Goal: Task Accomplishment & Management: Manage account settings

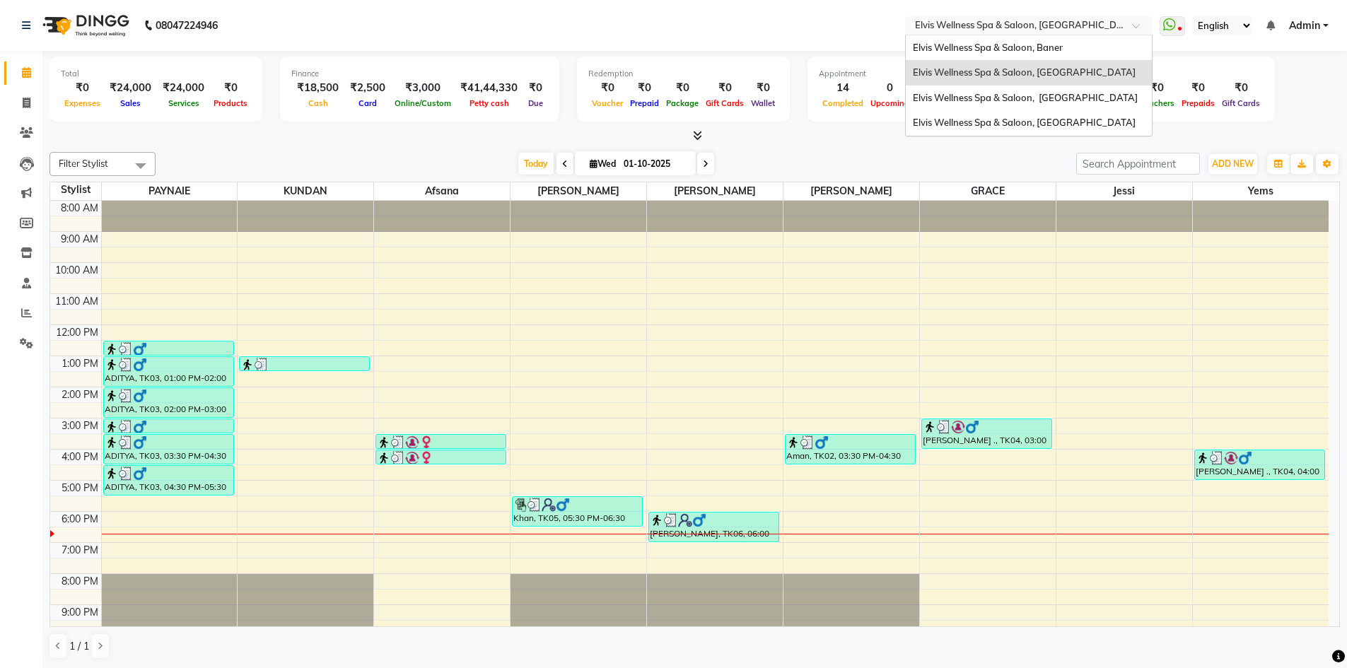
click at [1035, 30] on input "text" at bounding box center [1014, 27] width 205 height 14
click at [1026, 52] on span "Elvis Wellness Spa & Saloon, Baner" at bounding box center [988, 47] width 150 height 11
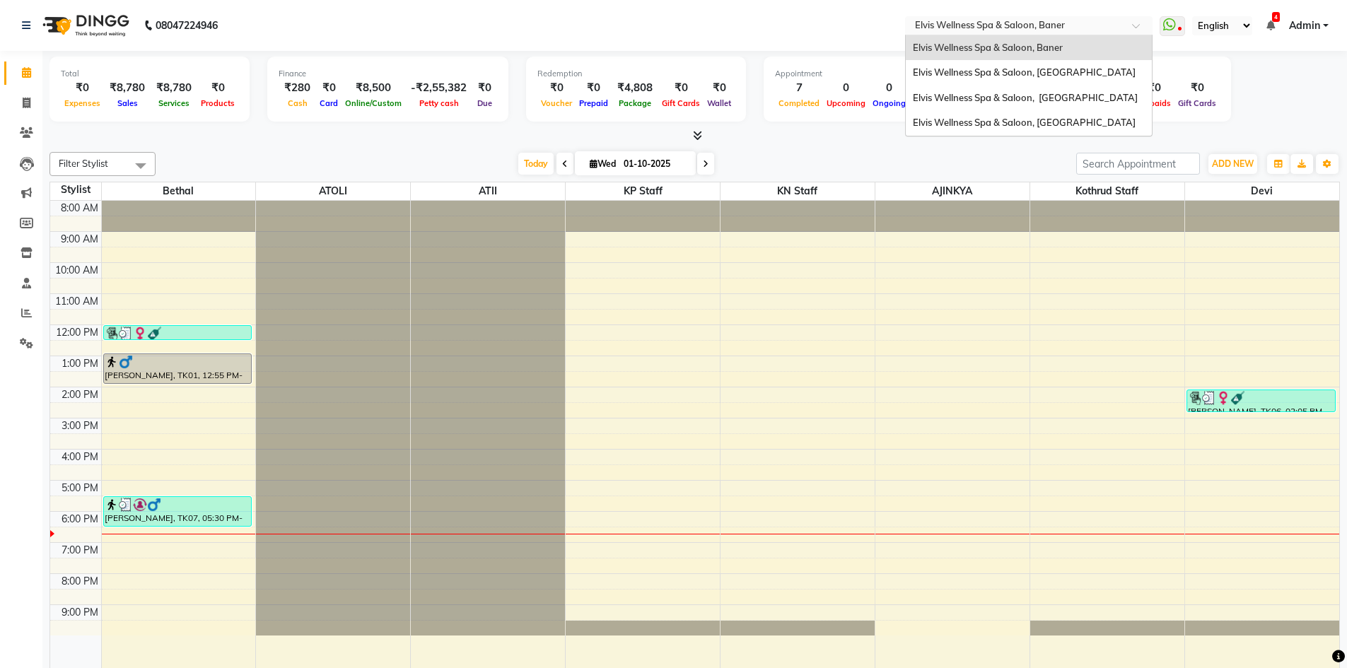
click at [1120, 25] on div at bounding box center [1028, 27] width 247 height 14
click at [1078, 93] on span "Elvis Wellness Spa & Saloon, [GEOGRAPHIC_DATA]" at bounding box center [1025, 97] width 225 height 11
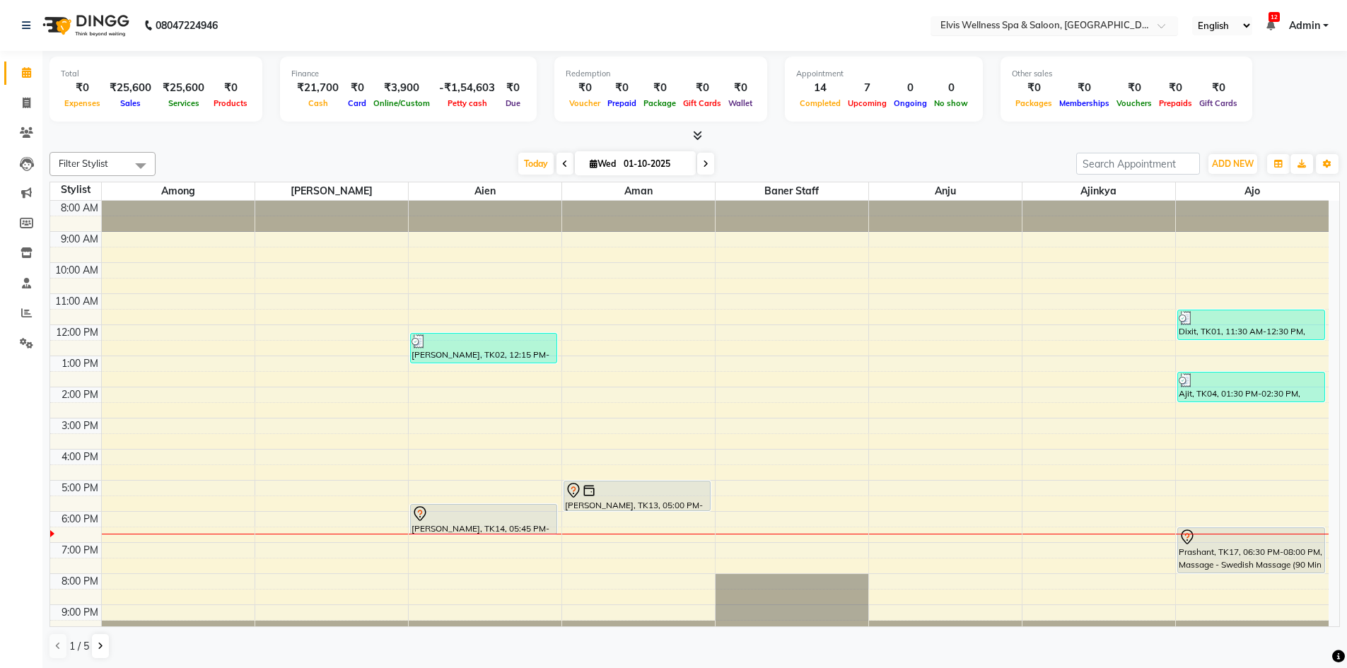
click at [1113, 30] on input "text" at bounding box center [1040, 27] width 205 height 14
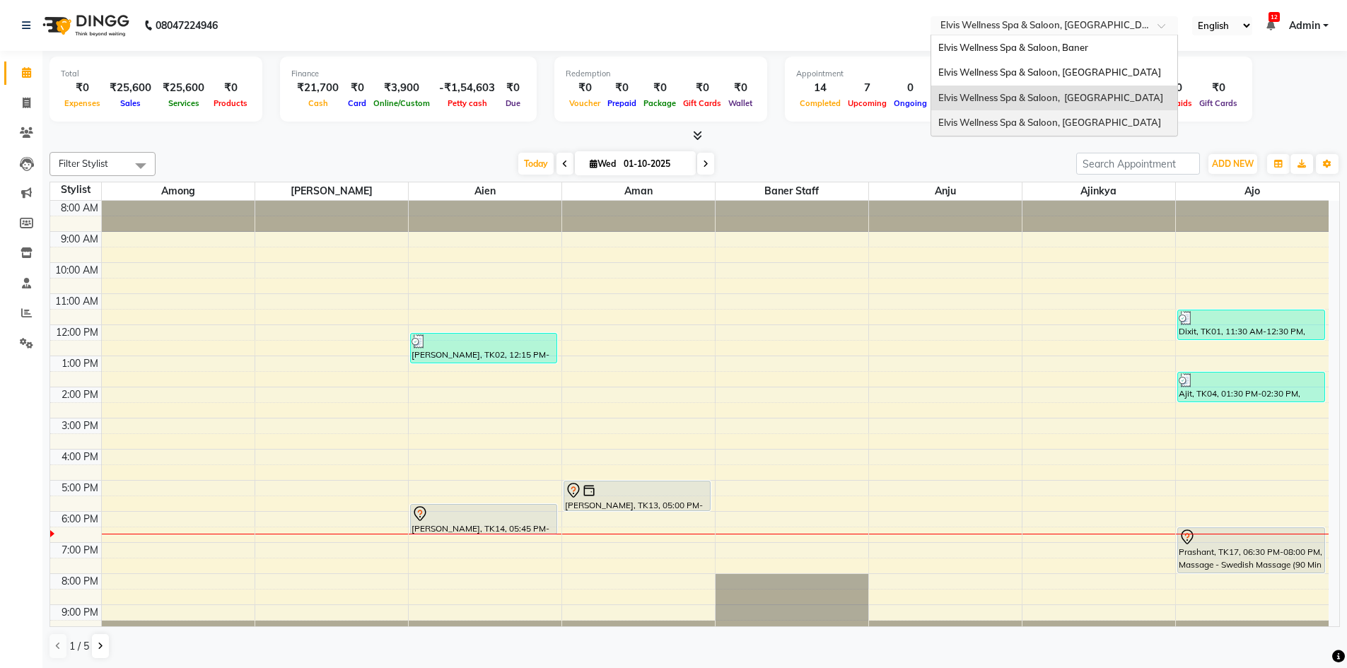
click at [1050, 128] on span "Elvis Wellness Spa & Saloon, [GEOGRAPHIC_DATA]" at bounding box center [1049, 122] width 223 height 11
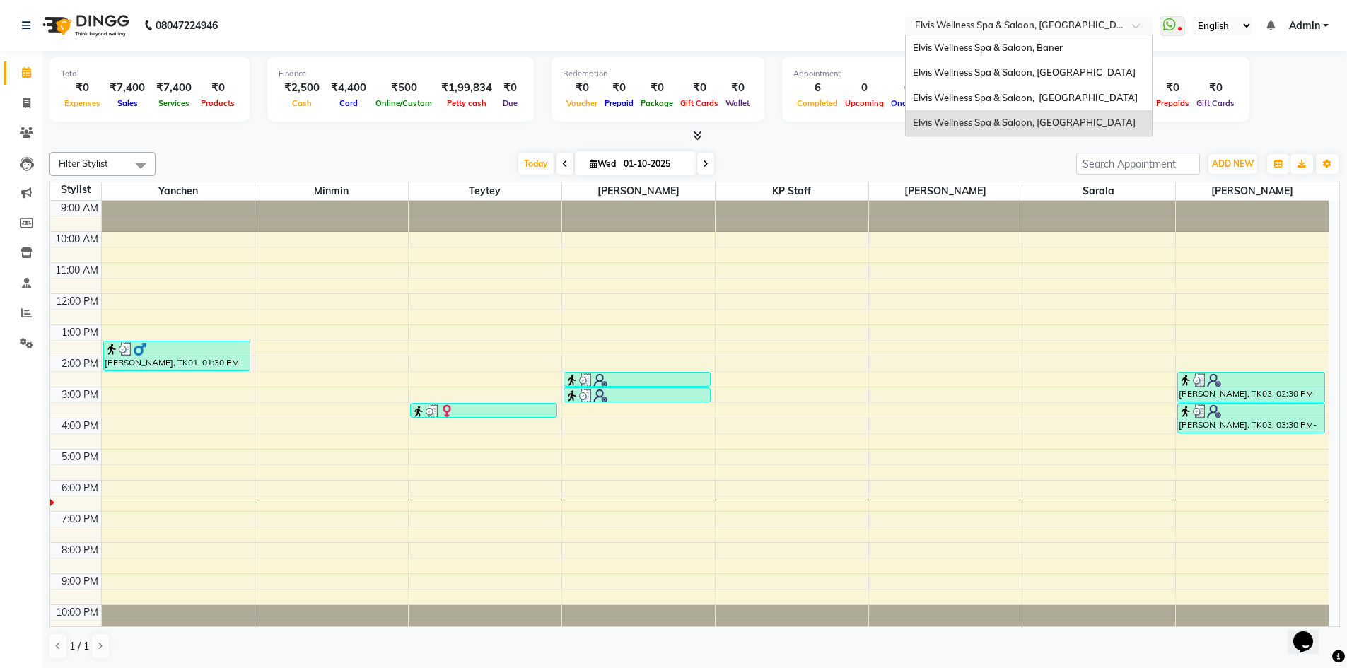
click at [1120, 22] on div at bounding box center [1028, 27] width 247 height 14
click at [1066, 78] on div "Elvis Wellness Spa & Saloon, [GEOGRAPHIC_DATA]" at bounding box center [1029, 72] width 246 height 25
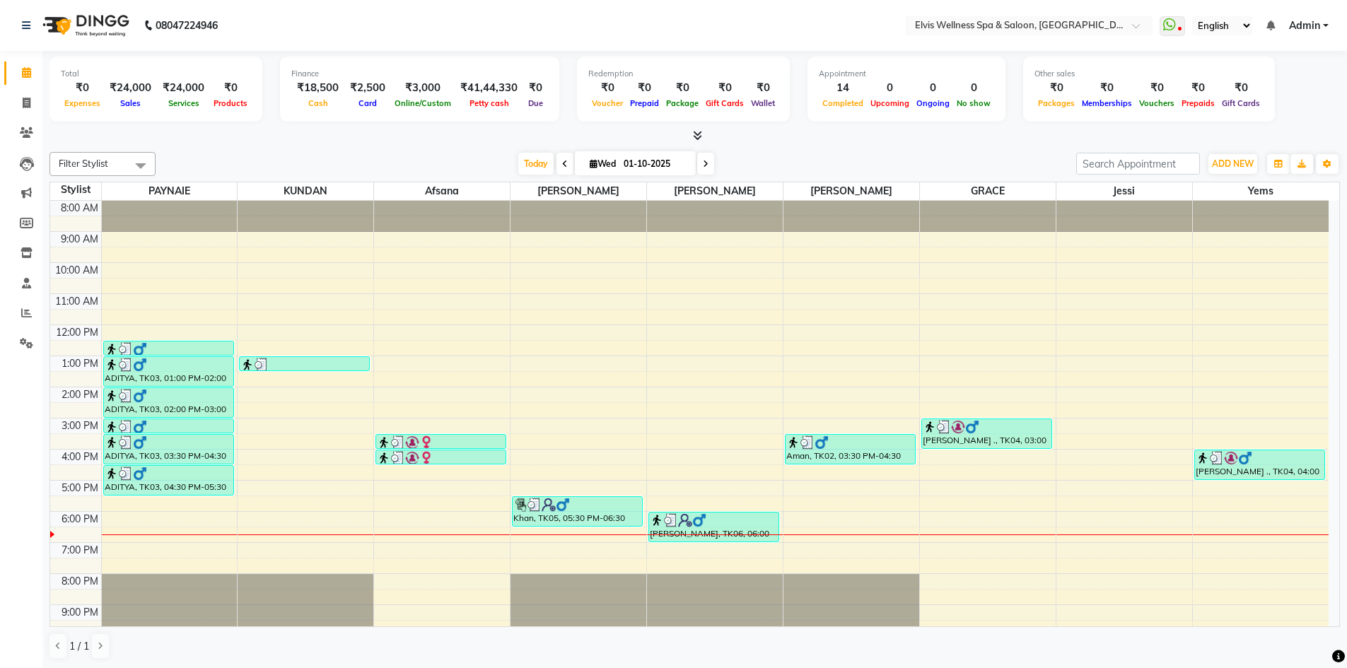
click at [793, 506] on div "8:00 AM 9:00 AM 10:00 AM 11:00 AM 12:00 PM 1:00 PM 2:00 PM 3:00 PM 4:00 PM 5:00…" at bounding box center [689, 434] width 1278 height 466
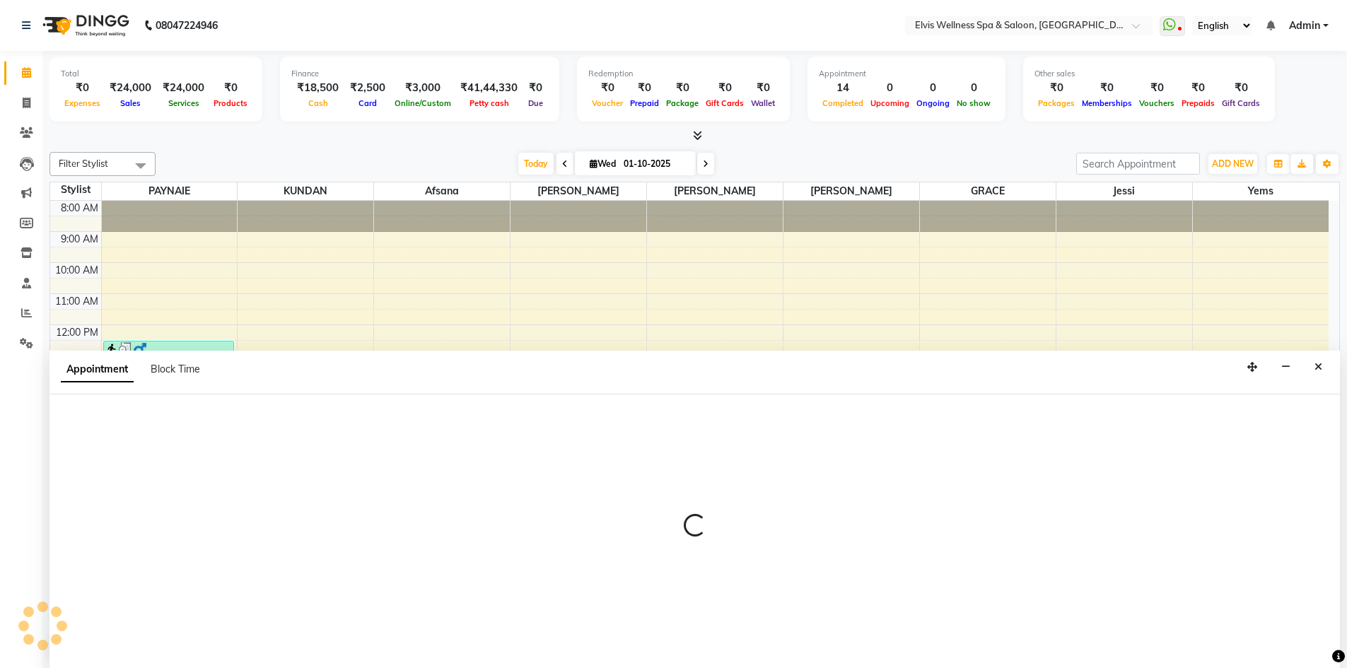
scroll to position [1, 0]
select select "75694"
select select "1050"
select select "tentative"
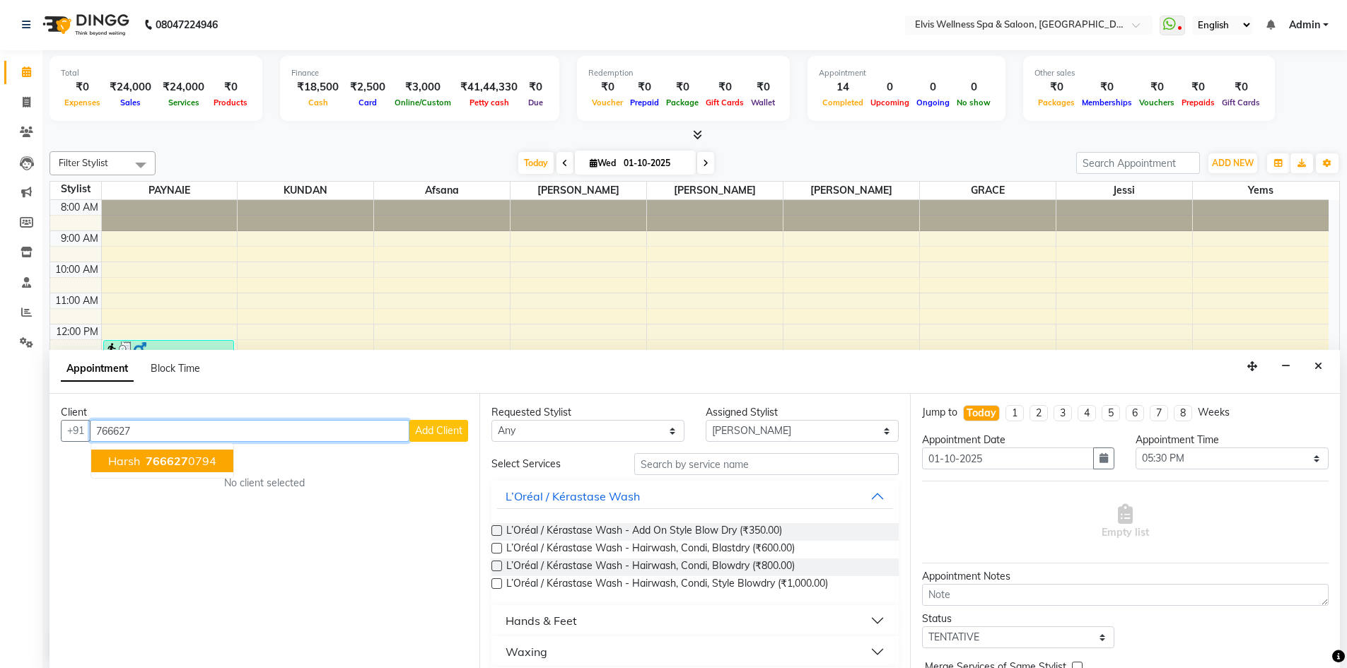
click at [175, 456] on span "766627" at bounding box center [167, 461] width 42 height 14
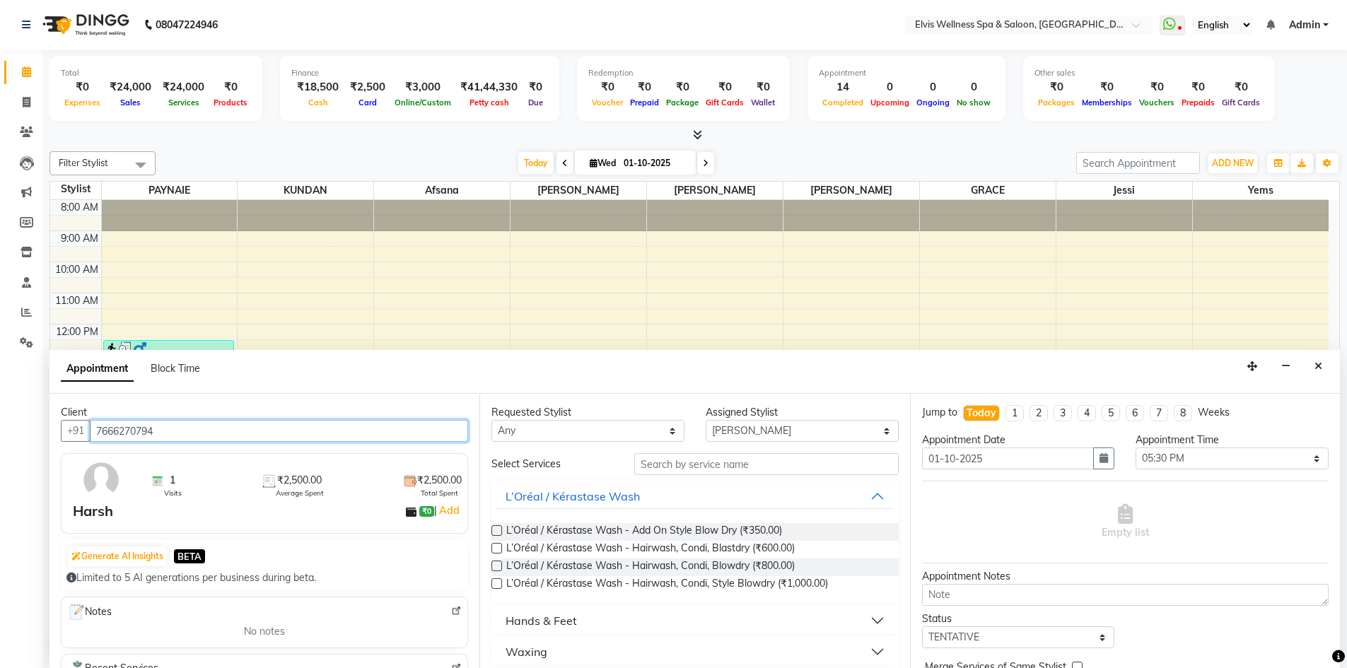
type input "7666270794"
click at [658, 460] on input "text" at bounding box center [766, 464] width 264 height 22
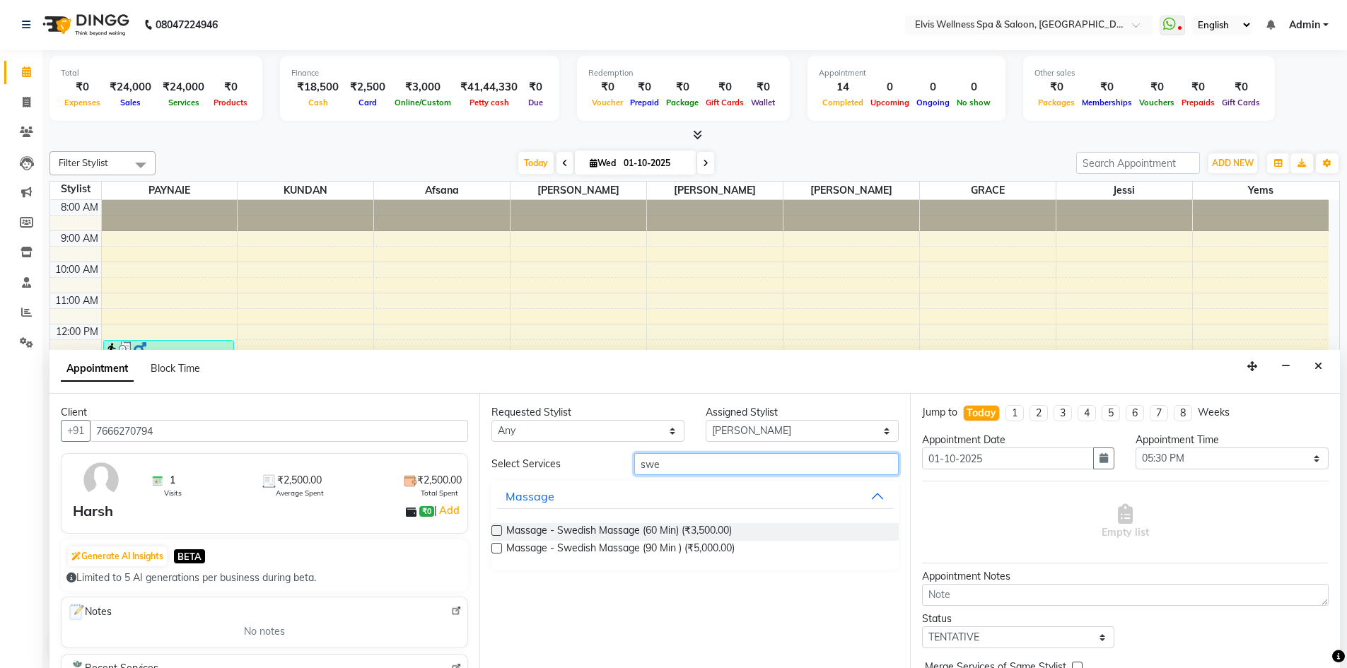
type input "swe"
click at [497, 532] on label at bounding box center [496, 530] width 11 height 11
click at [497, 532] on input "checkbox" at bounding box center [495, 532] width 9 height 9
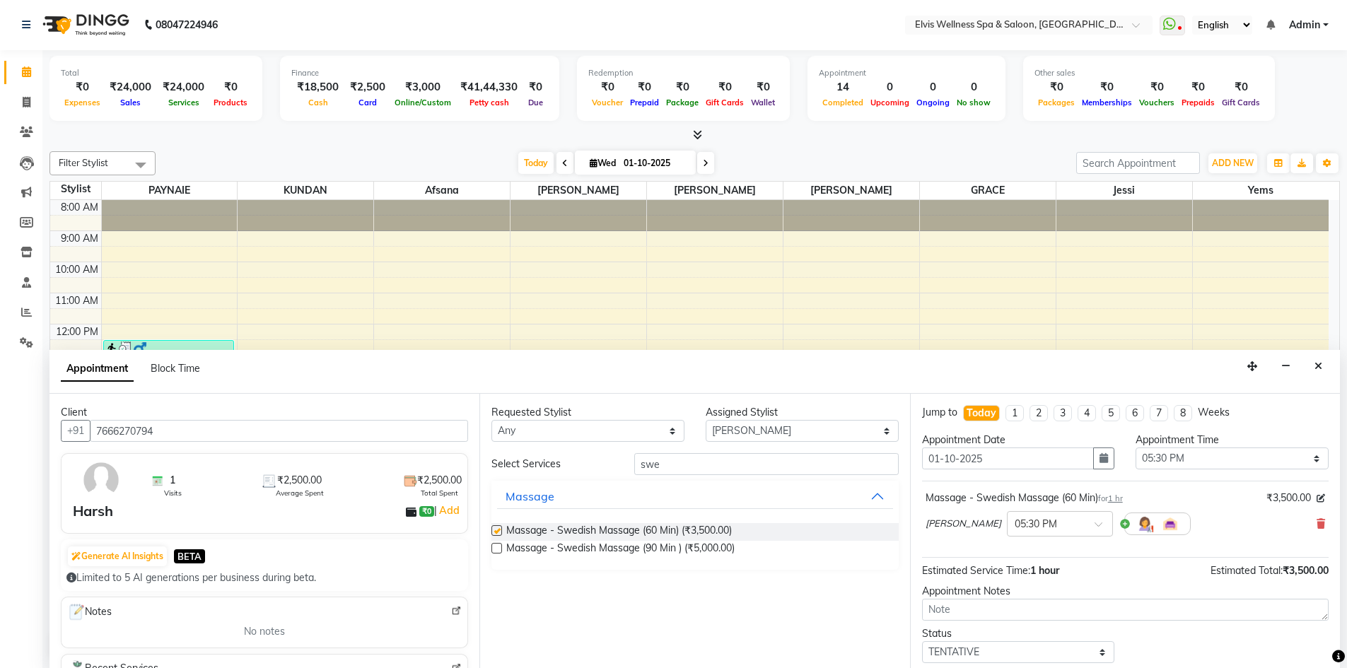
checkbox input "false"
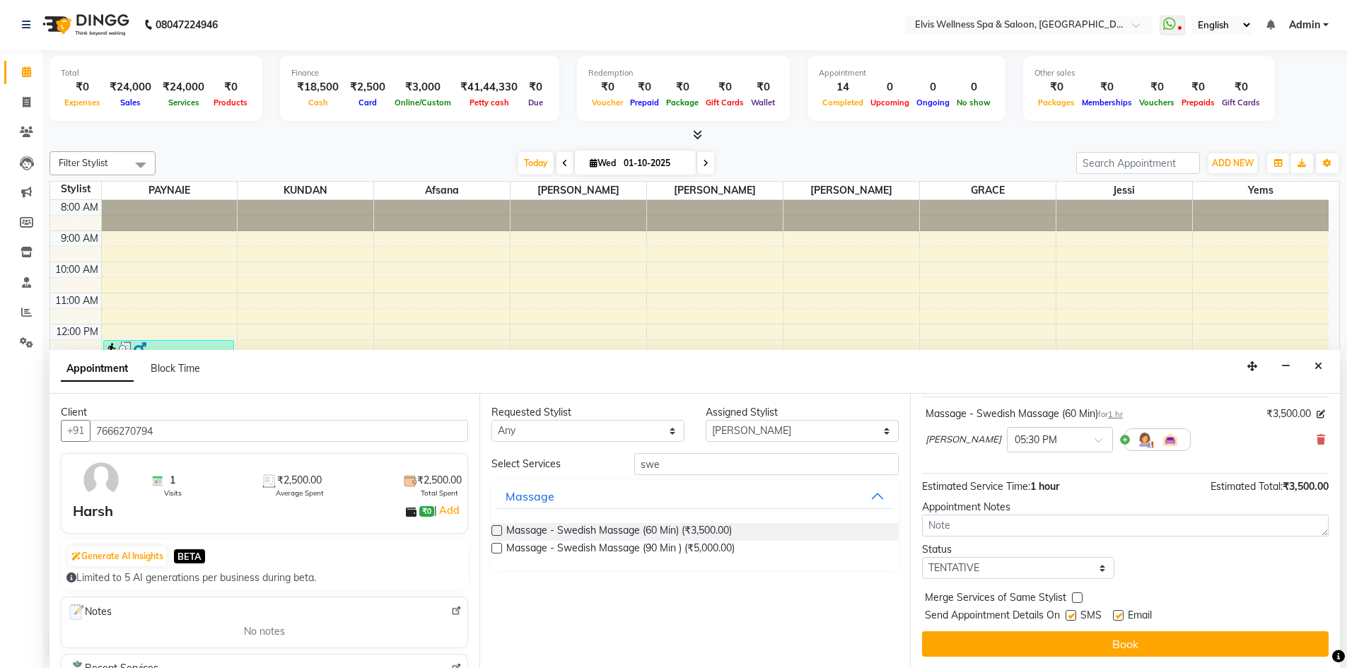
click at [1071, 617] on label at bounding box center [1071, 615] width 11 height 11
click at [1071, 617] on input "checkbox" at bounding box center [1070, 616] width 9 height 9
checkbox input "false"
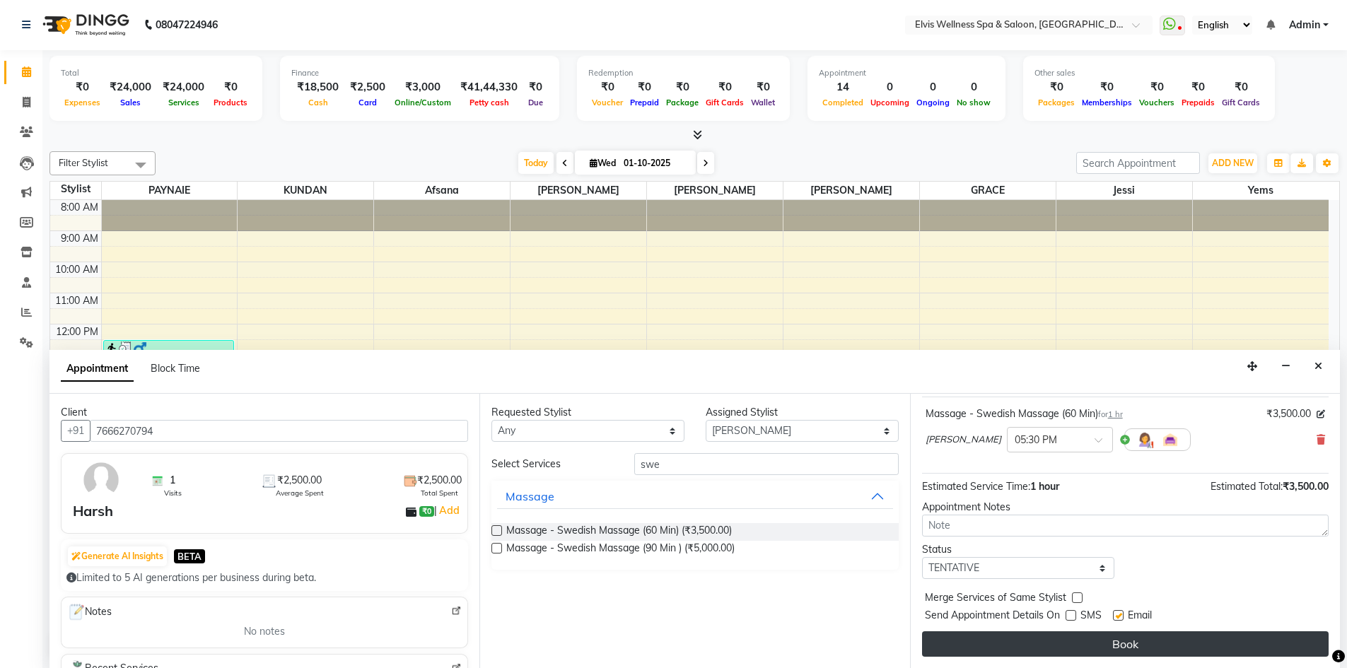
click at [1086, 634] on button "Book" at bounding box center [1125, 643] width 407 height 25
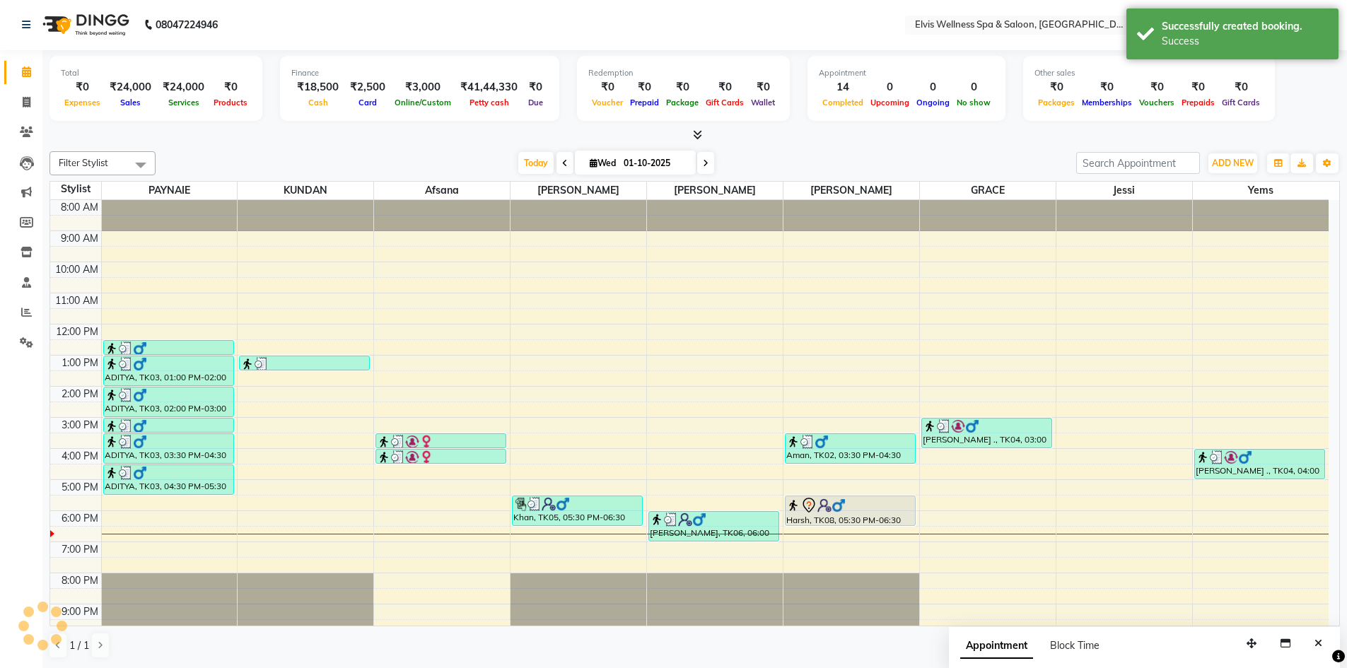
scroll to position [0, 0]
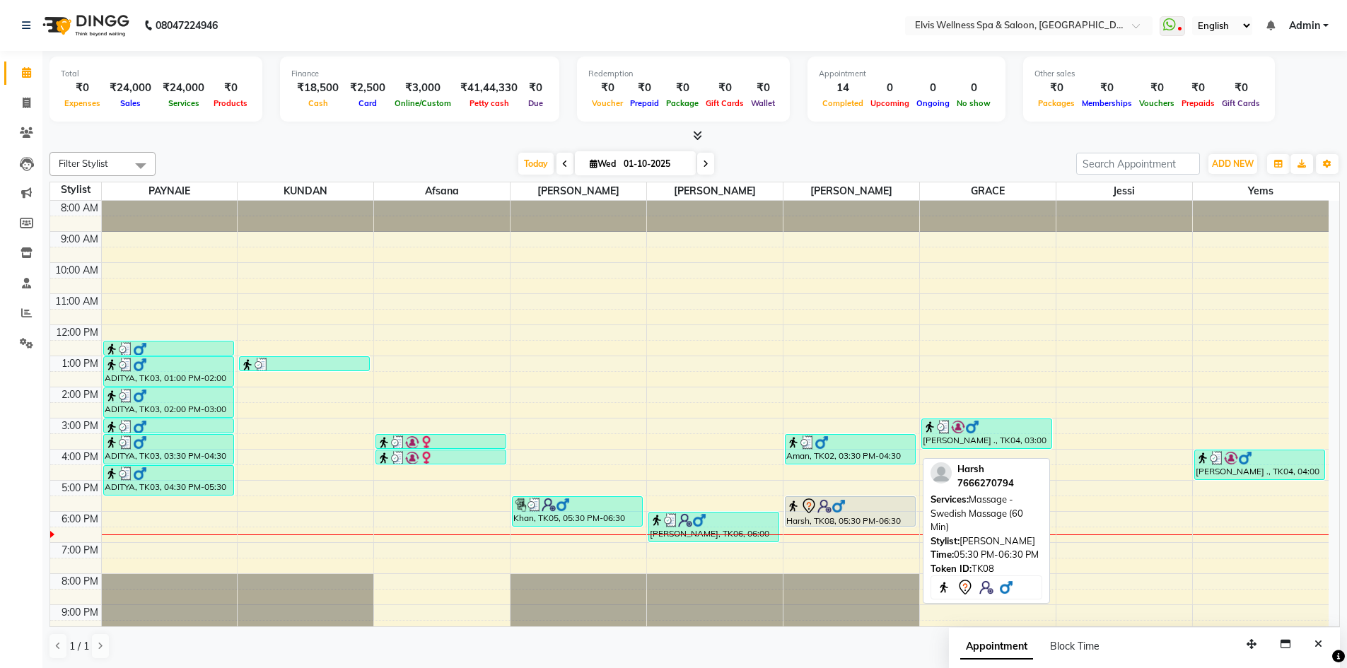
click at [837, 504] on img at bounding box center [839, 506] width 14 height 14
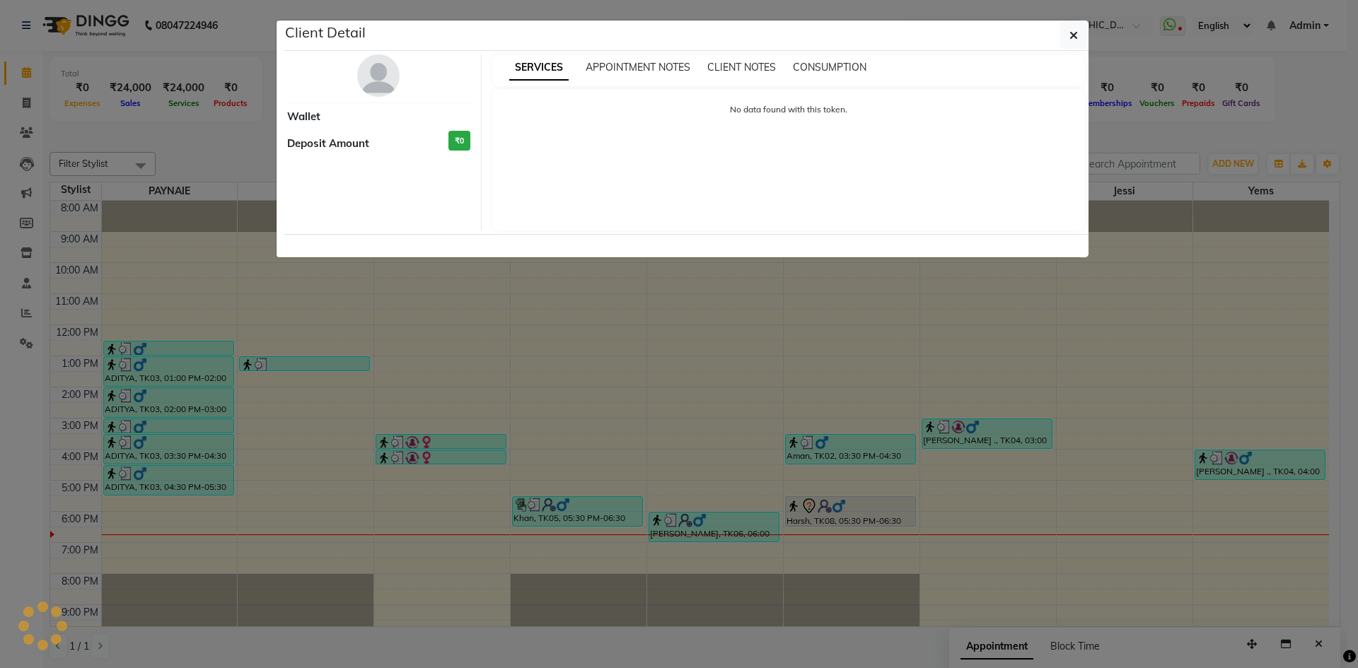
select select "7"
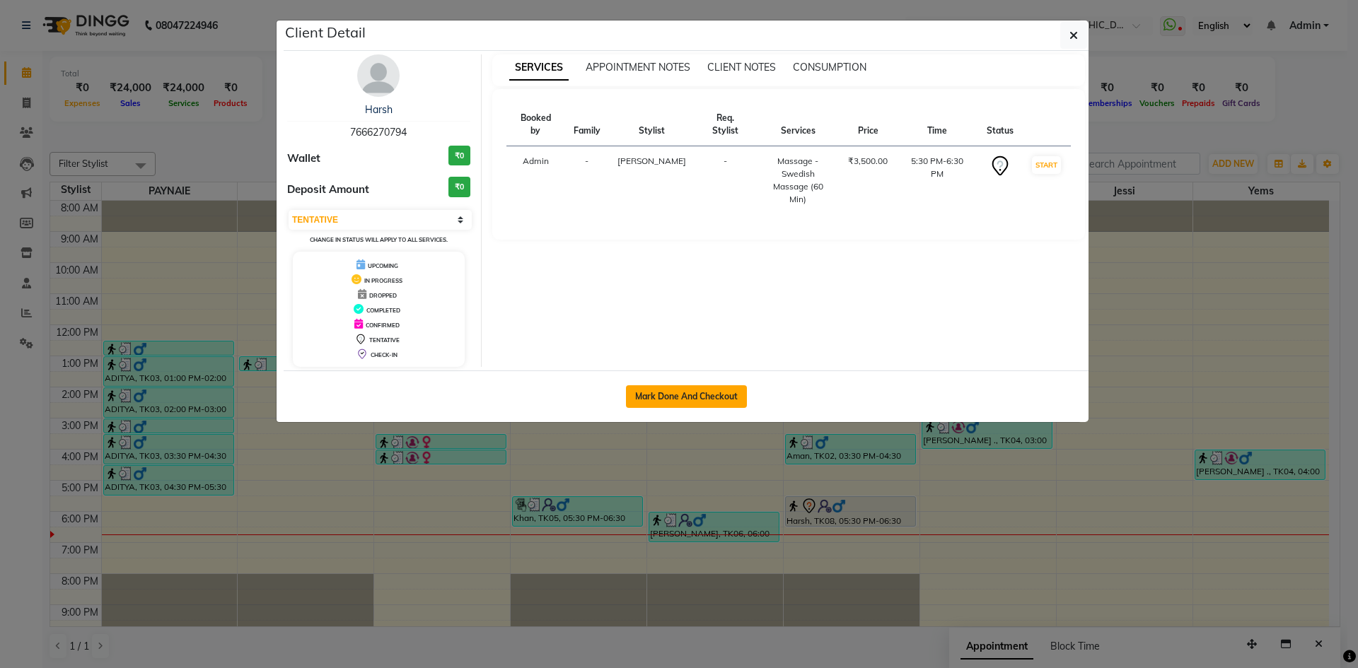
click at [676, 393] on button "Mark Done And Checkout" at bounding box center [686, 396] width 121 height 23
select select "4399"
select select "service"
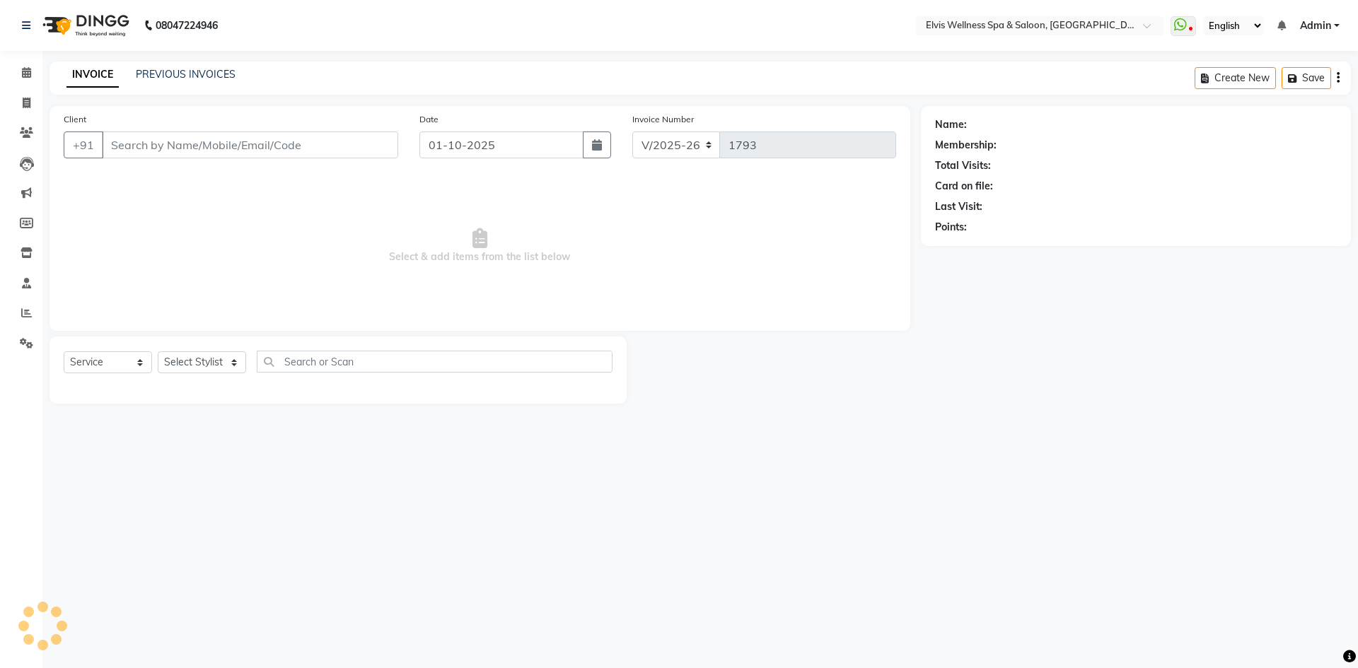
type input "7666270794"
select select "75694"
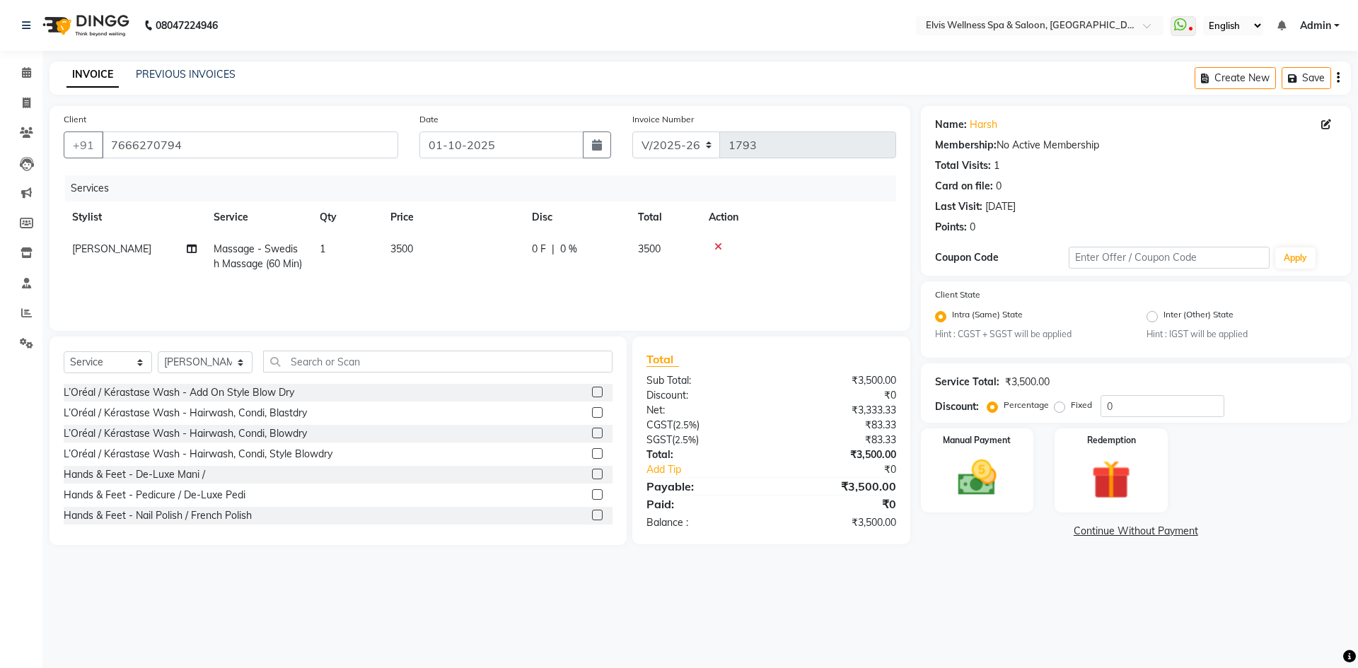
click at [410, 250] on span "3500" at bounding box center [401, 249] width 23 height 13
select select "75694"
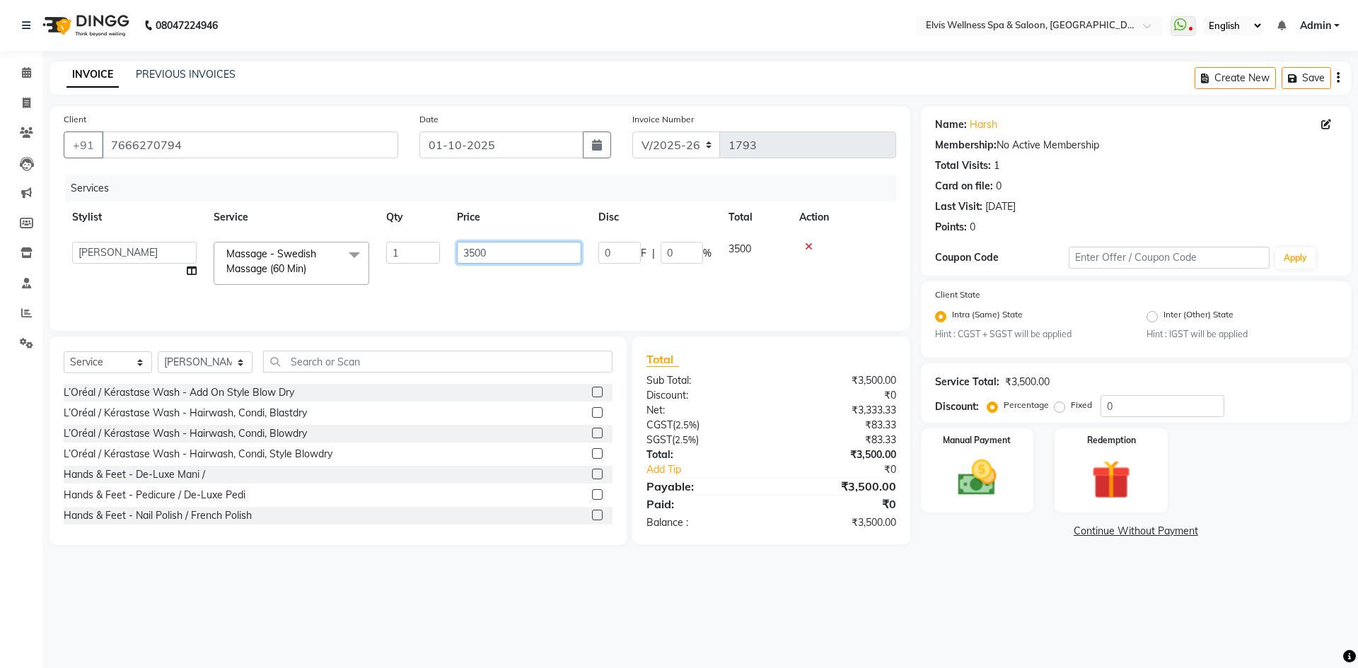
click at [467, 252] on input "3500" at bounding box center [519, 253] width 124 height 22
type input "2500"
click at [940, 456] on div "Manual Payment" at bounding box center [976, 470] width 117 height 87
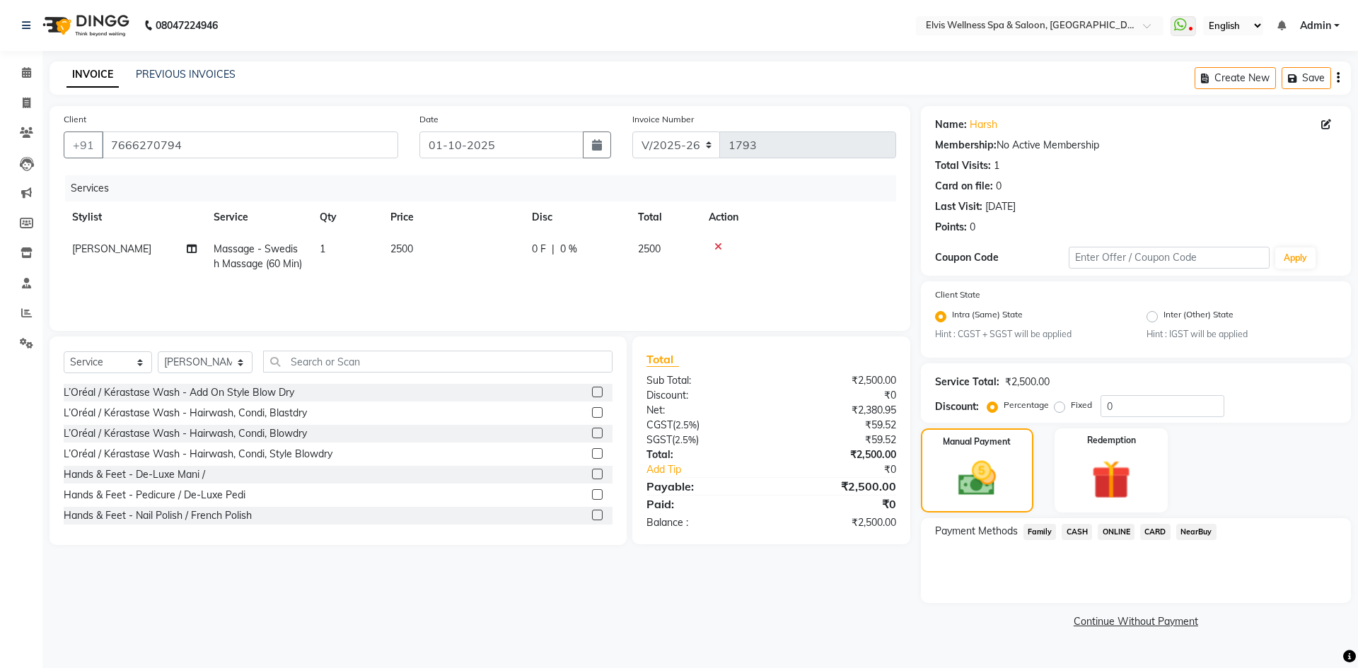
click at [1069, 531] on span "CASH" at bounding box center [1076, 532] width 30 height 16
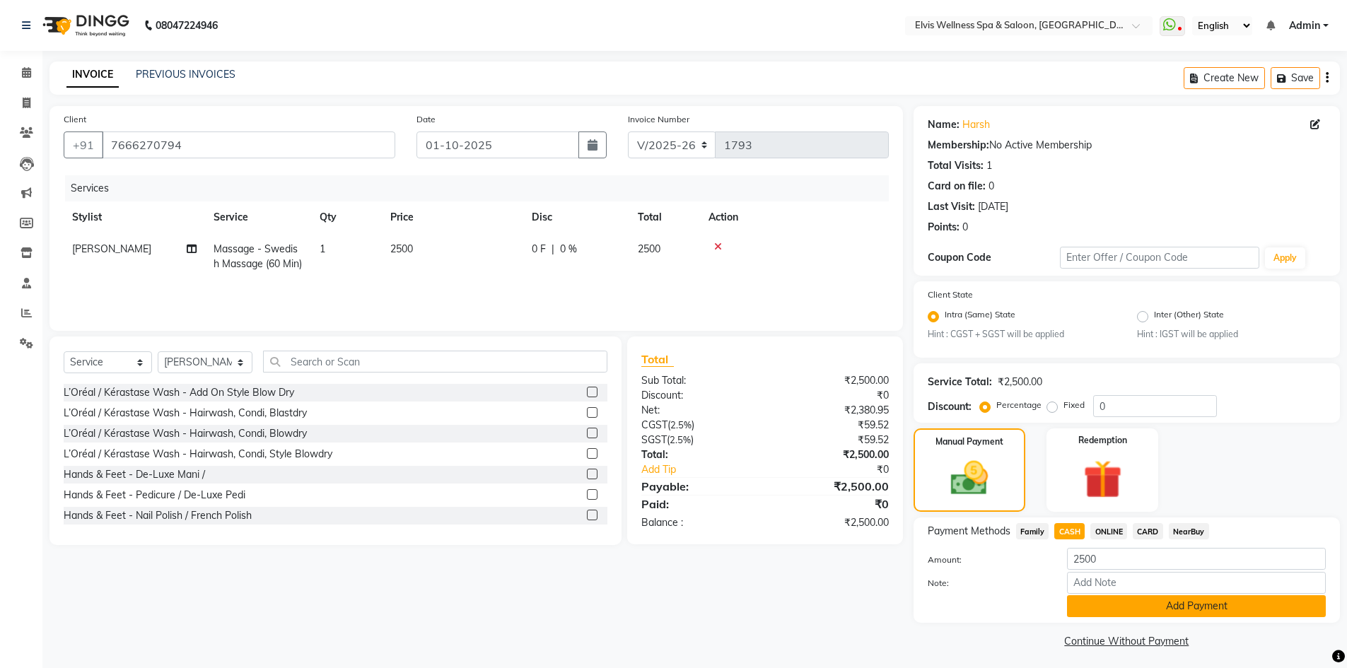
click at [1140, 606] on button "Add Payment" at bounding box center [1196, 606] width 259 height 22
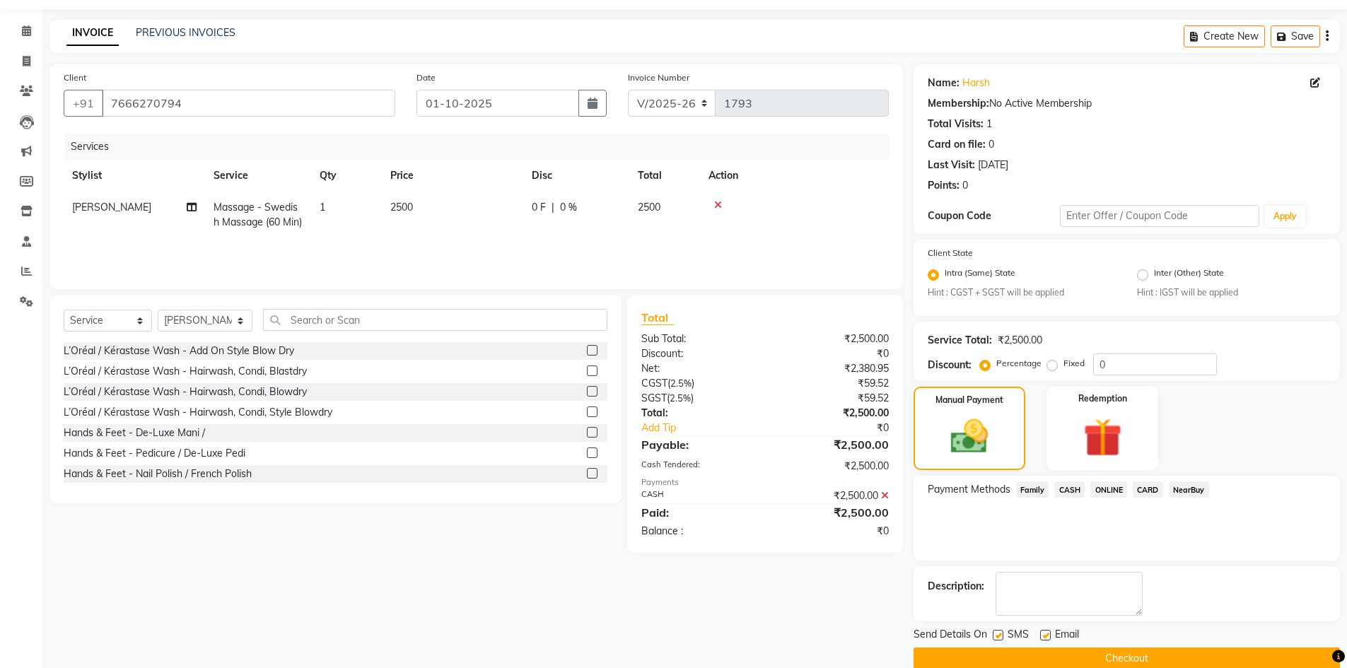
scroll to position [64, 0]
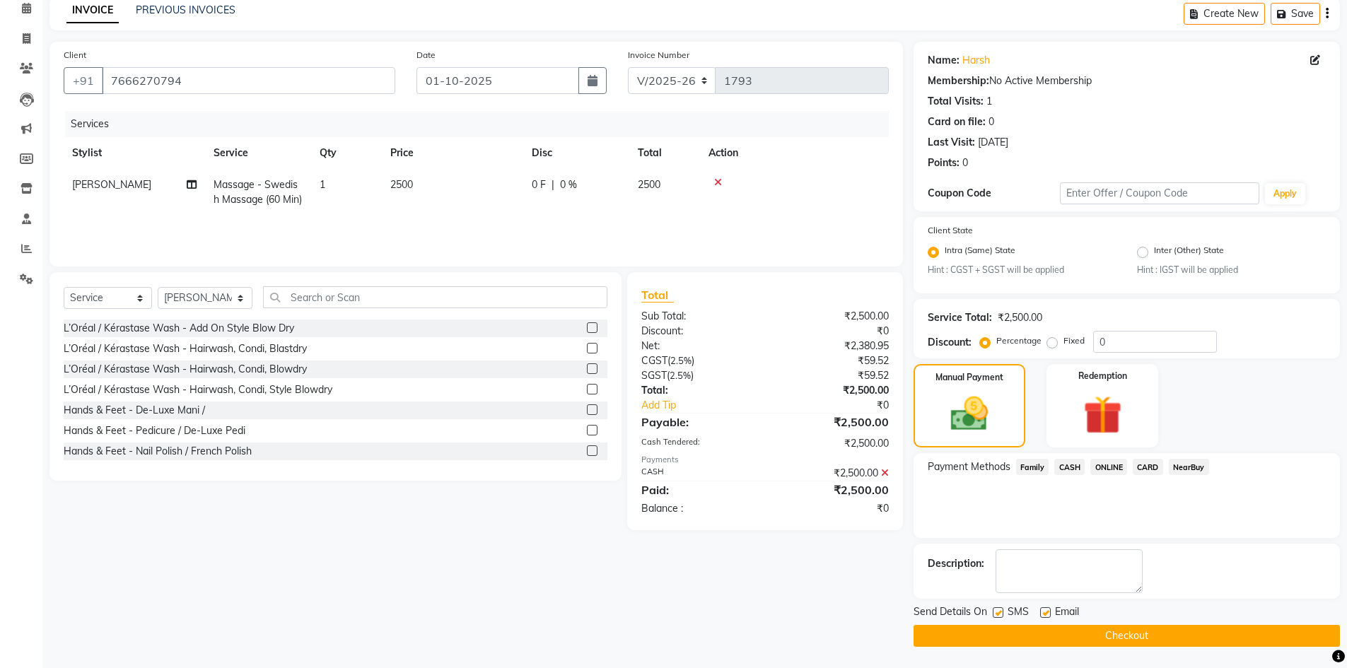
click at [1003, 613] on div "SMS" at bounding box center [1016, 614] width 47 height 18
click at [999, 613] on label at bounding box center [998, 612] width 11 height 11
click at [999, 613] on input "checkbox" at bounding box center [997, 613] width 9 height 9
checkbox input "false"
click at [1035, 637] on button "Checkout" at bounding box center [1127, 636] width 426 height 22
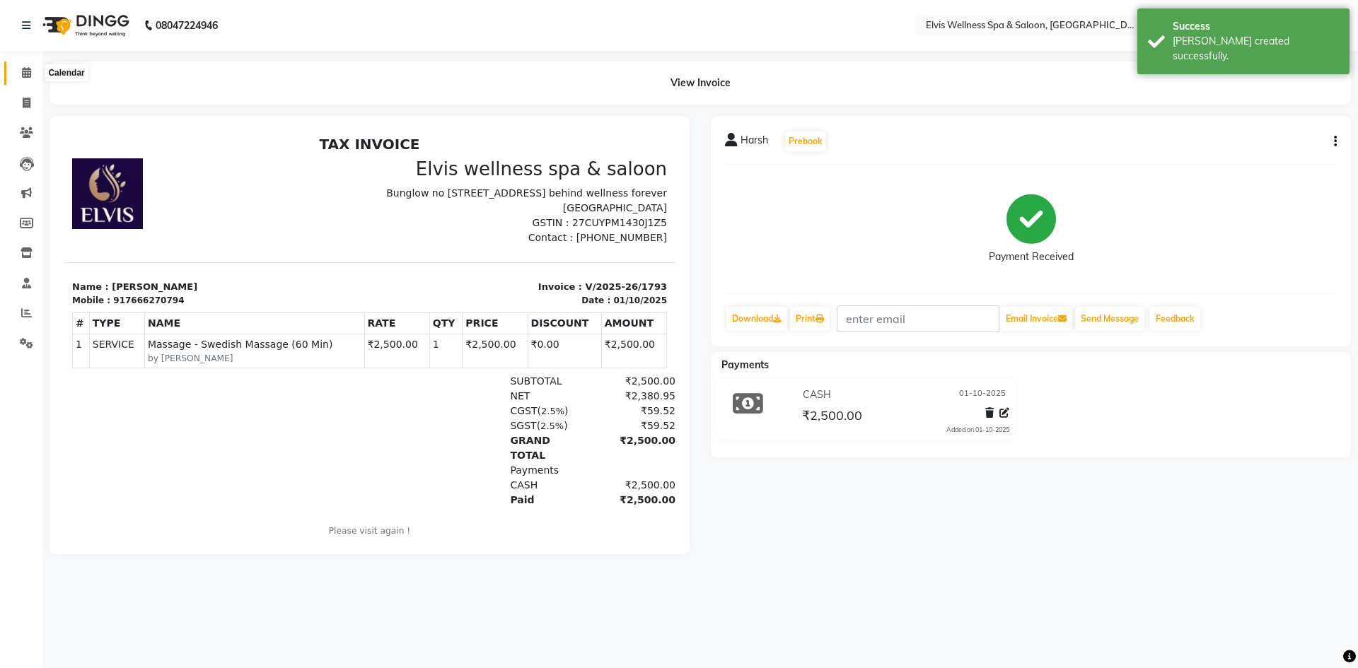
click at [30, 74] on icon at bounding box center [26, 72] width 9 height 11
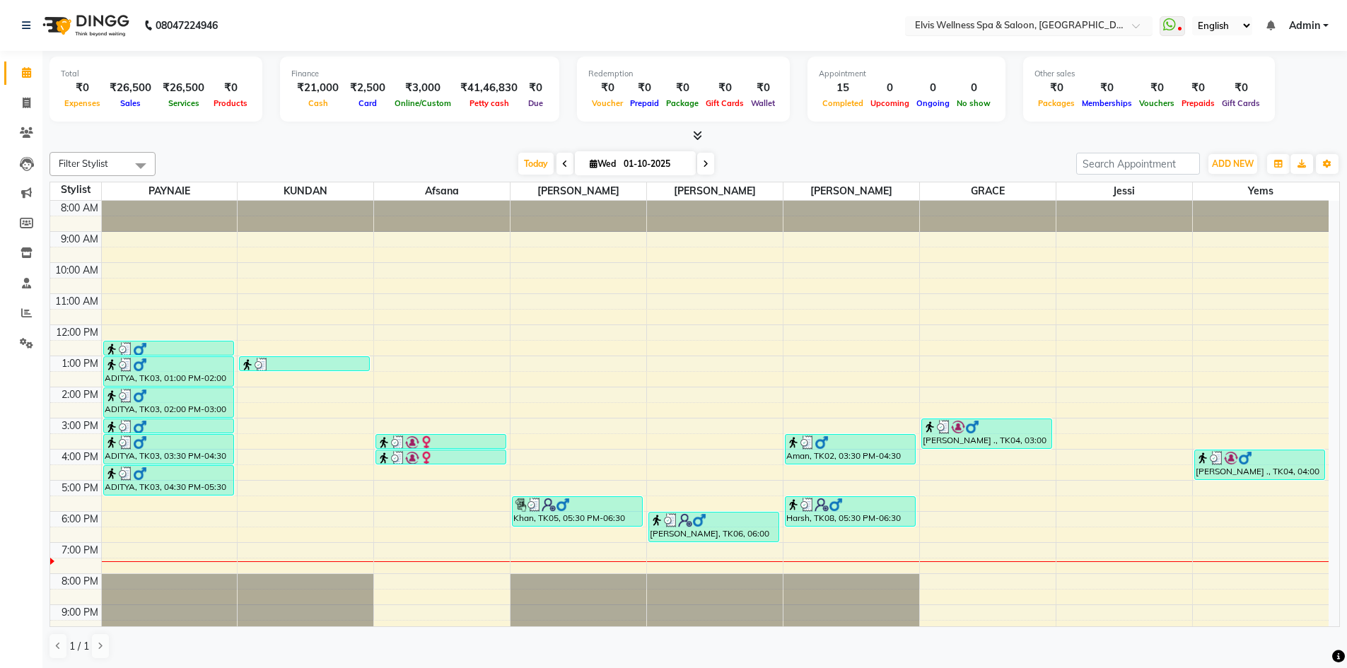
click at [1124, 28] on div at bounding box center [1028, 27] width 247 height 14
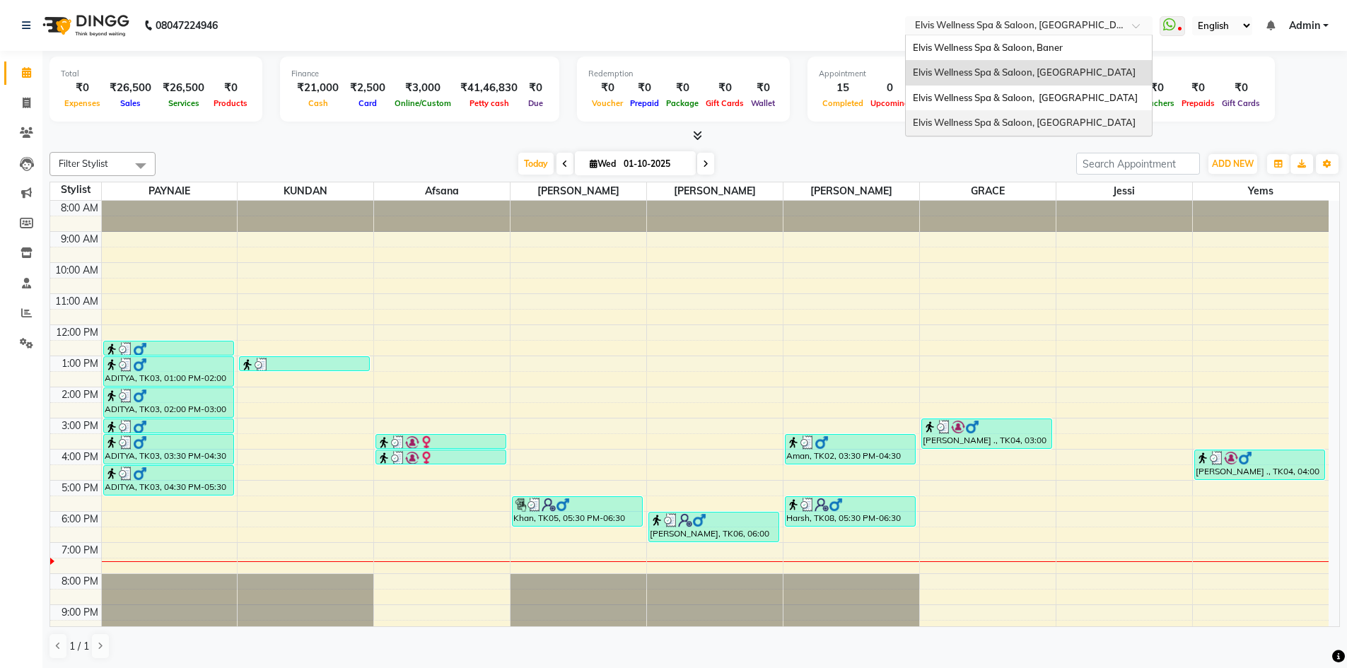
click at [1054, 129] on div "Elvis Wellness Spa & Saloon, Lohegaon" at bounding box center [1029, 122] width 246 height 25
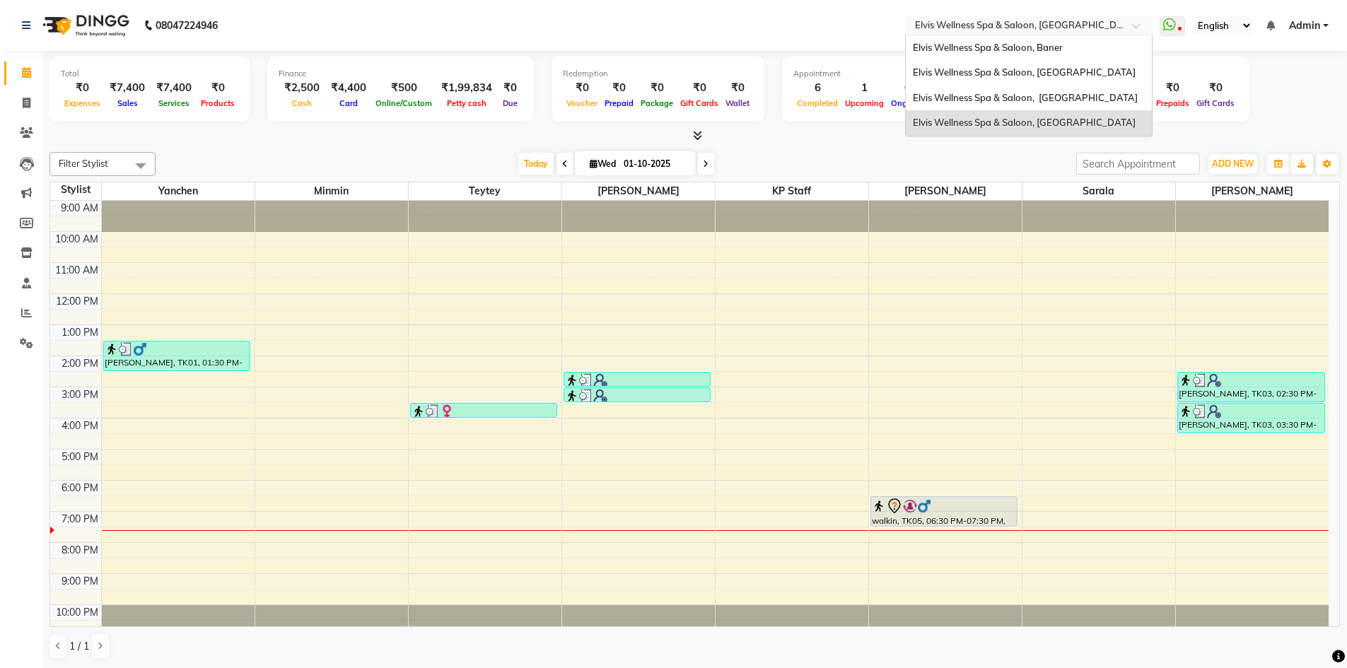
click at [1130, 28] on div at bounding box center [1028, 27] width 247 height 14
click at [1083, 90] on div "Elvis Wellness Spa & Saloon, [GEOGRAPHIC_DATA]" at bounding box center [1029, 98] width 246 height 25
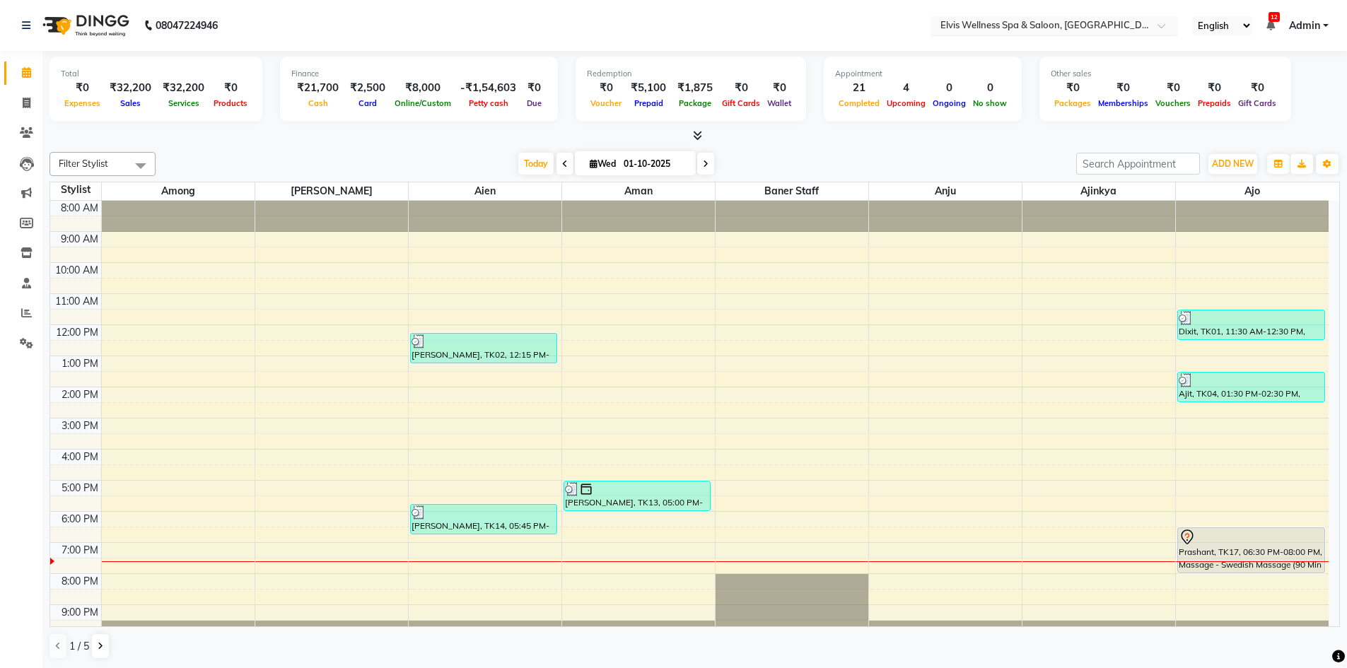
click at [1103, 25] on input "text" at bounding box center [1040, 27] width 205 height 14
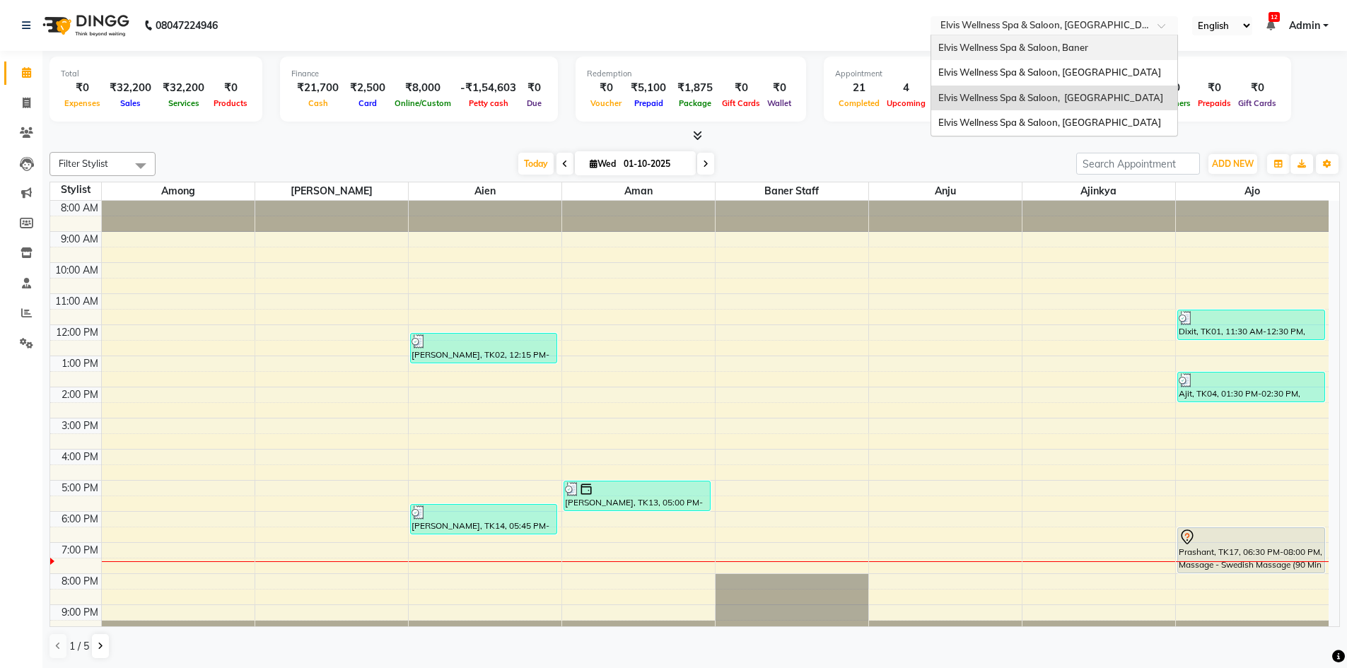
click at [1074, 50] on span "Elvis Wellness Spa & Saloon, Baner" at bounding box center [1013, 47] width 150 height 11
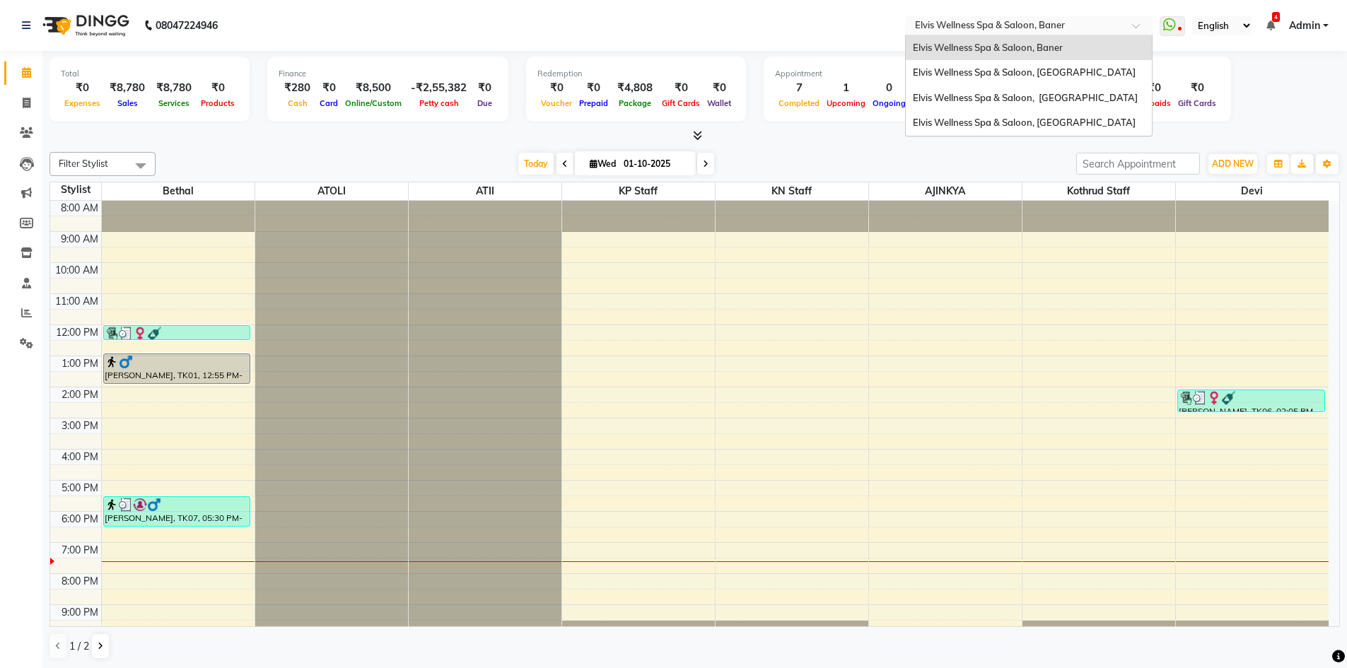
click at [1131, 27] on div at bounding box center [1028, 27] width 247 height 14
click at [1076, 71] on span "Elvis Wellness Spa & Saloon, [GEOGRAPHIC_DATA]" at bounding box center [1024, 71] width 223 height 11
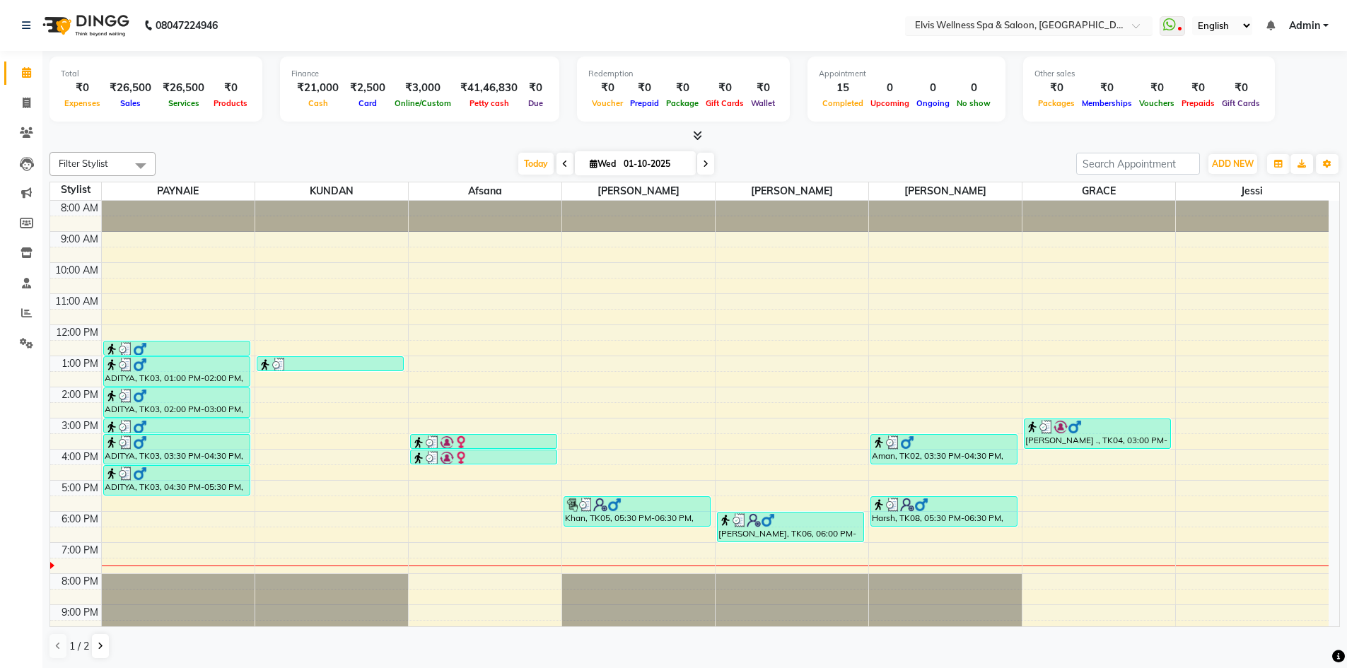
click at [972, 32] on input "text" at bounding box center [1014, 27] width 205 height 14
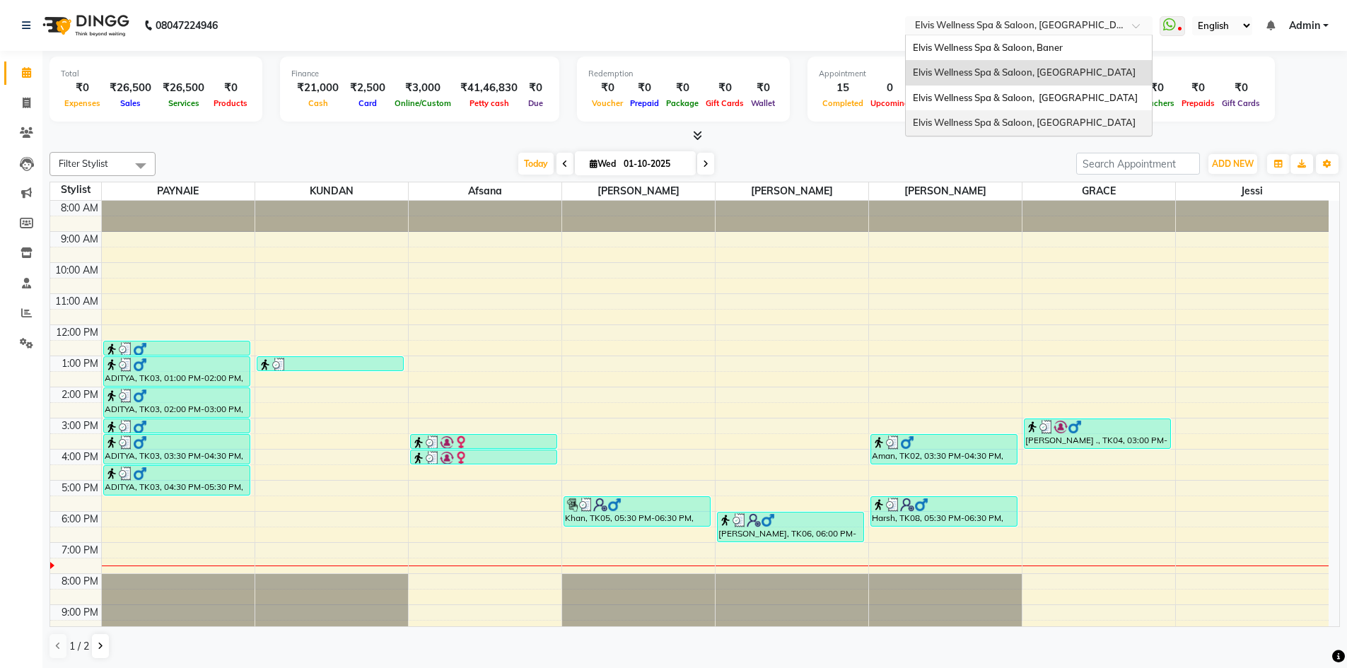
click at [957, 128] on span "Elvis Wellness Spa & Saloon, [GEOGRAPHIC_DATA]" at bounding box center [1024, 122] width 223 height 11
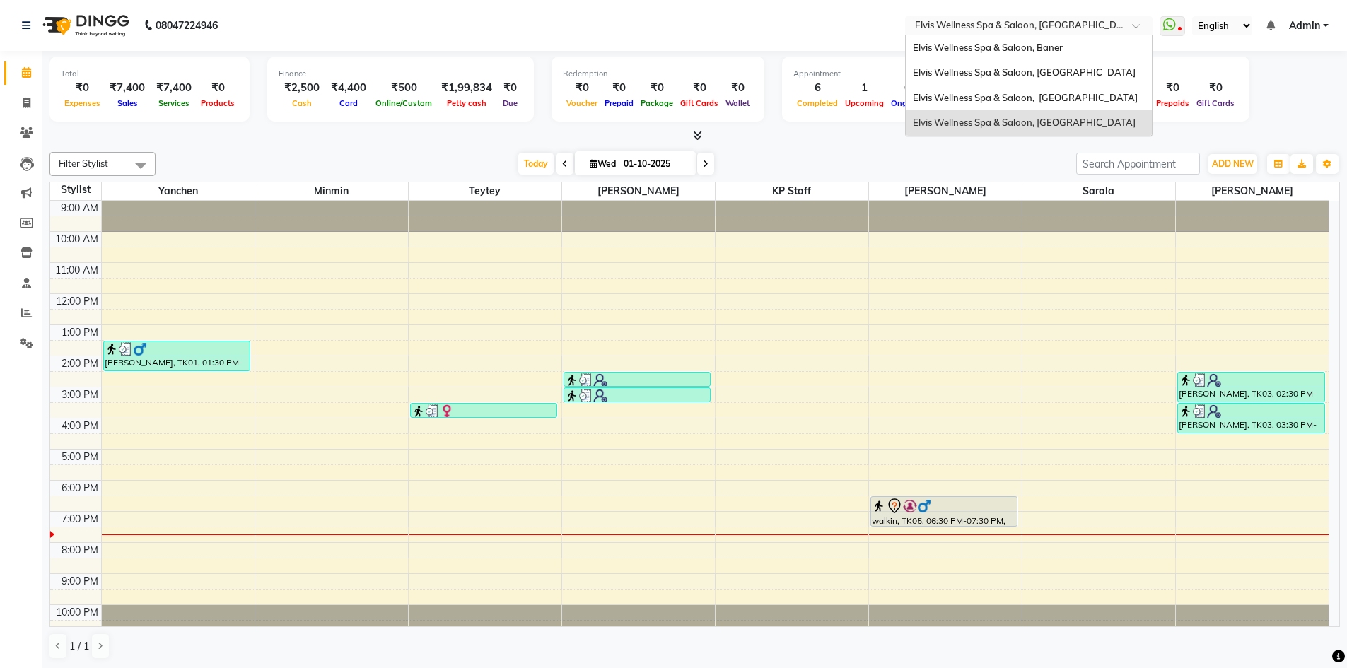
click at [1030, 30] on input "text" at bounding box center [1014, 27] width 205 height 14
click at [1017, 47] on span "Elvis Wellness Spa & Saloon, Baner" at bounding box center [988, 47] width 150 height 11
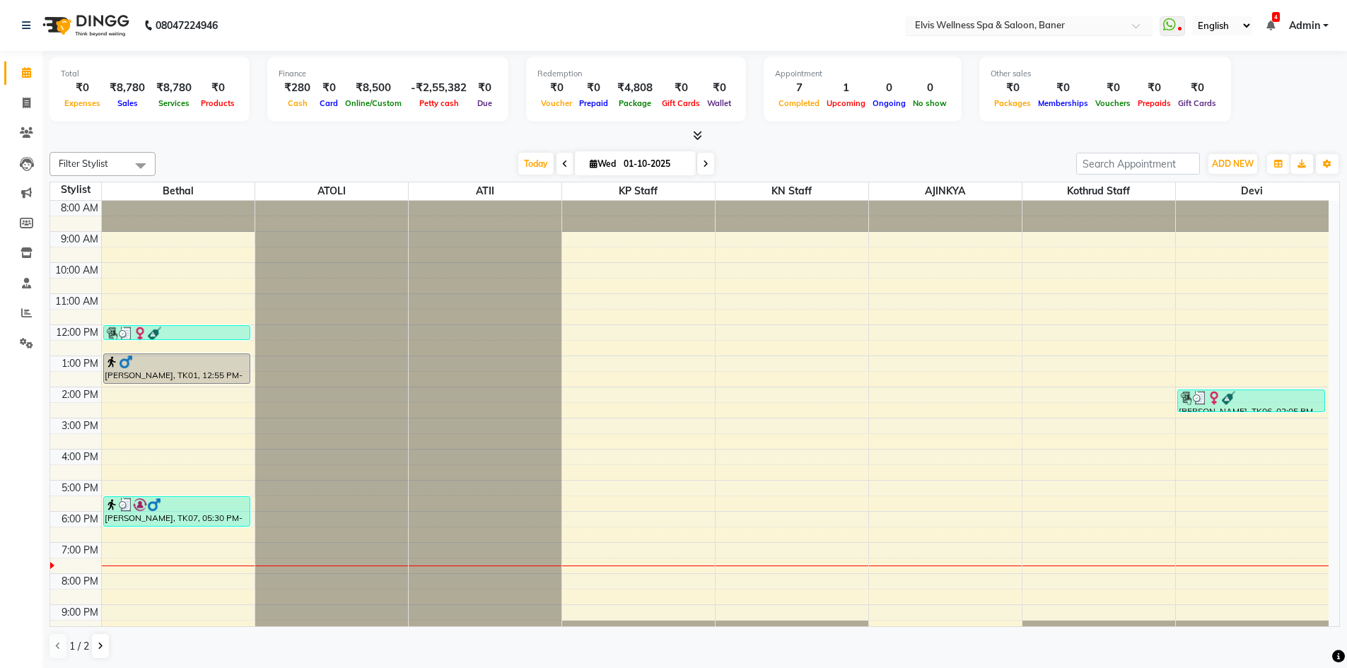
click at [1066, 23] on input "text" at bounding box center [1014, 27] width 205 height 14
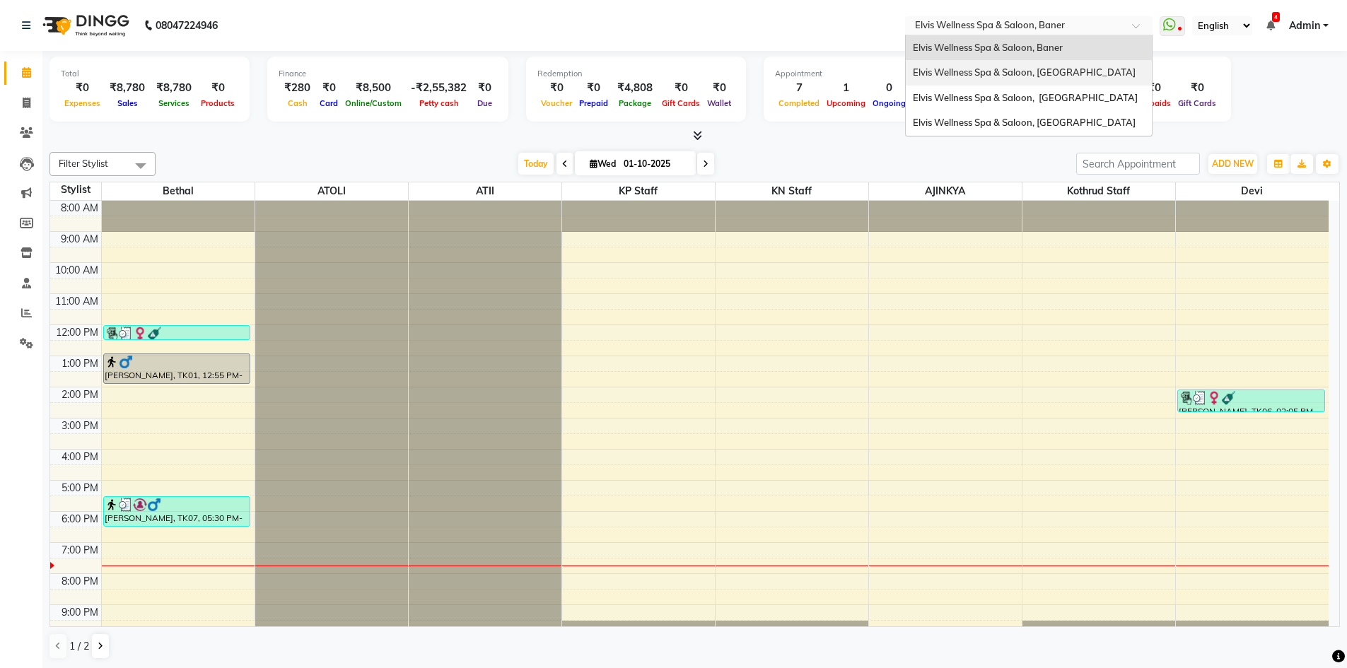
click at [1044, 80] on div "Elvis Wellness Spa & Saloon, [GEOGRAPHIC_DATA]" at bounding box center [1029, 72] width 246 height 25
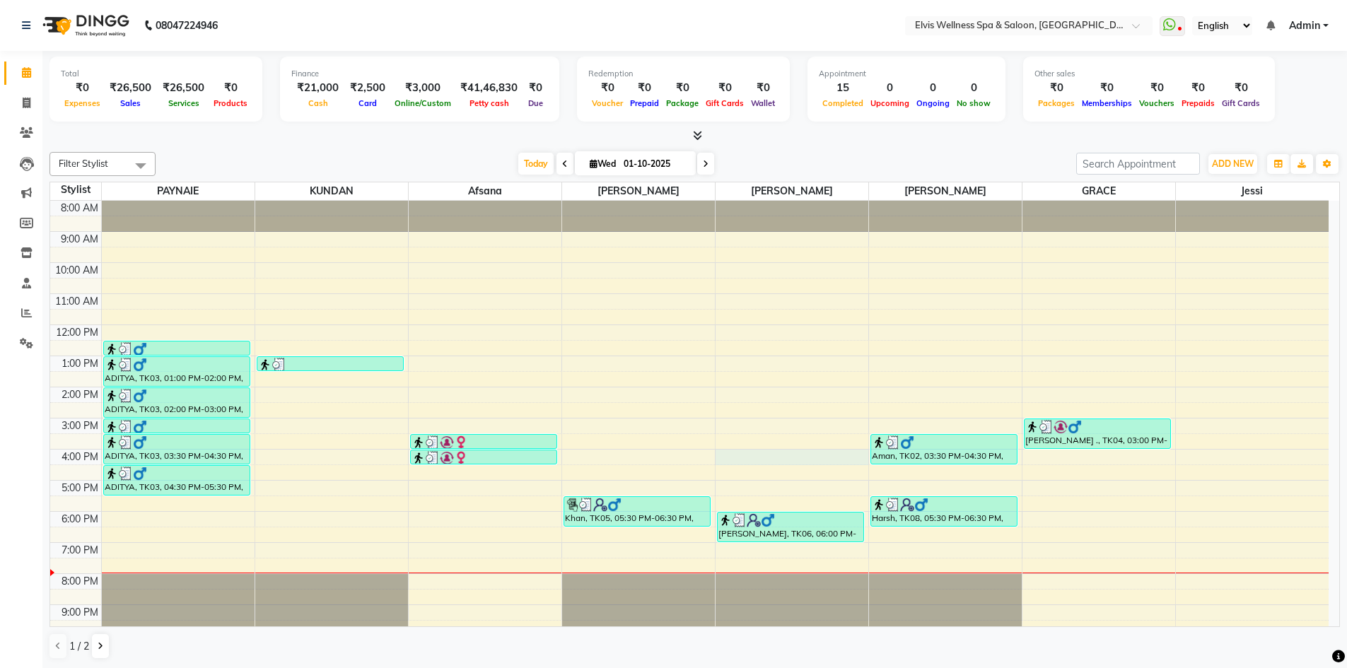
click at [725, 458] on div "8:00 AM 9:00 AM 10:00 AM 11:00 AM 12:00 PM 1:00 PM 2:00 PM 3:00 PM 4:00 PM 5:00…" at bounding box center [689, 434] width 1278 height 466
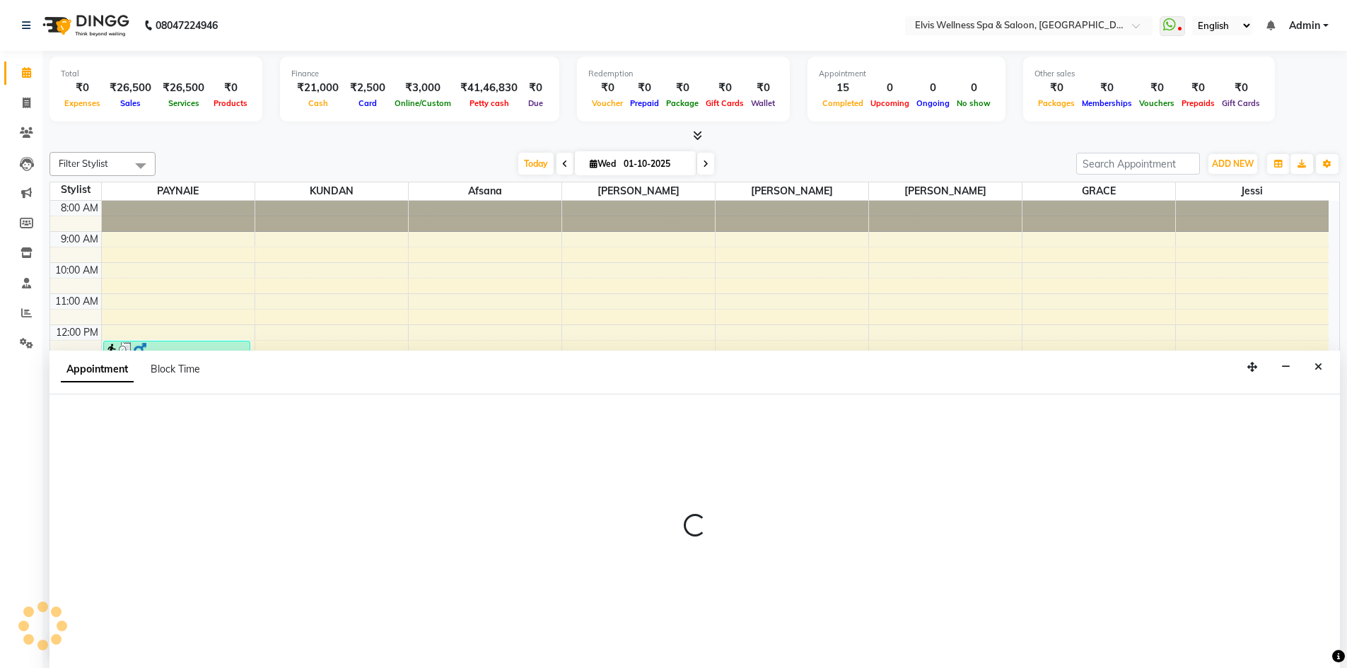
scroll to position [1, 0]
select select "62458"
select select "960"
select select "tentative"
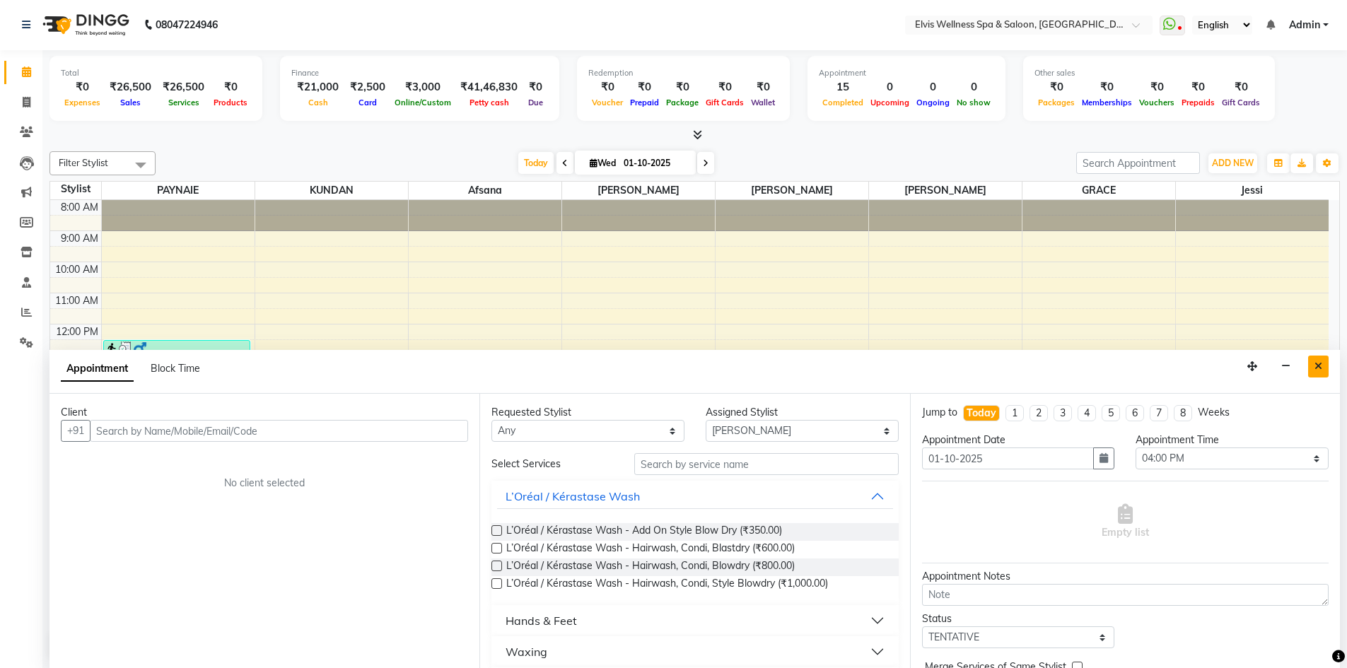
click at [1322, 364] on button "Close" at bounding box center [1318, 367] width 21 height 22
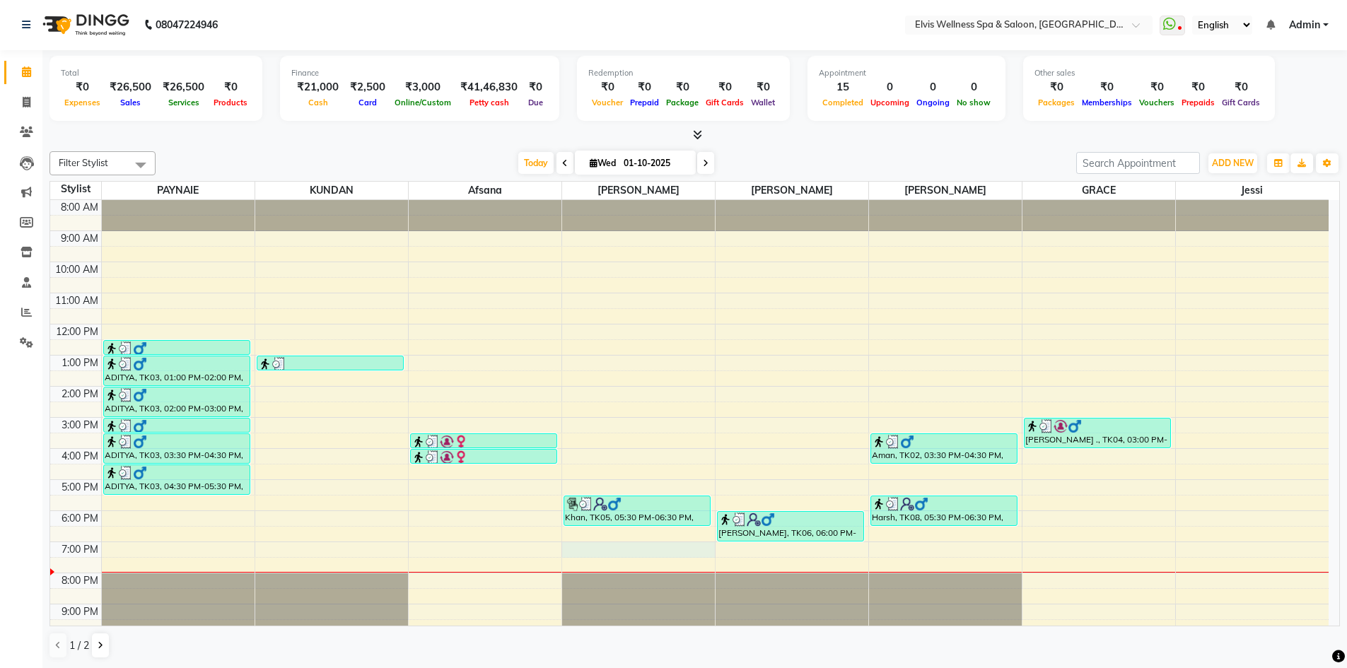
click at [565, 544] on div "8:00 AM 9:00 AM 10:00 AM 11:00 AM 12:00 PM 1:00 PM 2:00 PM 3:00 PM 4:00 PM 5:00…" at bounding box center [689, 433] width 1278 height 466
select select "32217"
select select "1140"
select select "tentative"
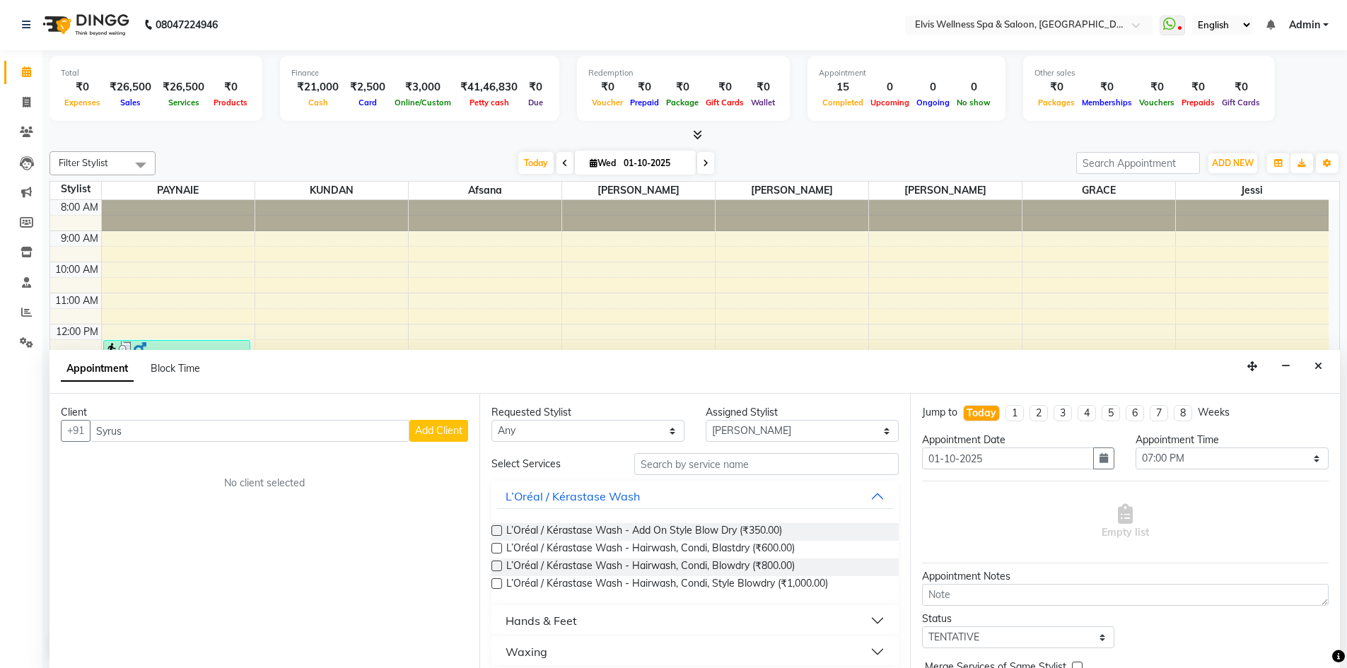
type input "Syrus"
click at [422, 438] on button "Add Client" at bounding box center [438, 431] width 59 height 22
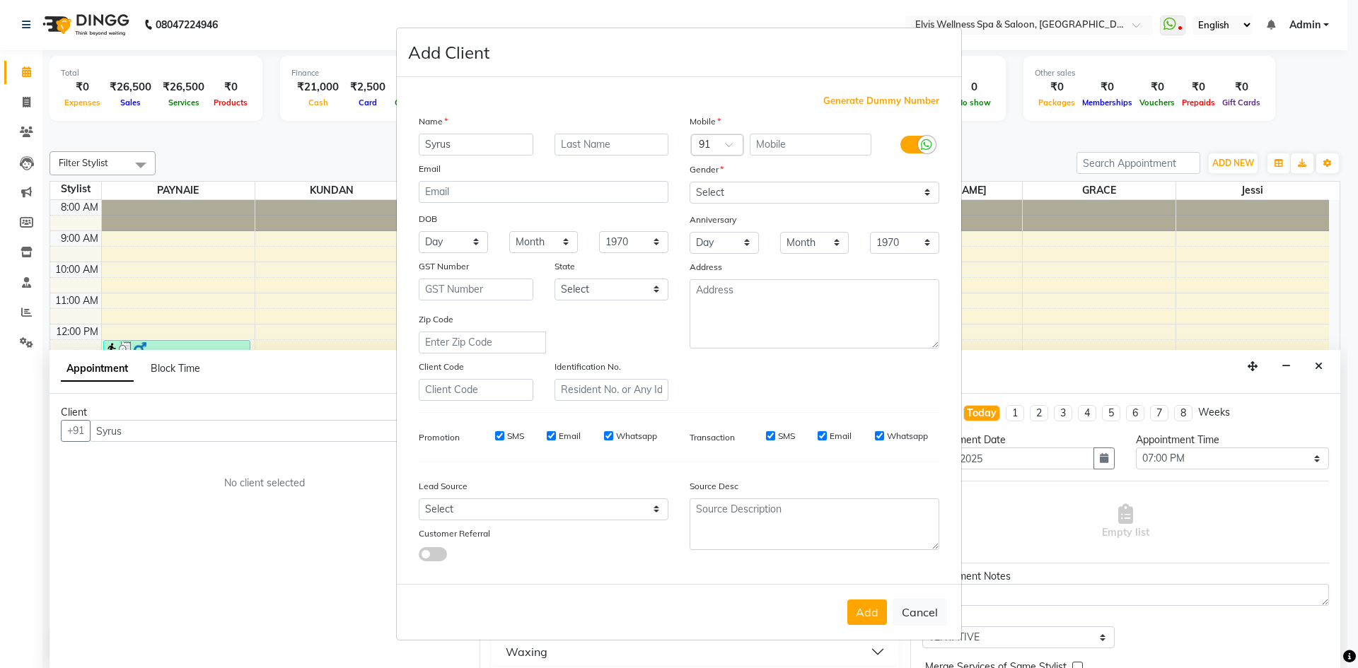
click at [903, 104] on span "Generate Dummy Number" at bounding box center [881, 101] width 116 height 14
type input "1182100000553"
checkbox input "false"
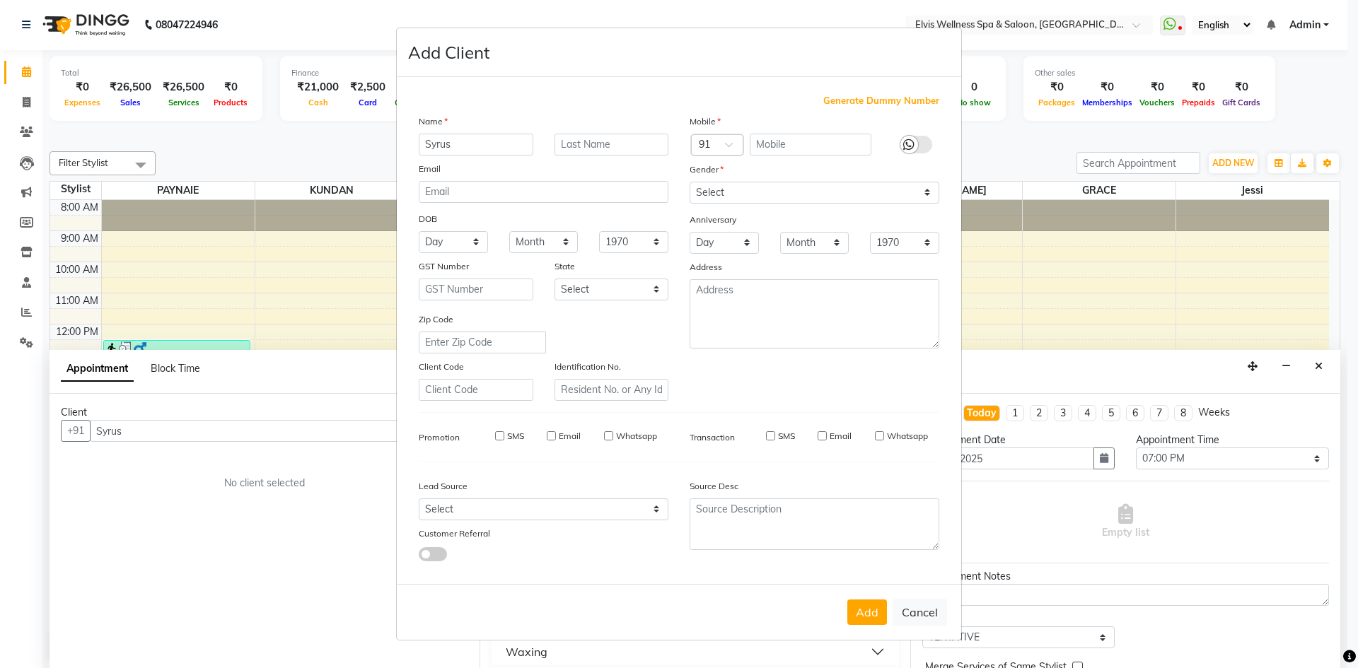
checkbox input "false"
click at [863, 191] on select "Select [DEMOGRAPHIC_DATA] [DEMOGRAPHIC_DATA] Other Prefer Not To Say" at bounding box center [814, 193] width 250 height 22
select select "[DEMOGRAPHIC_DATA]"
click at [689, 182] on select "Select [DEMOGRAPHIC_DATA] [DEMOGRAPHIC_DATA] Other Prefer Not To Say" at bounding box center [814, 193] width 250 height 22
click at [868, 615] on button "Add" at bounding box center [867, 612] width 40 height 25
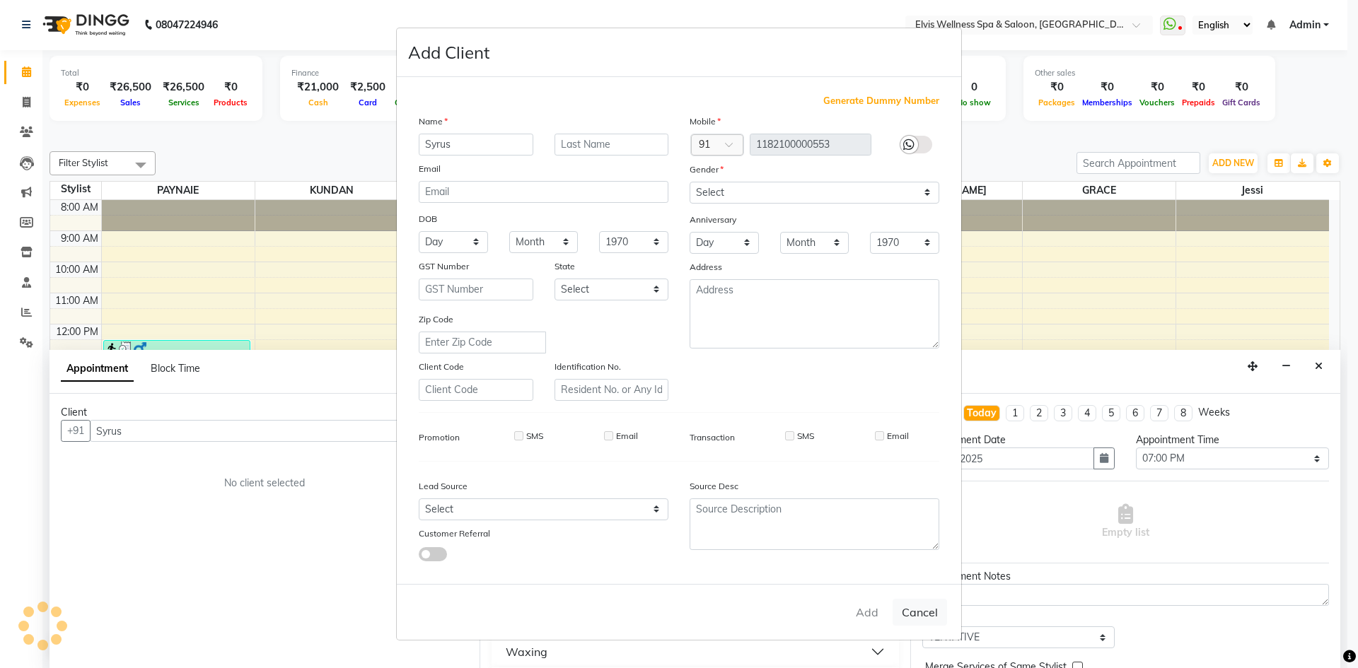
type input "1182100000553"
select select
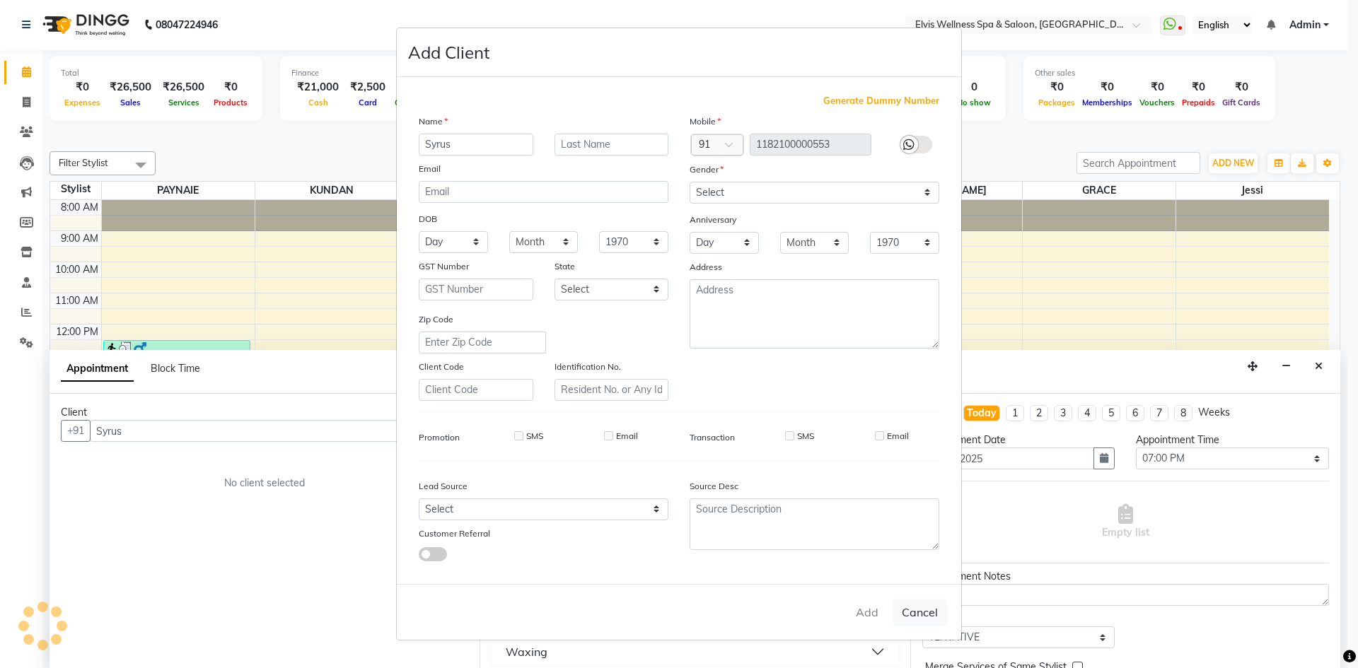
select select
checkbox input "false"
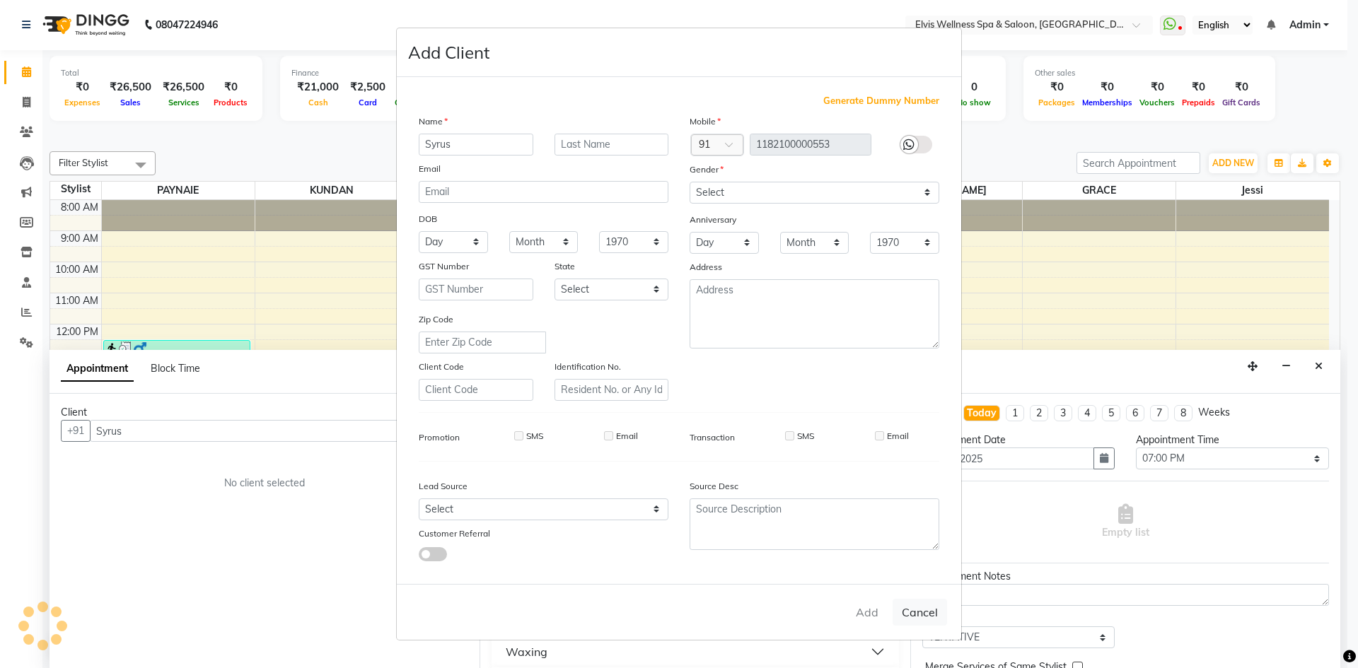
checkbox input "false"
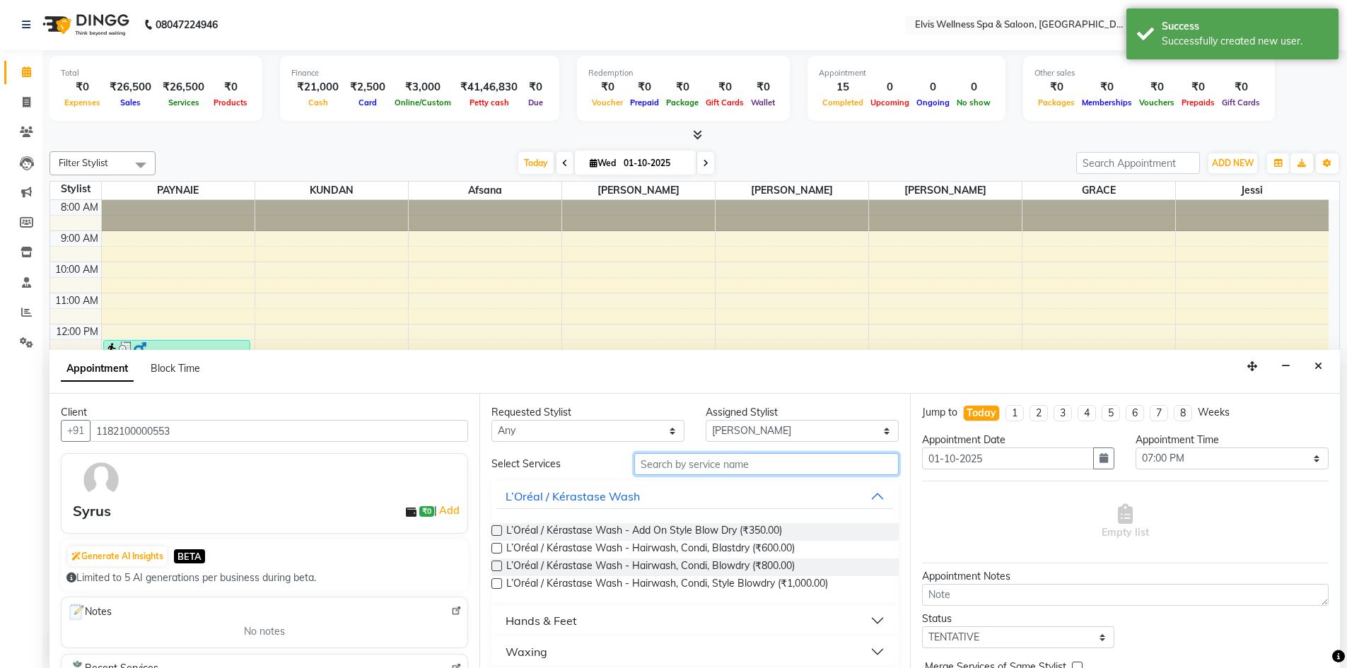
click at [704, 469] on input "text" at bounding box center [766, 464] width 264 height 22
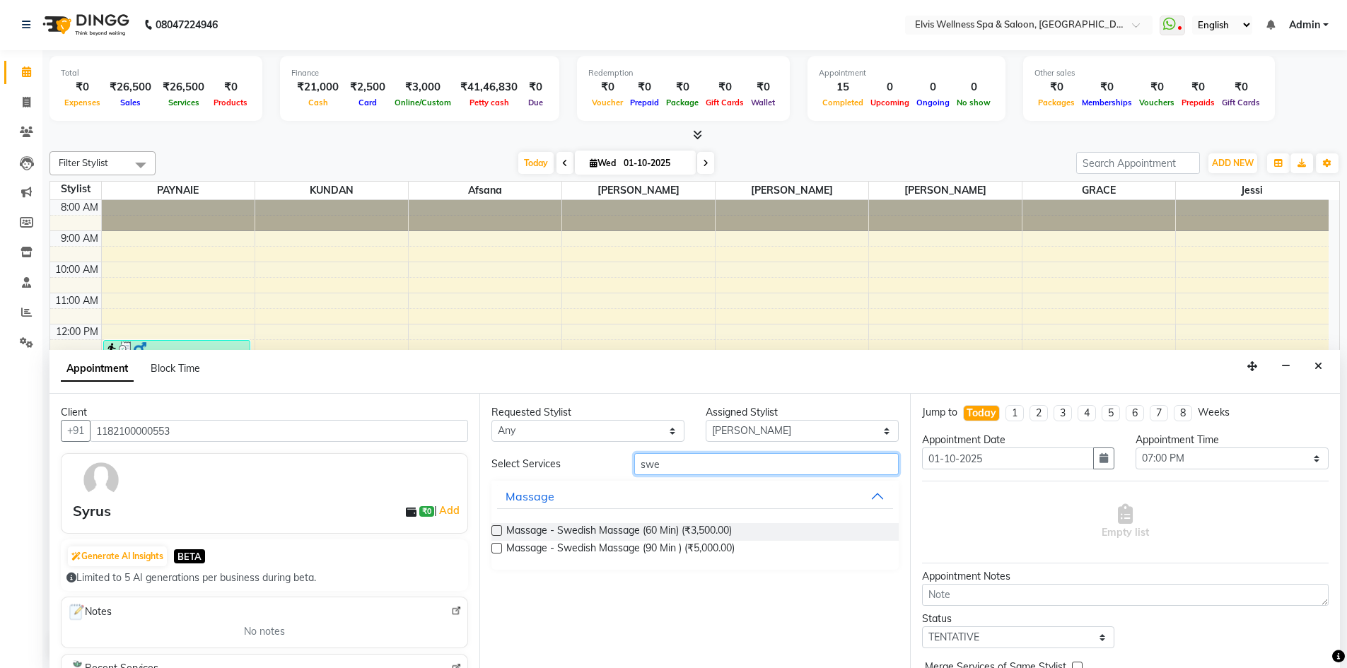
type input "swe"
click at [496, 532] on label at bounding box center [496, 530] width 11 height 11
click at [496, 532] on input "checkbox" at bounding box center [495, 532] width 9 height 9
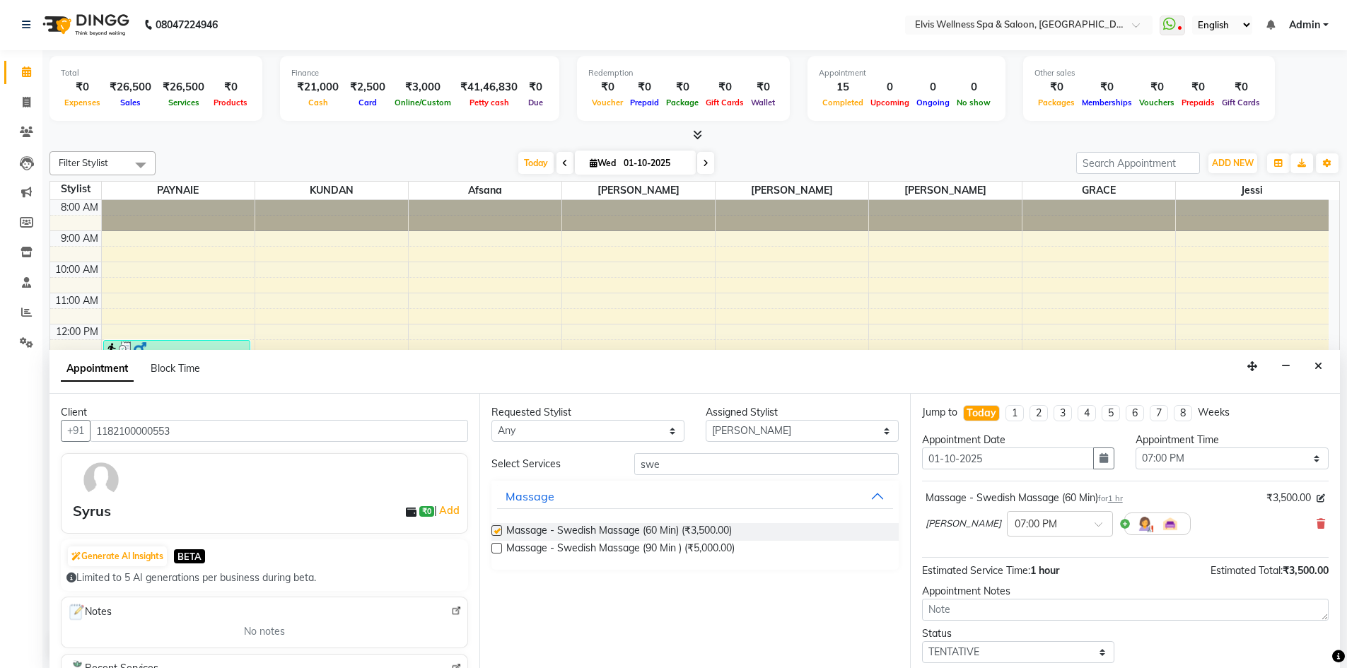
checkbox input "false"
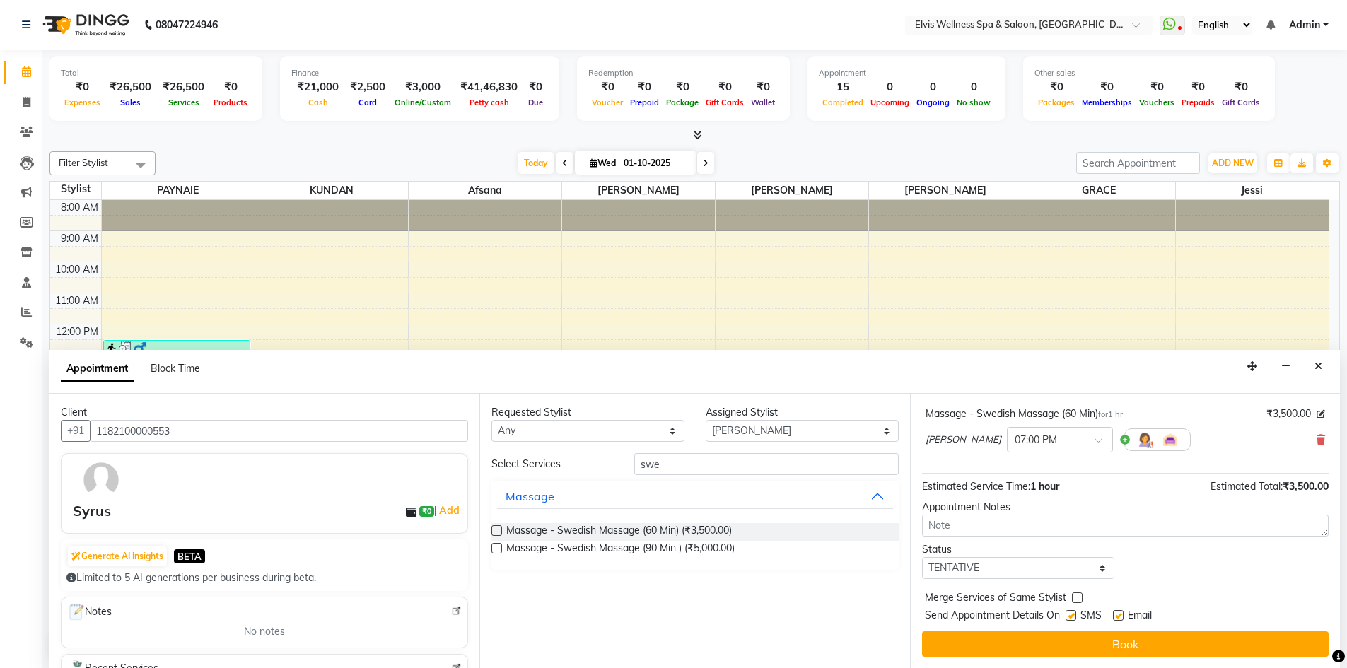
click at [1072, 616] on label at bounding box center [1071, 615] width 11 height 11
click at [1072, 616] on input "checkbox" at bounding box center [1070, 616] width 9 height 9
checkbox input "false"
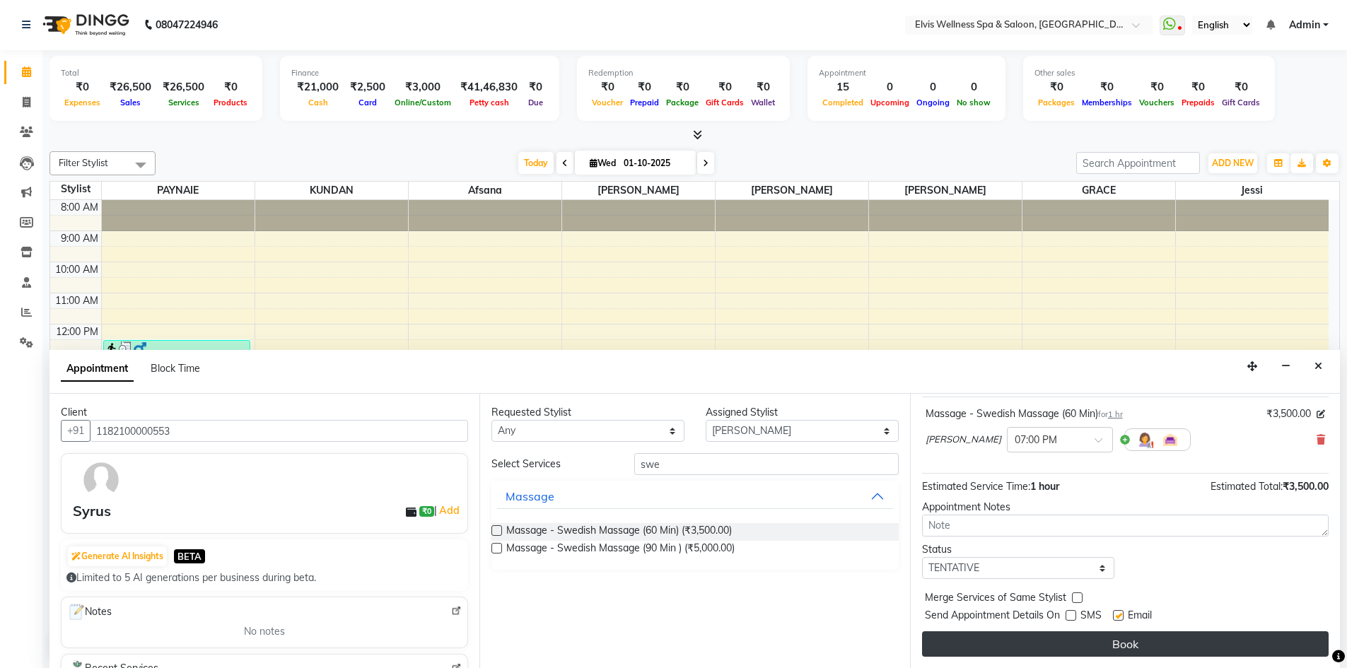
click at [1076, 647] on button "Book" at bounding box center [1125, 643] width 407 height 25
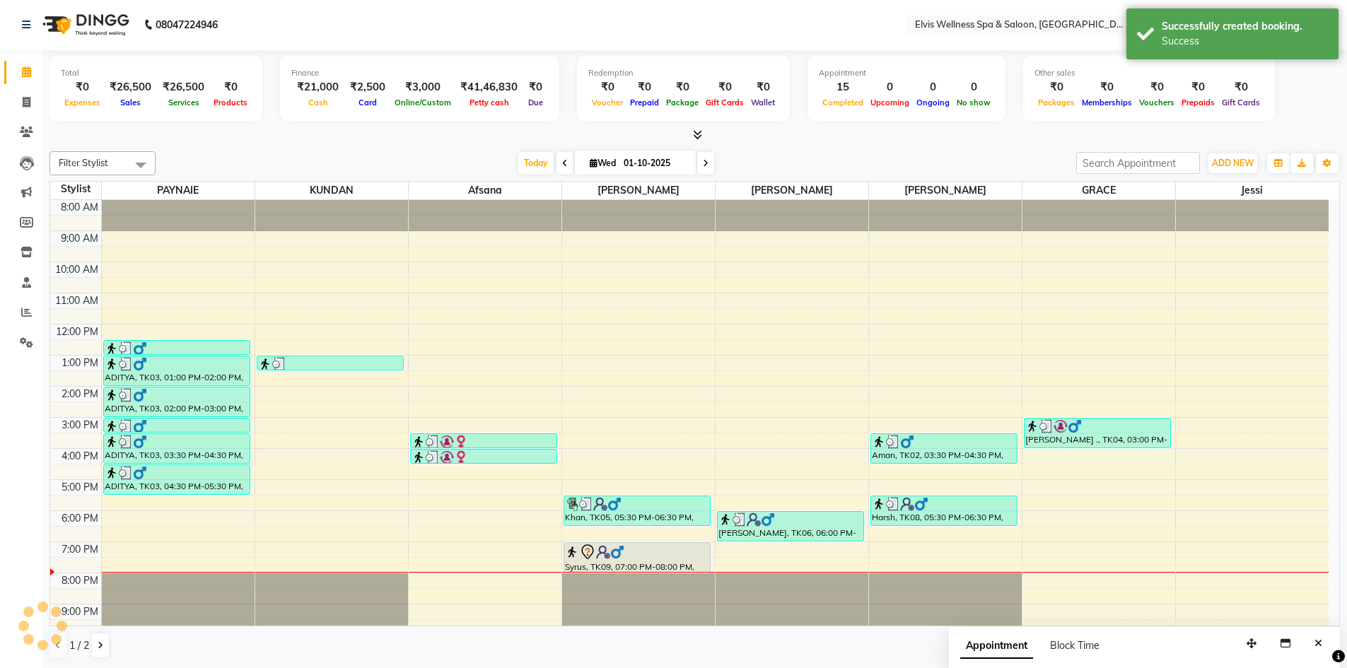
scroll to position [0, 0]
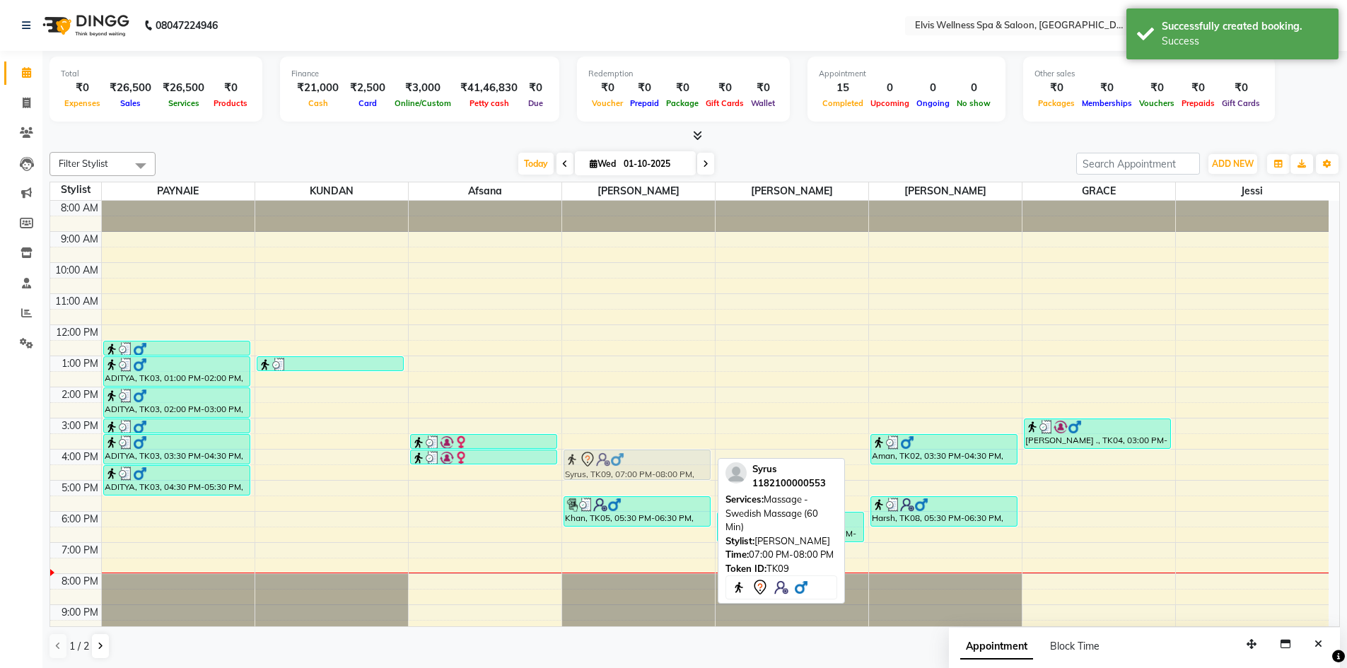
drag, startPoint x: 619, startPoint y: 561, endPoint x: 627, endPoint y: 472, distance: 89.5
click at [627, 472] on div "Khan, TK05, 05:30 PM-06:30 PM, Massage - Swedish Massage (60 Min) Syrus, TK09, …" at bounding box center [638, 434] width 153 height 466
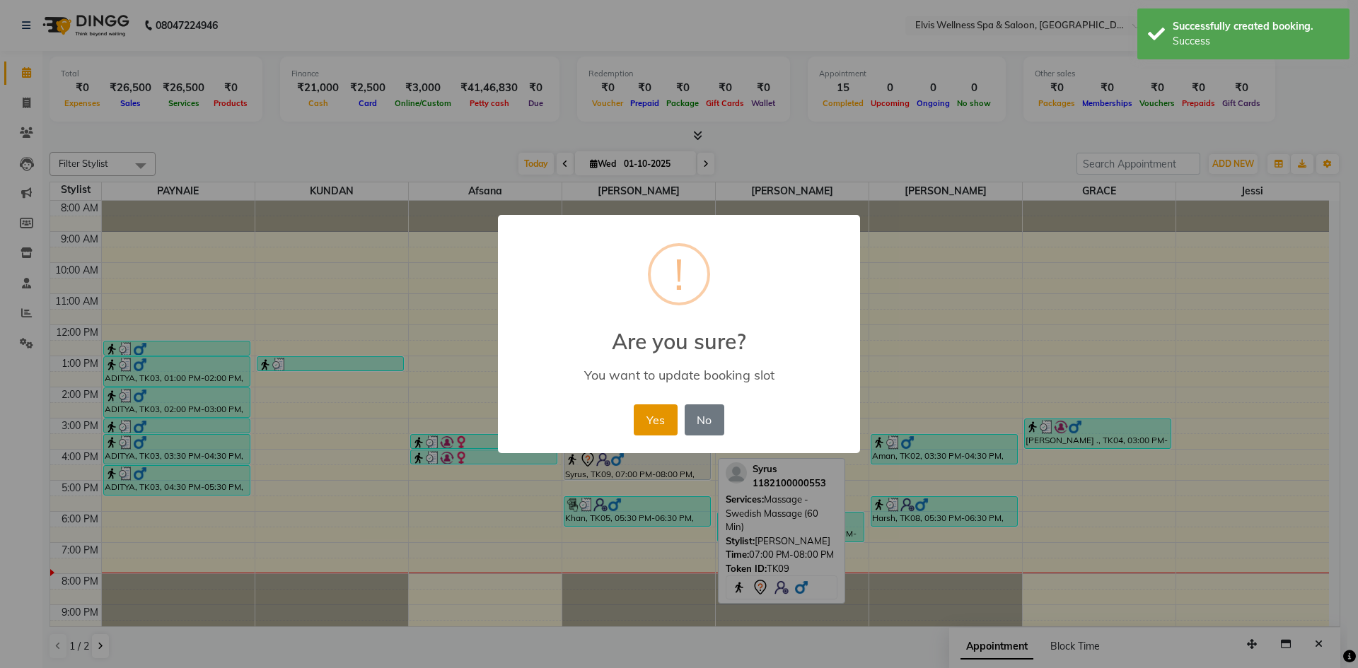
click at [649, 420] on button "Yes" at bounding box center [655, 419] width 43 height 31
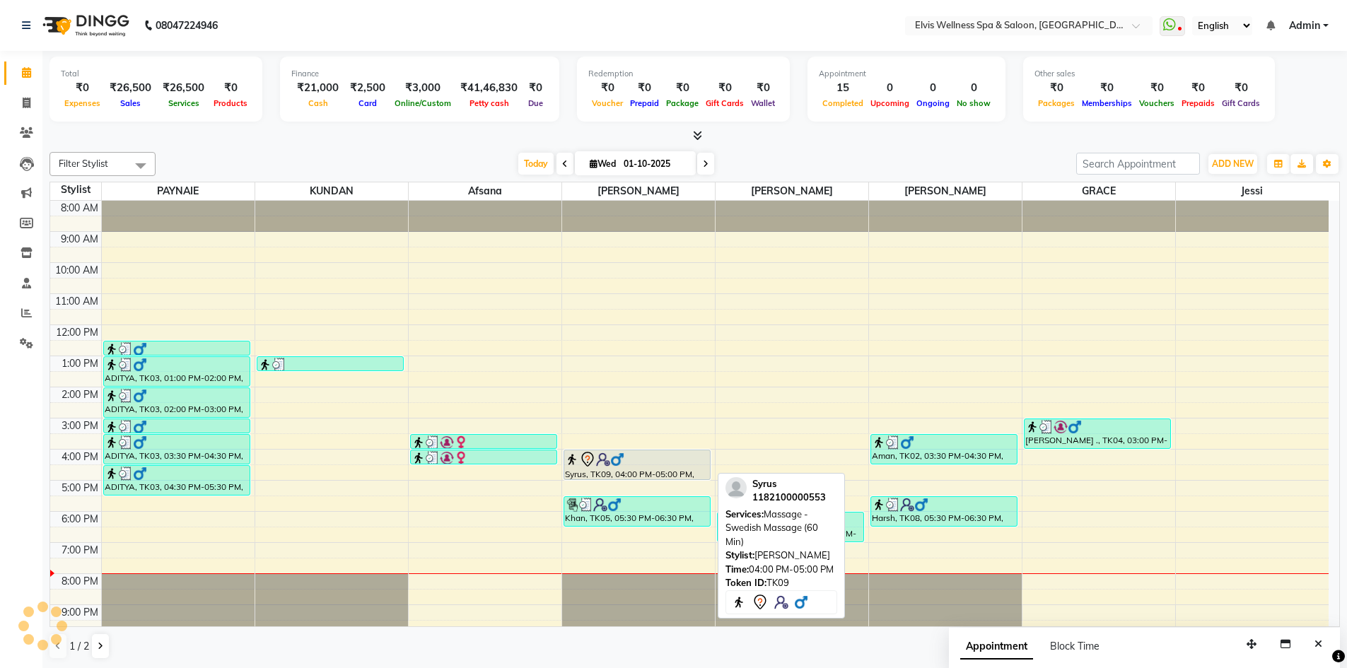
click at [618, 467] on div "Syrus, TK09, 04:00 PM-05:00 PM, Massage - Swedish Massage (60 Min)" at bounding box center [637, 464] width 146 height 29
select select "7"
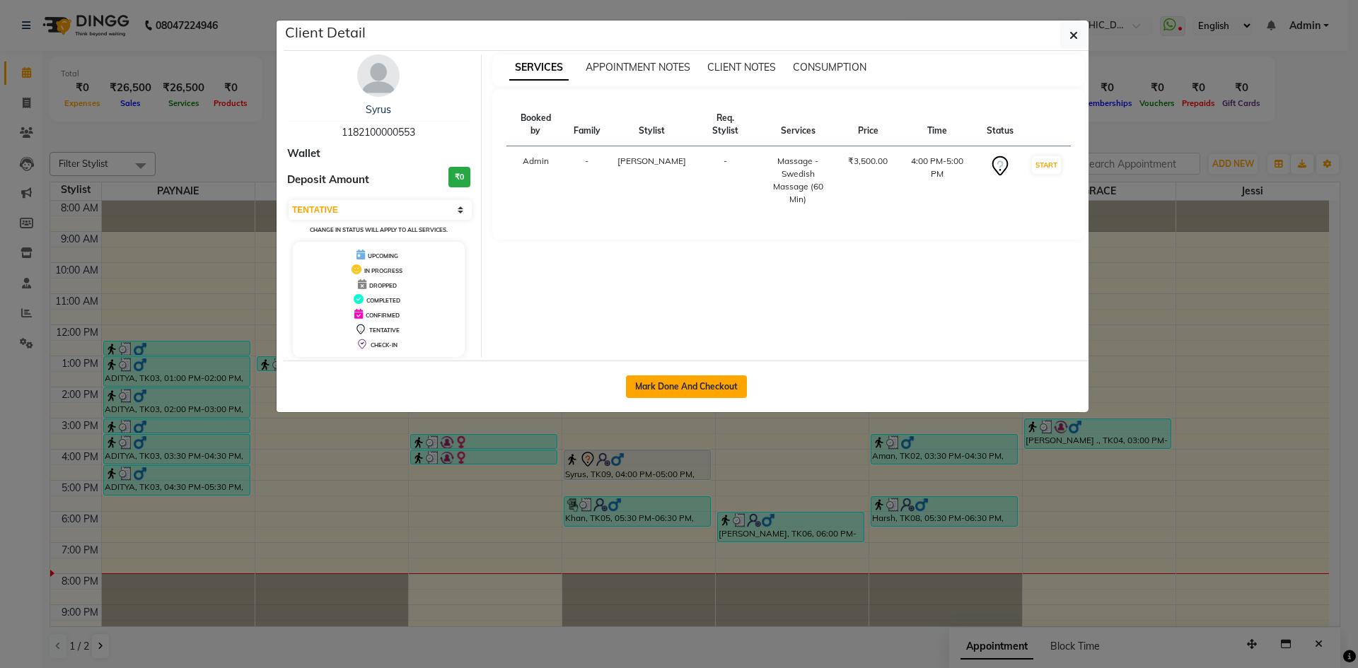
click at [680, 387] on button "Mark Done And Checkout" at bounding box center [686, 386] width 121 height 23
select select "service"
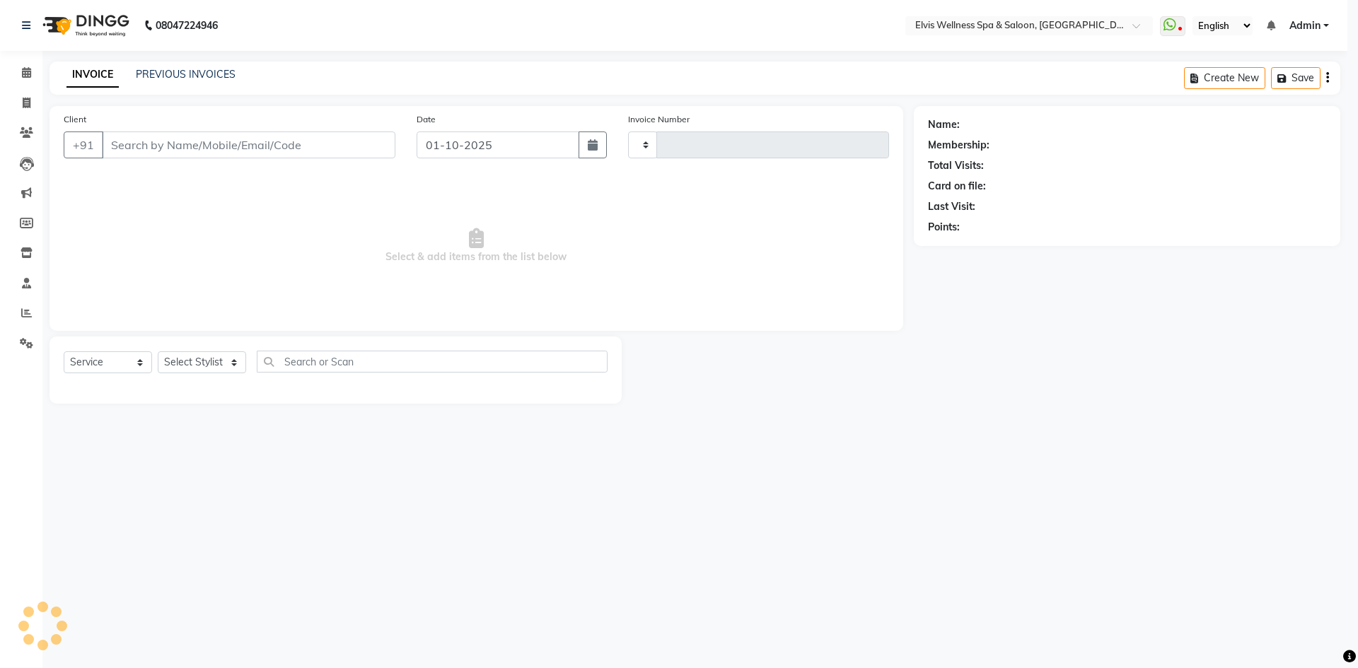
select select "3"
type input "1182100000553"
select select "32217"
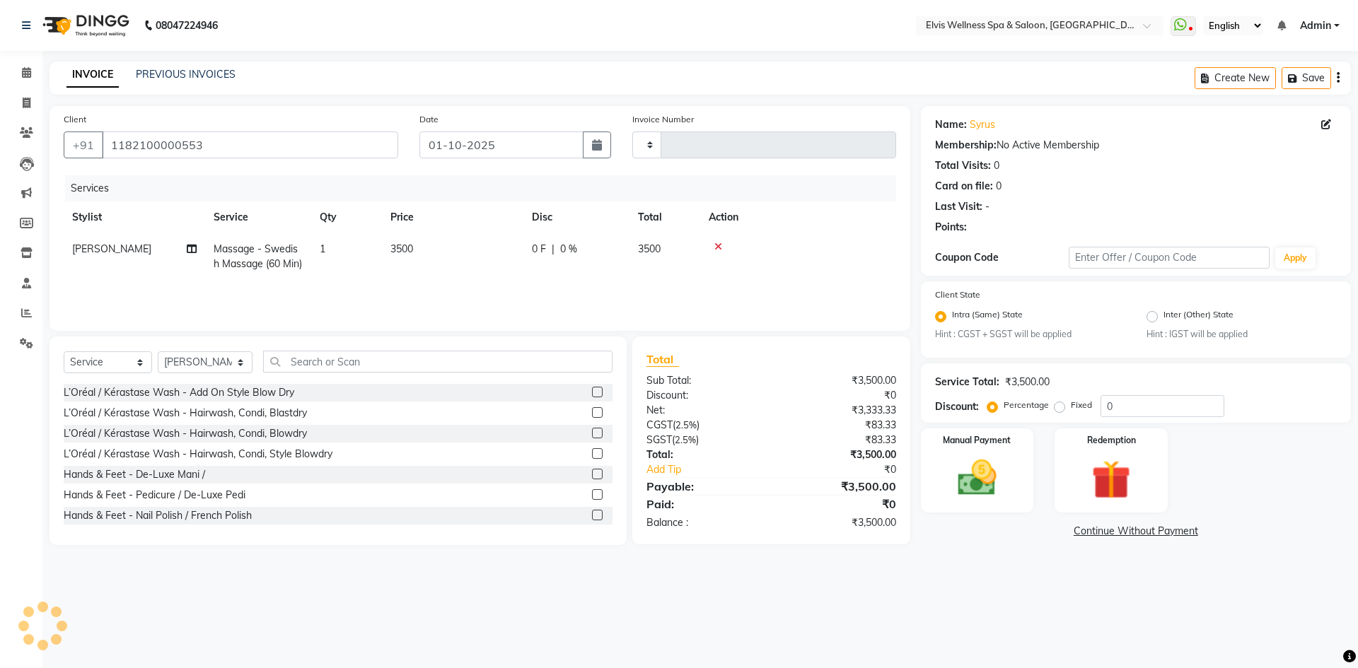
type input "1794"
select select "4399"
click at [404, 250] on span "3500" at bounding box center [401, 249] width 23 height 13
select select "32217"
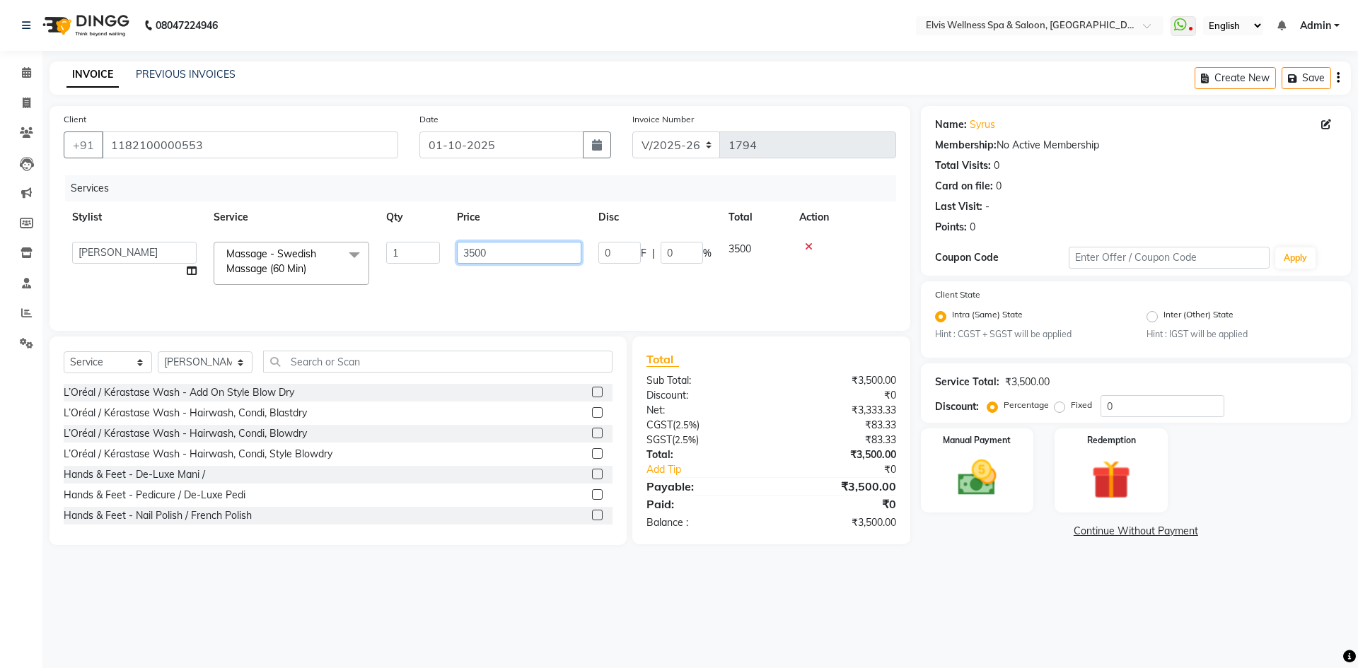
click at [467, 251] on input "3500" at bounding box center [519, 253] width 124 height 22
type input "2500"
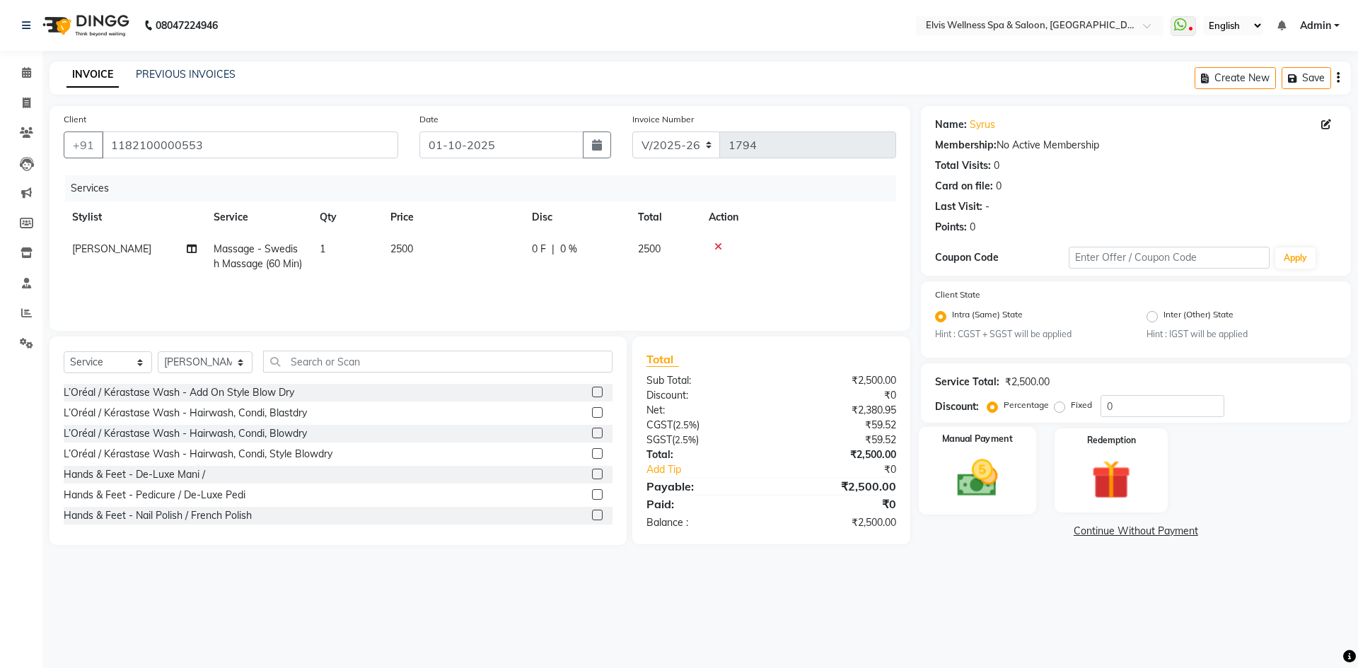
click at [968, 486] on img at bounding box center [977, 478] width 66 height 47
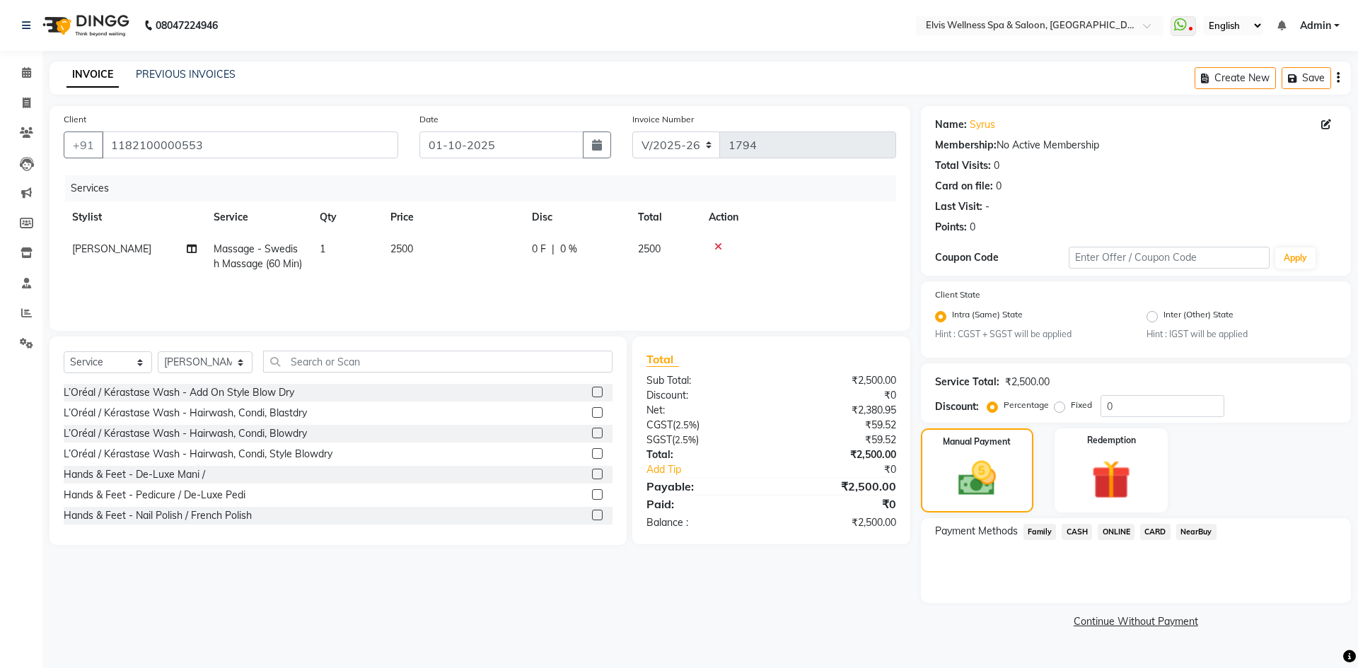
click at [1109, 530] on span "ONLINE" at bounding box center [1115, 532] width 37 height 16
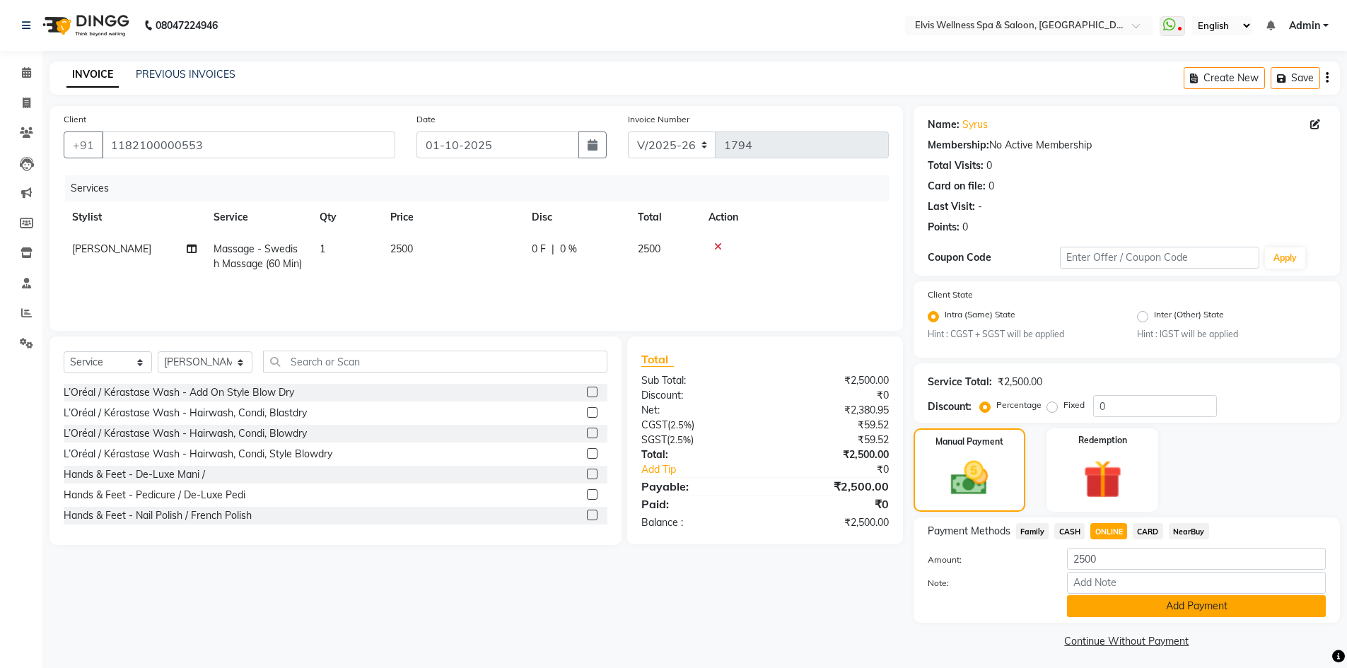
click at [1122, 610] on button "Add Payment" at bounding box center [1196, 606] width 259 height 22
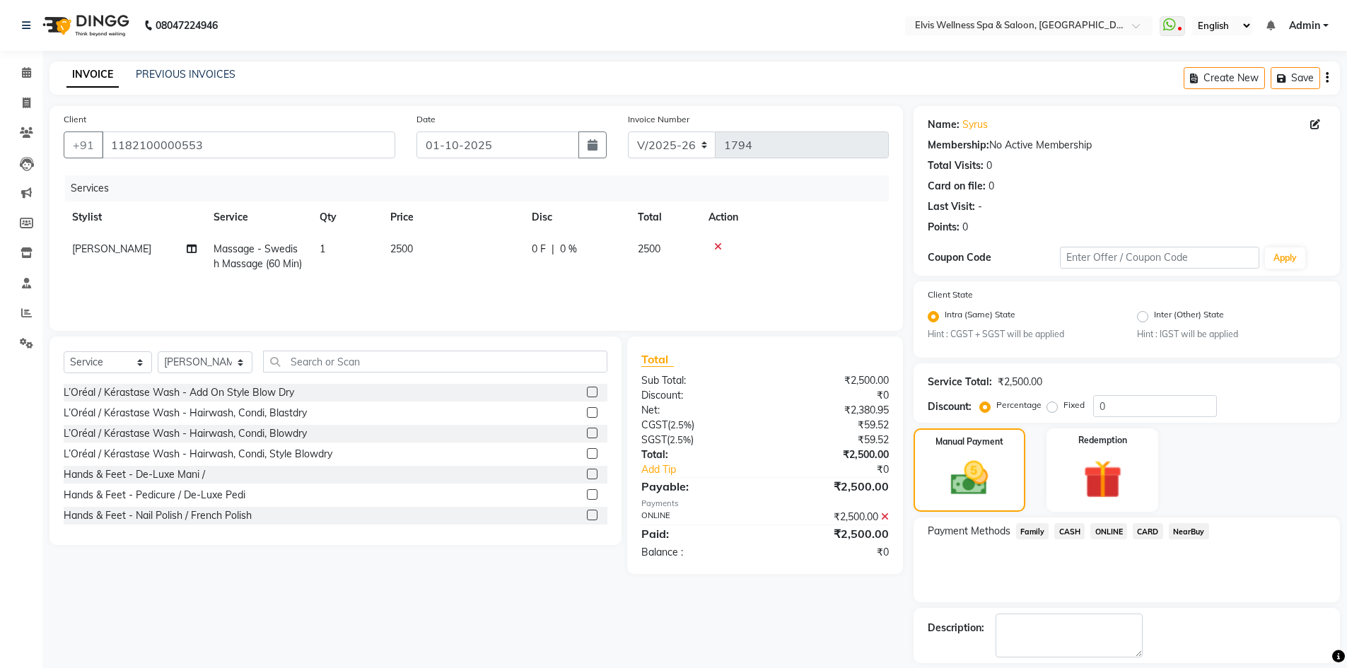
scroll to position [64, 0]
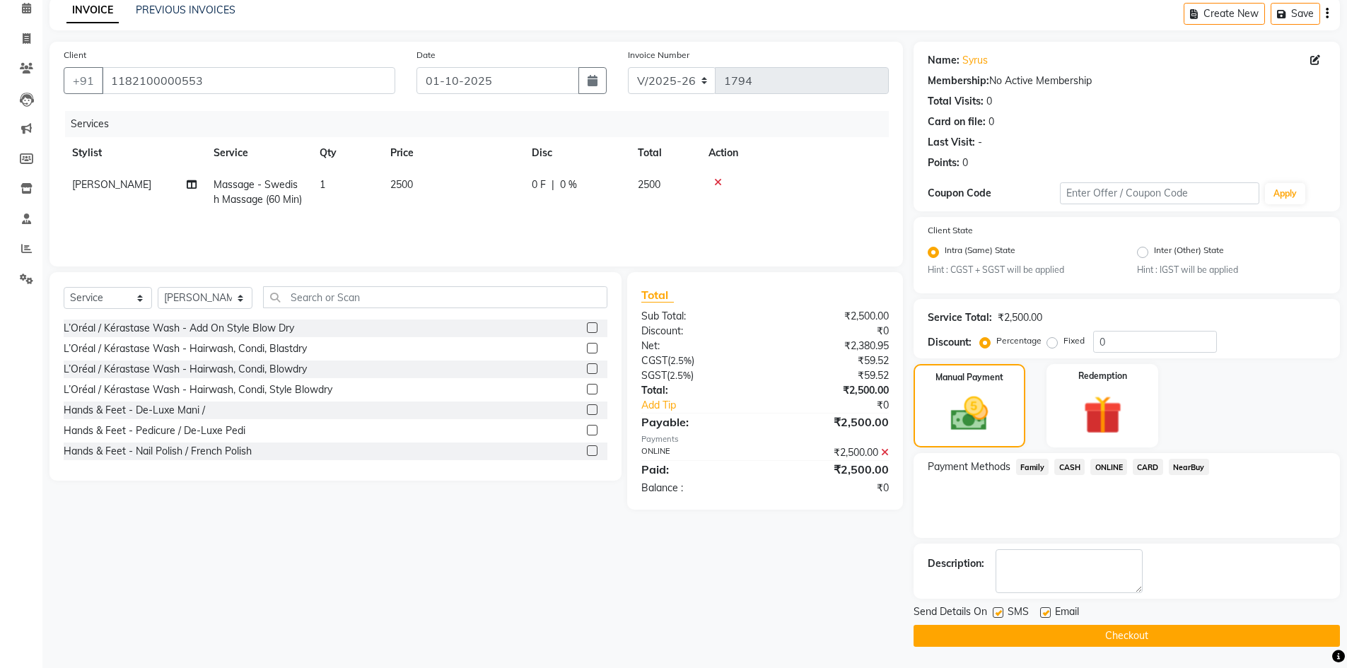
click at [995, 613] on label at bounding box center [998, 612] width 11 height 11
click at [995, 613] on input "checkbox" at bounding box center [997, 613] width 9 height 9
checkbox input "false"
click at [1042, 630] on button "Checkout" at bounding box center [1127, 636] width 426 height 22
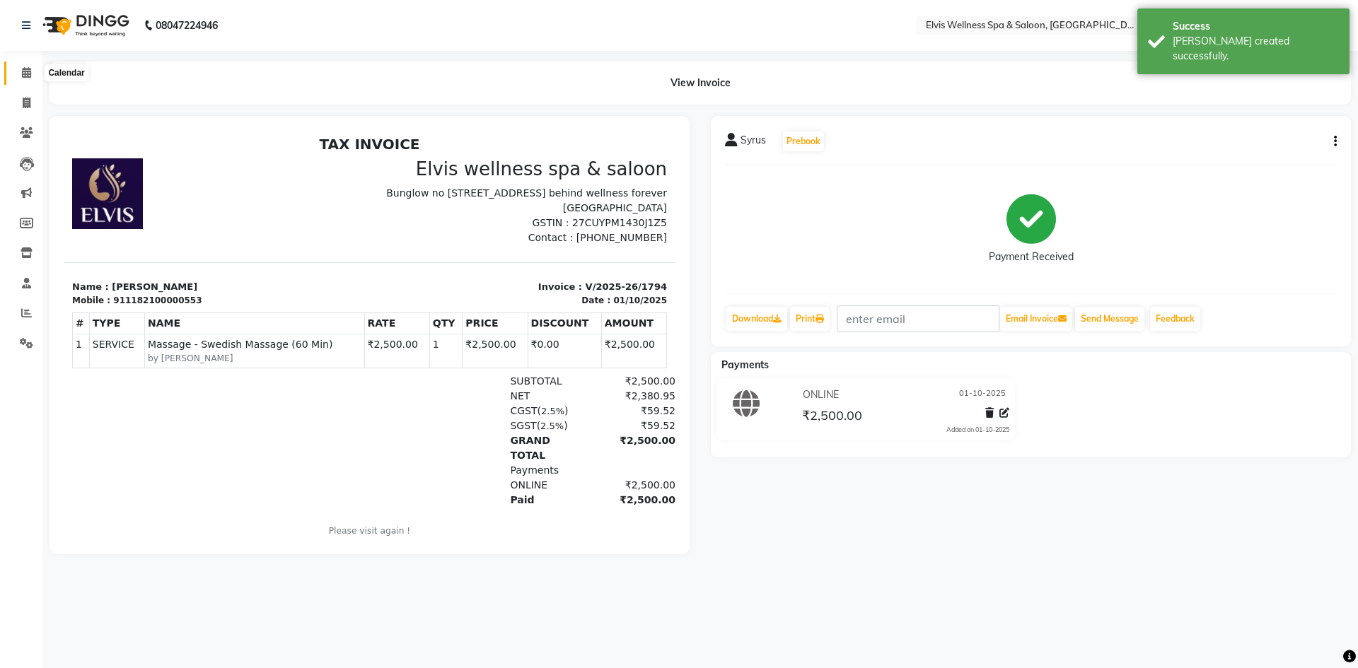
click at [31, 76] on icon at bounding box center [26, 72] width 9 height 11
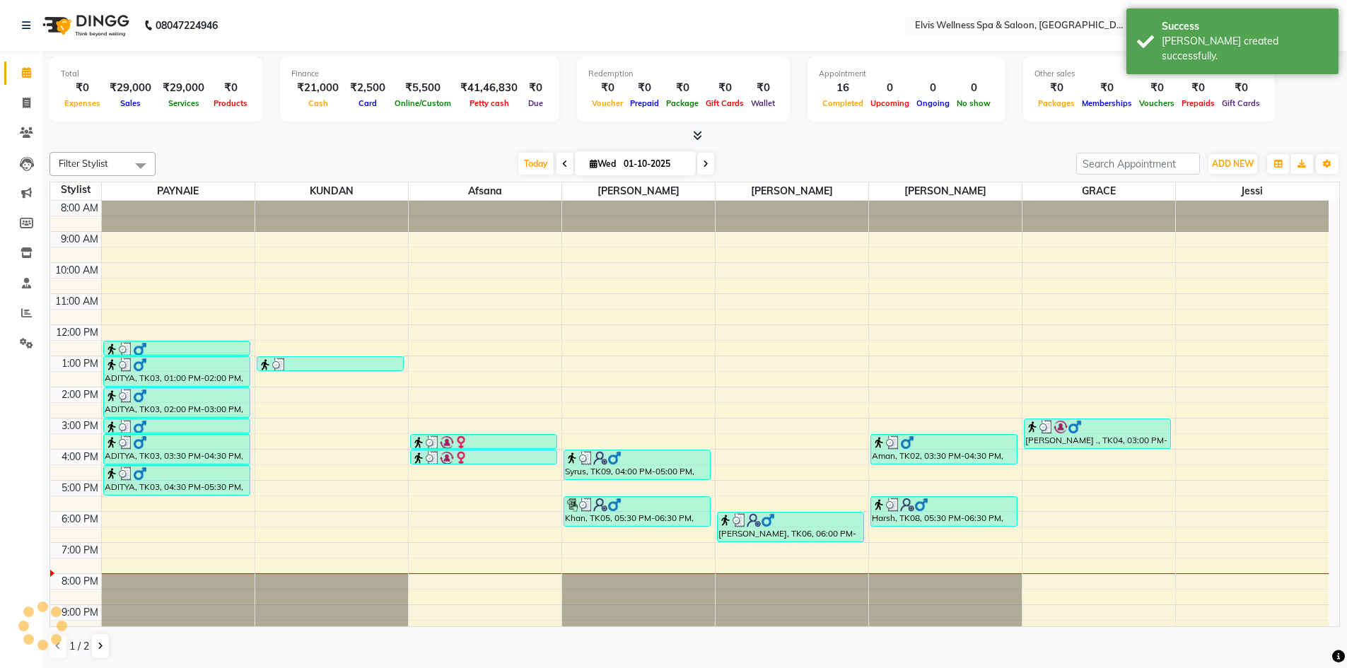
scroll to position [13, 0]
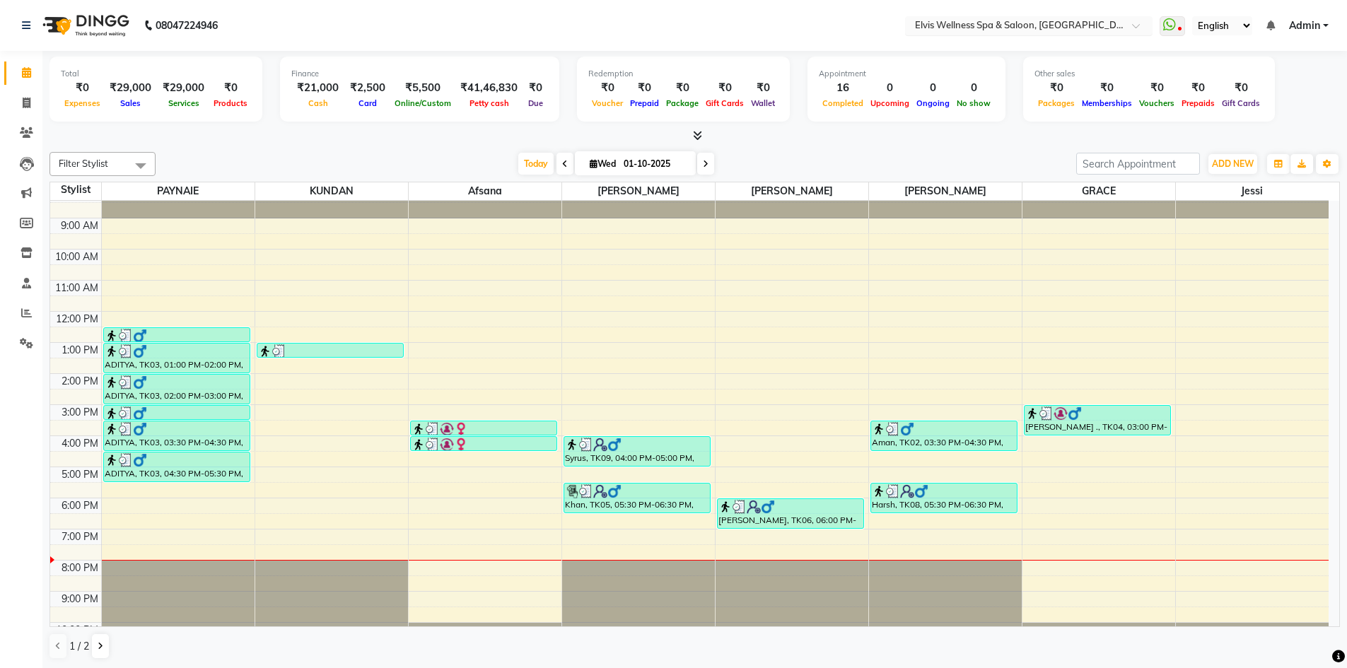
click at [1057, 26] on input "text" at bounding box center [1014, 27] width 205 height 14
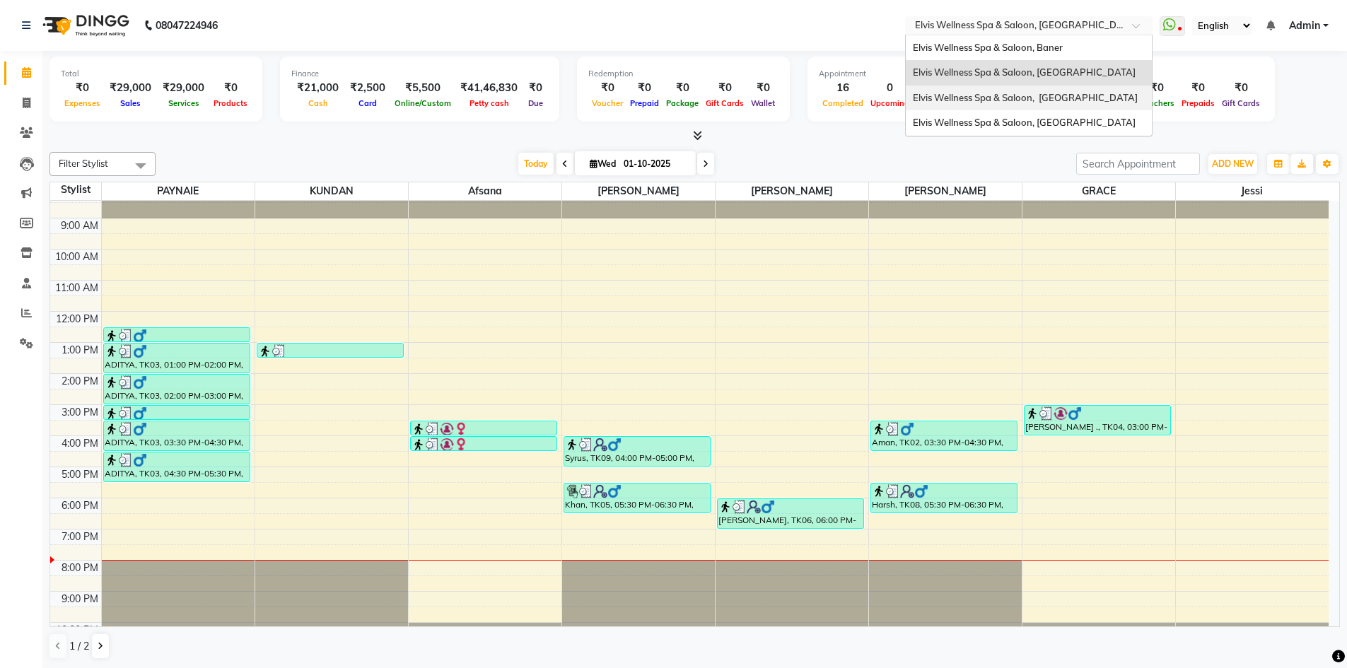
click at [1037, 95] on span "Elvis Wellness Spa & Saloon, [GEOGRAPHIC_DATA]" at bounding box center [1025, 97] width 225 height 11
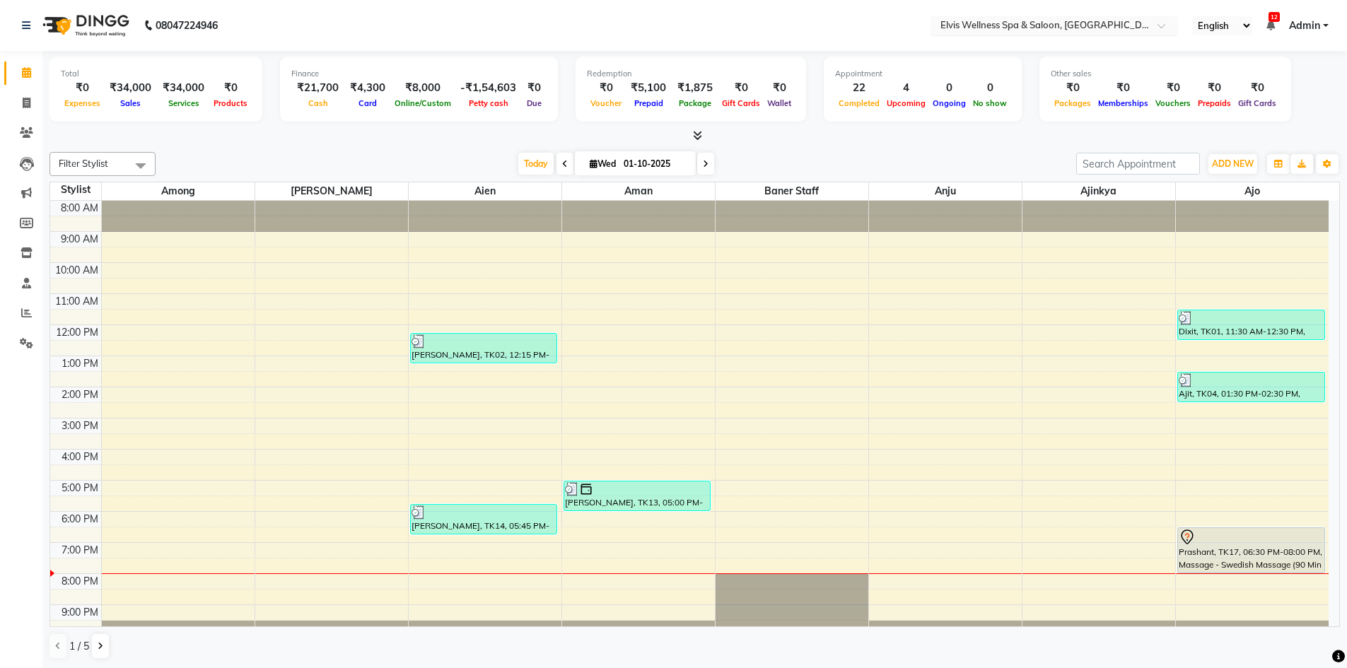
click at [1162, 28] on span at bounding box center [1167, 30] width 18 height 14
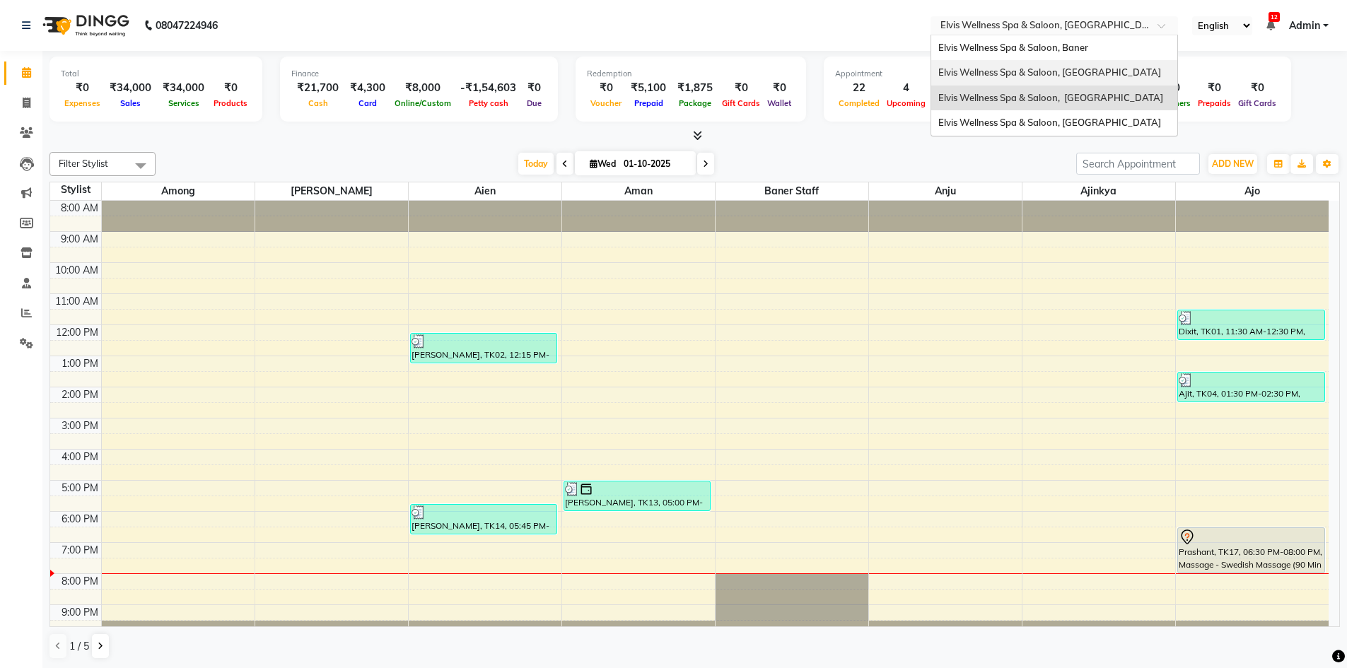
click at [1119, 68] on span "Elvis Wellness Spa & Saloon, [GEOGRAPHIC_DATA]" at bounding box center [1049, 71] width 223 height 11
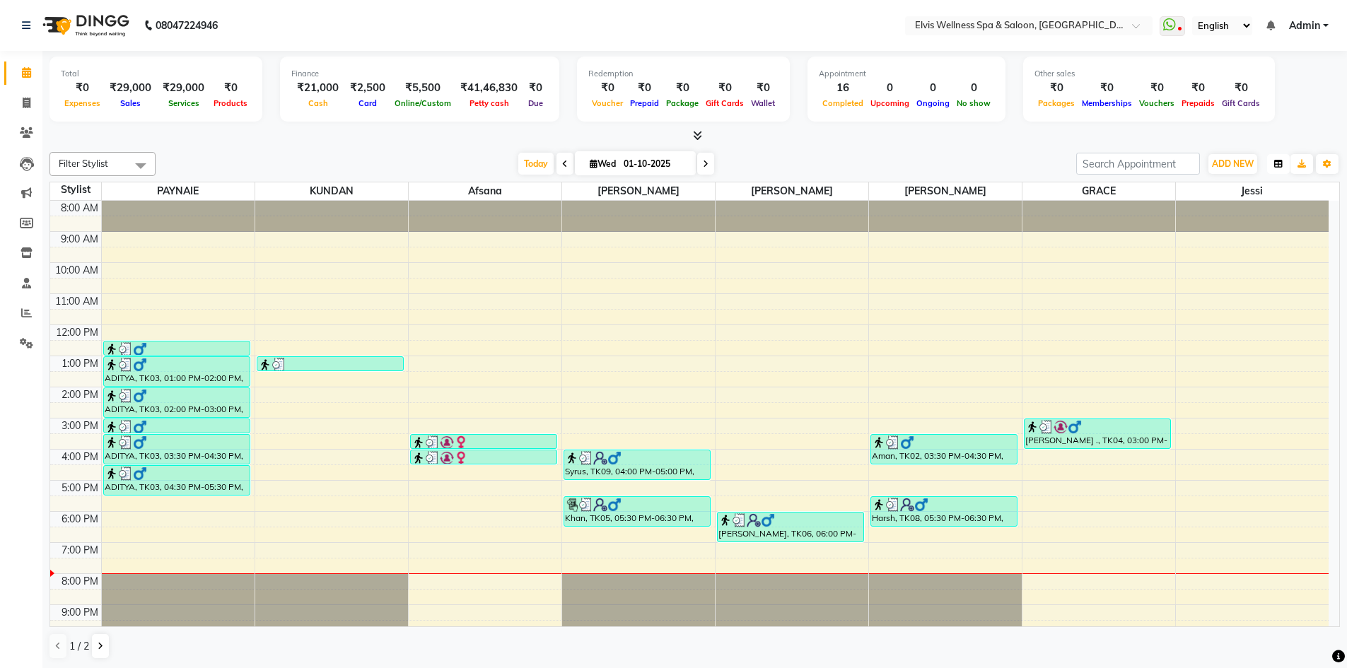
click at [1285, 163] on button "button" at bounding box center [1278, 164] width 23 height 20
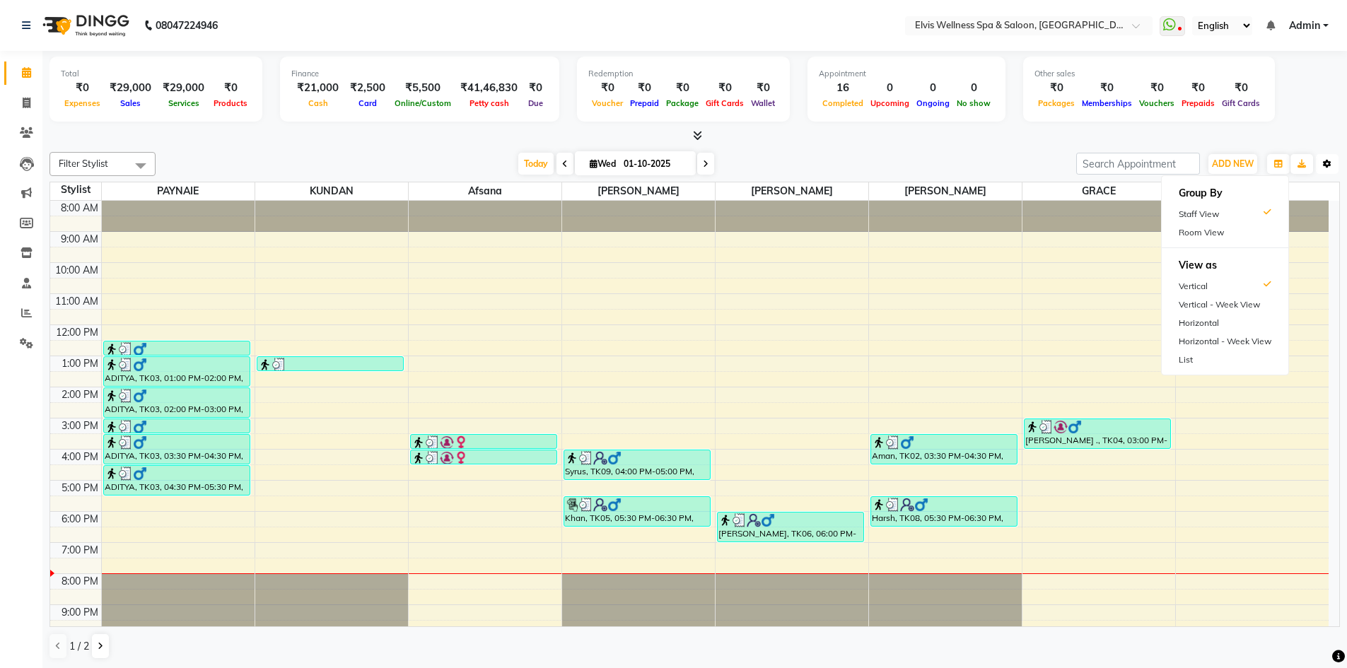
click at [1334, 168] on button "Toggle Dropdown" at bounding box center [1327, 164] width 23 height 20
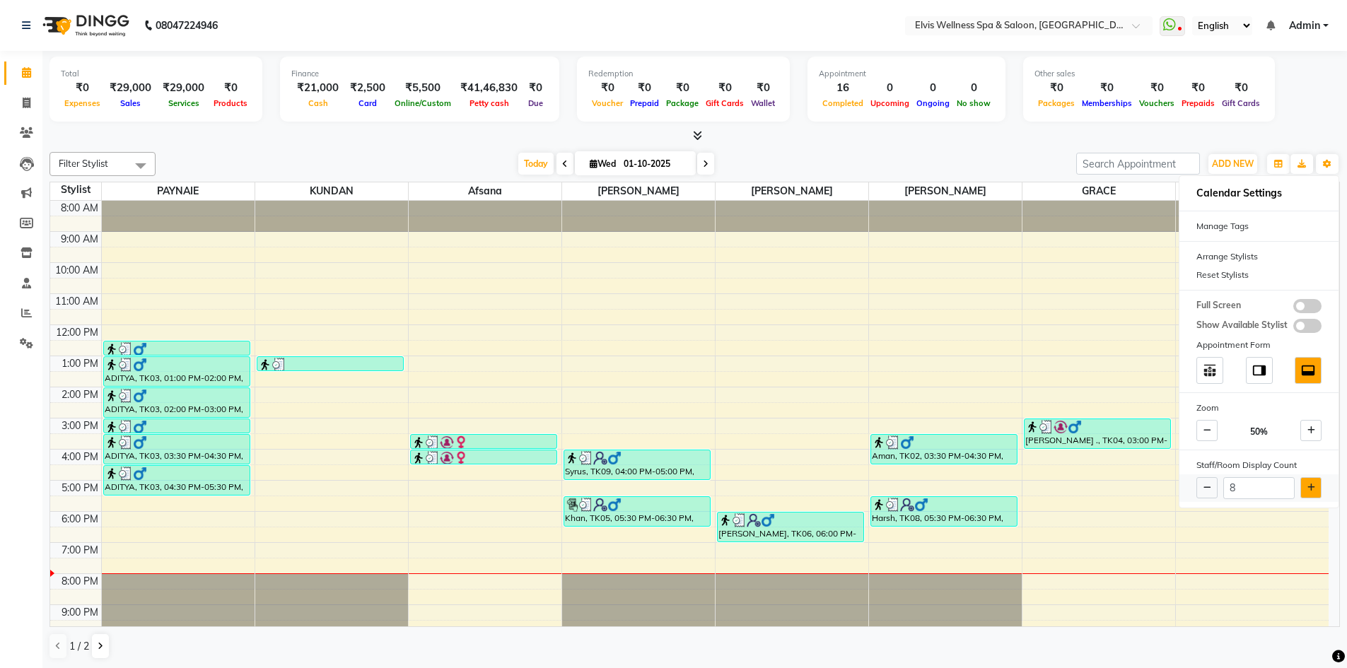
click at [1312, 487] on icon at bounding box center [1311, 488] width 8 height 8
type input "9"
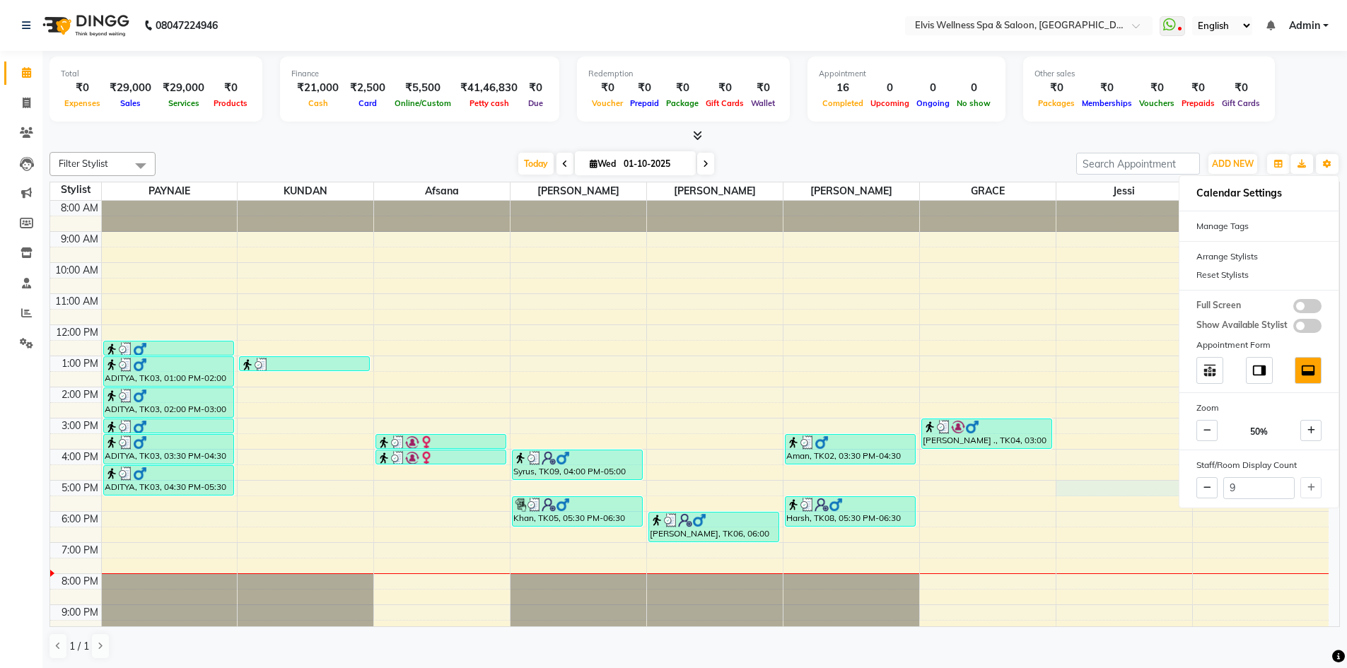
click at [1074, 488] on div "8:00 AM 9:00 AM 10:00 AM 11:00 AM 12:00 PM 1:00 PM 2:00 PM 3:00 PM 4:00 PM 5:00…" at bounding box center [689, 434] width 1278 height 466
select select "79619"
select select "tentative"
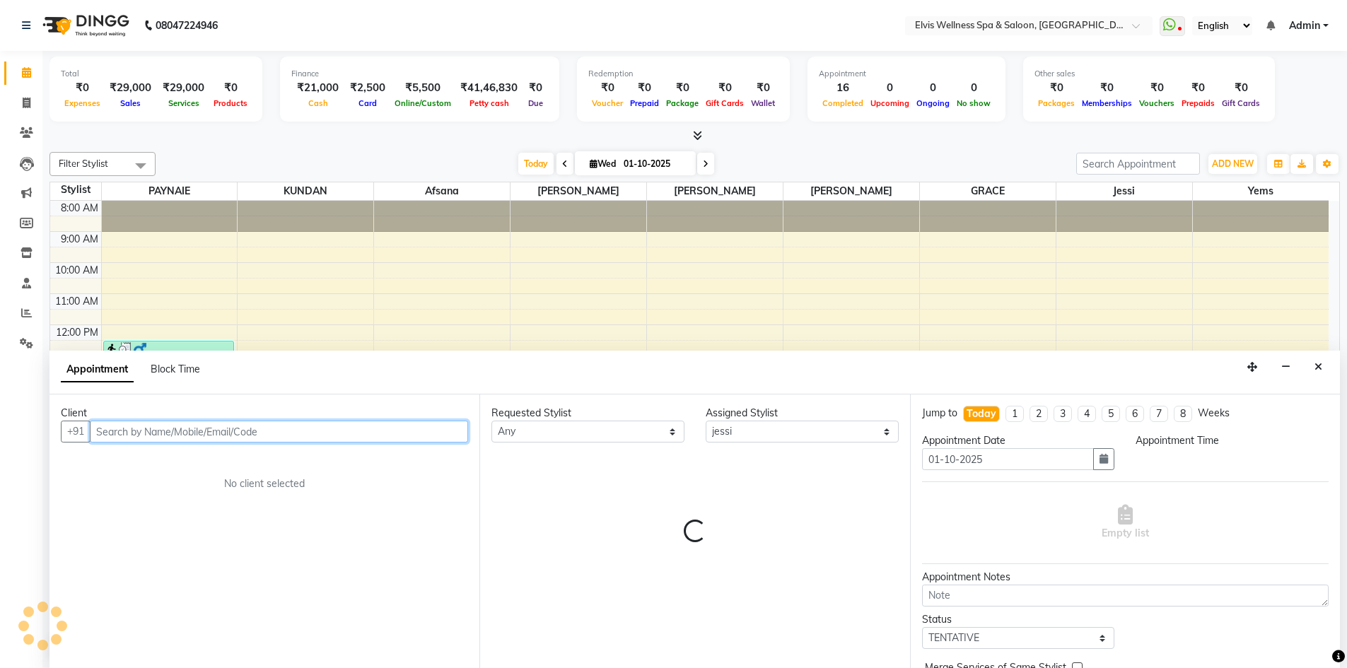
scroll to position [1, 0]
select select "1020"
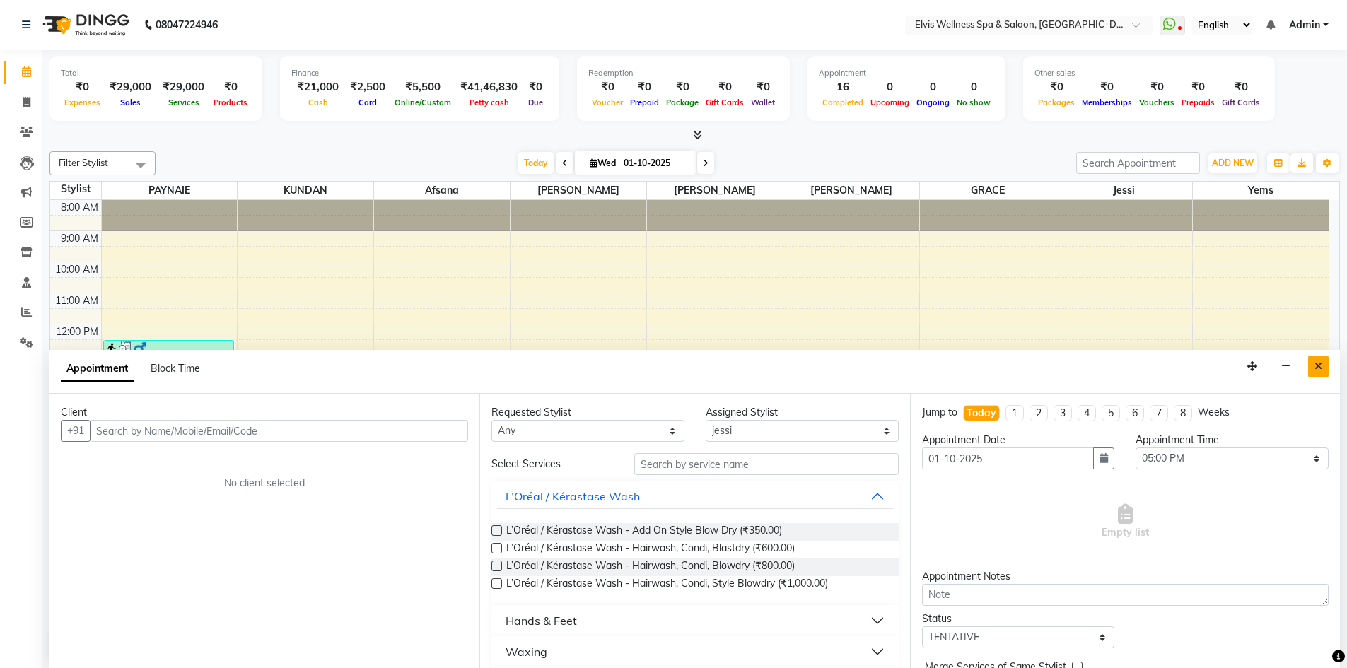
click at [1323, 368] on button "Close" at bounding box center [1318, 367] width 21 height 22
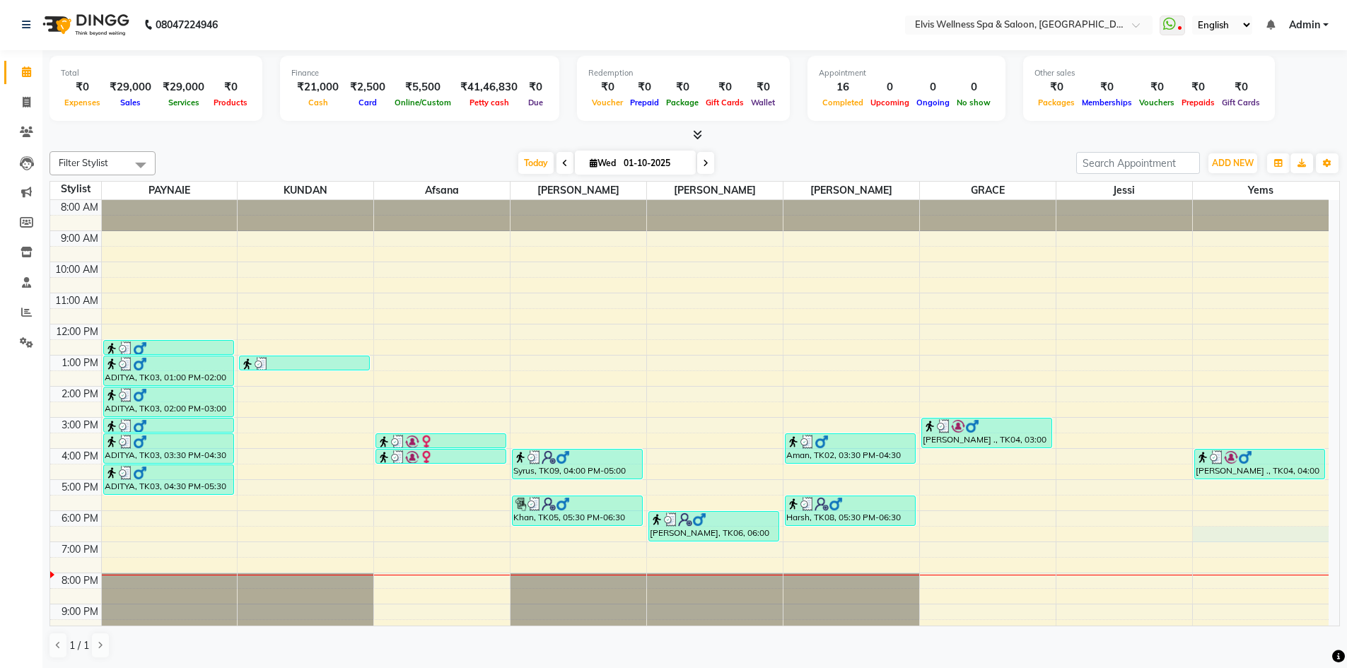
click at [1201, 540] on div "8:00 AM 9:00 AM 10:00 AM 11:00 AM 12:00 PM 1:00 PM 2:00 PM 3:00 PM 4:00 PM 5:00…" at bounding box center [689, 433] width 1278 height 466
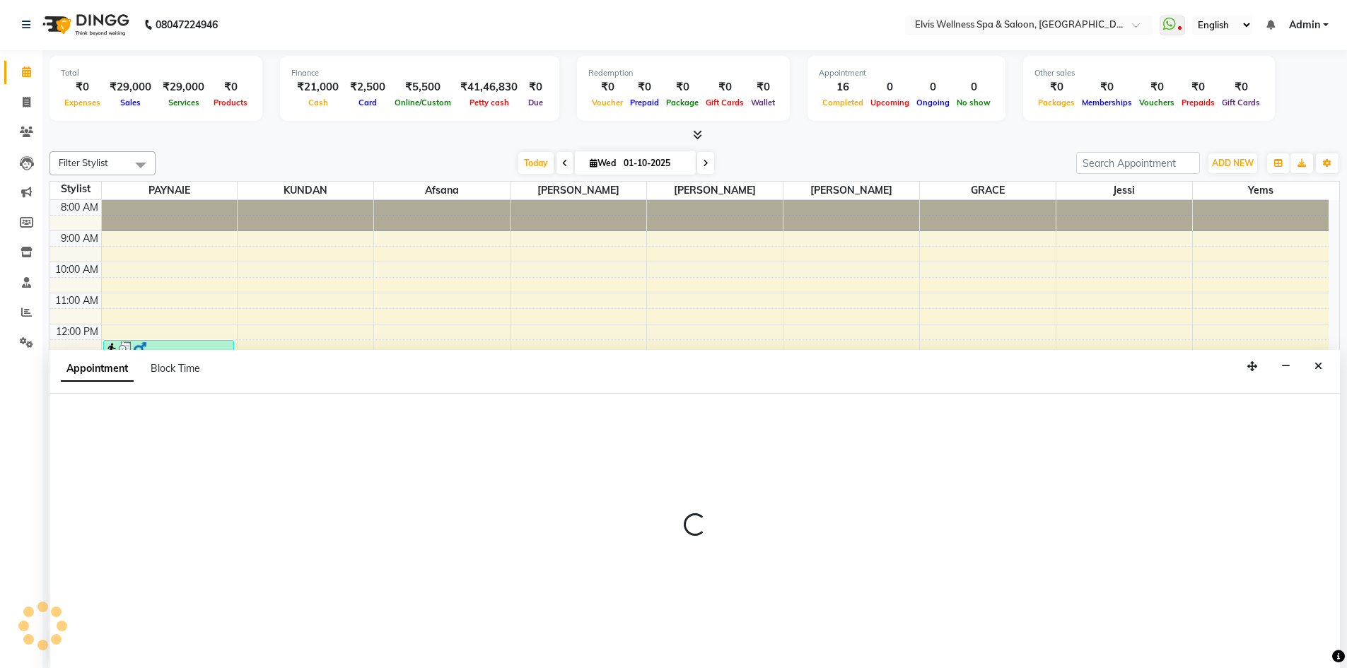
select select "79749"
select select "1110"
select select "tentative"
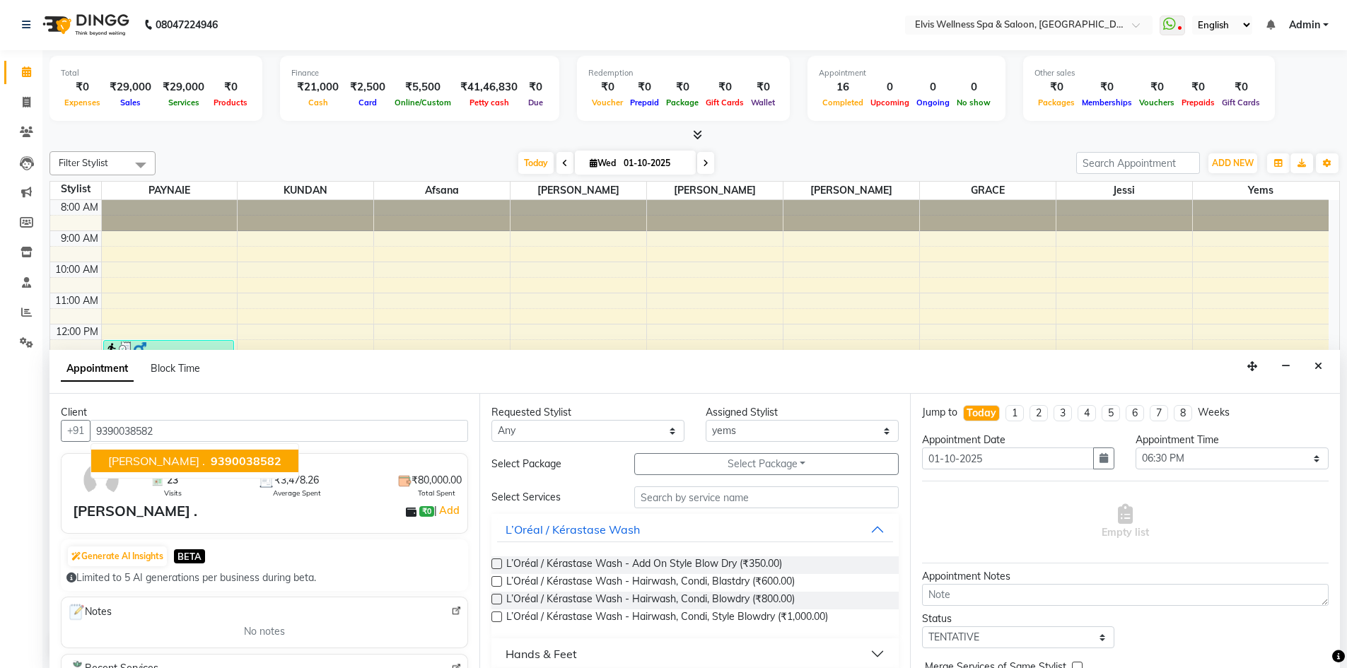
click at [237, 460] on span "9390038582" at bounding box center [246, 461] width 71 height 14
type input "9390038582"
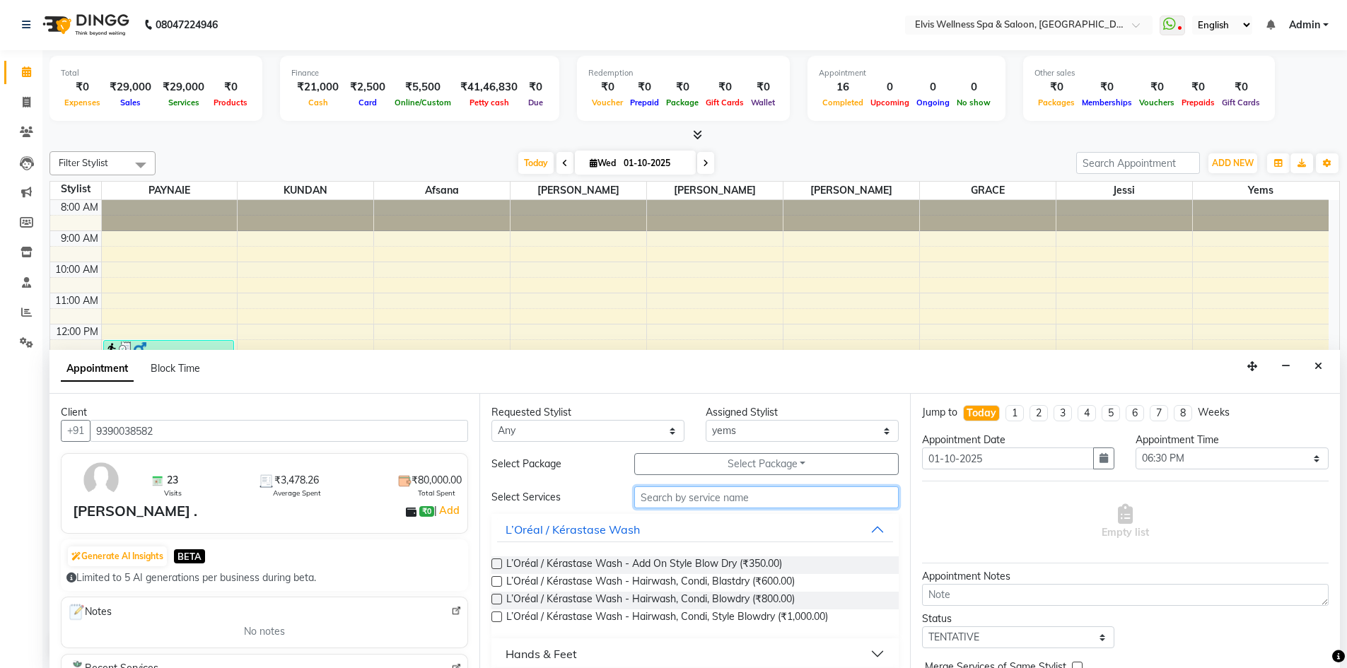
click at [654, 494] on input "text" at bounding box center [766, 497] width 264 height 22
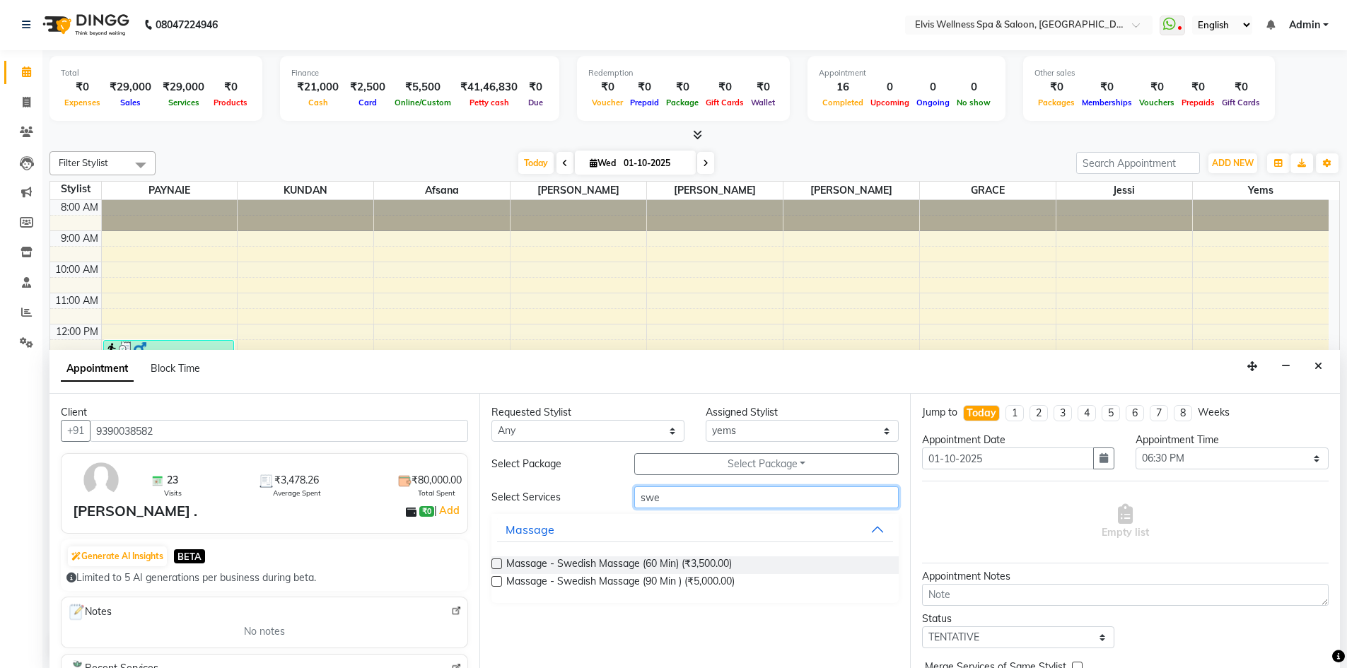
type input "swe"
click at [498, 580] on label at bounding box center [496, 581] width 11 height 11
click at [498, 580] on input "checkbox" at bounding box center [495, 582] width 9 height 9
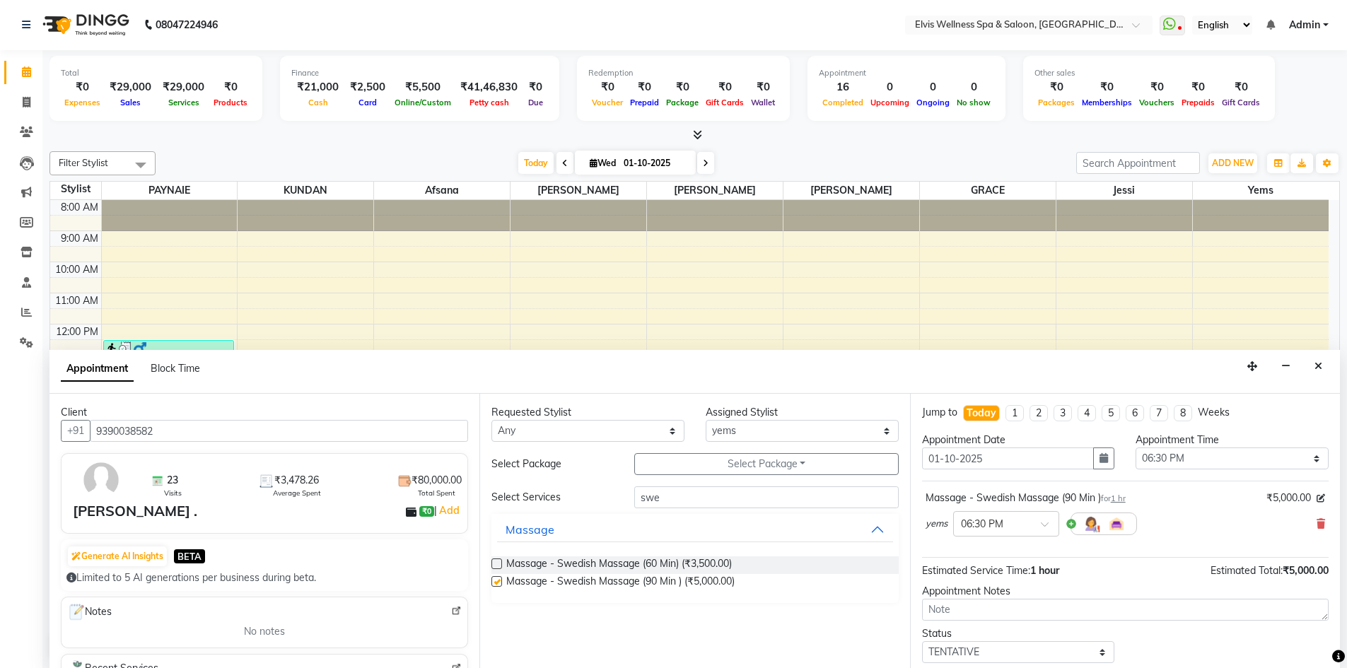
checkbox input "false"
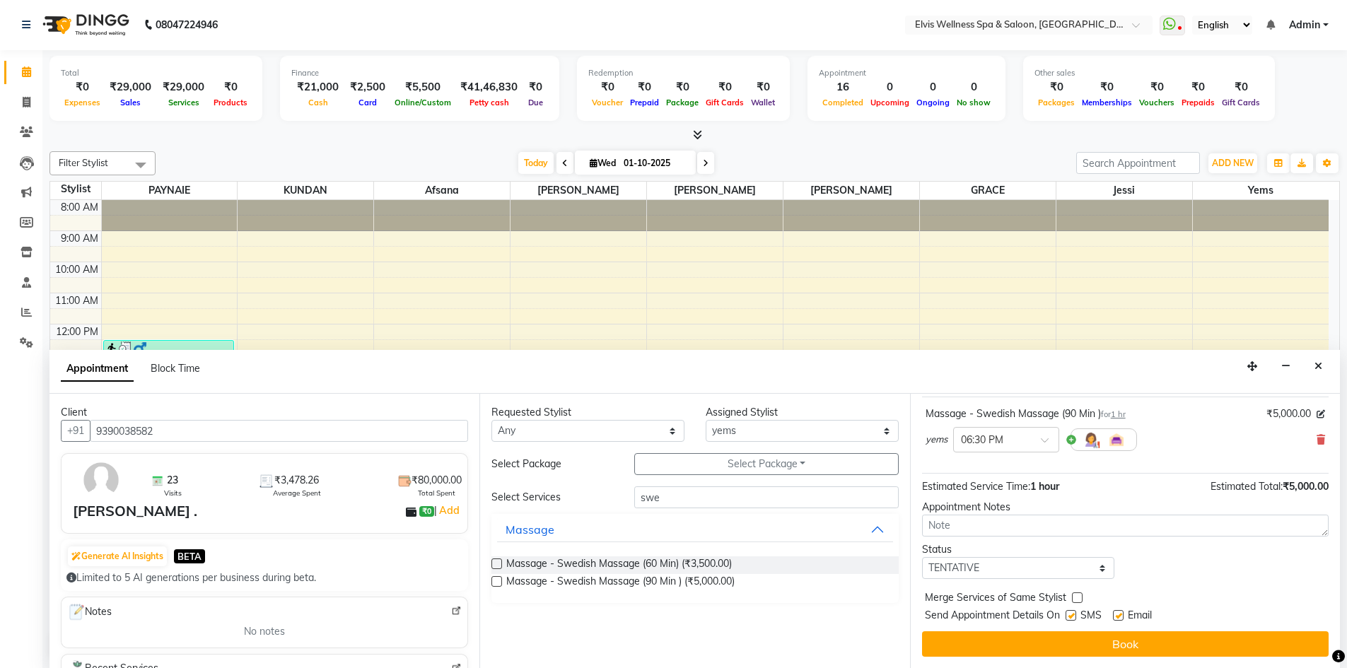
click at [1072, 617] on label at bounding box center [1071, 615] width 11 height 11
click at [1072, 617] on input "checkbox" at bounding box center [1070, 616] width 9 height 9
checkbox input "false"
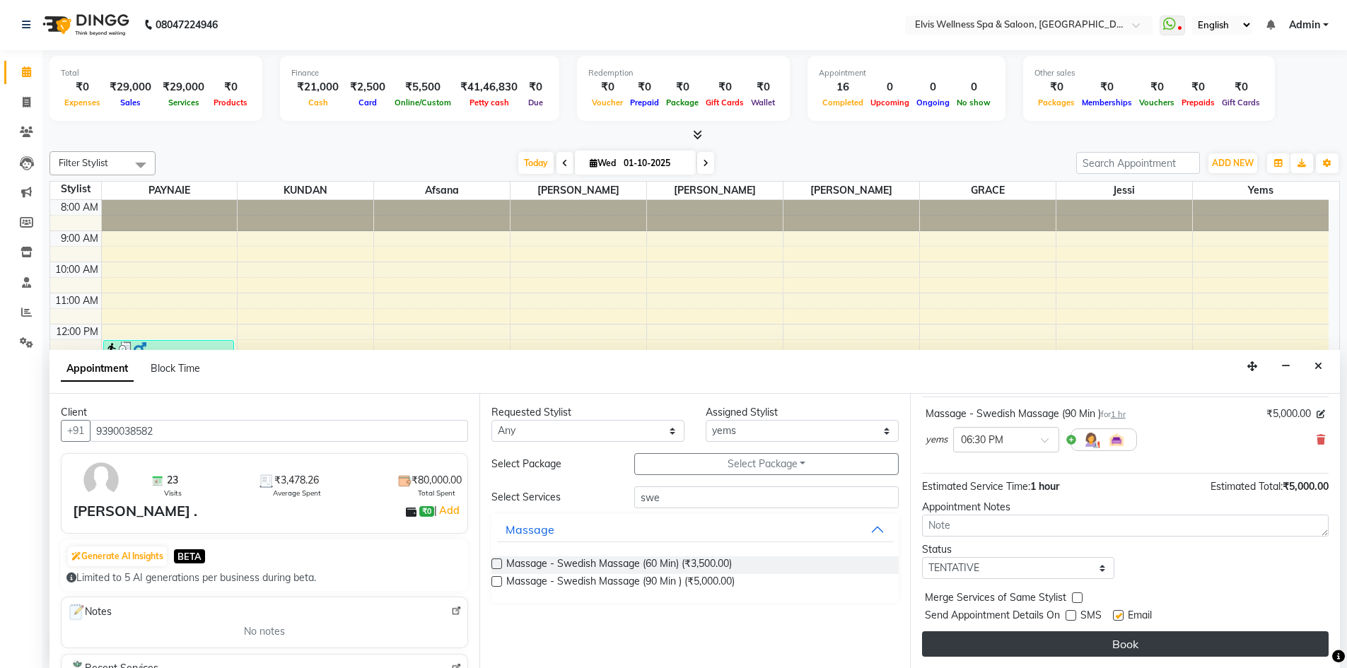
click at [1073, 650] on button "Book" at bounding box center [1125, 643] width 407 height 25
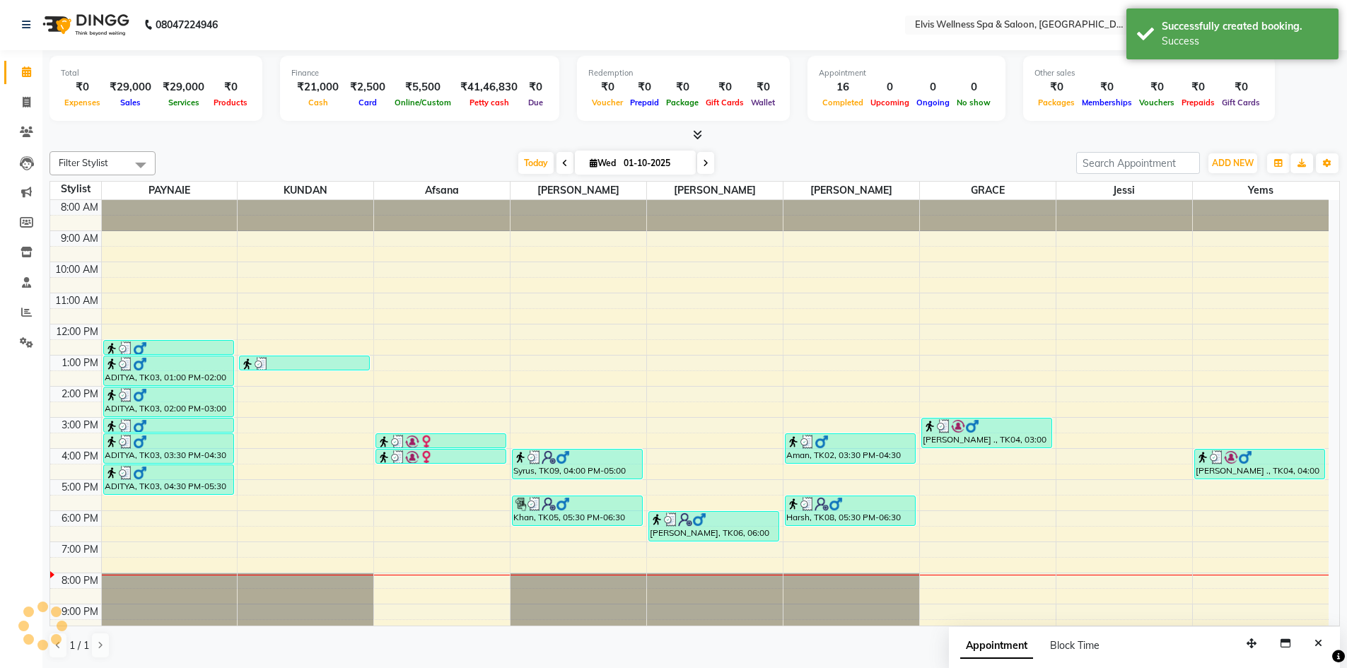
scroll to position [0, 0]
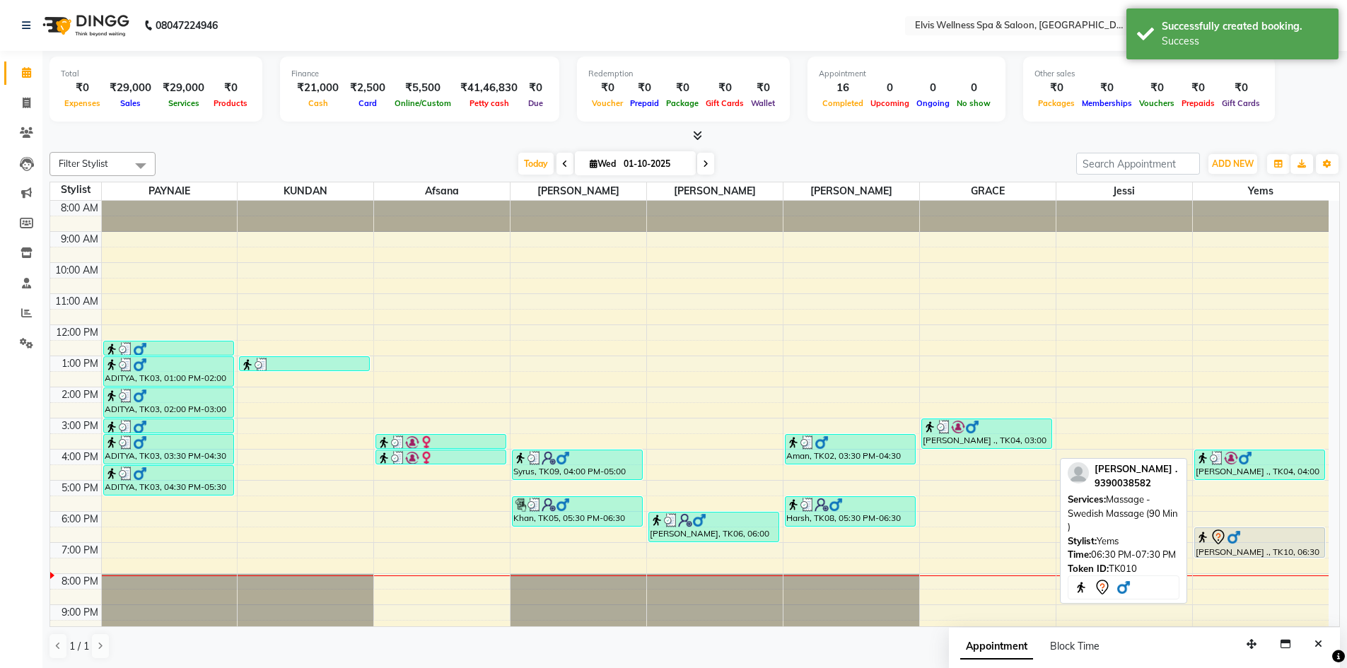
click at [1248, 544] on div at bounding box center [1260, 537] width 129 height 17
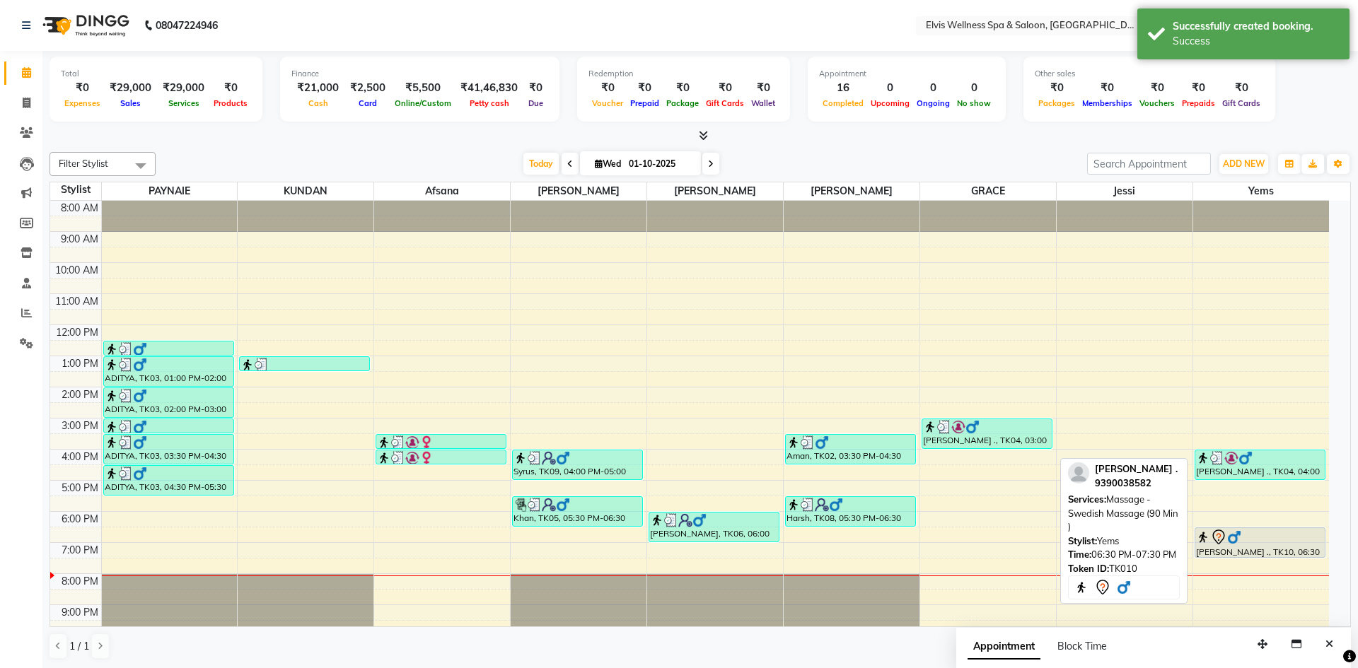
select select "7"
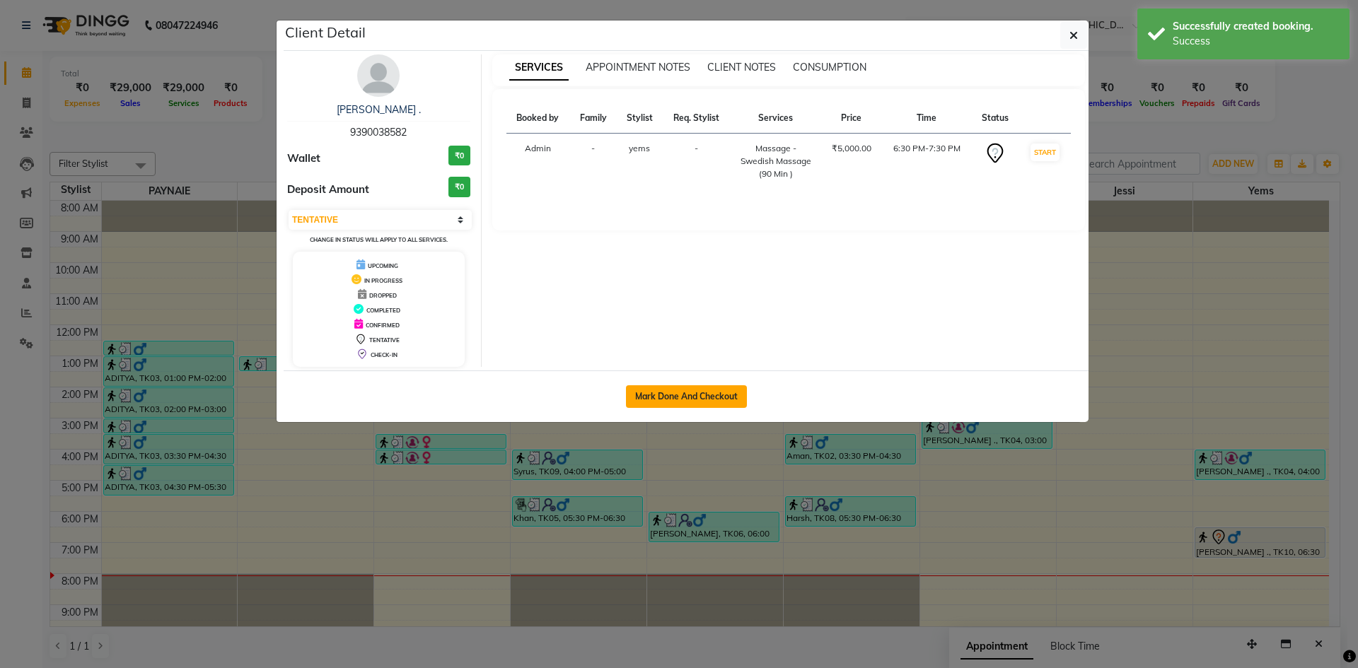
click at [664, 392] on button "Mark Done And Checkout" at bounding box center [686, 396] width 121 height 23
select select "4399"
select select "service"
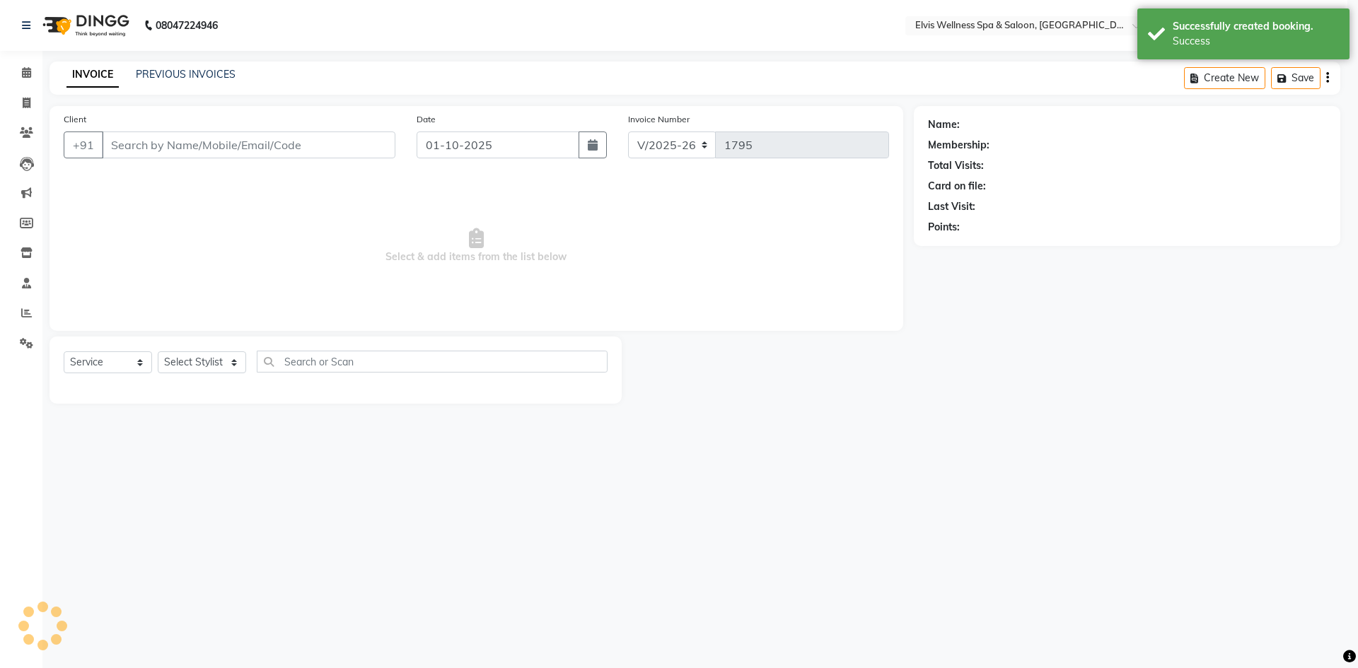
select select "3"
type input "9390038582"
select select "79749"
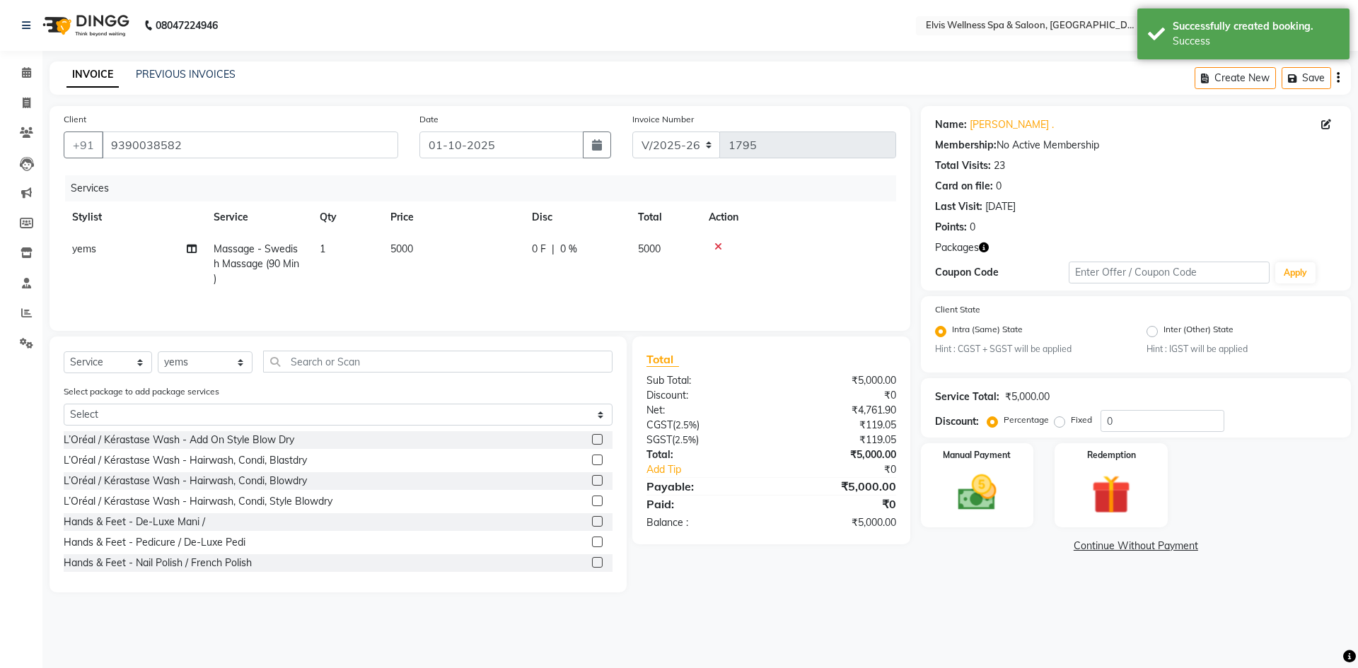
click at [415, 243] on td "5000" at bounding box center [452, 264] width 141 height 62
select select "79749"
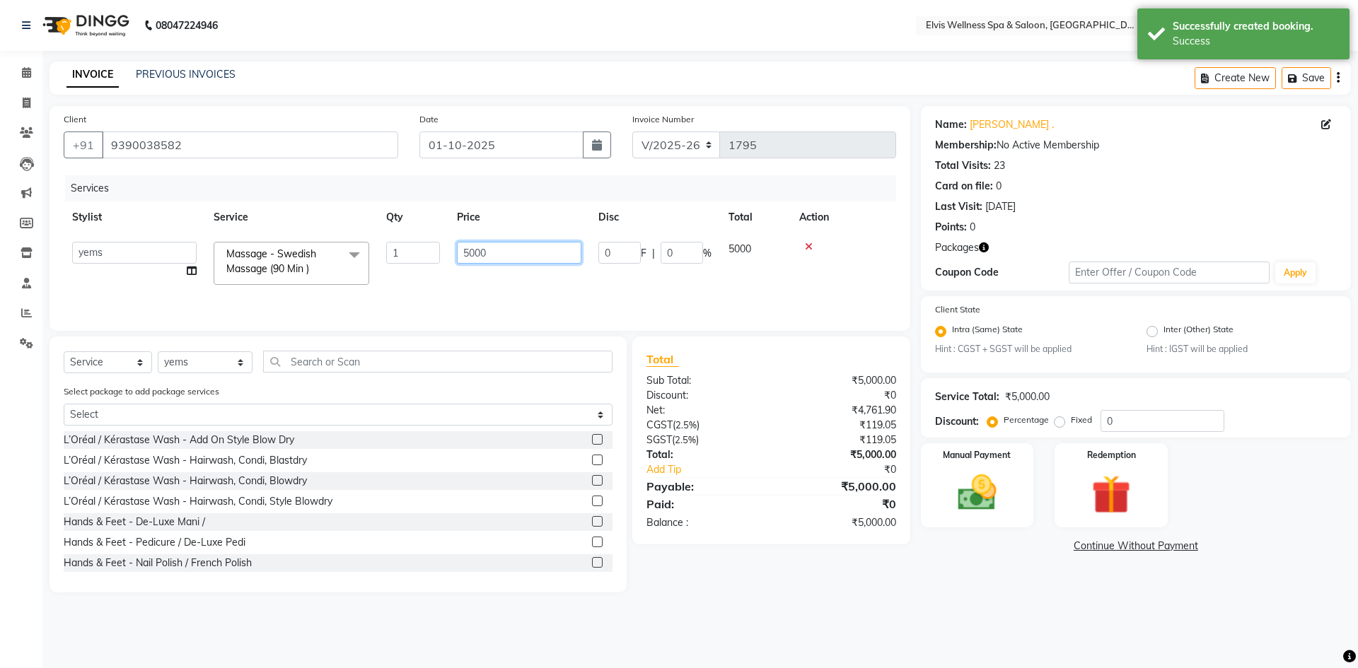
click at [478, 251] on input "5000" at bounding box center [519, 253] width 124 height 22
type input "0"
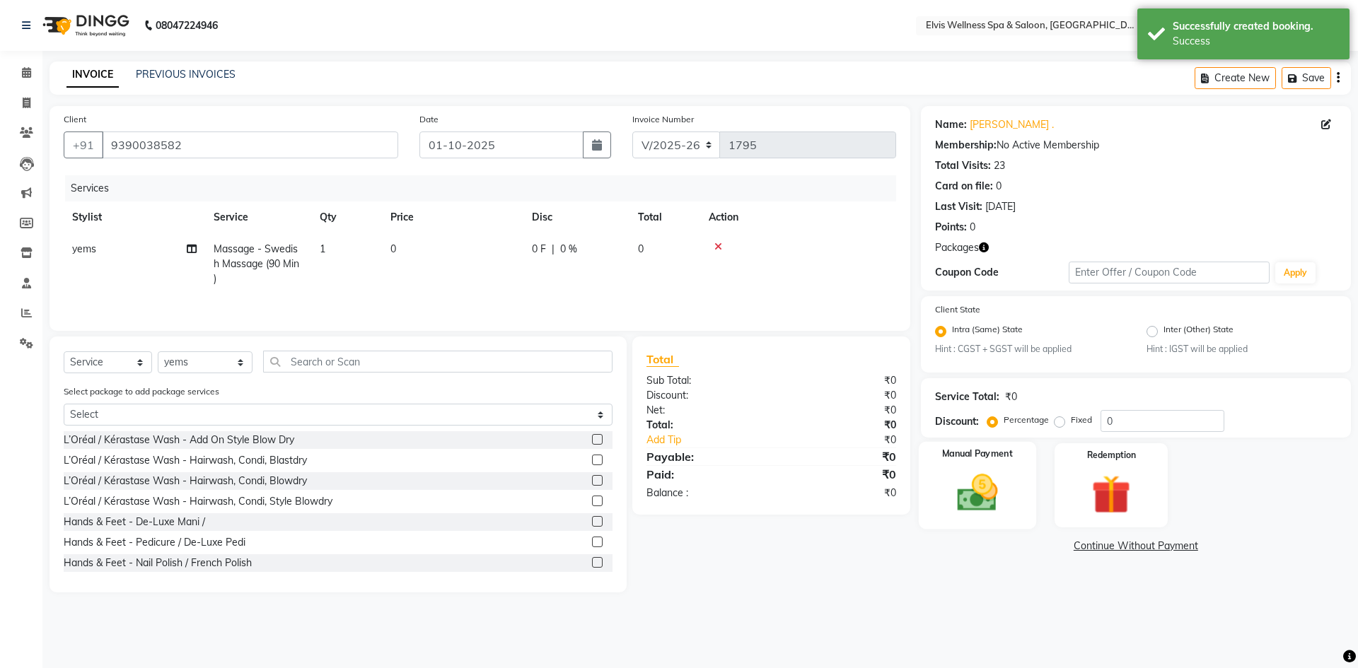
click at [981, 491] on img at bounding box center [977, 493] width 66 height 47
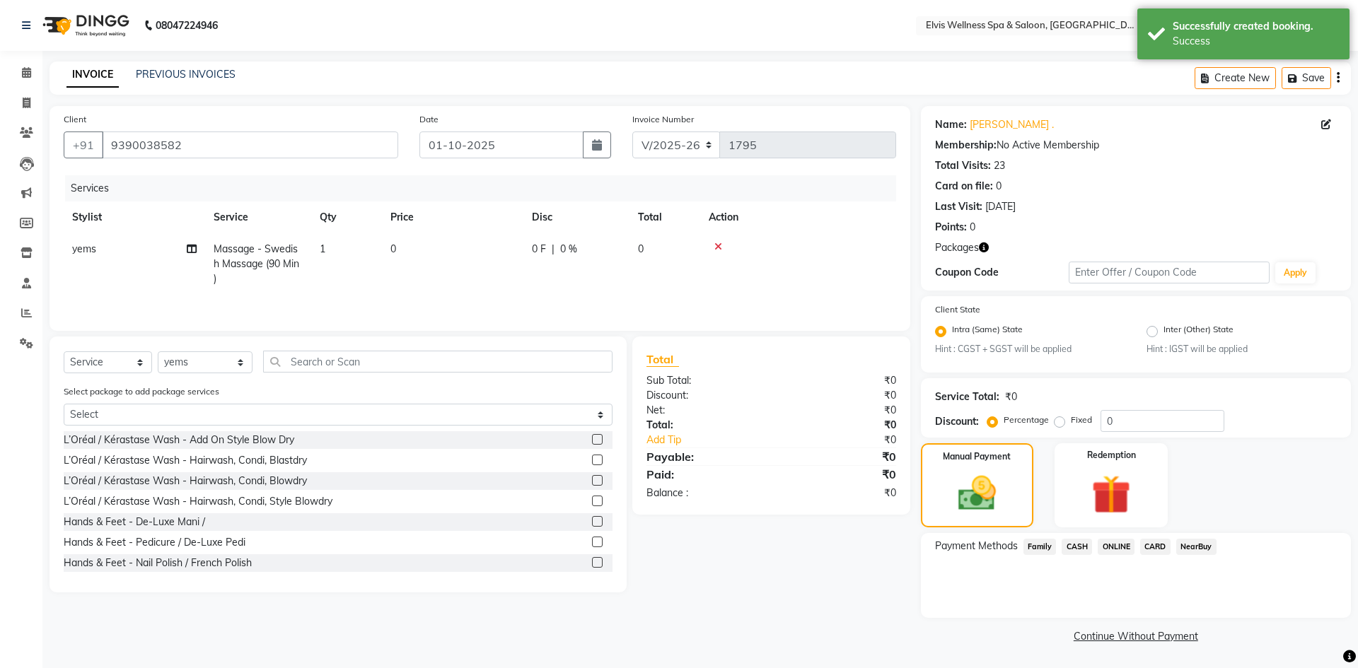
click at [1117, 549] on span "ONLINE" at bounding box center [1115, 547] width 37 height 16
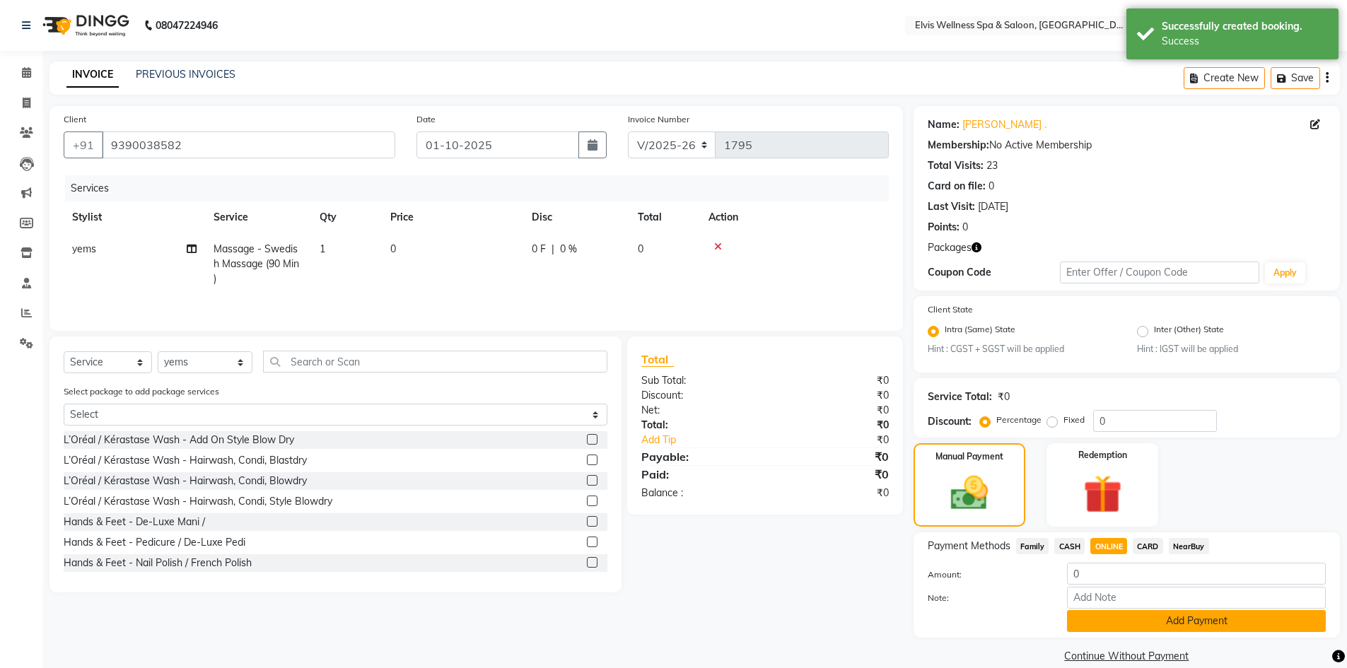
click at [1155, 624] on button "Add Payment" at bounding box center [1196, 621] width 259 height 22
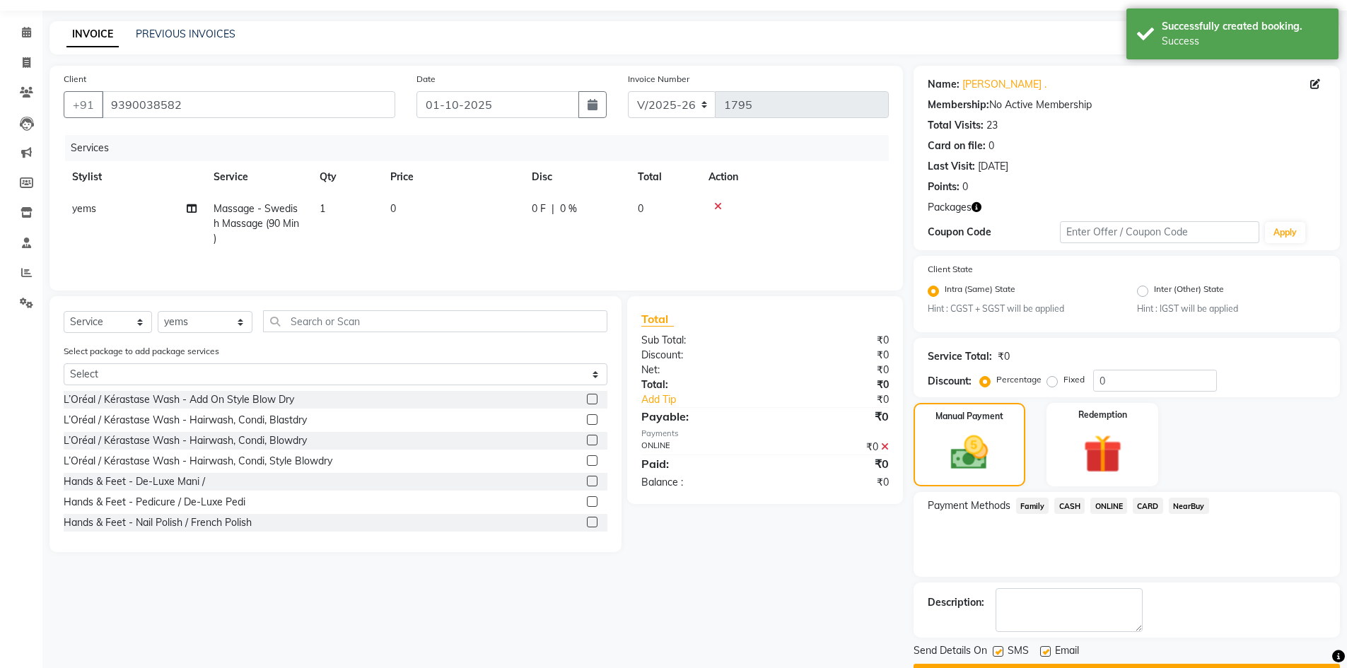
scroll to position [79, 0]
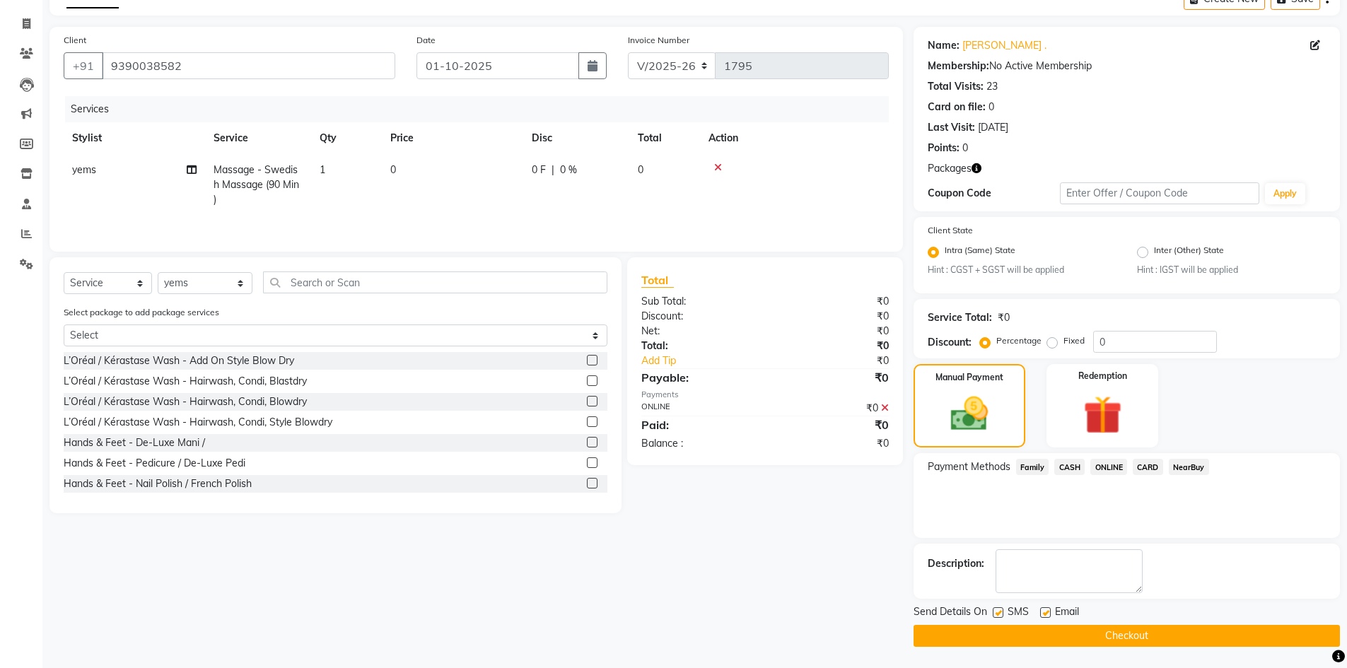
click at [997, 612] on label at bounding box center [998, 612] width 11 height 11
click at [997, 612] on input "checkbox" at bounding box center [997, 613] width 9 height 9
checkbox input "false"
click at [1089, 646] on button "Checkout" at bounding box center [1127, 636] width 426 height 22
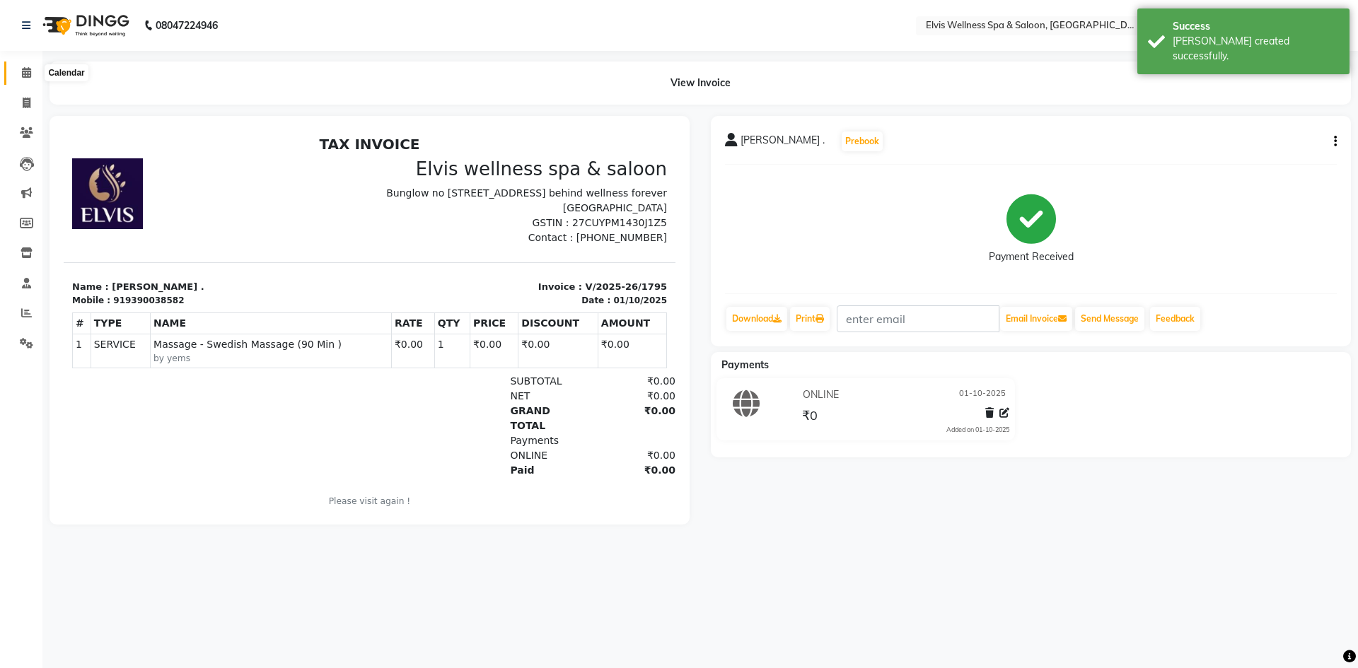
click at [30, 74] on icon at bounding box center [26, 72] width 9 height 11
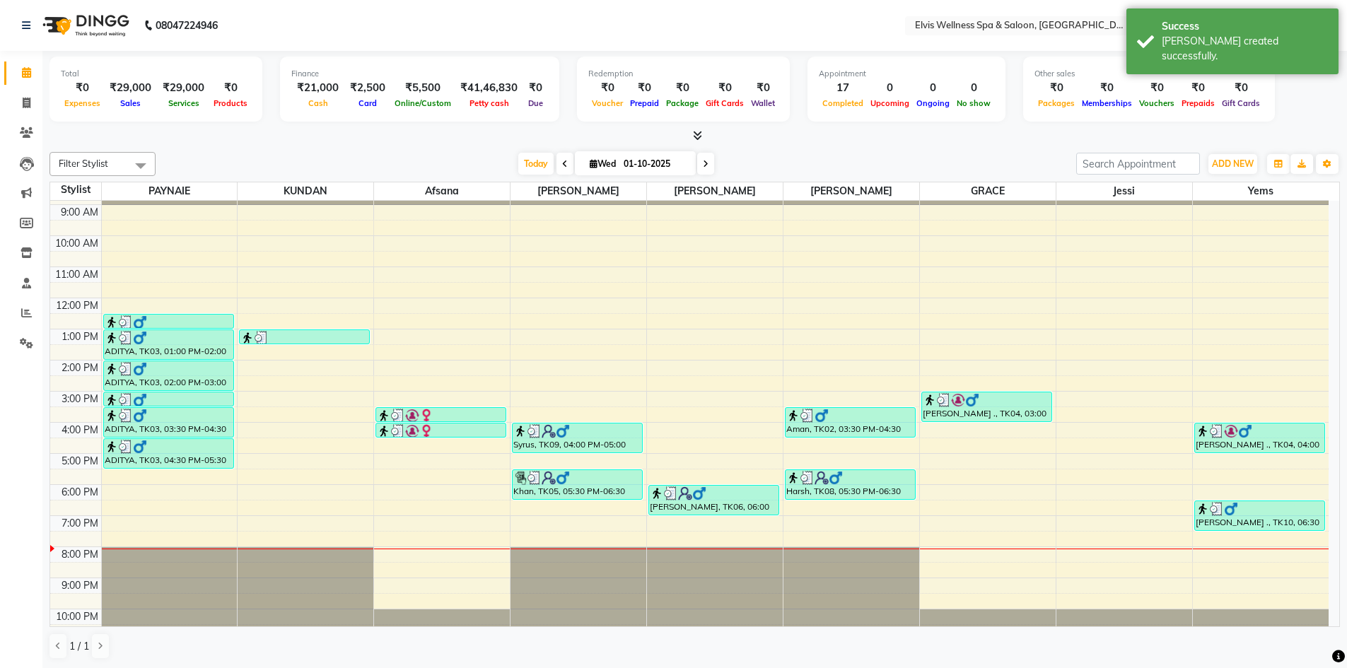
scroll to position [40, 0]
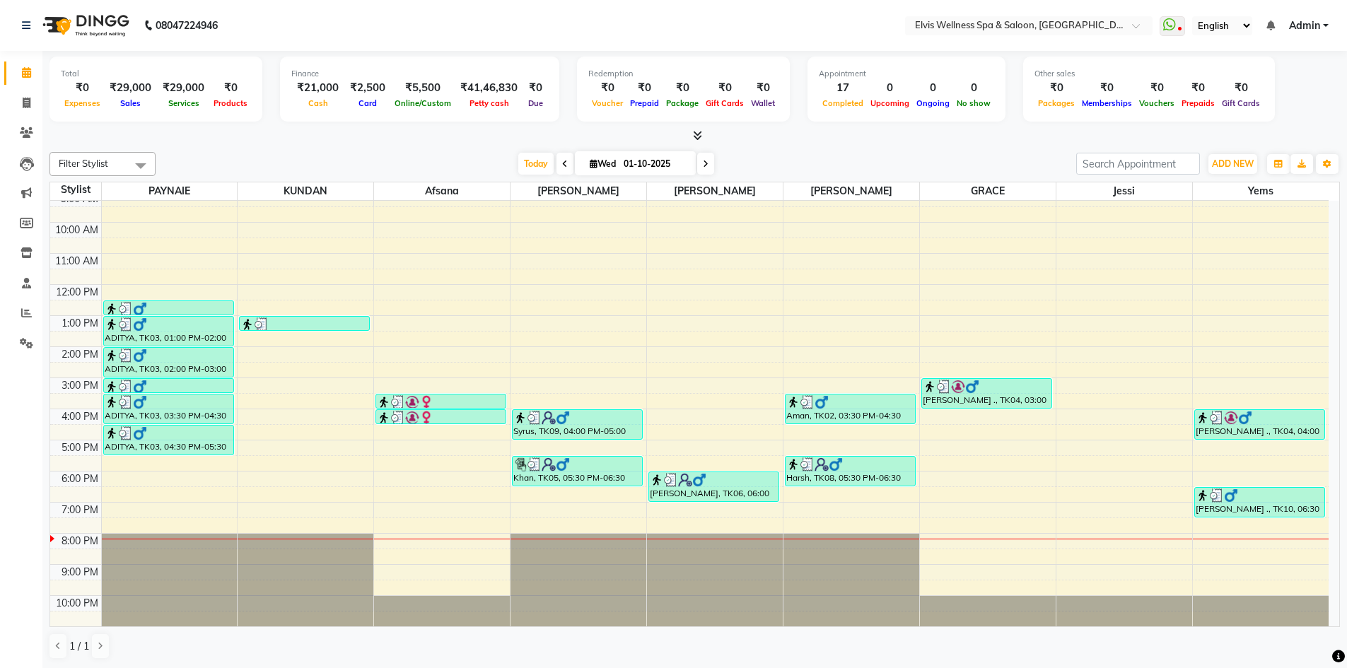
click at [251, 390] on div "8:00 AM 9:00 AM 10:00 AM 11:00 AM 12:00 PM 1:00 PM 2:00 PM 3:00 PM 4:00 PM 5:00…" at bounding box center [689, 394] width 1278 height 466
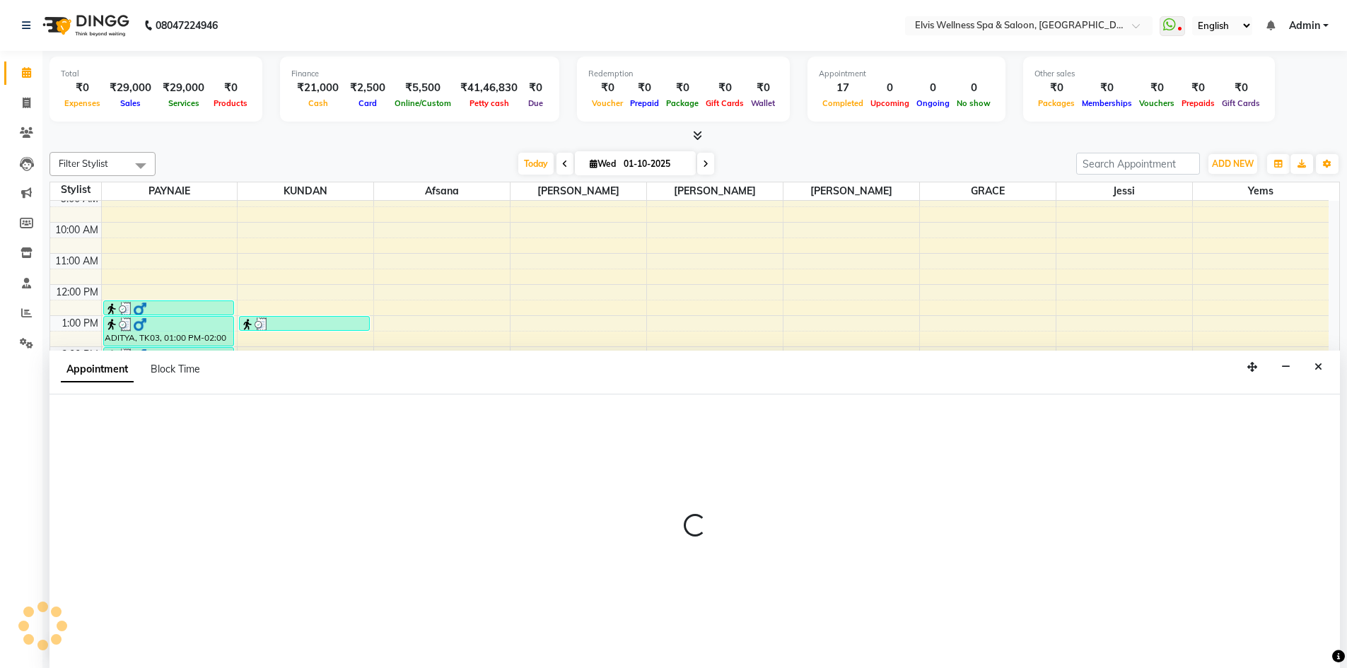
scroll to position [1, 0]
select select "24325"
select select "900"
select select "tentative"
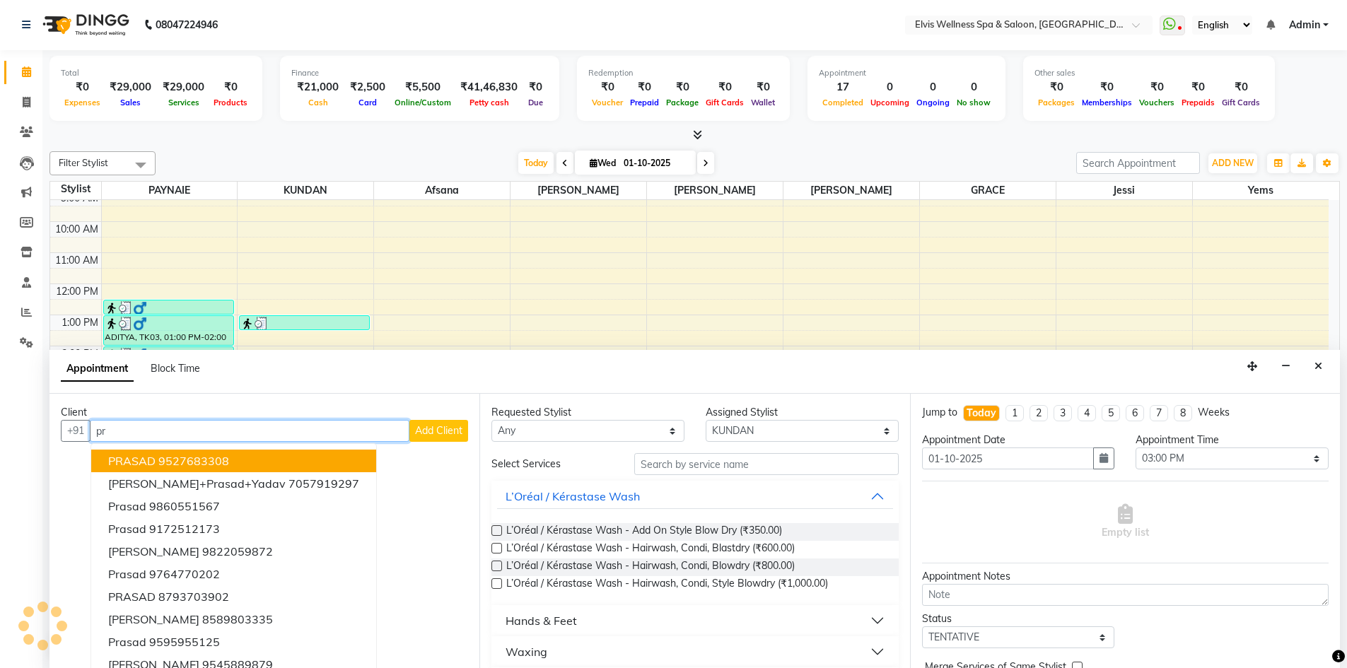
type input "p"
type input "prasad"
click at [438, 431] on span "Add Client" at bounding box center [438, 430] width 47 height 13
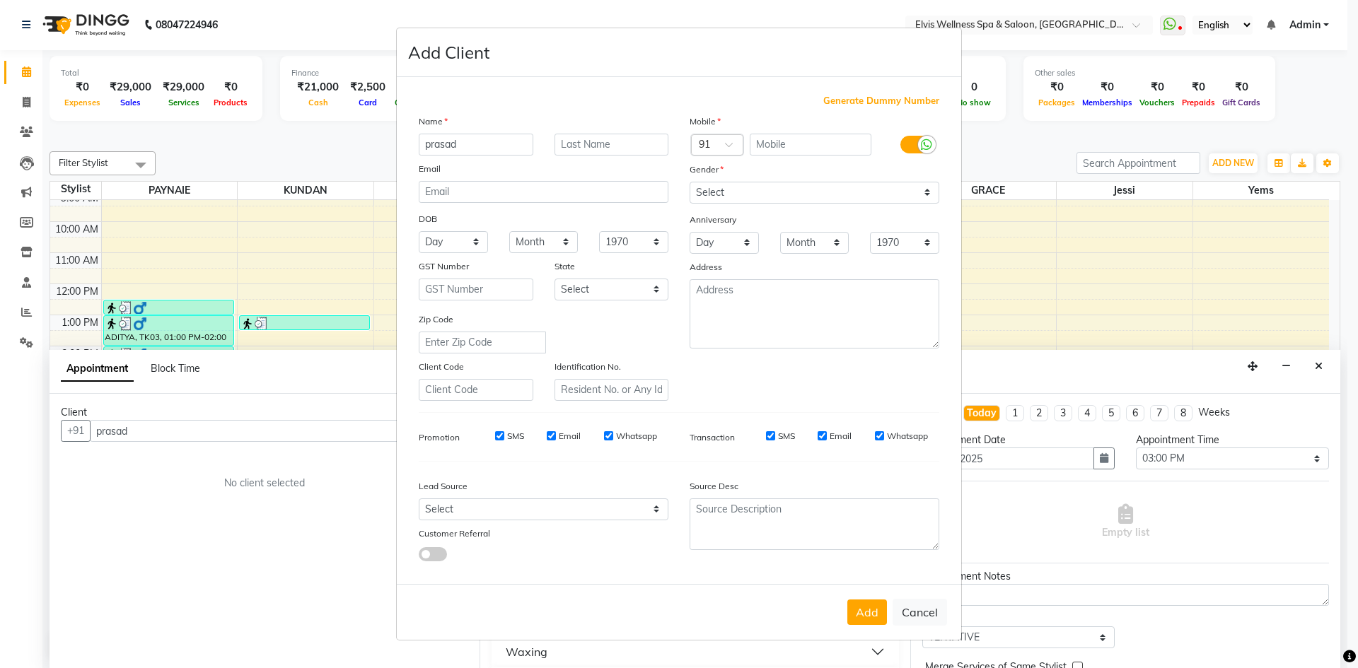
click at [872, 100] on span "Generate Dummy Number" at bounding box center [881, 101] width 116 height 14
type input "1182100000554"
checkbox input "false"
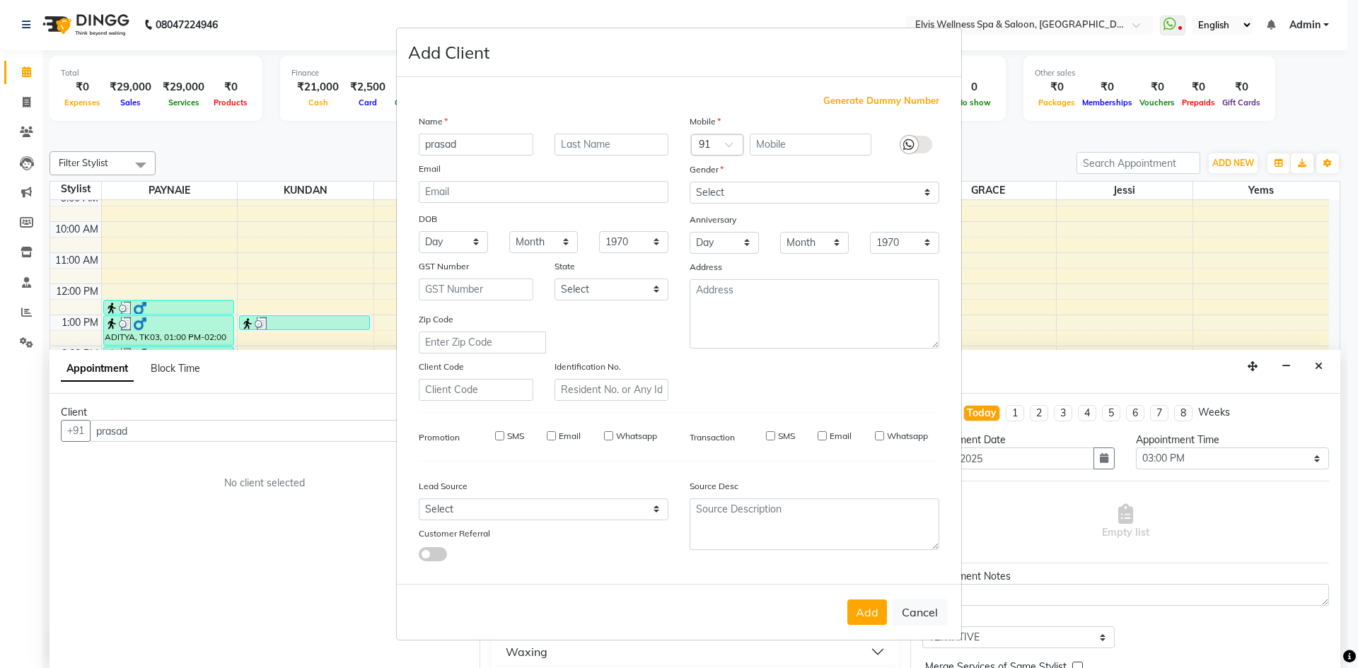
checkbox input "false"
click at [846, 192] on select "Select Male Female Other Prefer Not To Say" at bounding box center [814, 193] width 250 height 22
select select "male"
click at [689, 182] on select "Select Male Female Other Prefer Not To Say" at bounding box center [814, 193] width 250 height 22
click at [860, 612] on button "Add" at bounding box center [867, 612] width 40 height 25
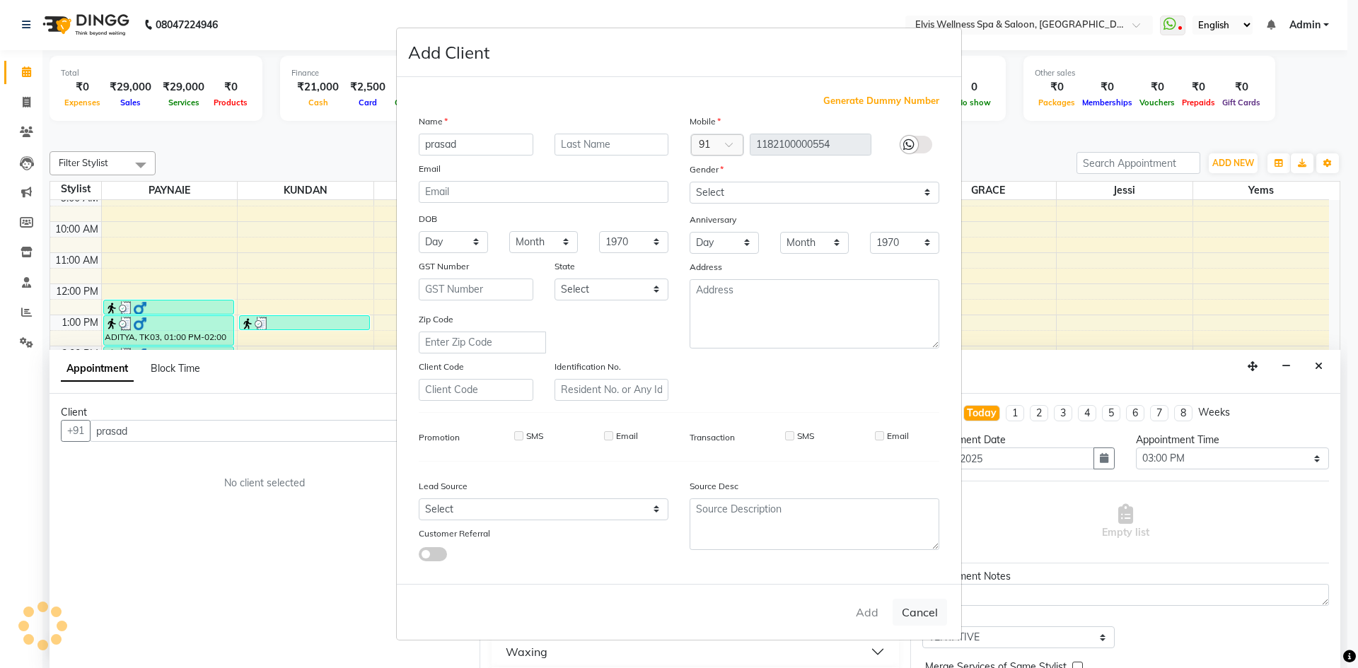
type input "1182100000554"
select select
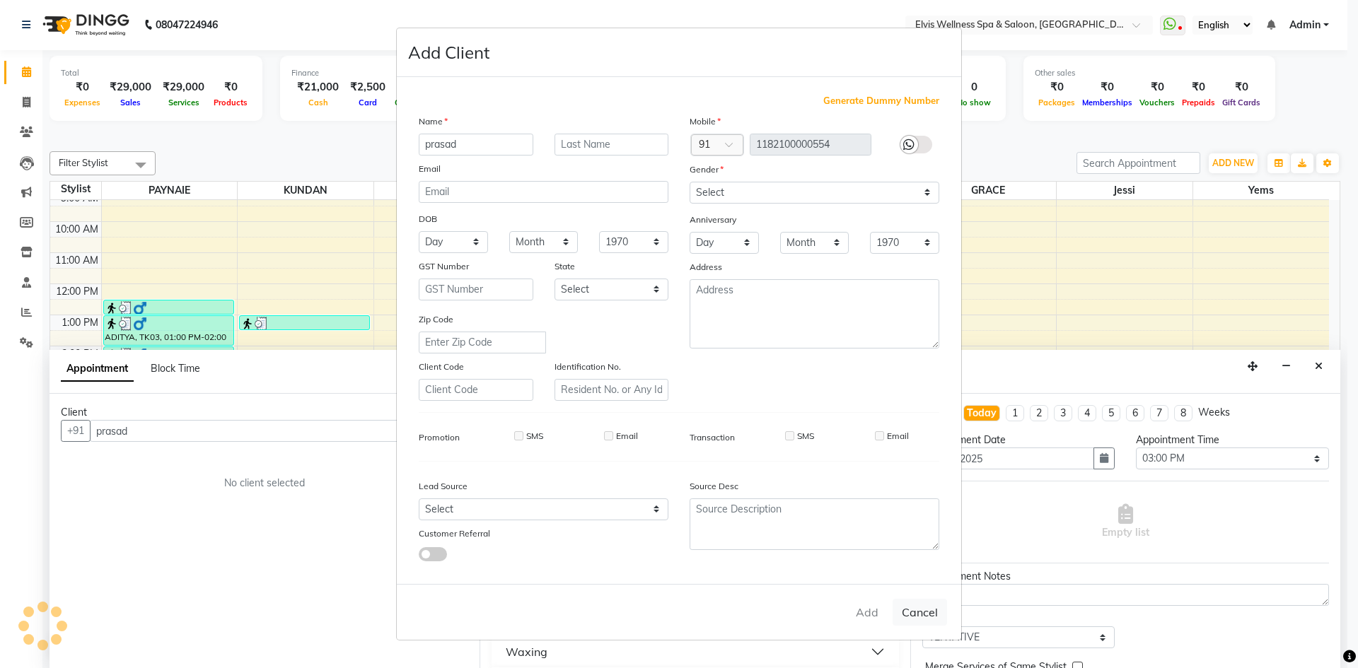
select select
checkbox input "false"
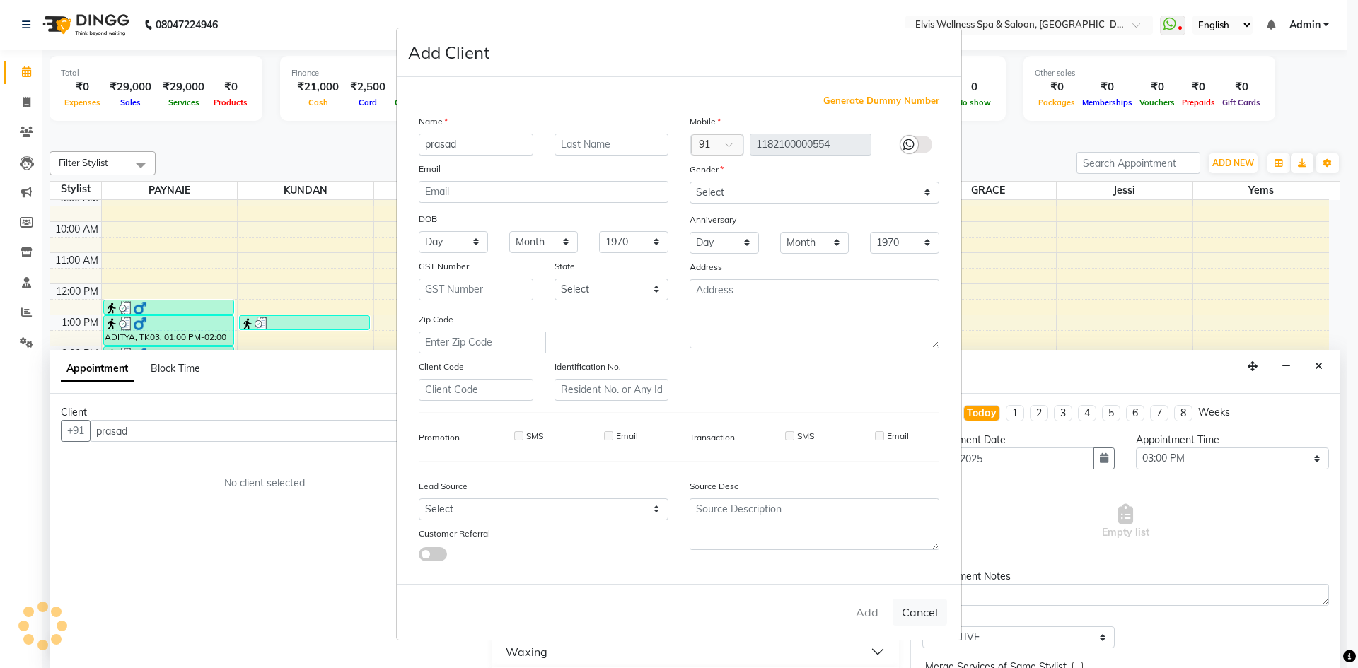
checkbox input "false"
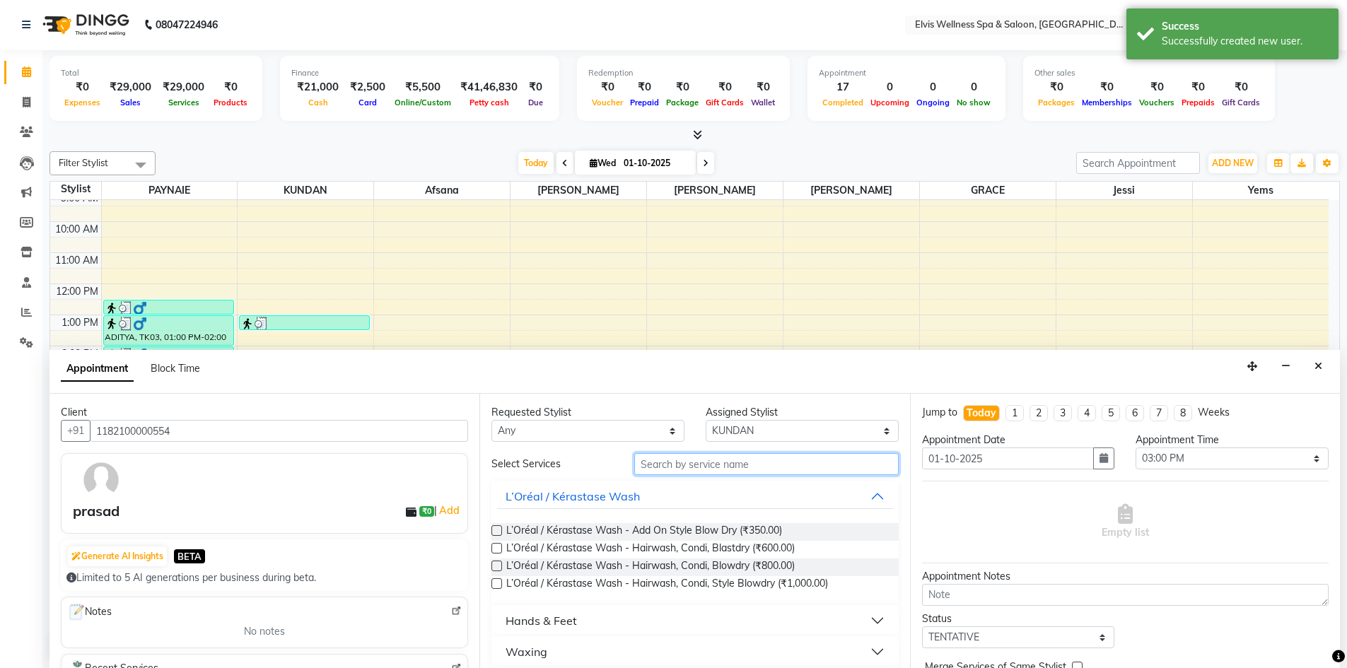
click at [688, 466] on input "text" at bounding box center [766, 464] width 264 height 22
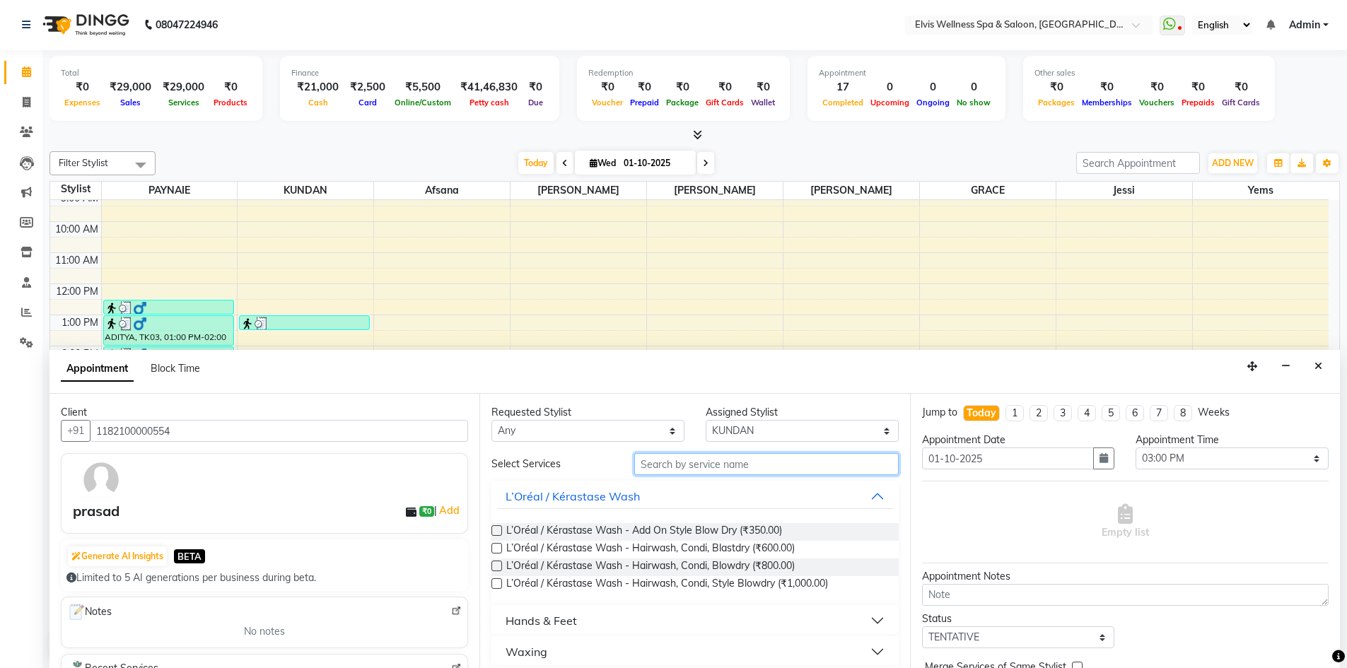
type input "h"
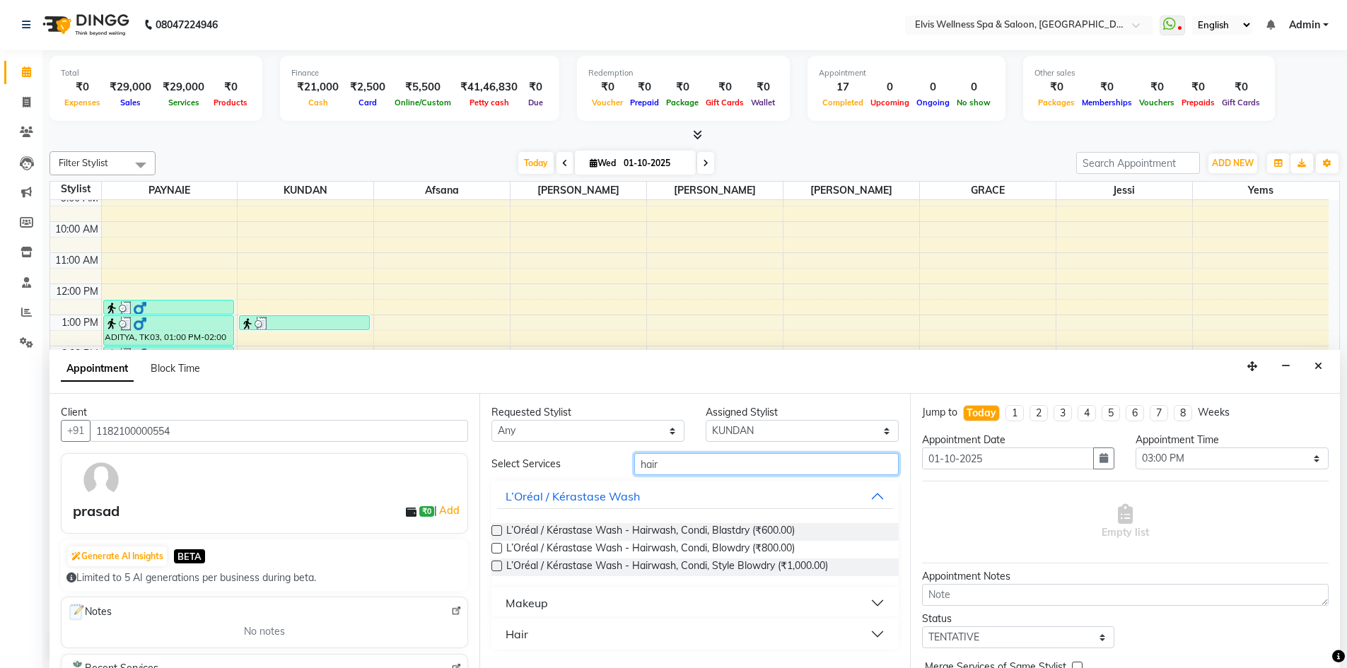
type input "hair"
click at [621, 638] on button "Hair" at bounding box center [694, 634] width 395 height 25
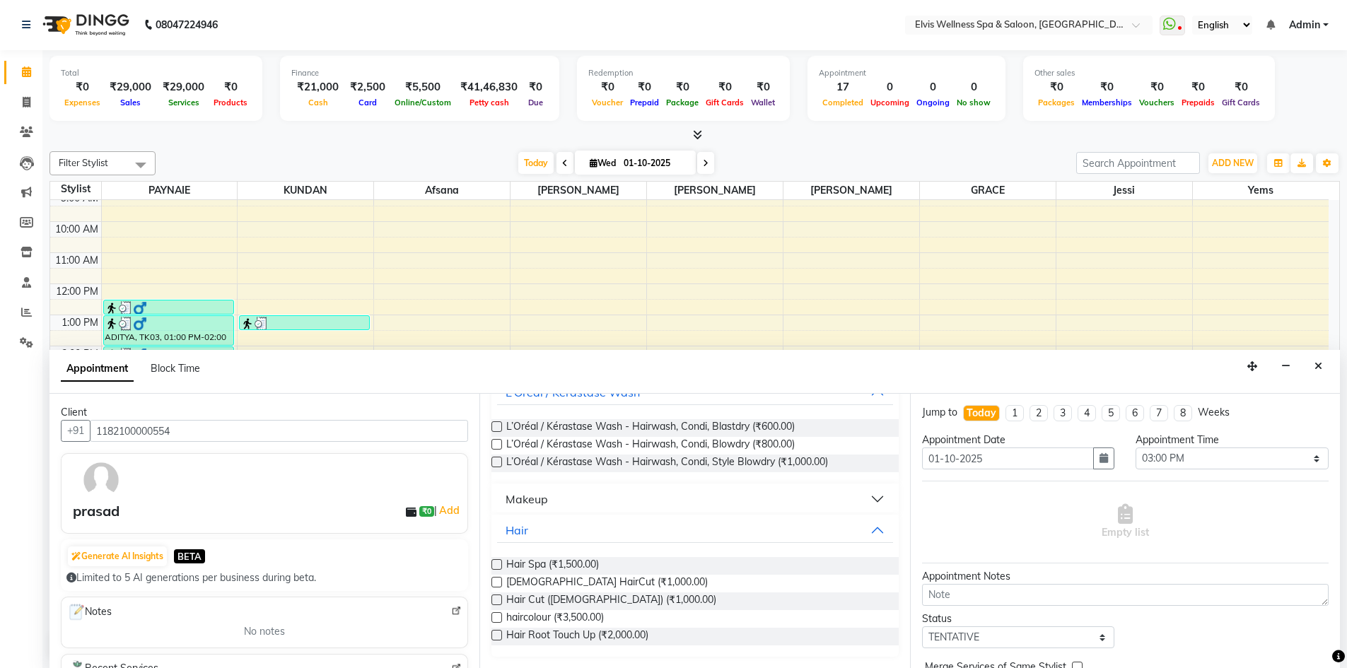
click at [497, 600] on label at bounding box center [496, 600] width 11 height 11
click at [497, 600] on input "checkbox" at bounding box center [495, 601] width 9 height 9
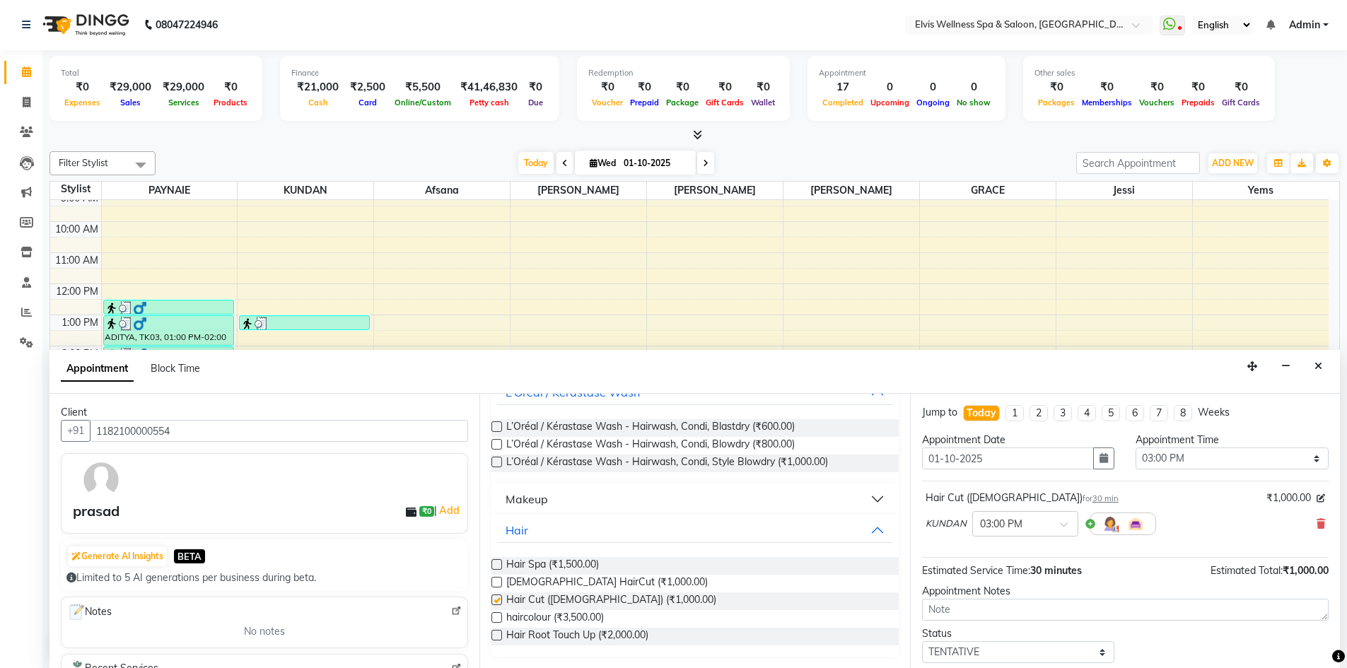
checkbox input "false"
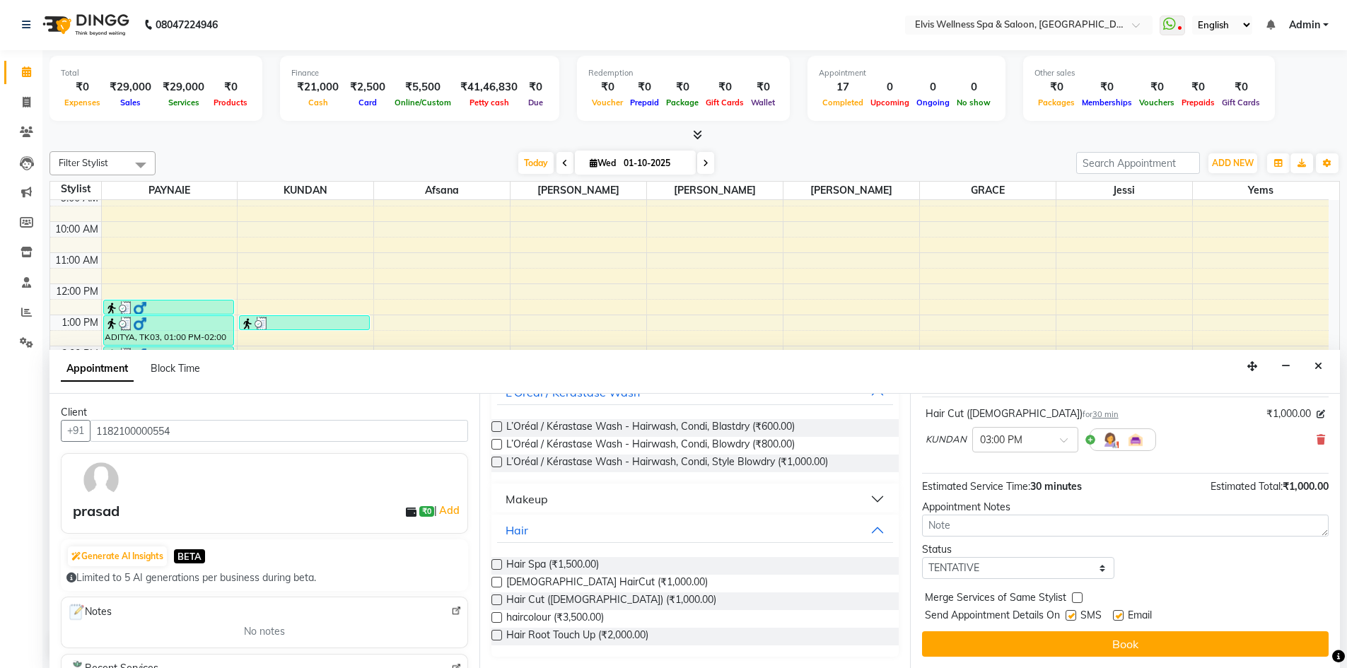
click at [1077, 615] on div "SMS" at bounding box center [1089, 617] width 47 height 18
click at [1075, 615] on label at bounding box center [1071, 615] width 11 height 11
click at [1075, 615] on input "checkbox" at bounding box center [1070, 616] width 9 height 9
checkbox input "false"
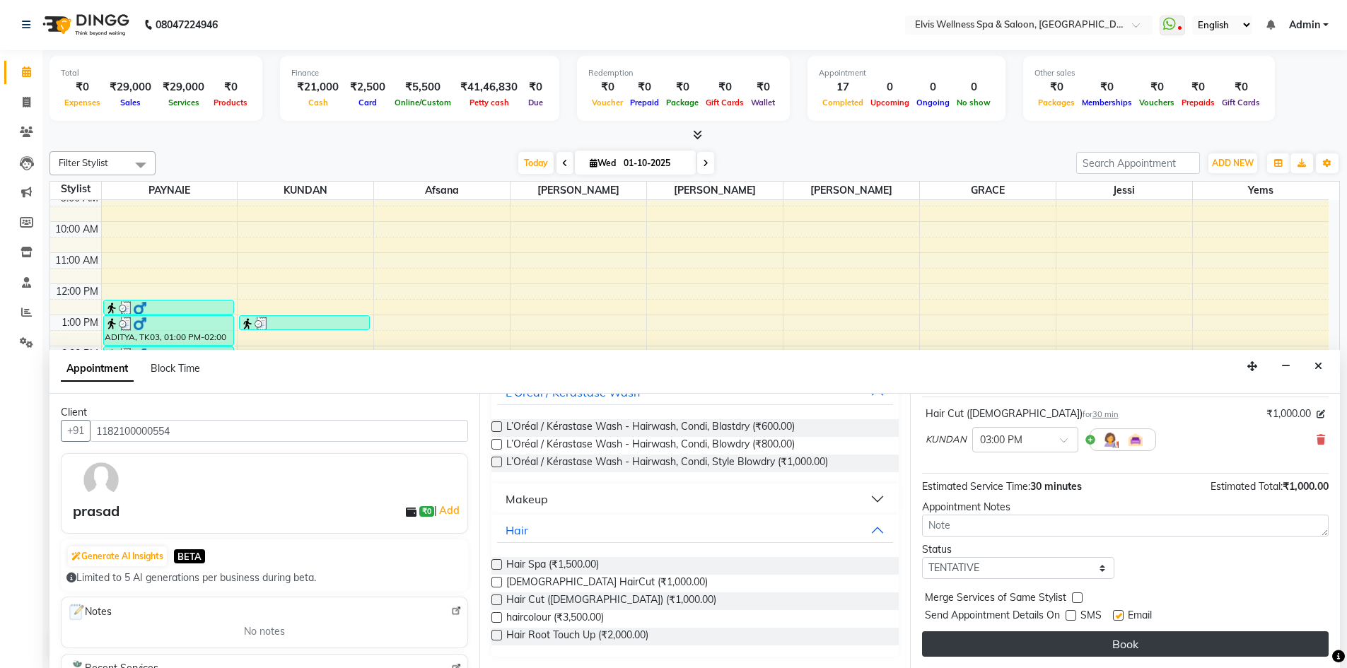
click at [1090, 642] on button "Book" at bounding box center [1125, 643] width 407 height 25
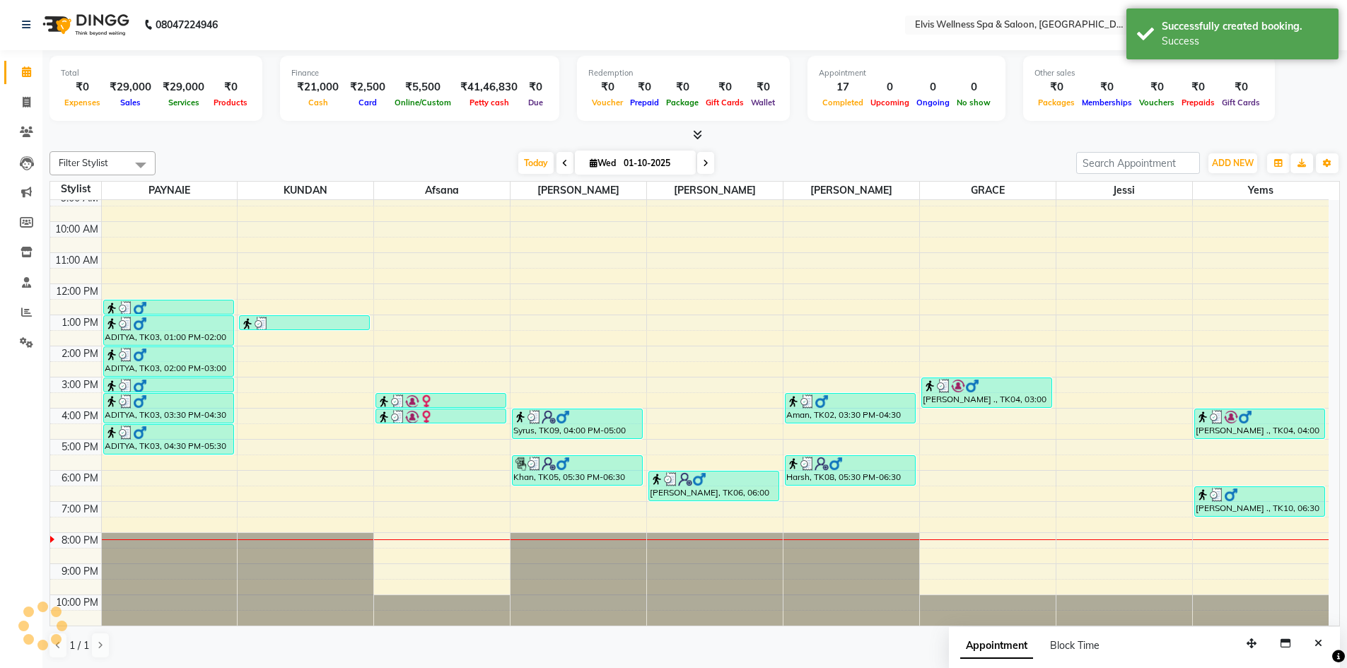
scroll to position [0, 0]
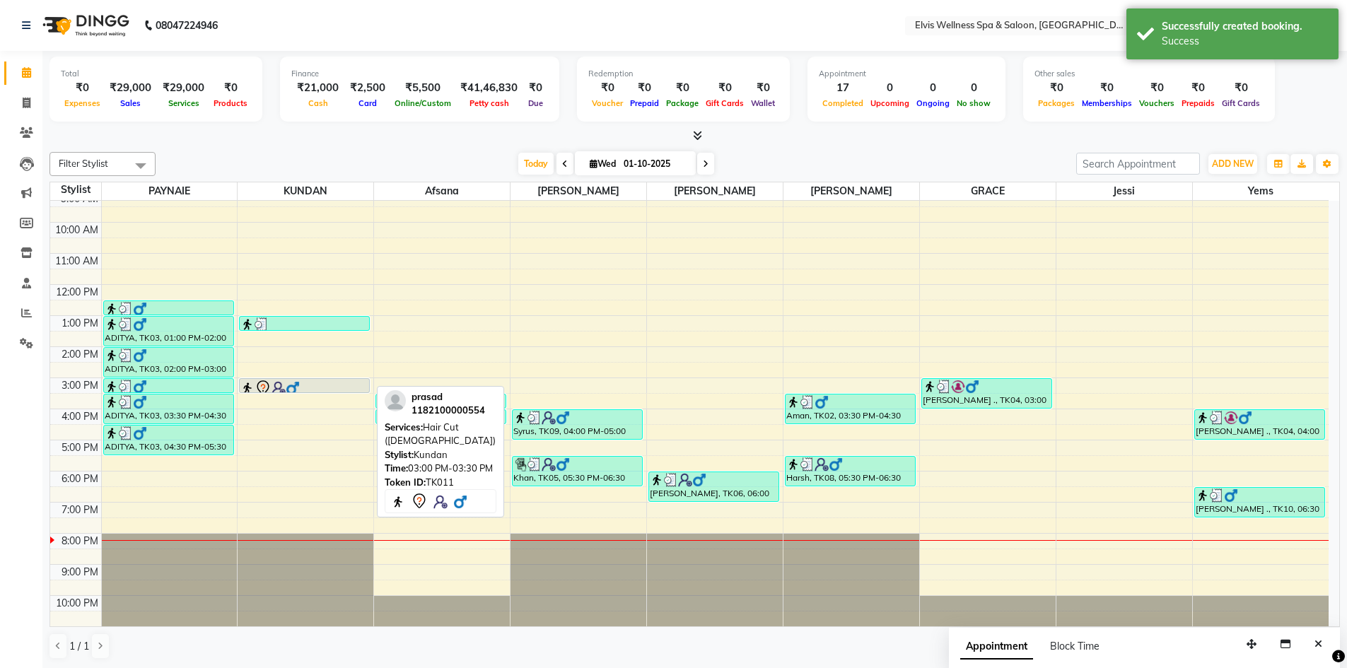
click at [303, 394] on div at bounding box center [304, 393] width 129 height 6
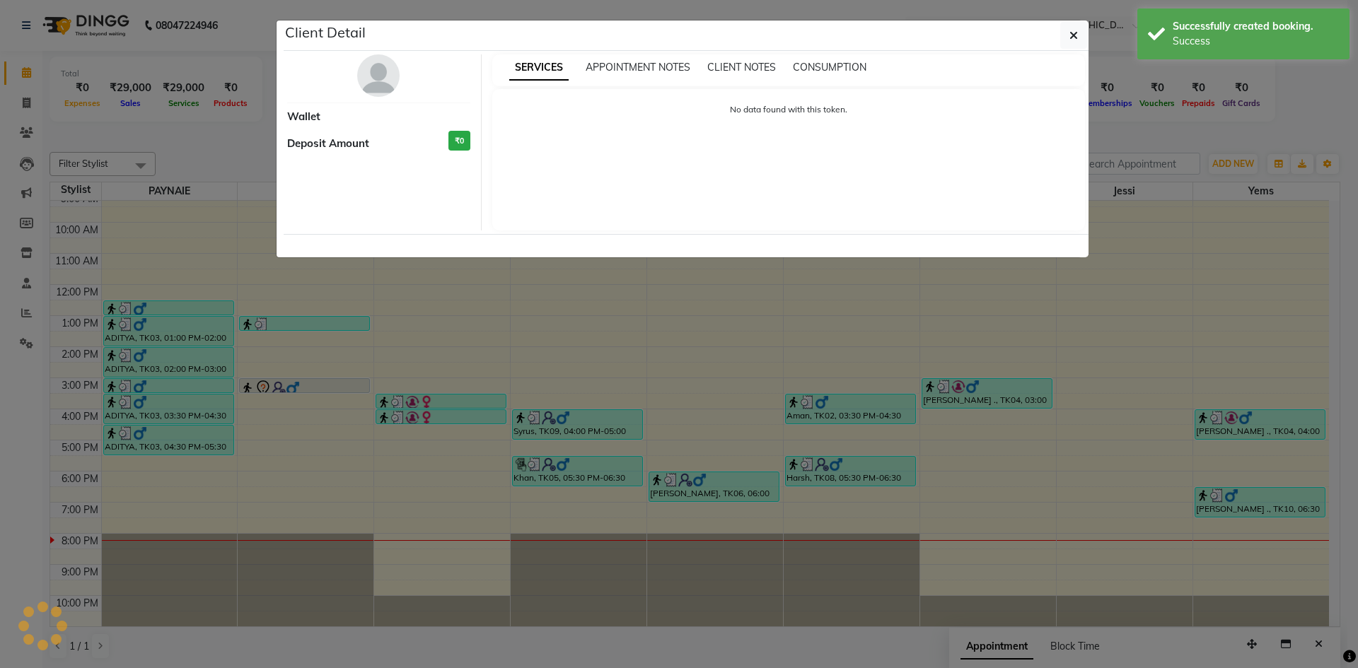
select select "7"
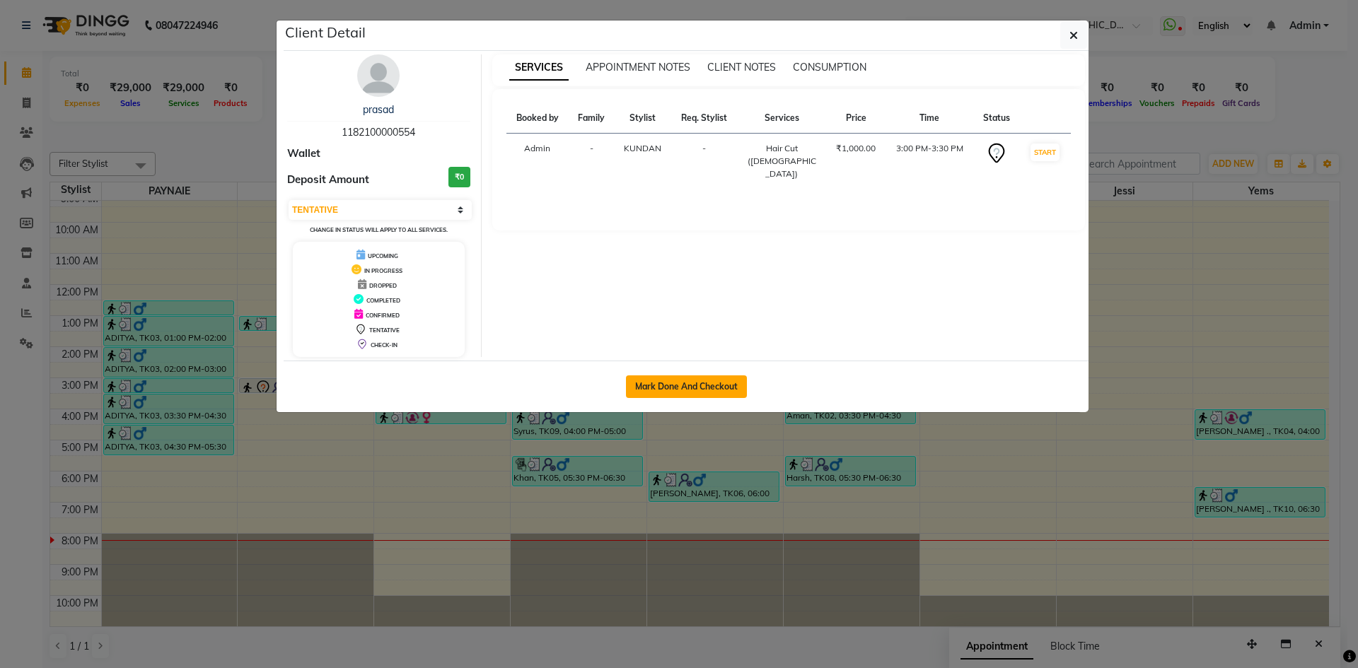
click at [694, 385] on button "Mark Done And Checkout" at bounding box center [686, 386] width 121 height 23
select select "4399"
select select "service"
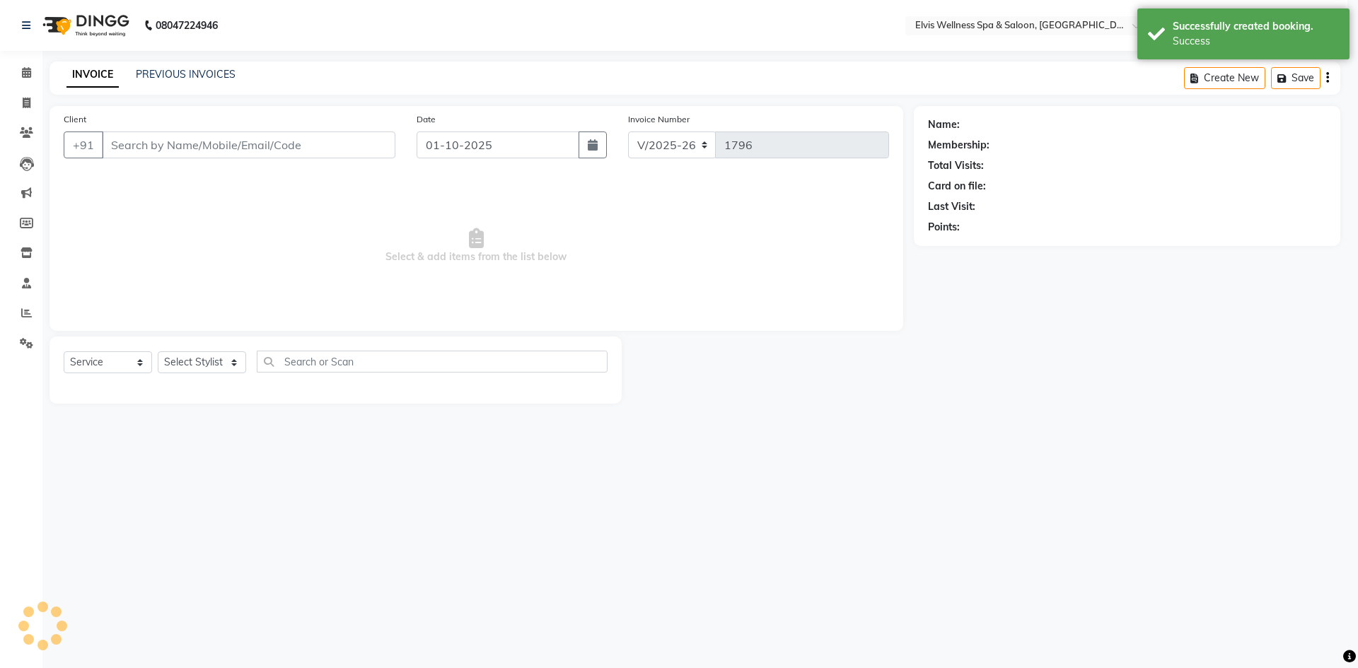
select select "3"
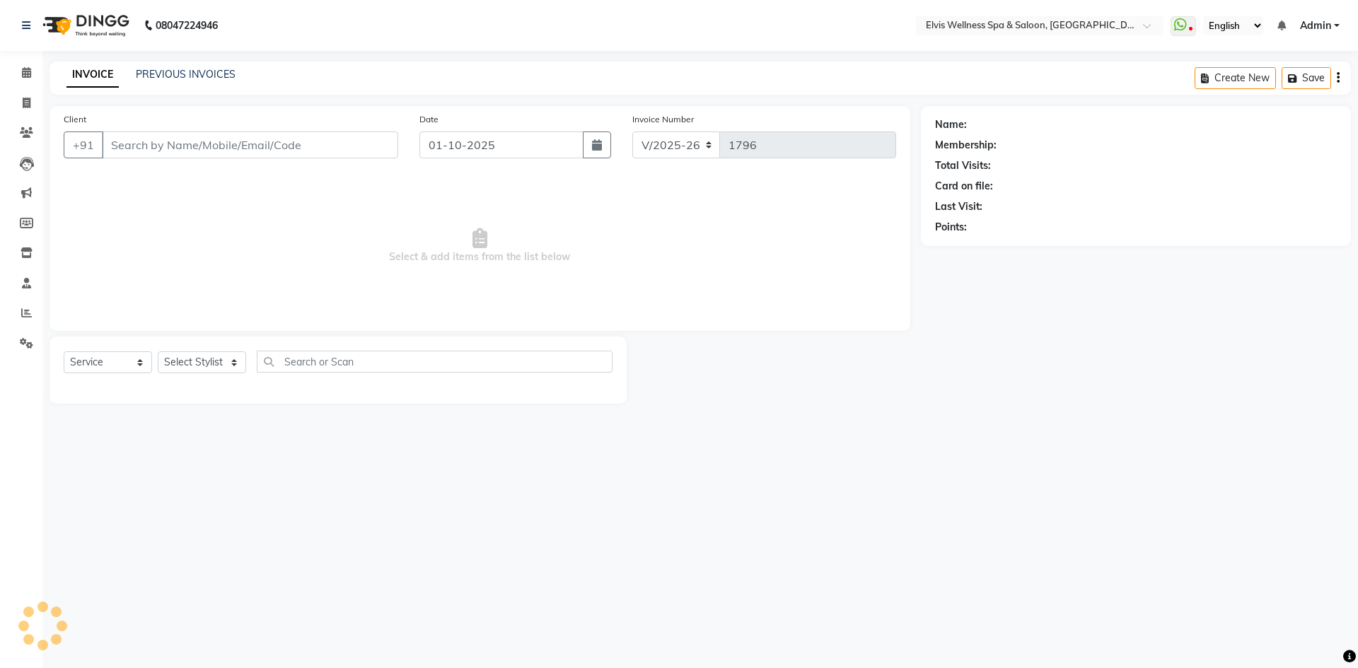
type input "1182100000554"
select select "24325"
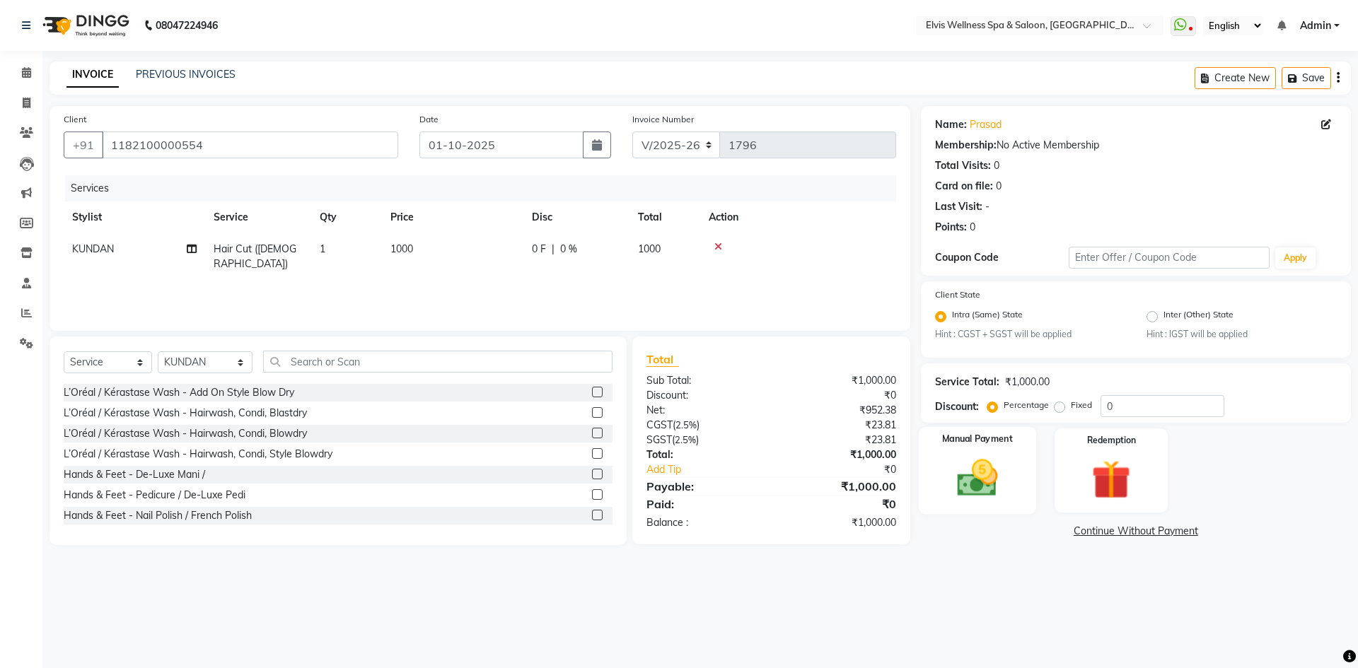
click at [962, 487] on img at bounding box center [977, 478] width 66 height 47
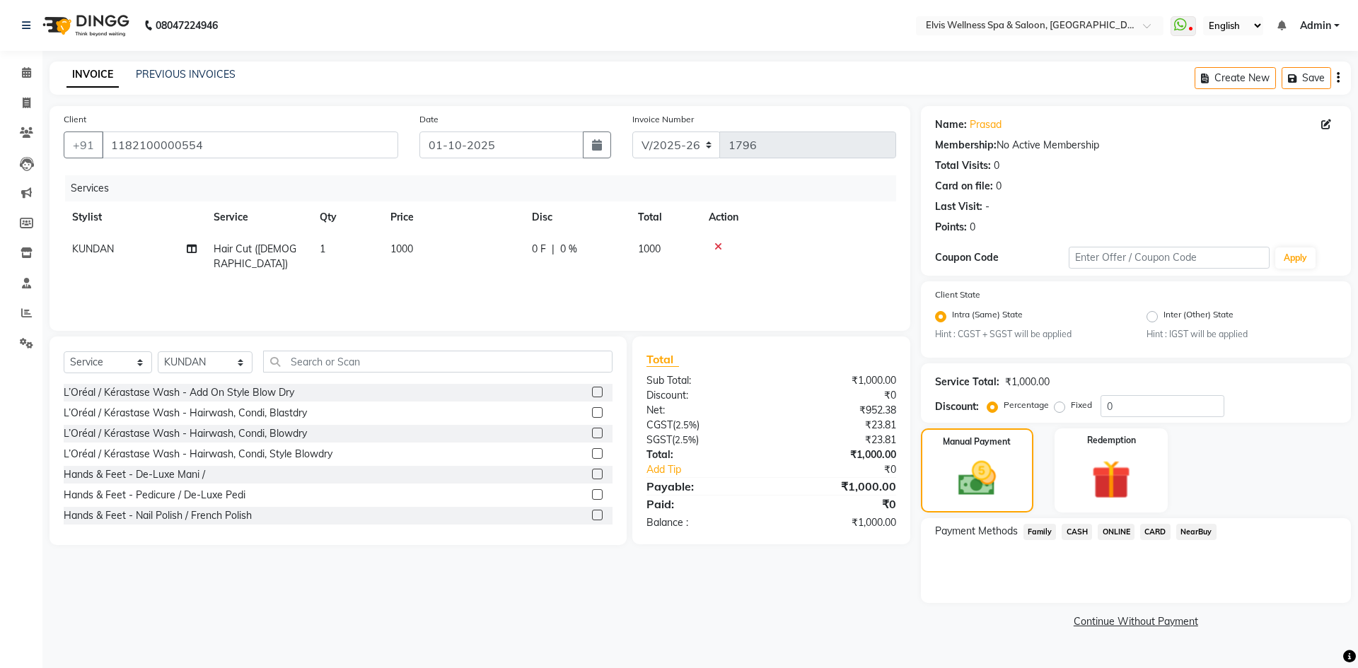
click at [1074, 527] on span "CASH" at bounding box center [1076, 532] width 30 height 16
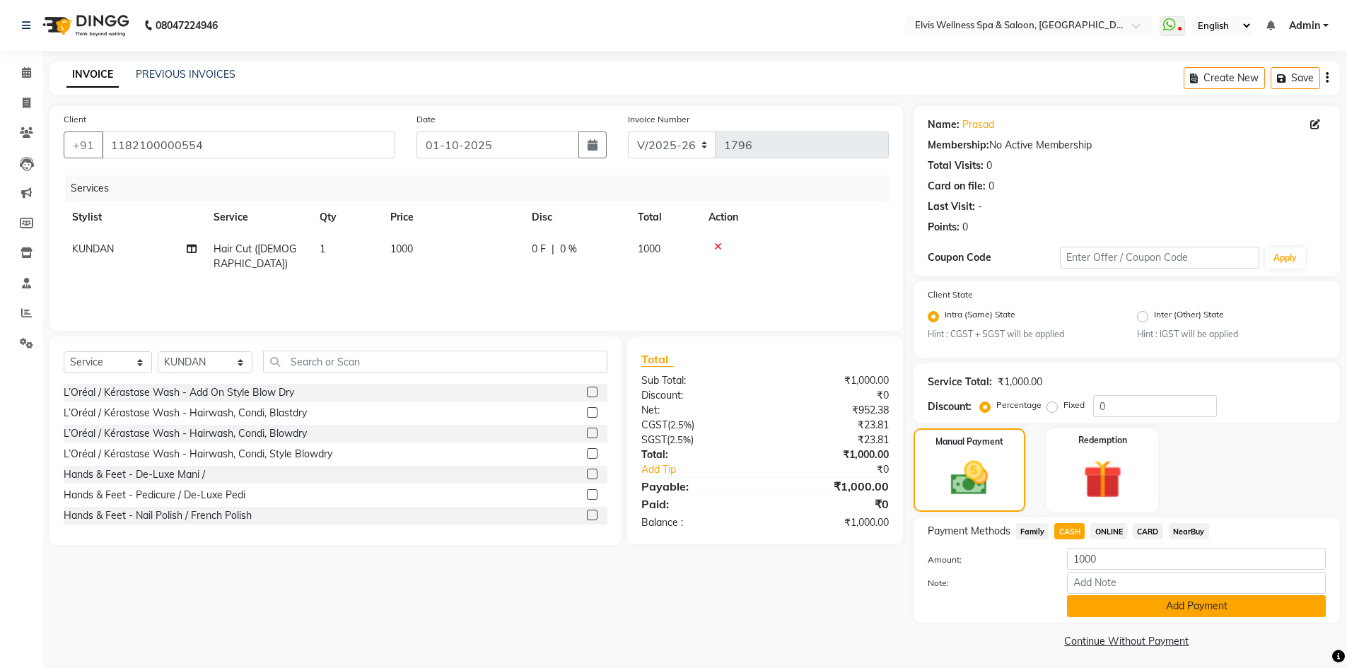
click at [1138, 607] on button "Add Payment" at bounding box center [1196, 606] width 259 height 22
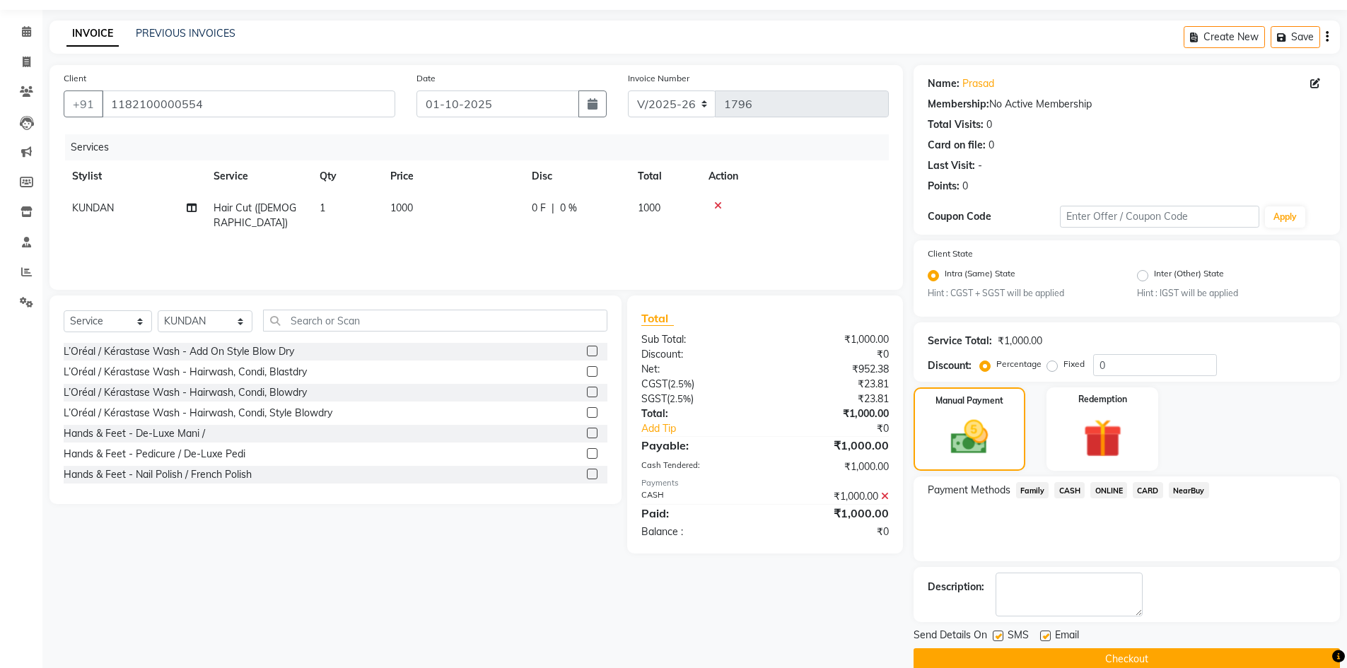
scroll to position [64, 0]
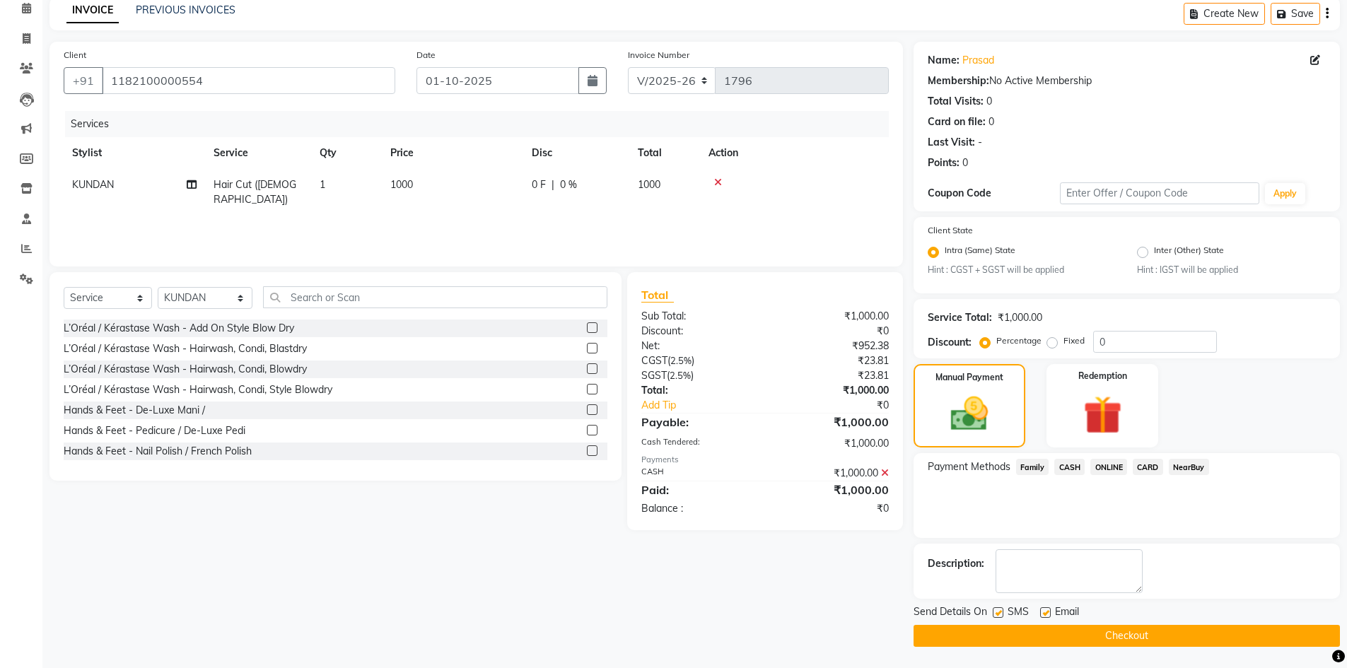
click at [994, 617] on label at bounding box center [998, 612] width 11 height 11
click at [994, 617] on input "checkbox" at bounding box center [997, 613] width 9 height 9
checkbox input "false"
click at [1064, 628] on button "Checkout" at bounding box center [1127, 636] width 426 height 22
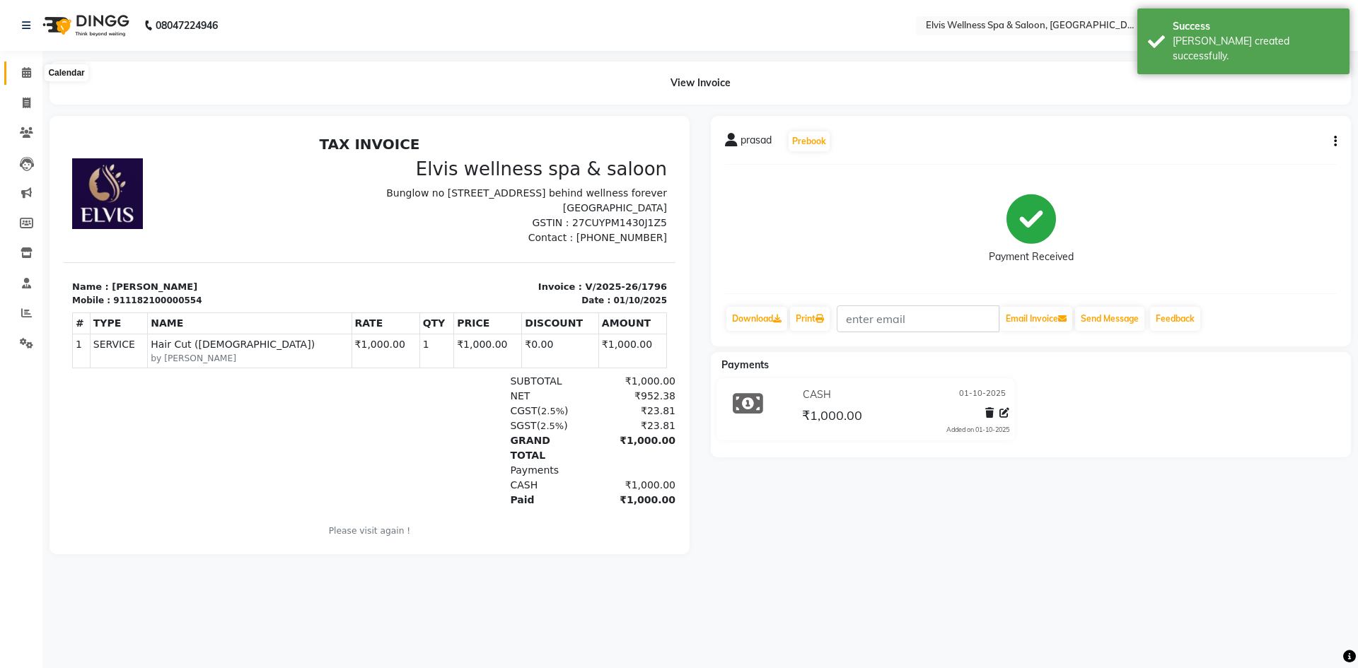
click at [22, 71] on icon at bounding box center [26, 72] width 9 height 11
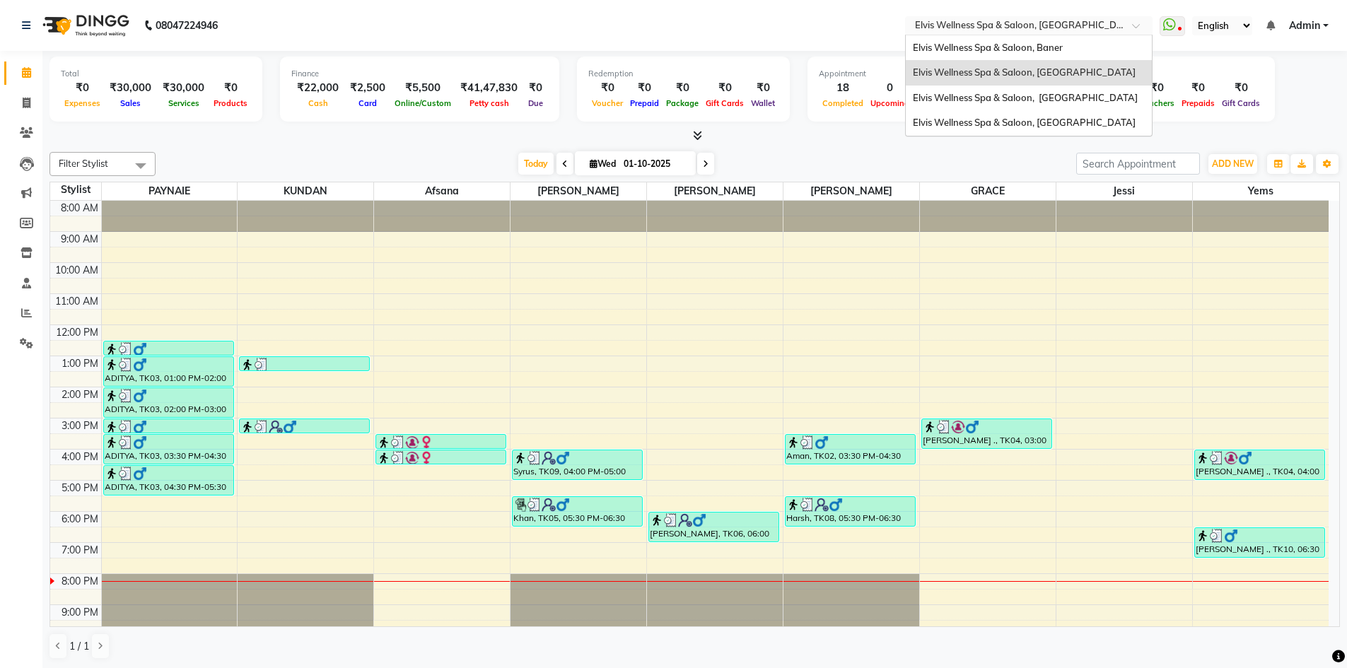
click at [1067, 32] on input "text" at bounding box center [1014, 27] width 205 height 14
click at [1043, 90] on div "Elvis Wellness Spa & Saloon, Kalyaninagar Central Avenue" at bounding box center [1029, 98] width 246 height 25
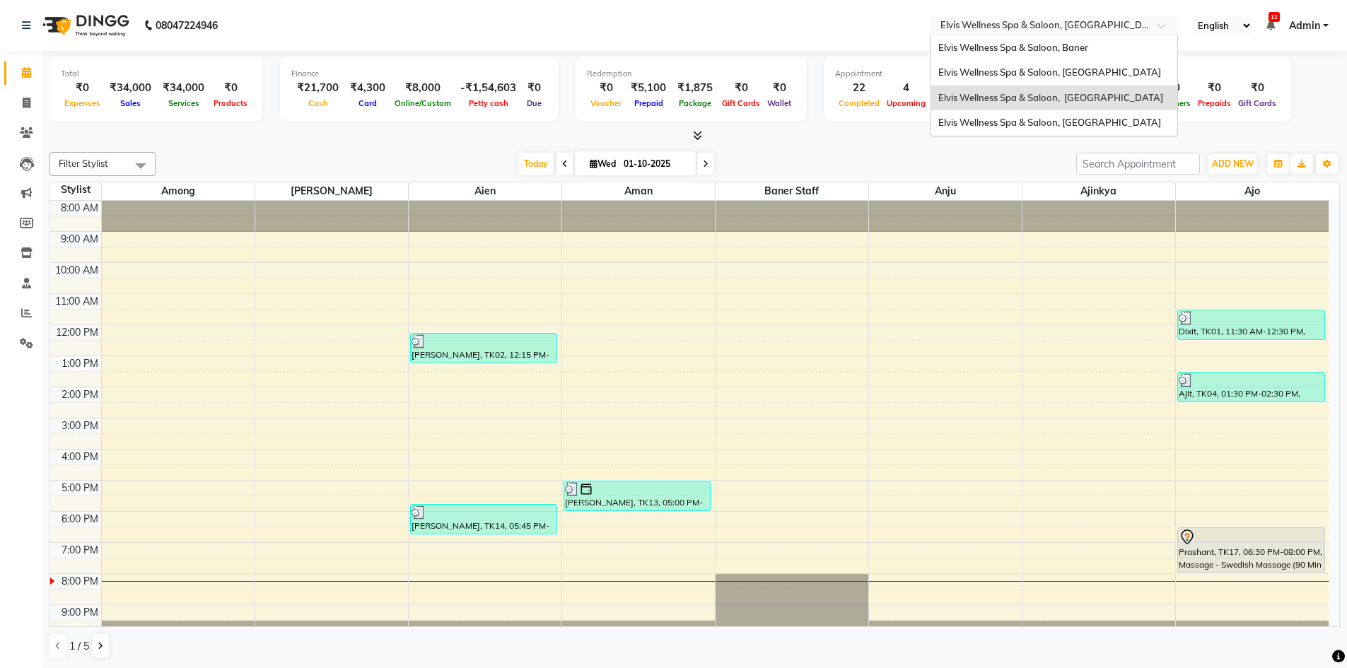
click at [1112, 18] on div "× Elvis Wellness Spa & Saloon, [GEOGRAPHIC_DATA]" at bounding box center [1046, 25] width 213 height 14
click at [1107, 74] on span "Elvis Wellness Spa & Saloon, [GEOGRAPHIC_DATA]" at bounding box center [1049, 71] width 223 height 11
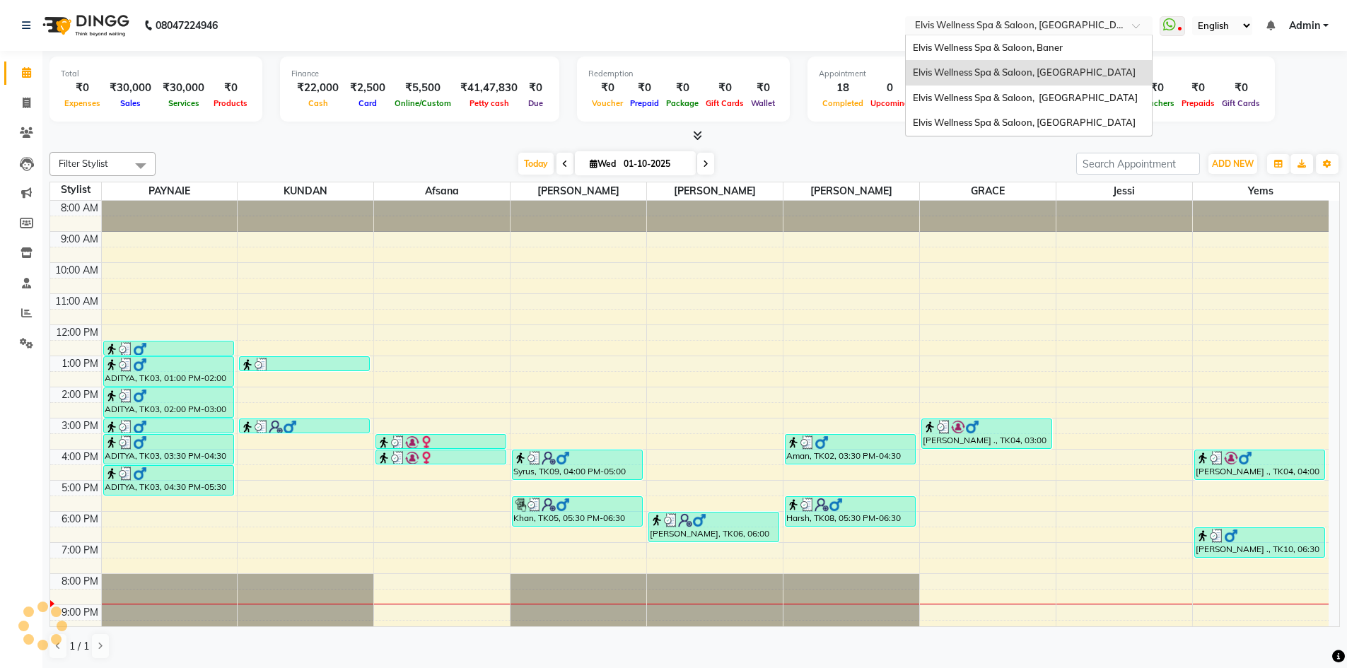
click at [1121, 28] on div at bounding box center [1028, 27] width 247 height 14
click at [1058, 49] on span "Elvis Wellness Spa & Saloon, Baner" at bounding box center [988, 47] width 150 height 11
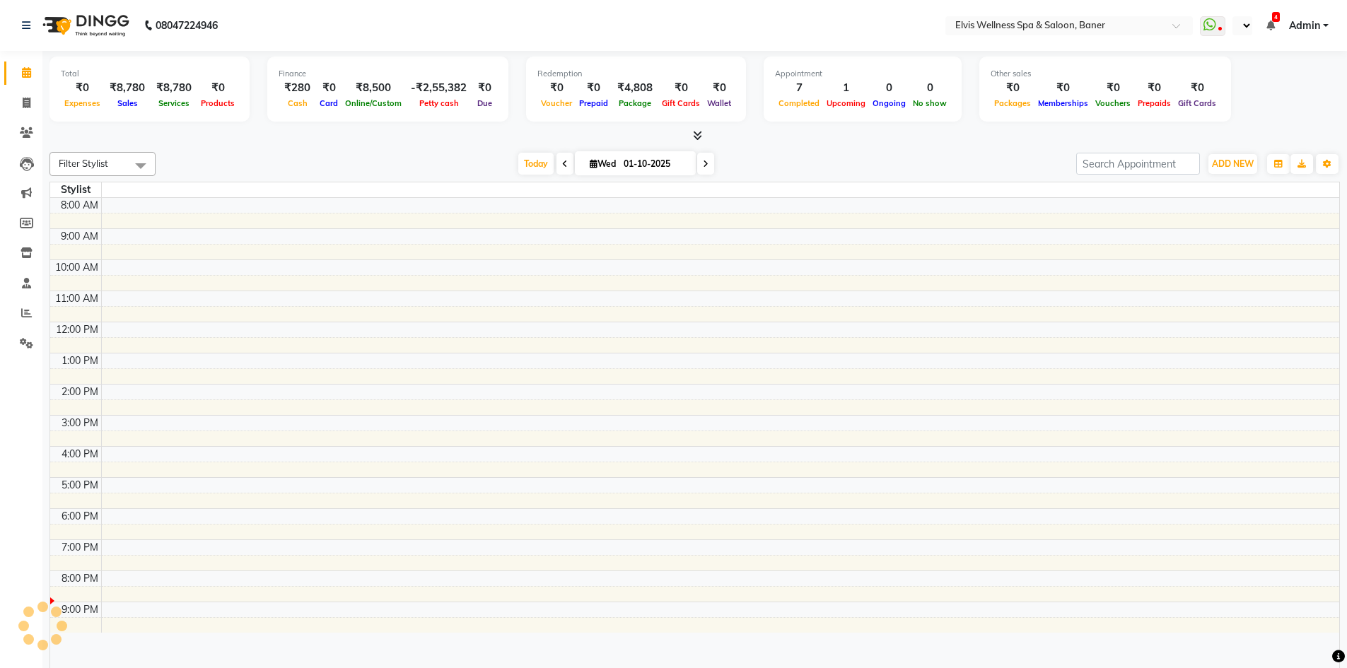
select select "en"
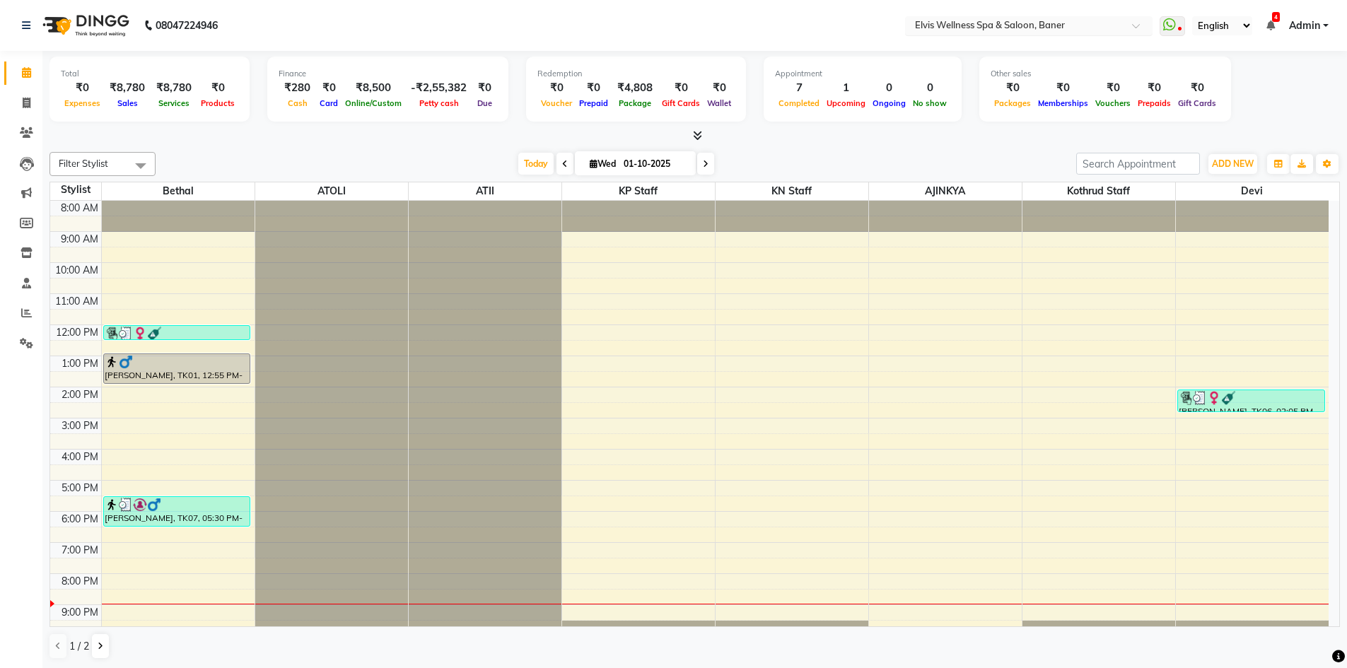
click at [1108, 21] on input "text" at bounding box center [1014, 27] width 205 height 14
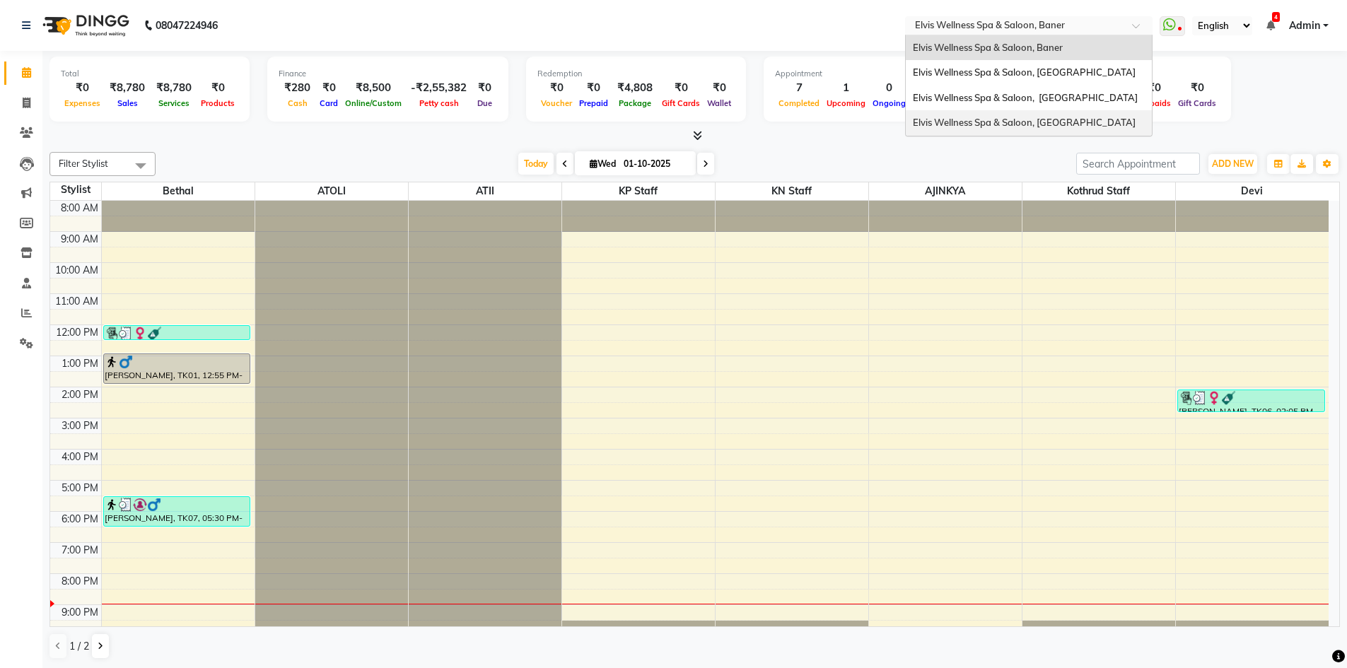
click at [1063, 136] on div "Elvis Wellness Spa & Saloon, [GEOGRAPHIC_DATA]" at bounding box center [1029, 122] width 246 height 25
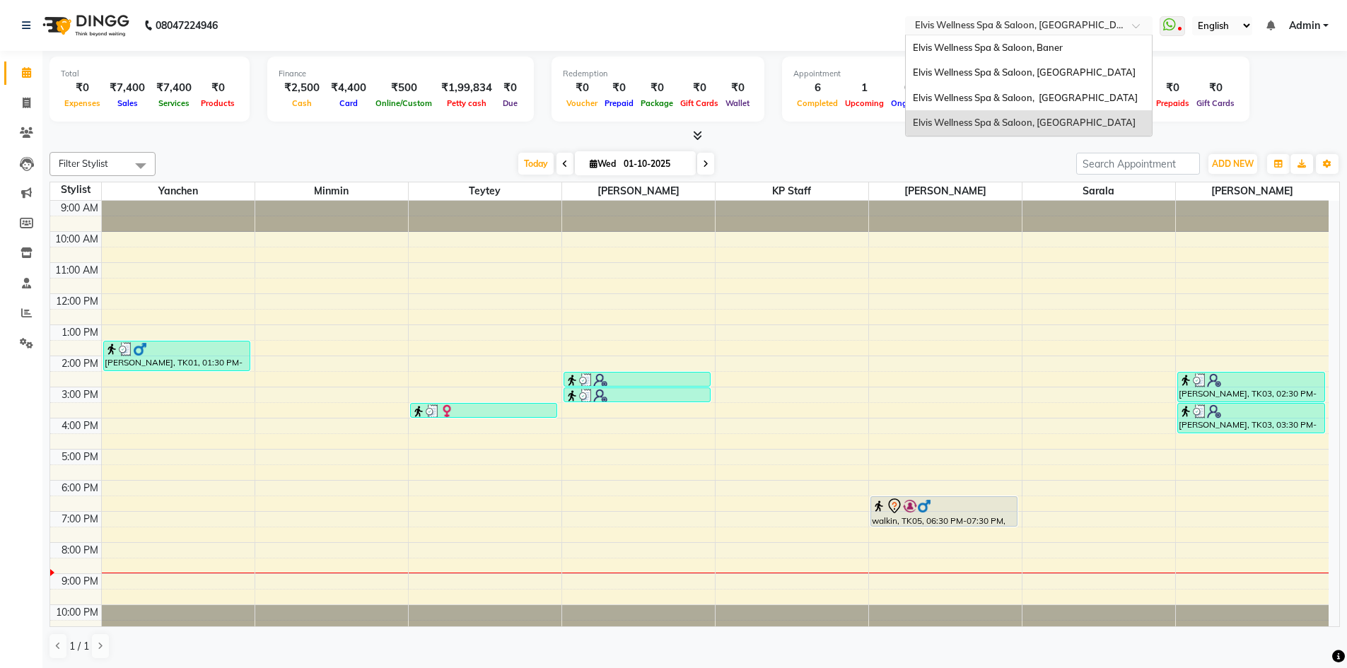
click at [1111, 25] on input "text" at bounding box center [1014, 27] width 205 height 14
click at [1069, 95] on span "Elvis Wellness Spa & Saloon, [GEOGRAPHIC_DATA]" at bounding box center [1025, 97] width 225 height 11
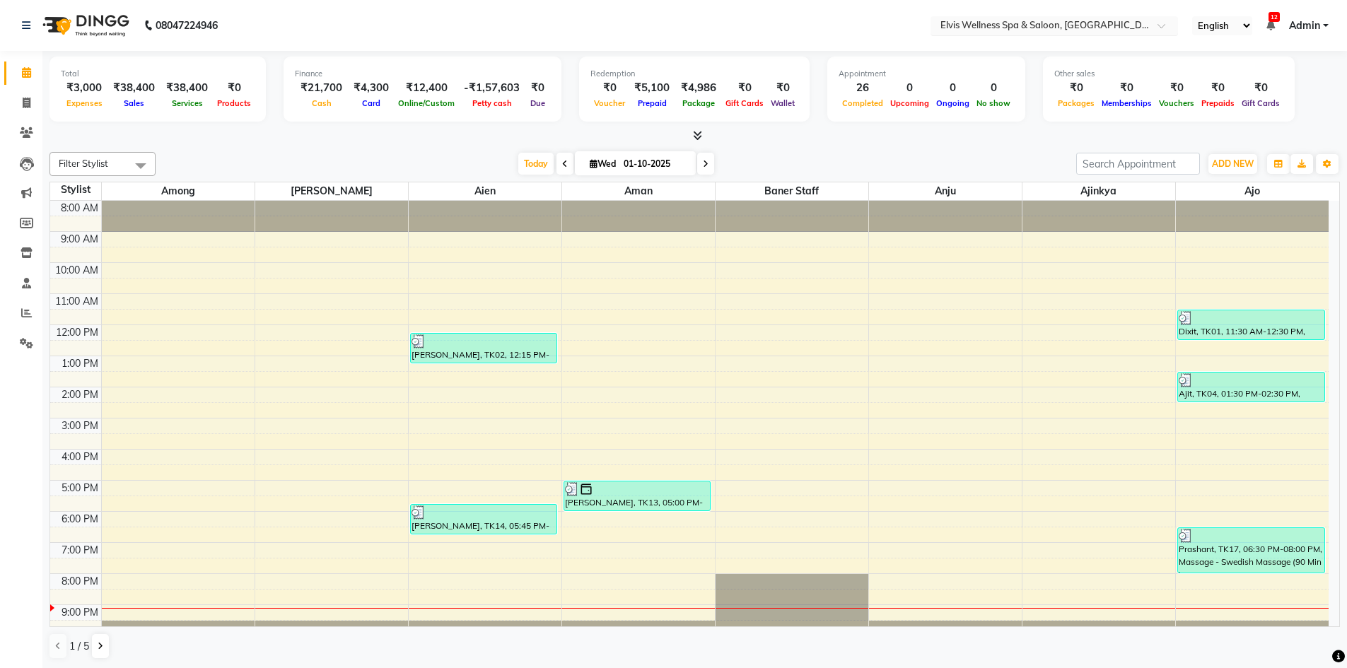
click at [1129, 25] on input "text" at bounding box center [1040, 27] width 205 height 14
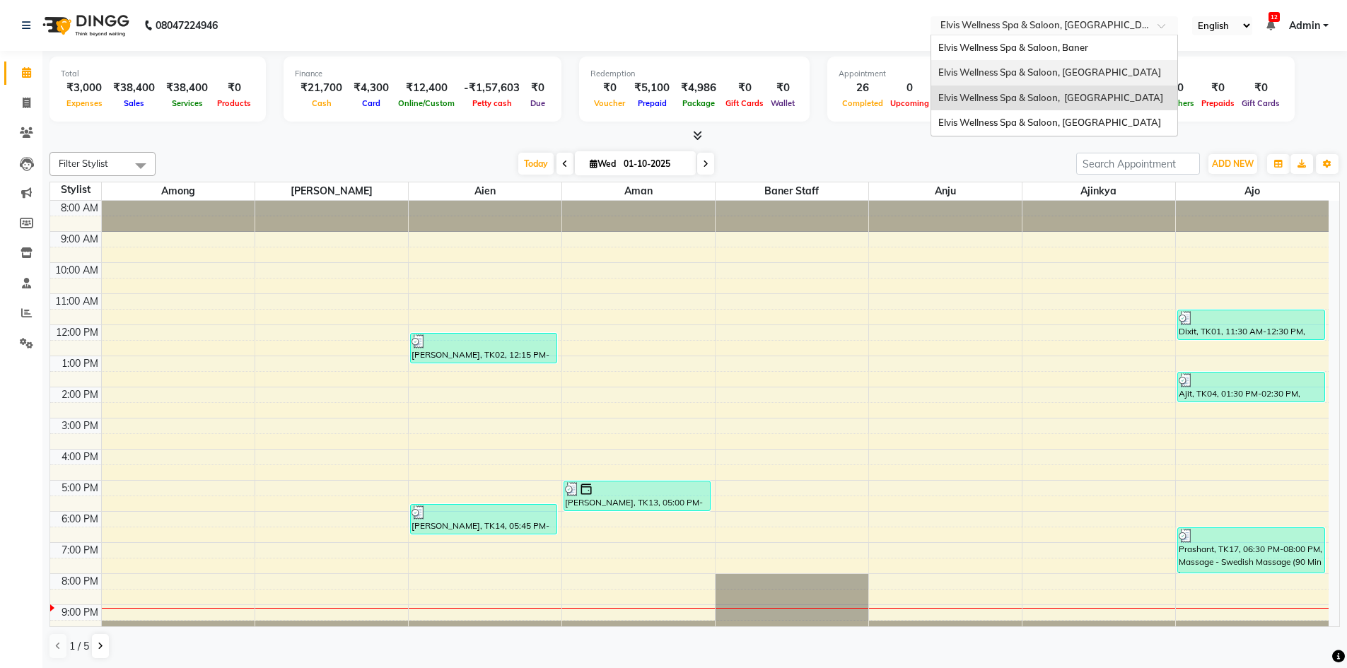
click at [1076, 70] on span "Elvis Wellness Spa & Saloon, [GEOGRAPHIC_DATA]" at bounding box center [1049, 71] width 223 height 11
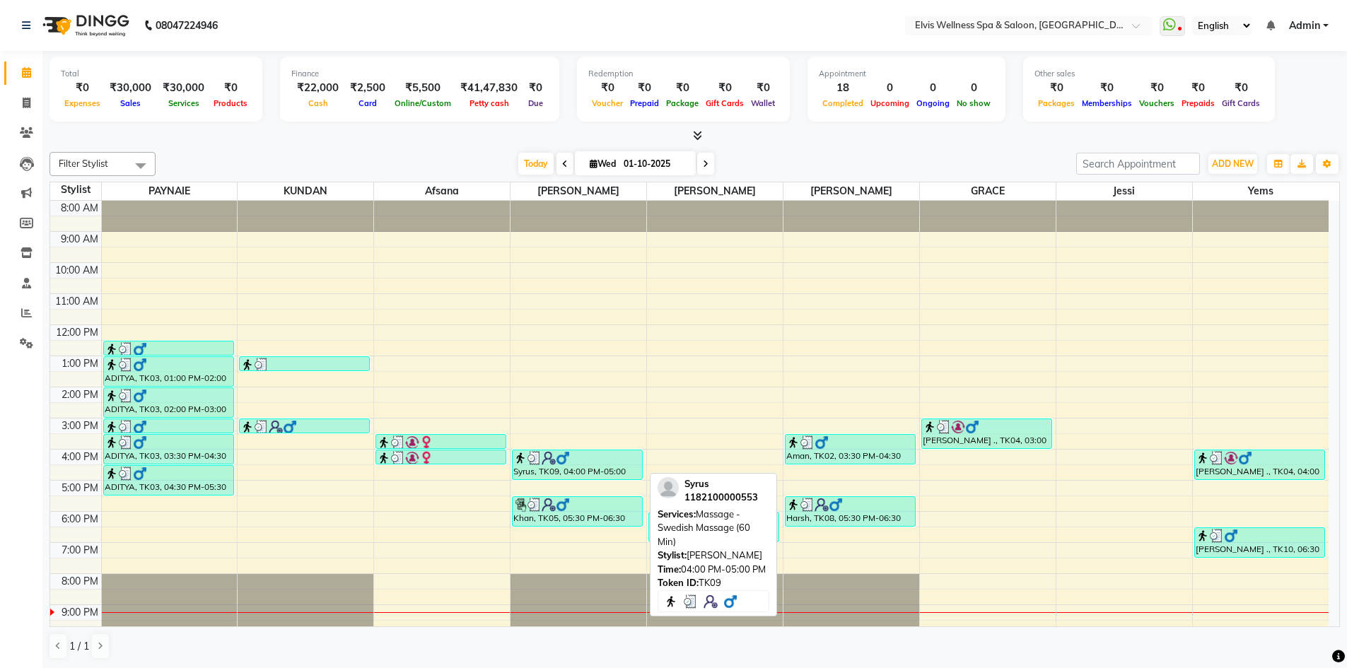
click at [566, 473] on div "Syrus, TK09, 04:00 PM-05:00 PM, Massage - Swedish Massage (60 Min)" at bounding box center [577, 464] width 129 height 29
select select "3"
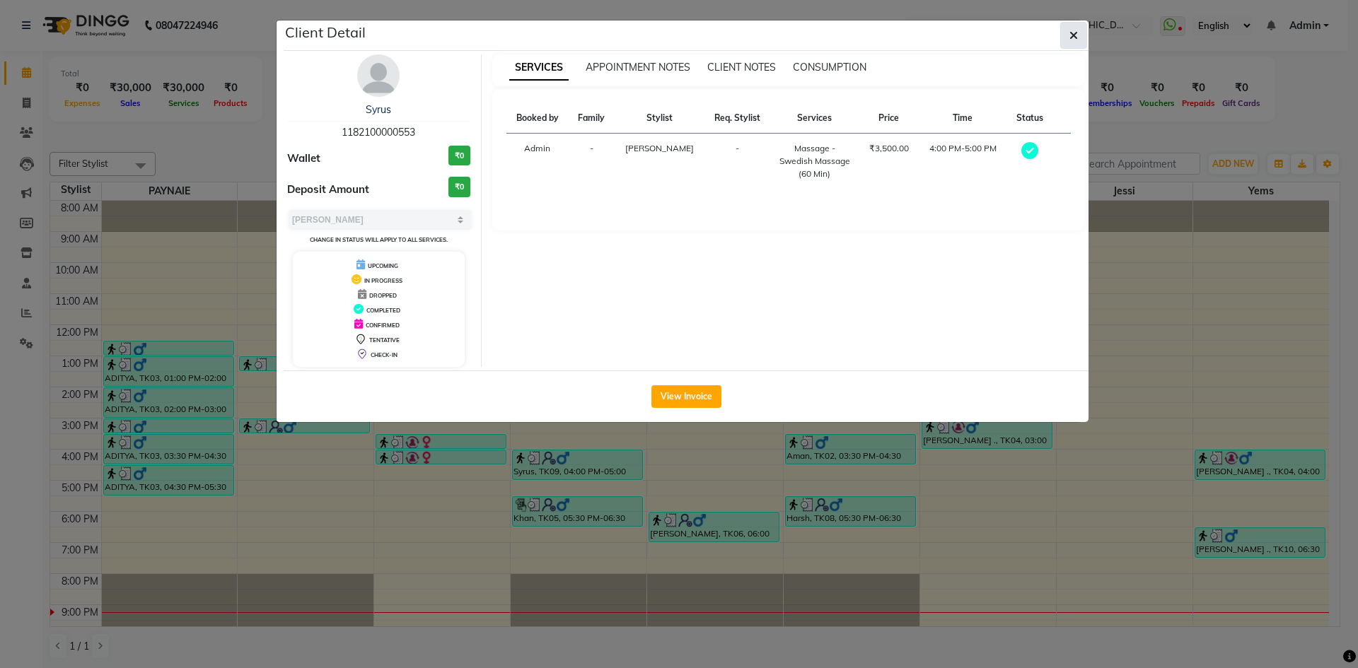
click at [1080, 36] on button "button" at bounding box center [1073, 35] width 27 height 27
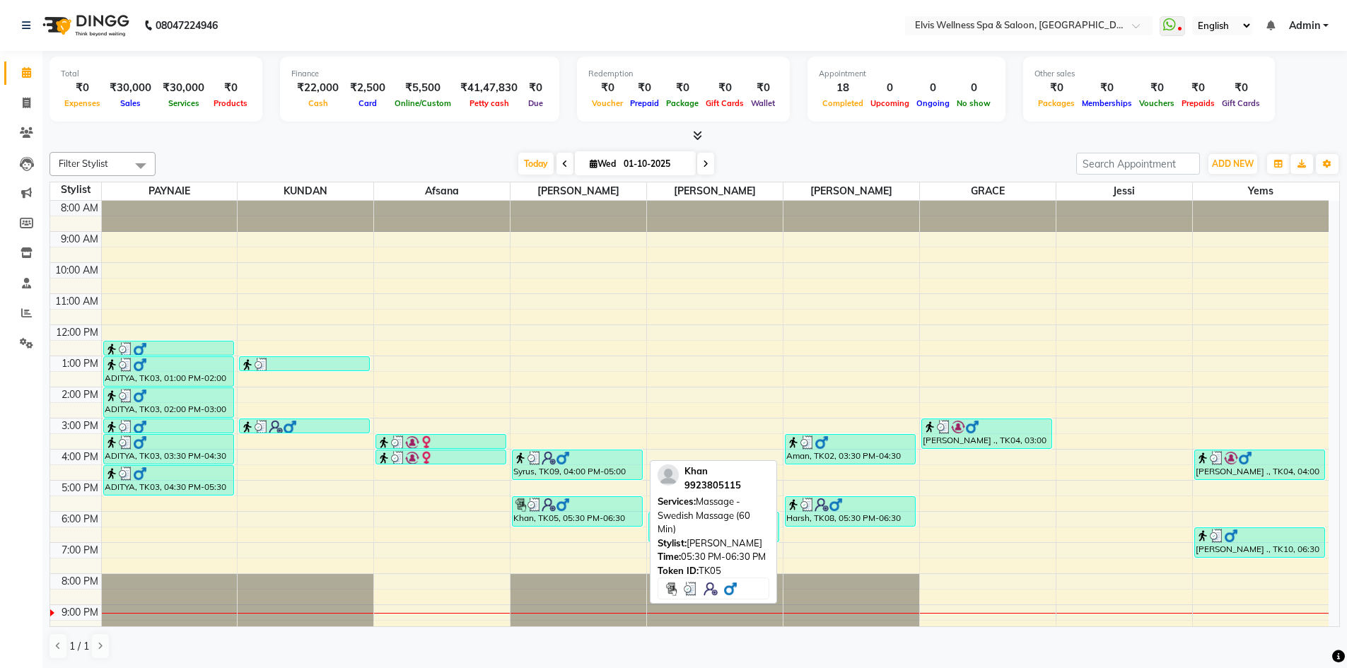
click at [573, 515] on div "Khan, TK05, 05:30 PM-06:30 PM, Massage - Swedish Massage (60 Min)" at bounding box center [577, 511] width 129 height 29
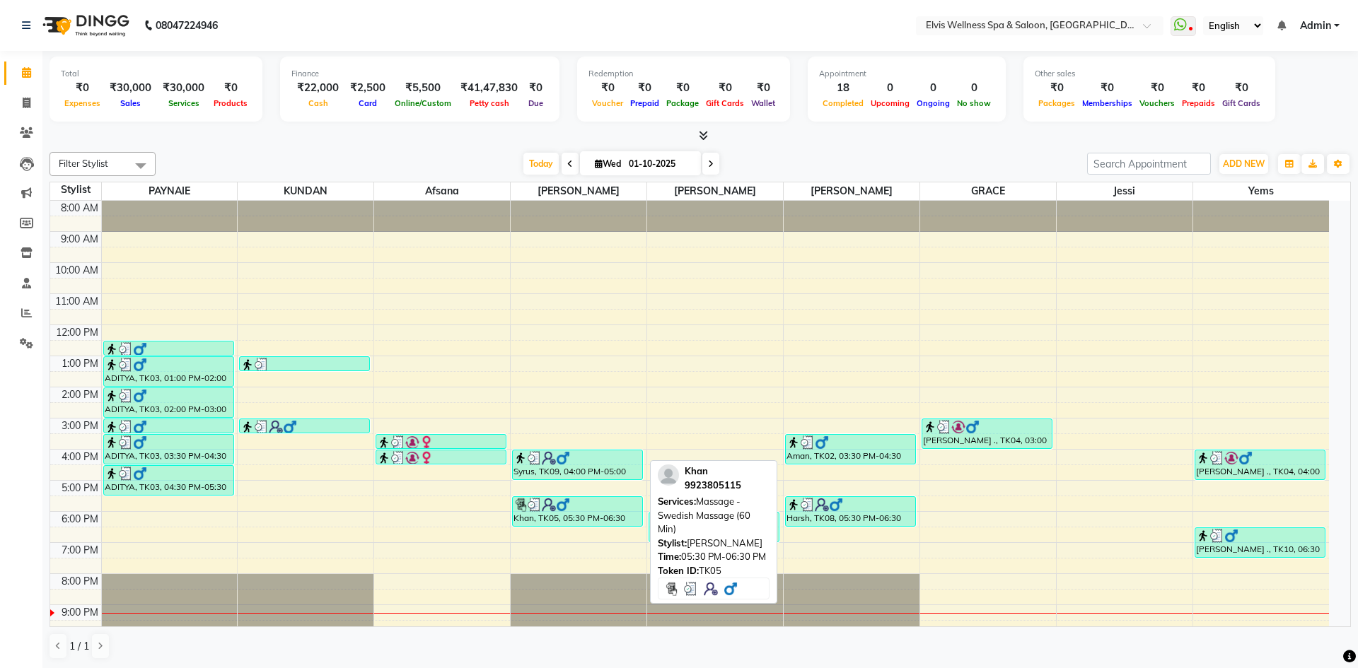
select select "3"
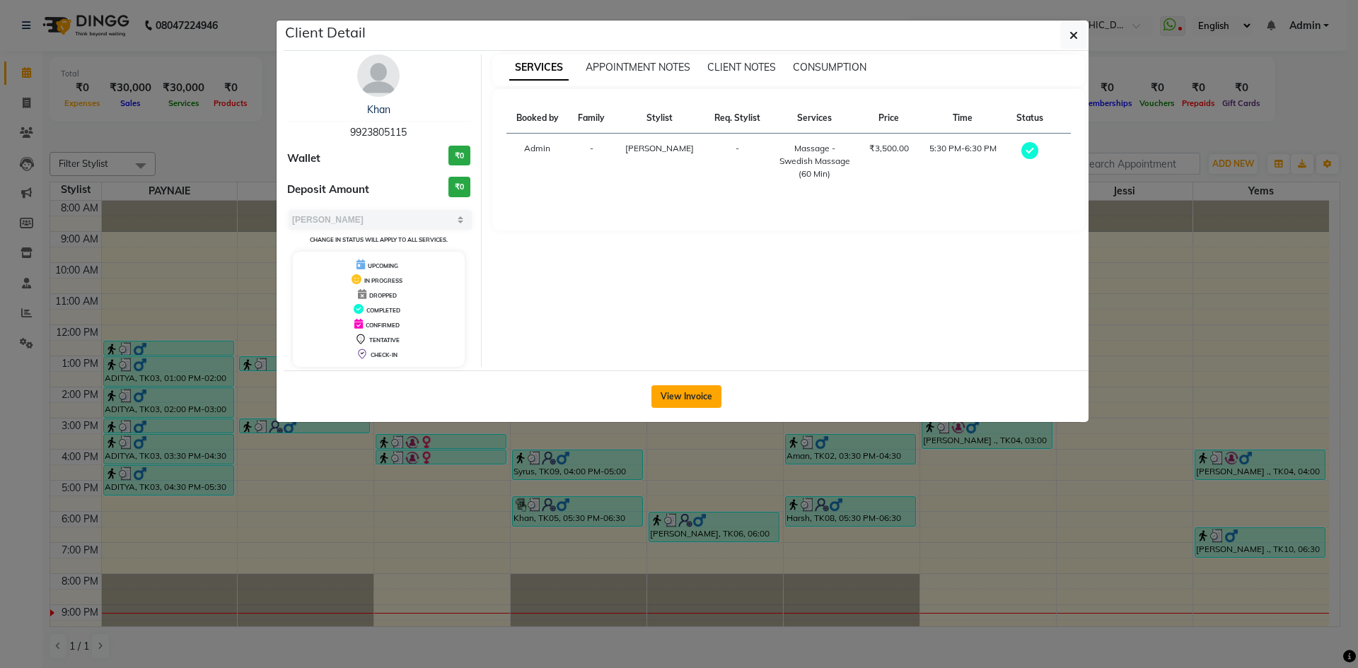
click at [690, 388] on button "View Invoice" at bounding box center [686, 396] width 70 height 23
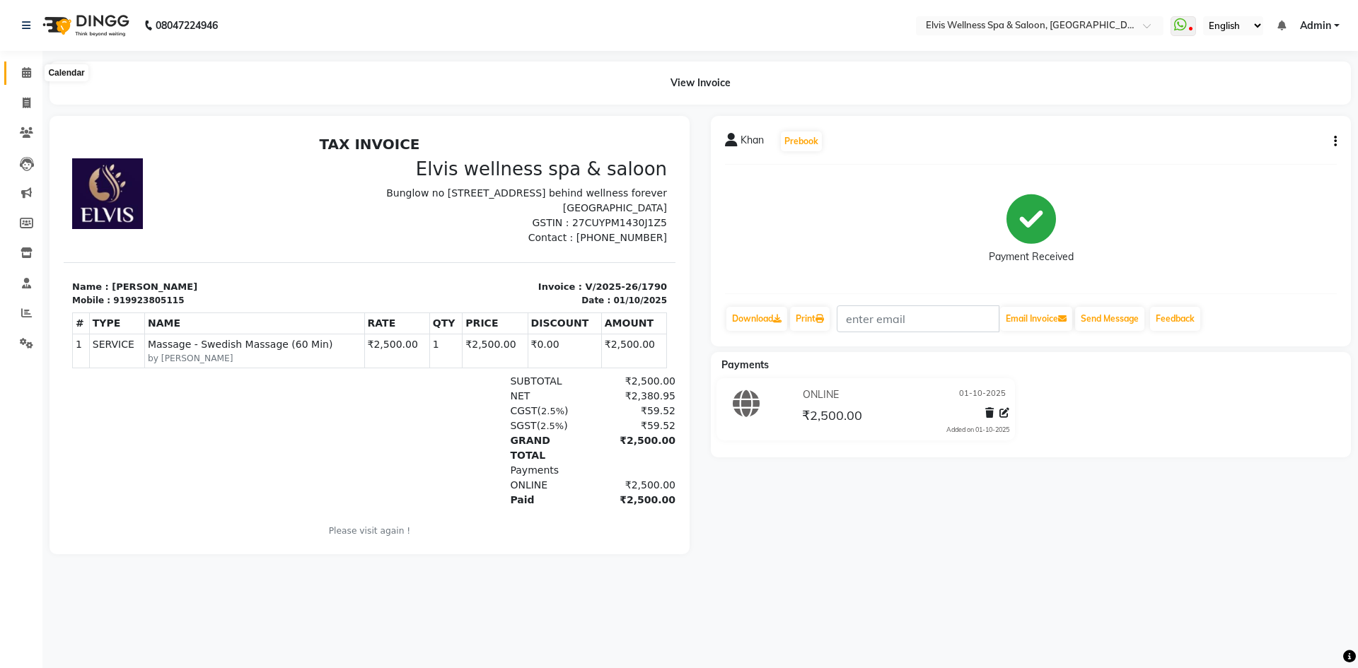
click at [28, 75] on icon at bounding box center [26, 72] width 9 height 11
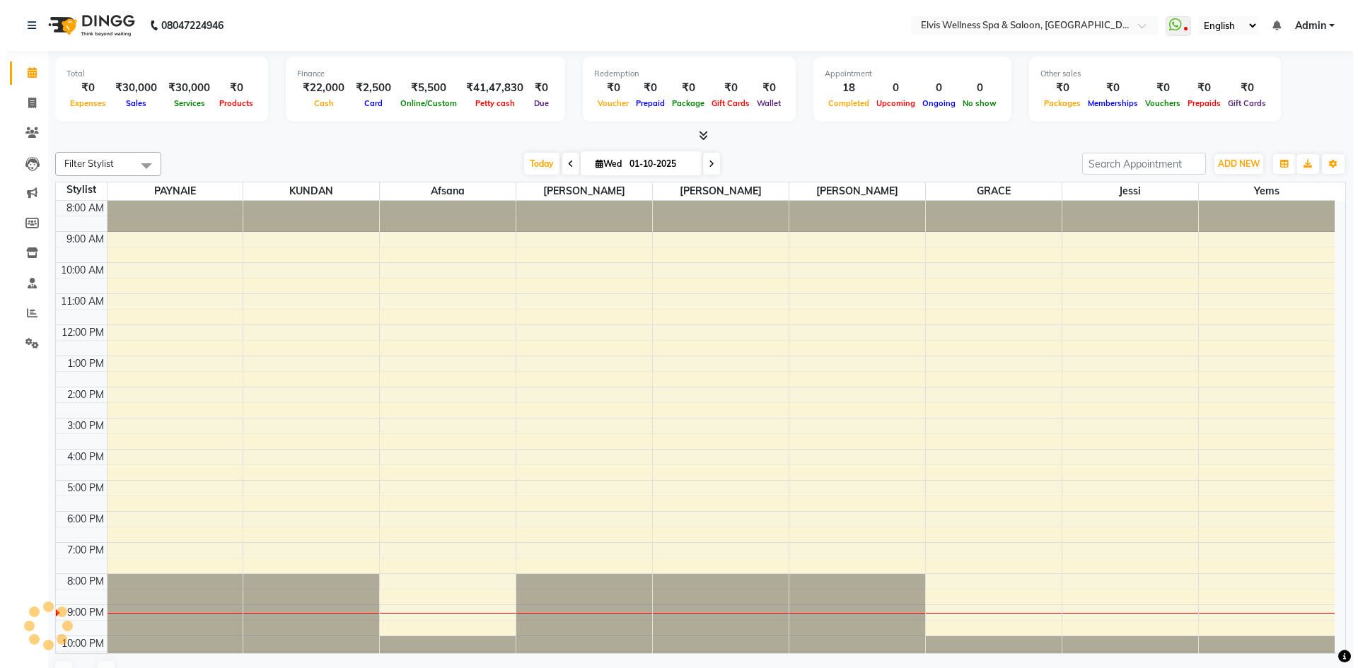
scroll to position [13, 0]
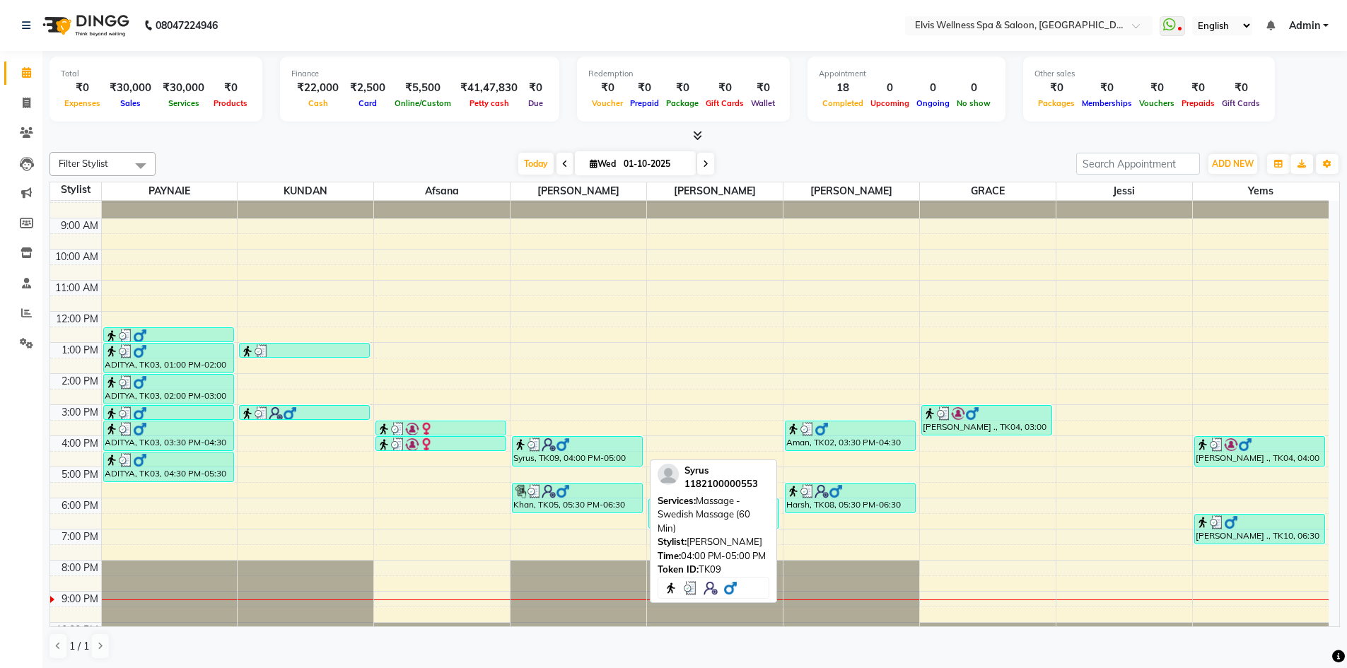
click at [587, 452] on div "Syrus, TK09, 04:00 PM-05:00 PM, Massage - Swedish Massage (60 Min)" at bounding box center [577, 451] width 129 height 29
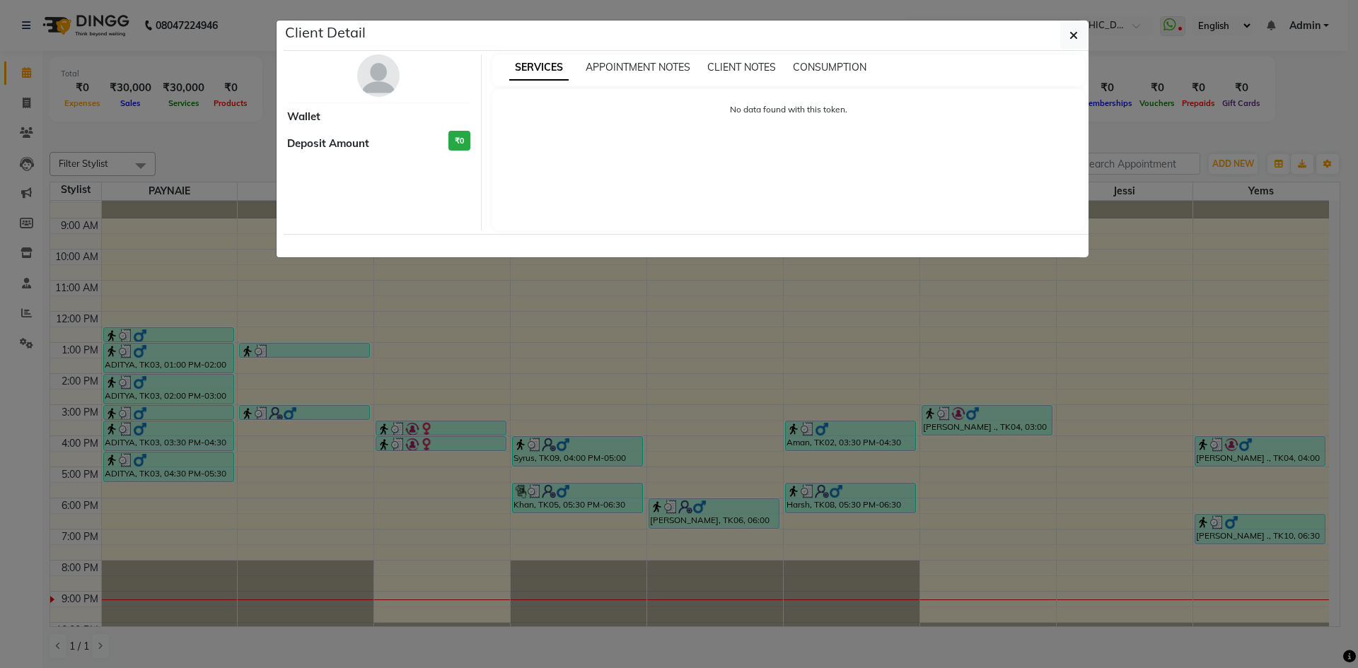
select select "3"
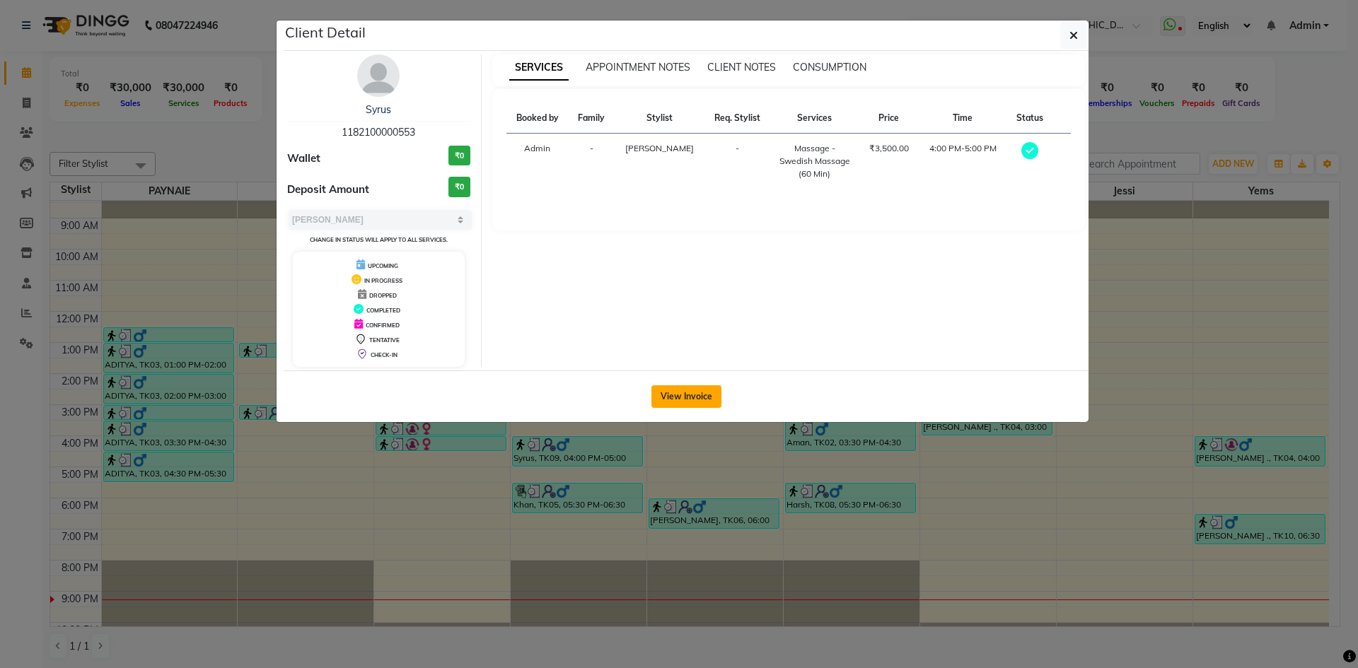
click at [677, 394] on button "View Invoice" at bounding box center [686, 396] width 70 height 23
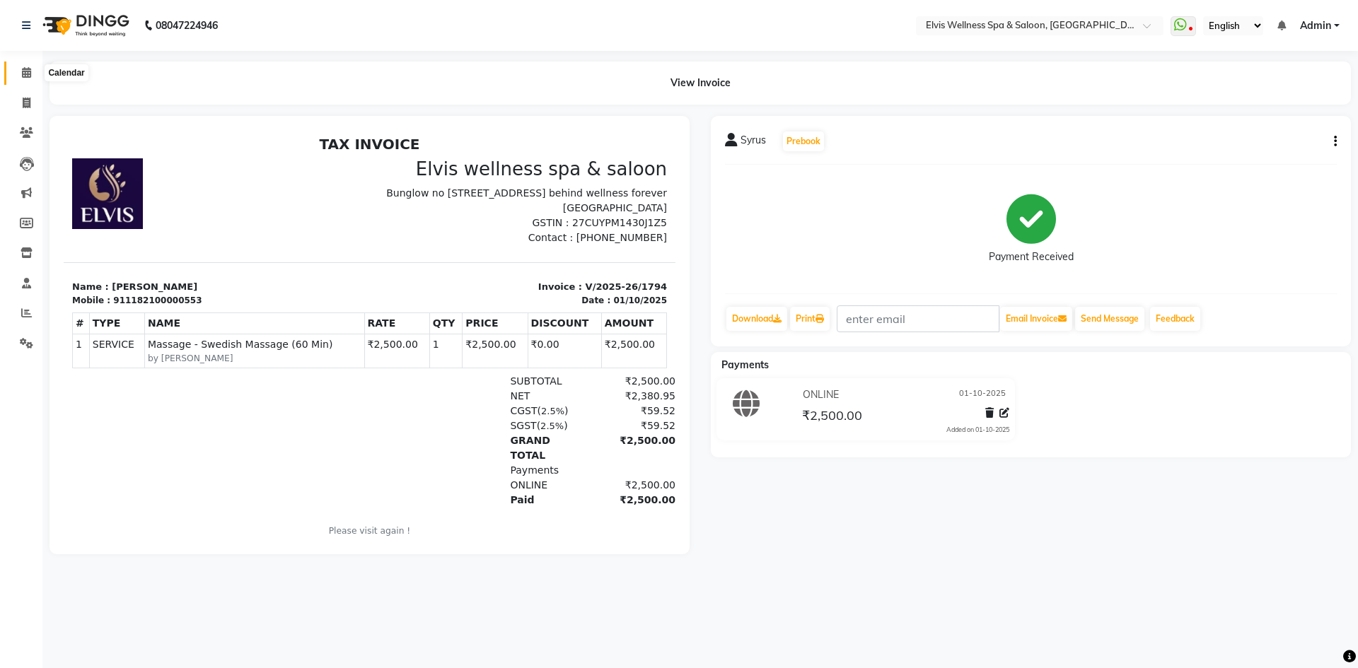
click at [32, 76] on span at bounding box center [26, 73] width 25 height 16
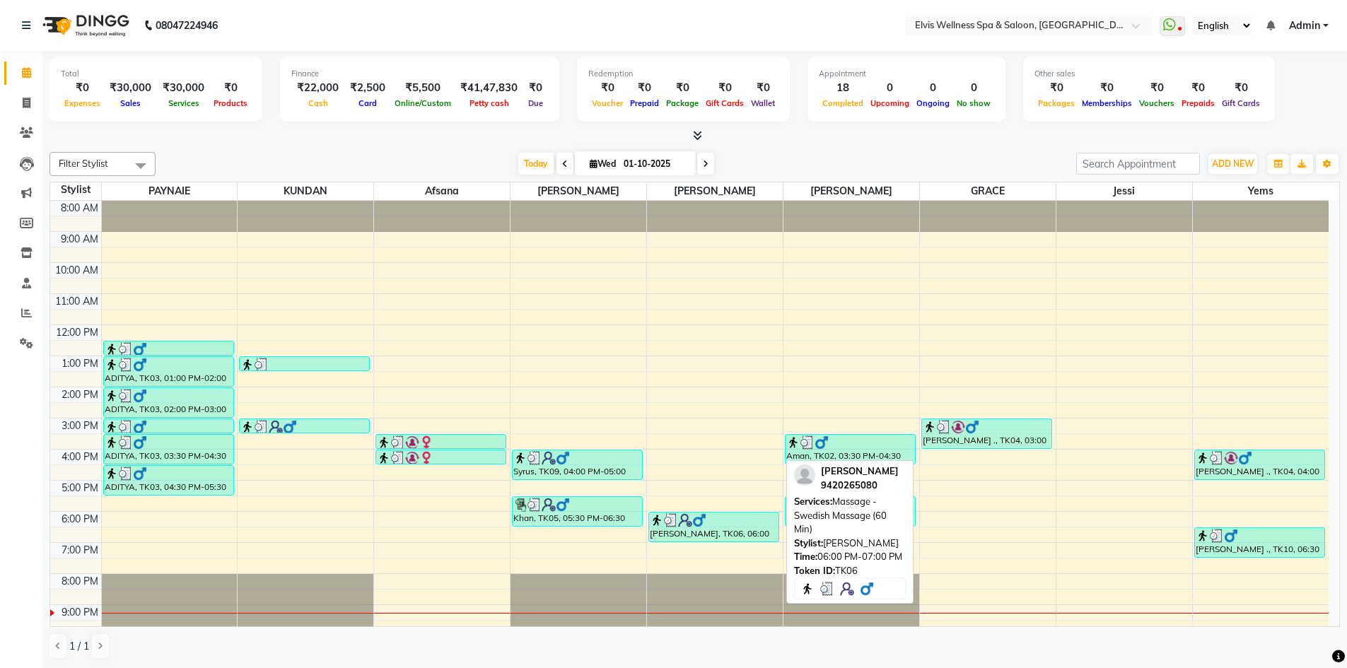
click at [688, 526] on img at bounding box center [685, 520] width 14 height 14
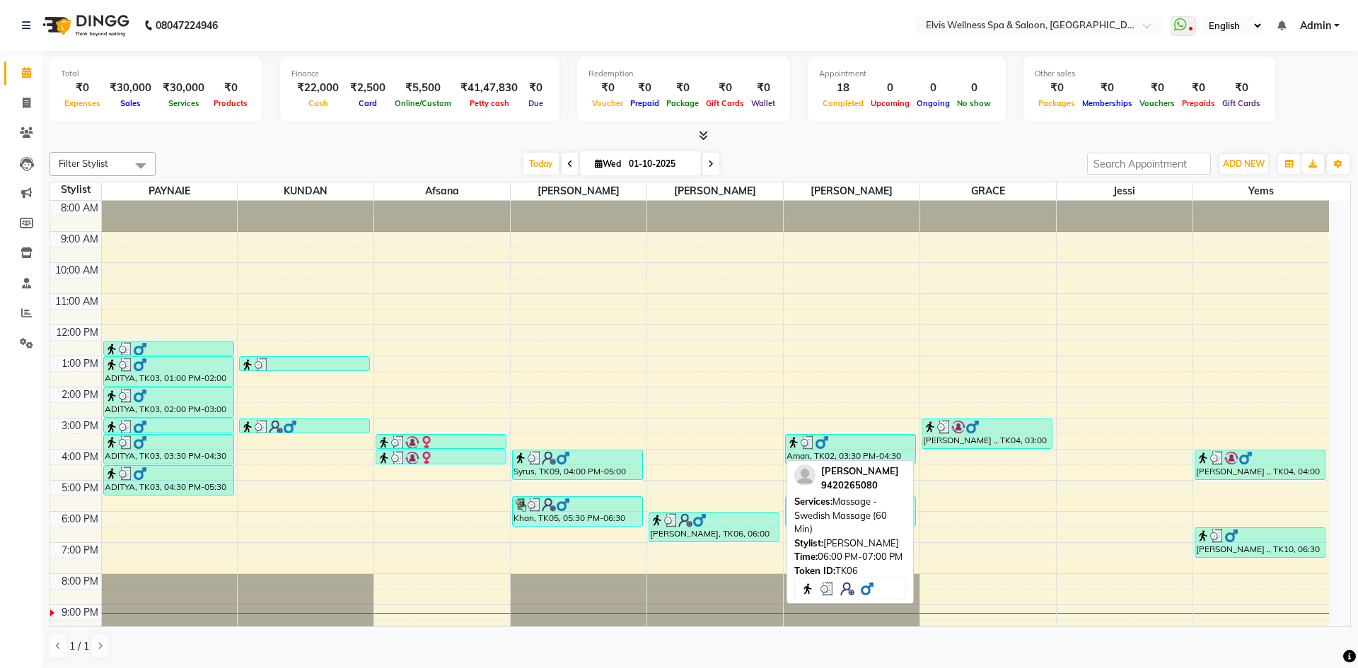
select select "3"
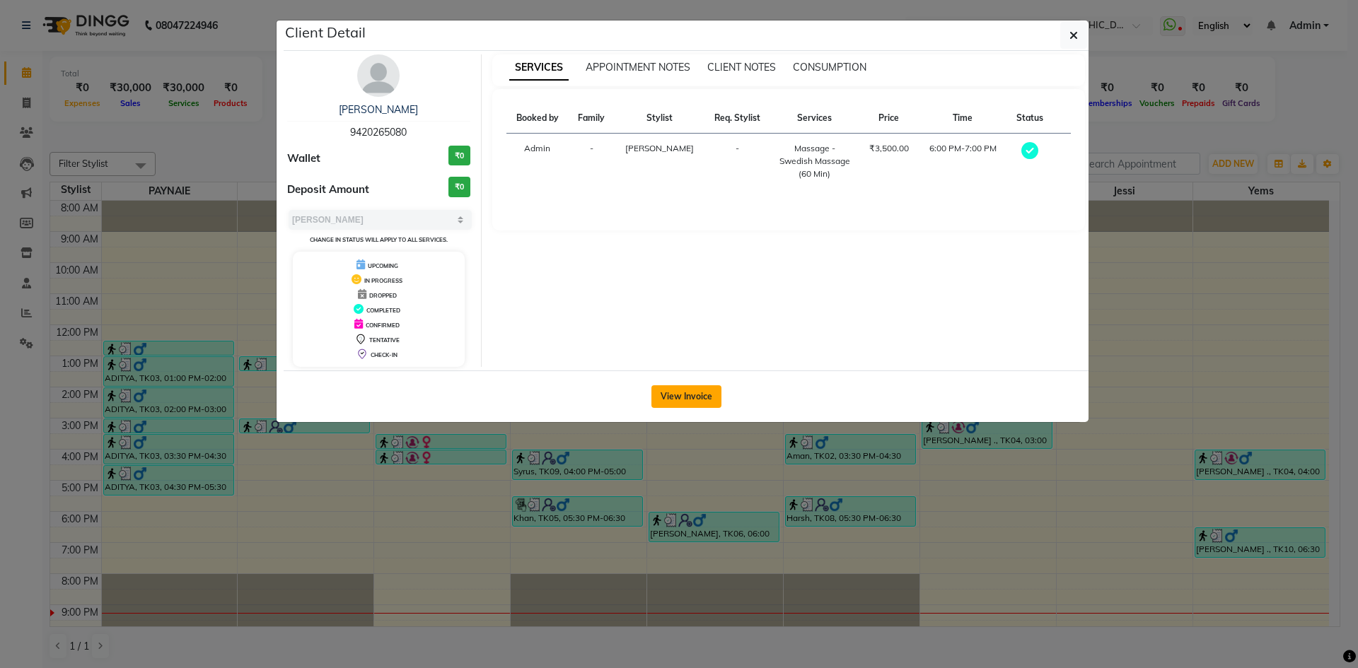
click at [688, 400] on button "View Invoice" at bounding box center [686, 396] width 70 height 23
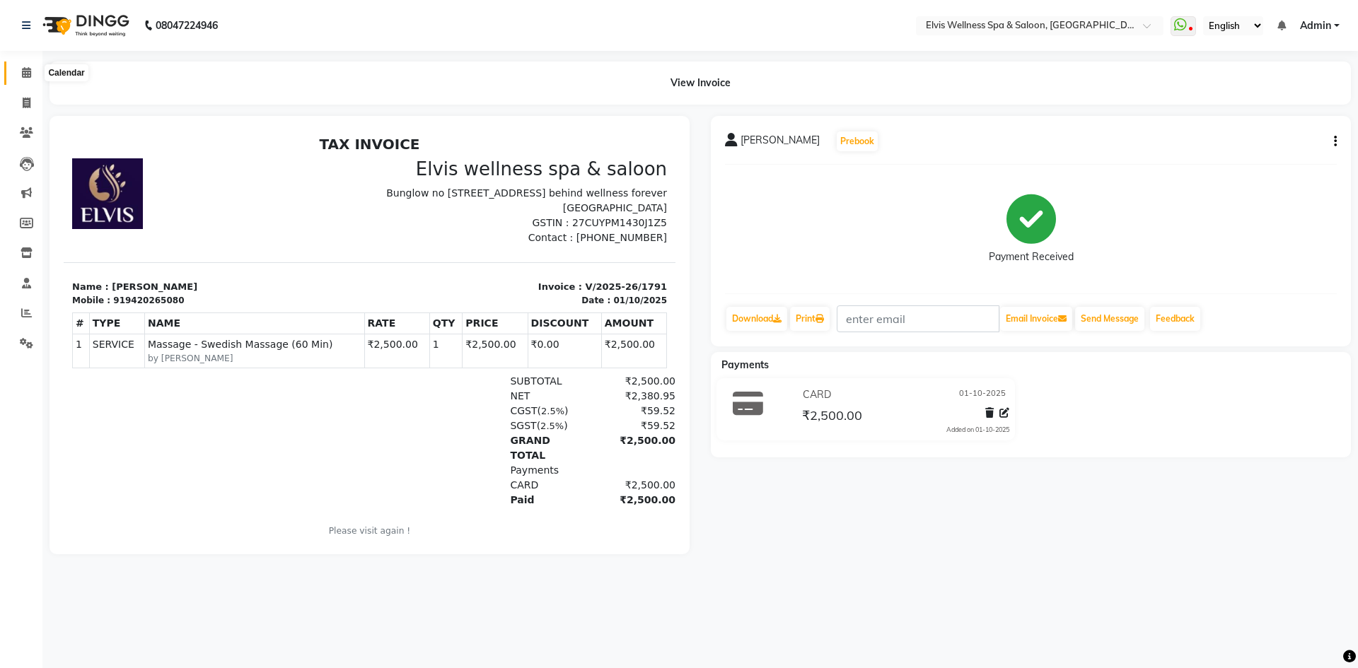
click at [35, 78] on span at bounding box center [26, 73] width 25 height 16
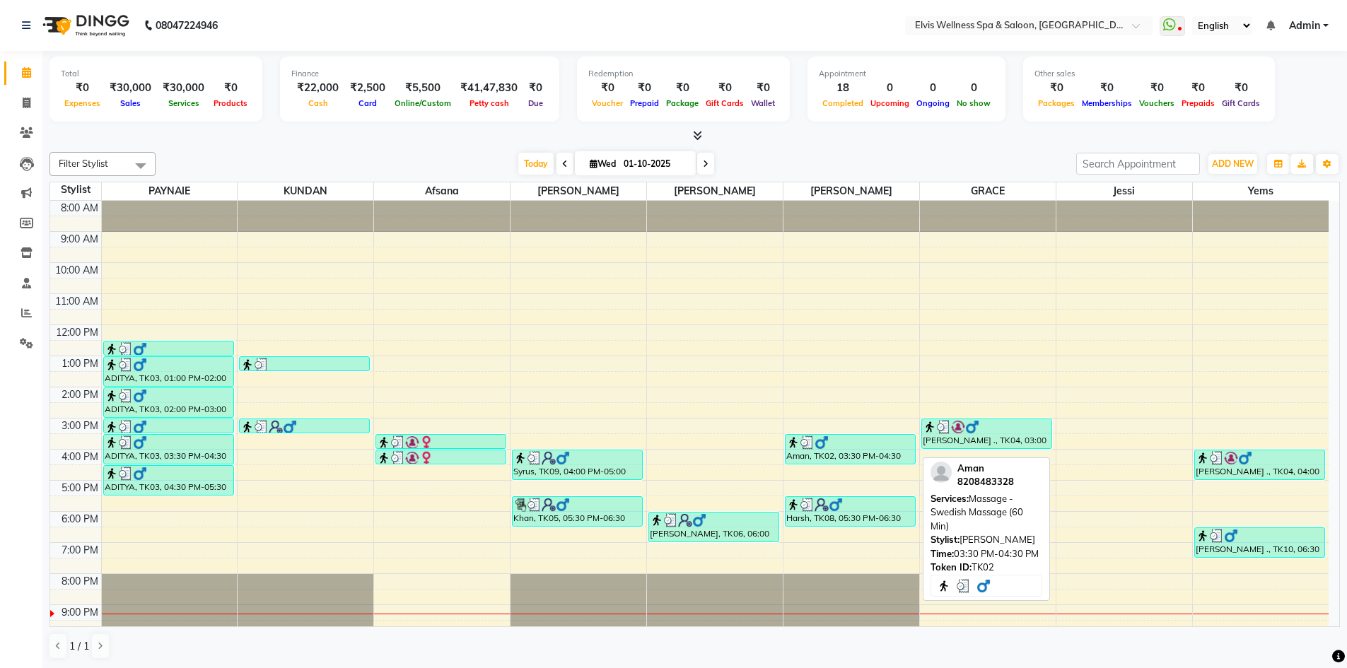
click at [845, 450] on div "Aman, TK02, 03:30 PM-04:30 PM, Massage - Swedish Massage (60 Min)" at bounding box center [850, 449] width 129 height 29
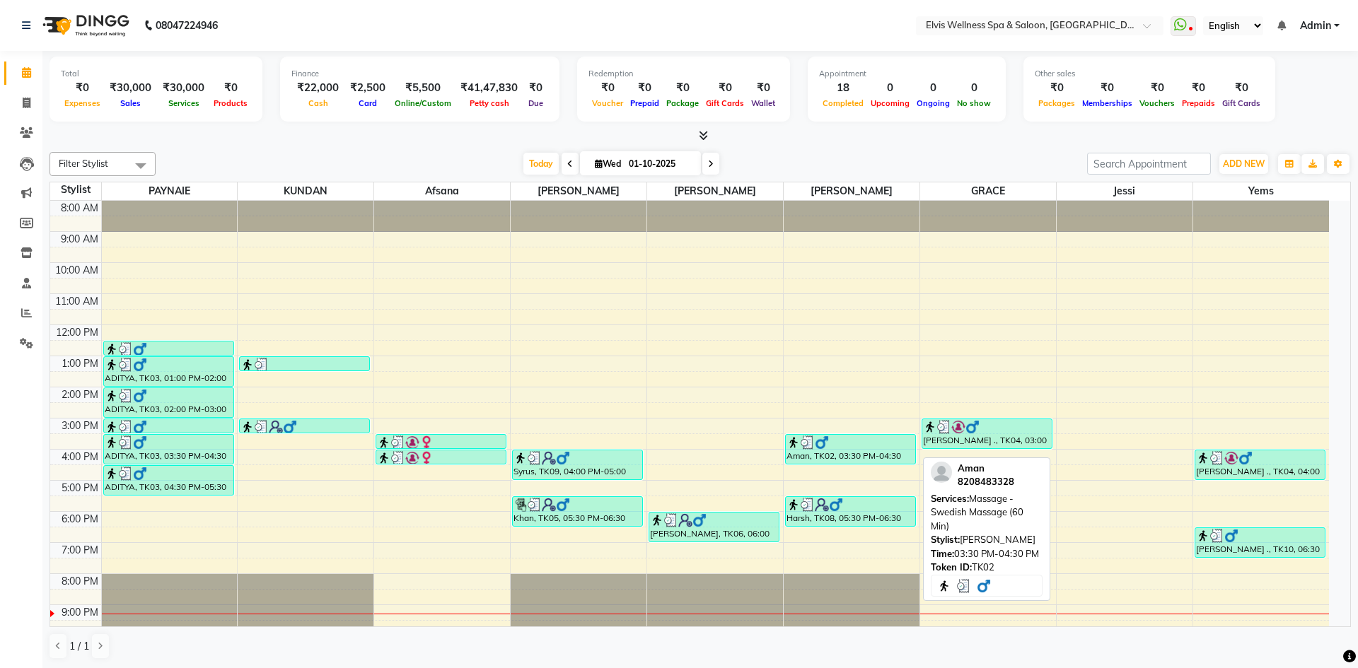
select select "3"
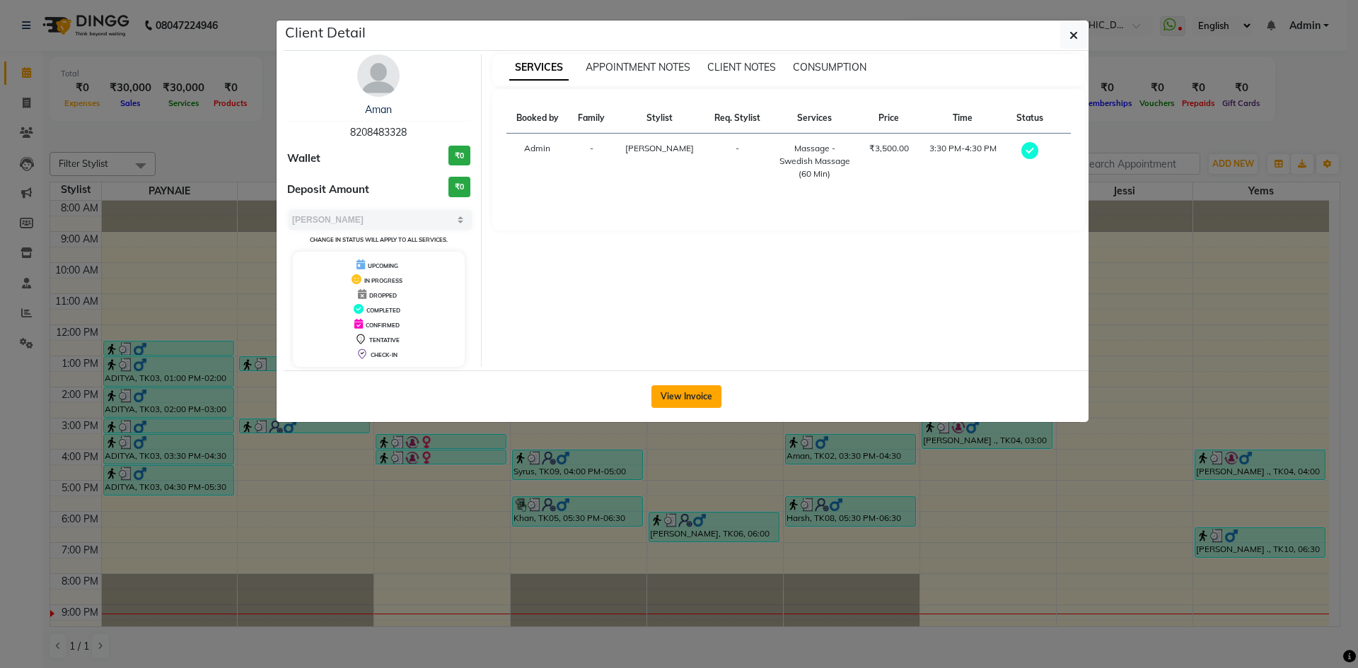
click at [683, 385] on button "View Invoice" at bounding box center [686, 396] width 70 height 23
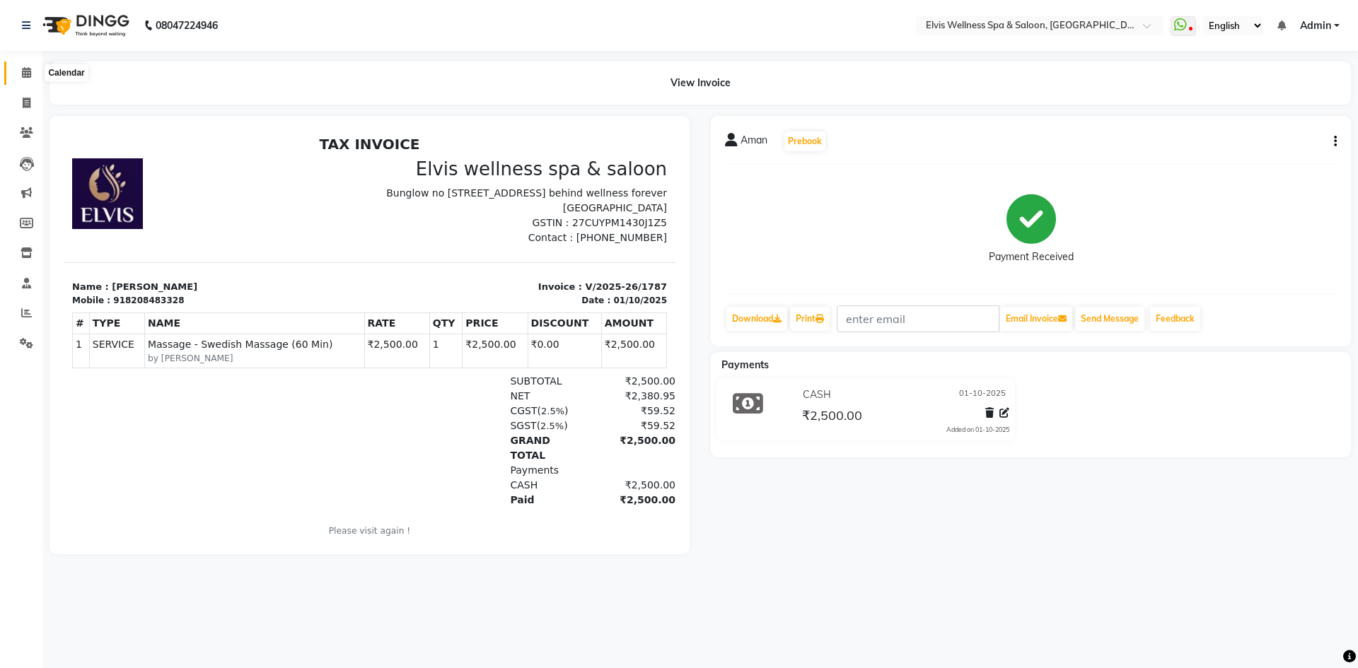
click at [31, 76] on icon at bounding box center [26, 72] width 9 height 11
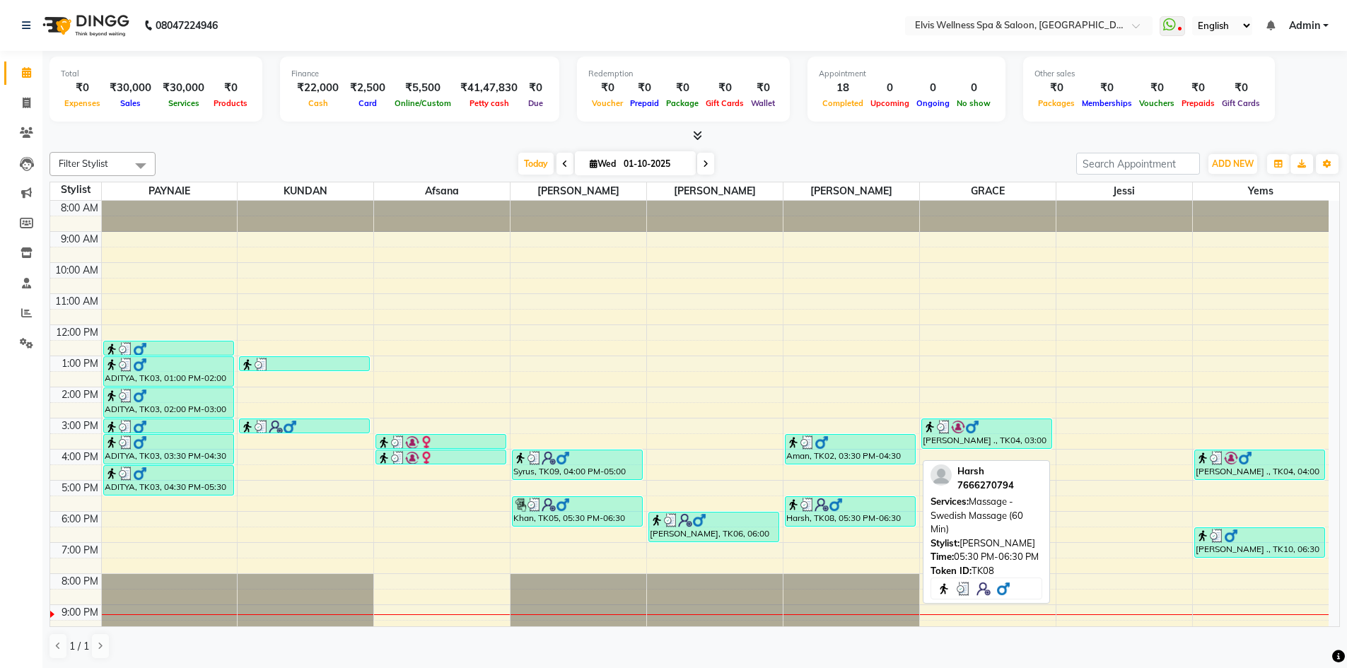
click at [839, 518] on div "Harsh, TK08, 05:30 PM-06:30 PM, Massage - Swedish Massage (60 Min)" at bounding box center [850, 511] width 129 height 29
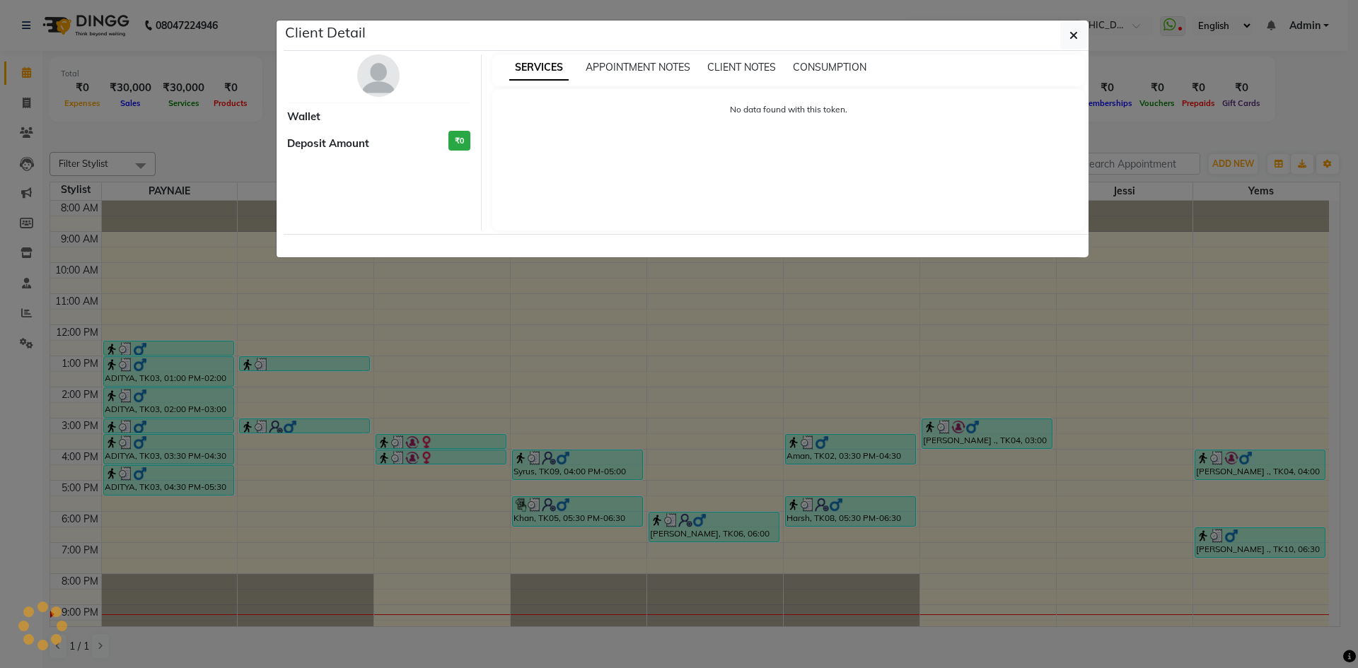
select select "3"
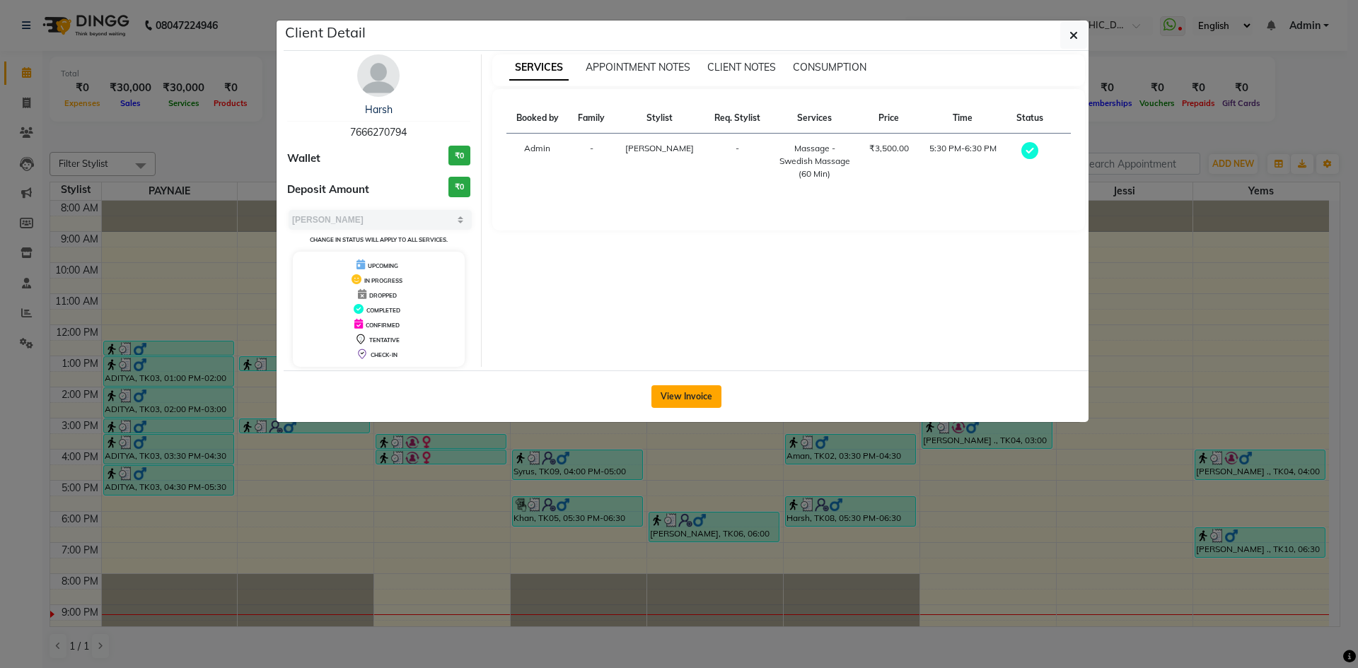
click at [690, 390] on button "View Invoice" at bounding box center [686, 396] width 70 height 23
